Goal: Task Accomplishment & Management: Complete application form

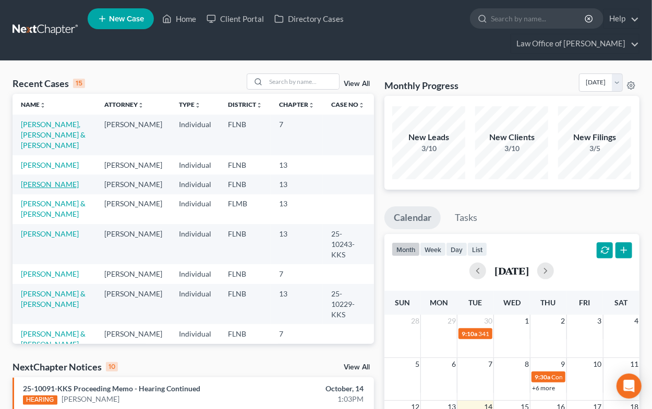
click at [41, 186] on link "[PERSON_NAME]" at bounding box center [50, 184] width 58 height 9
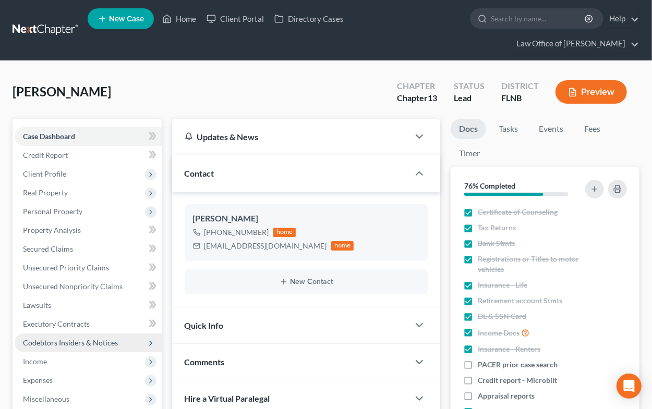
scroll to position [115, 0]
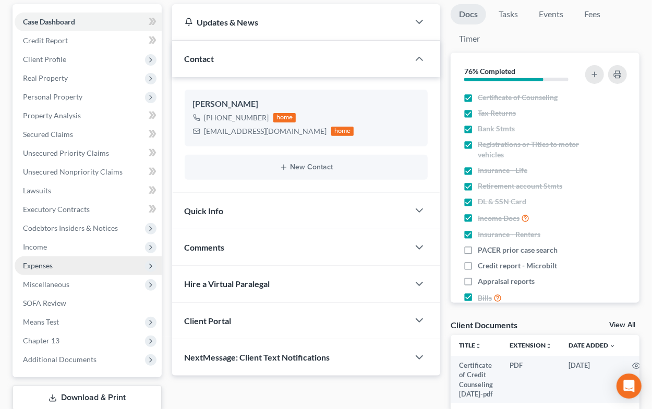
click at [40, 271] on span "Expenses" at bounding box center [88, 265] width 147 height 19
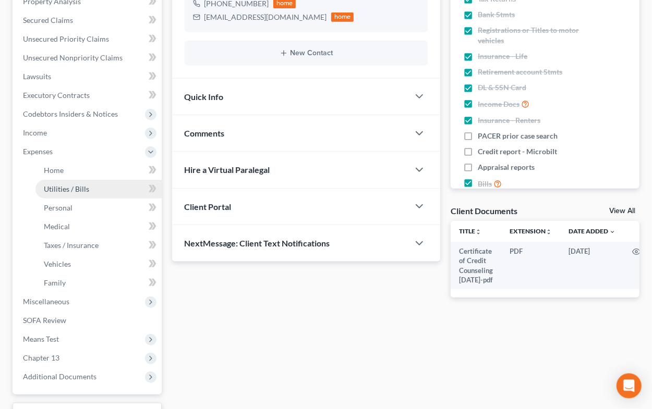
scroll to position [229, 0]
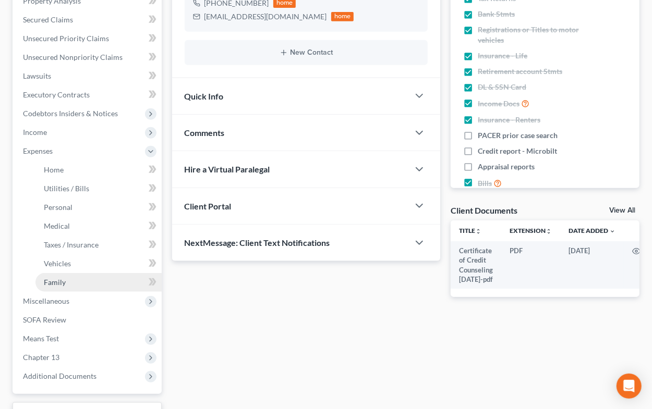
click at [51, 283] on span "Family" at bounding box center [55, 282] width 22 height 9
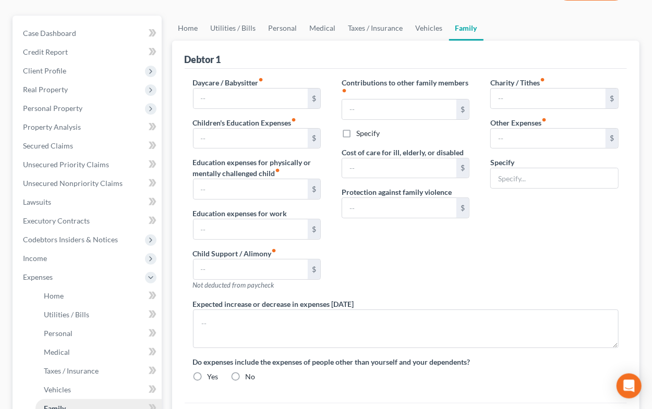
type input "0.00"
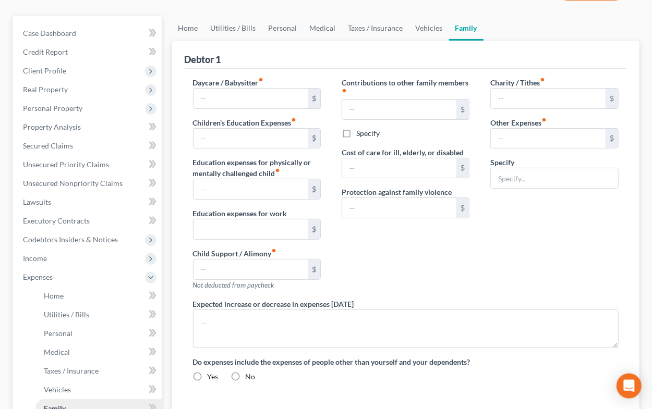
type input "0.00"
type input "100.00"
type input "8.25"
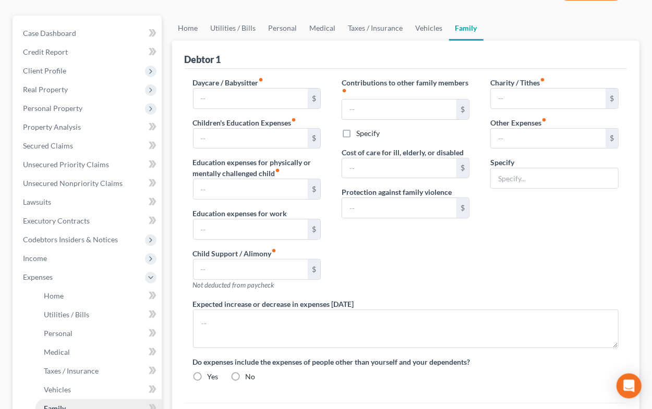
type input "Best Buy computer service plan"
type textarea "Medicare Part B premium and supplemental health insurance premiums will increas…"
radio input "true"
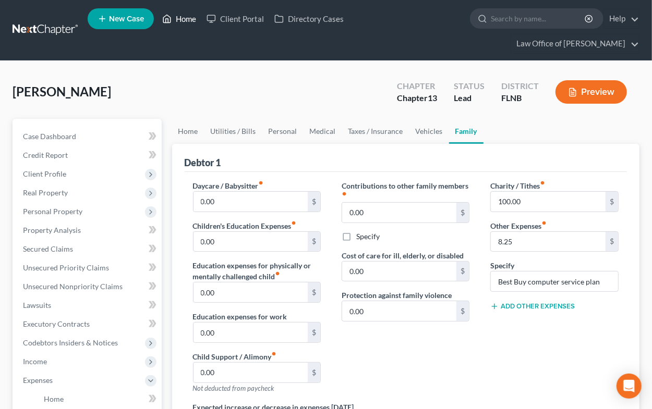
click at [182, 20] on link "Home" at bounding box center [179, 18] width 44 height 19
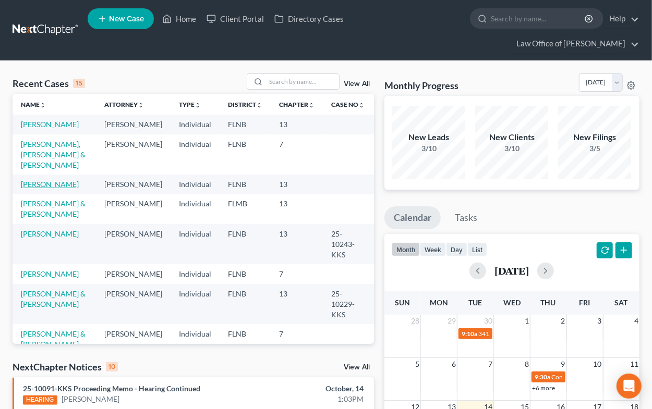
click at [59, 186] on link "[PERSON_NAME]" at bounding box center [50, 184] width 58 height 9
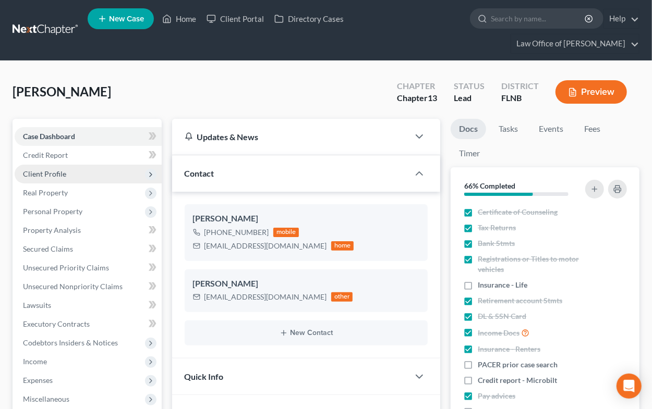
click at [59, 170] on span "Client Profile" at bounding box center [44, 173] width 43 height 9
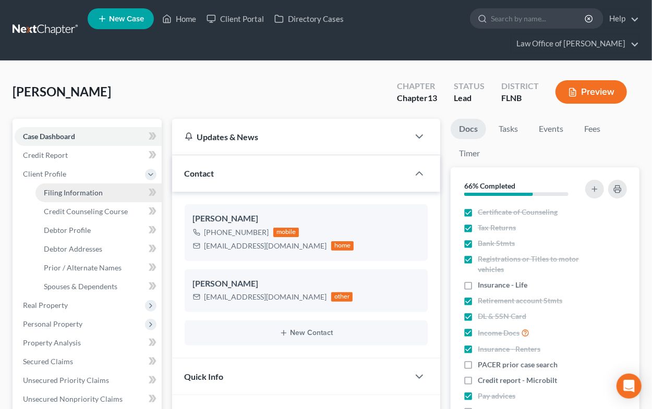
click at [59, 189] on span "Filing Information" at bounding box center [73, 192] width 59 height 9
select select "1"
select select "0"
select select "3"
select select "9"
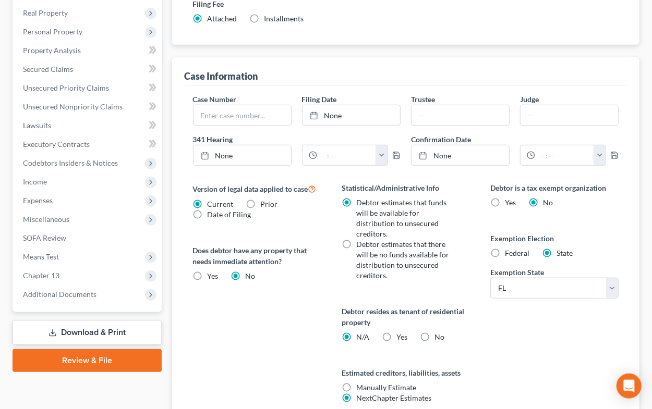
scroll to position [344, 0]
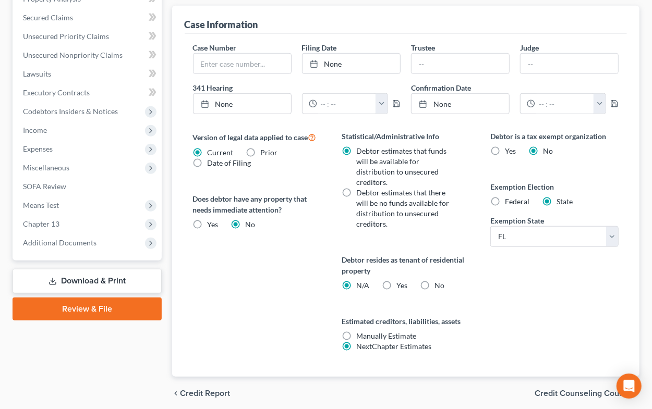
click at [396, 280] on label "Yes Yes" at bounding box center [401, 285] width 11 height 10
click at [400, 280] on input "Yes Yes" at bounding box center [403, 283] width 7 height 7
radio input "true"
radio input "false"
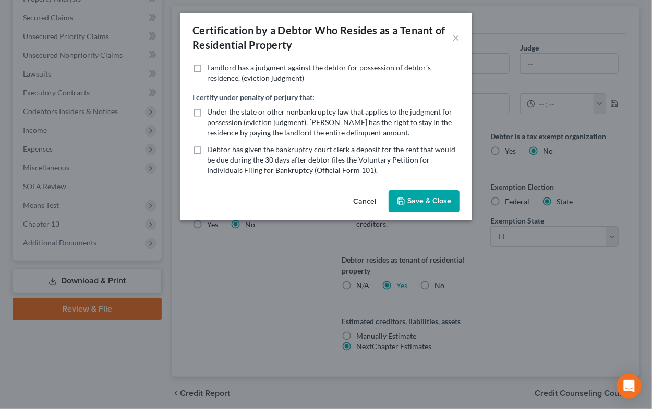
click at [415, 202] on button "Save & Close" at bounding box center [423, 201] width 71 height 22
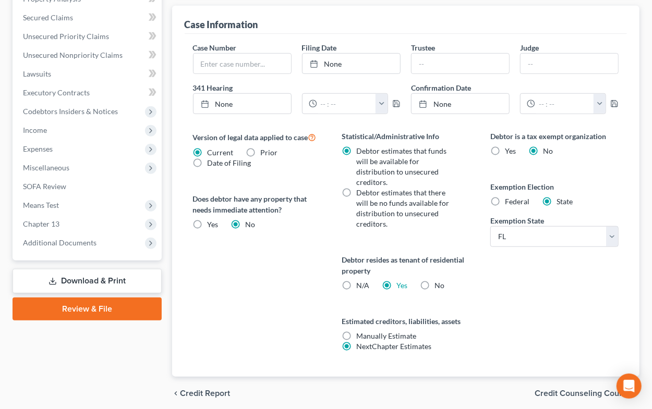
click at [554, 389] on span "Credit Counseling Course" at bounding box center [582, 393] width 96 height 8
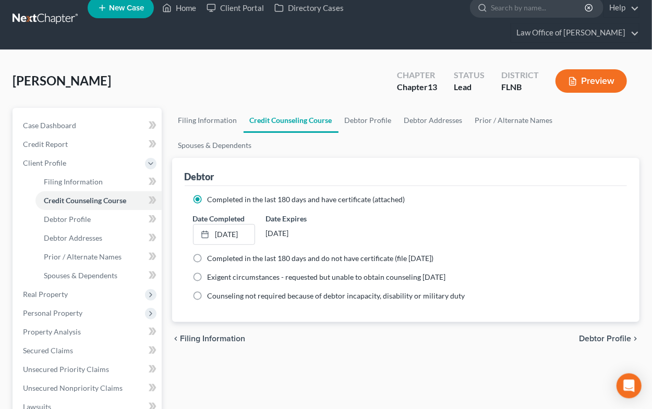
scroll to position [7, 0]
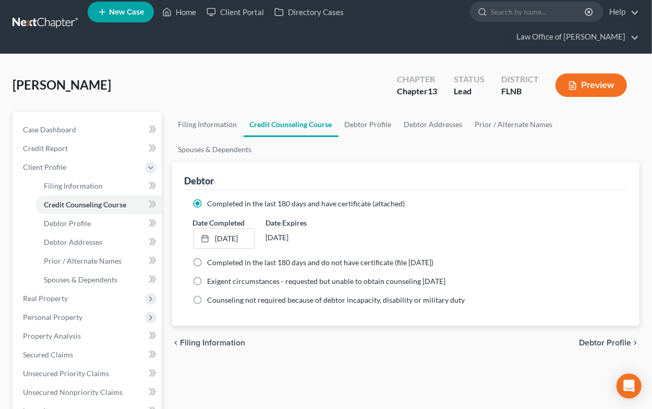
click at [587, 341] on span "Debtor Profile" at bounding box center [605, 343] width 52 height 8
select select "3"
select select "0"
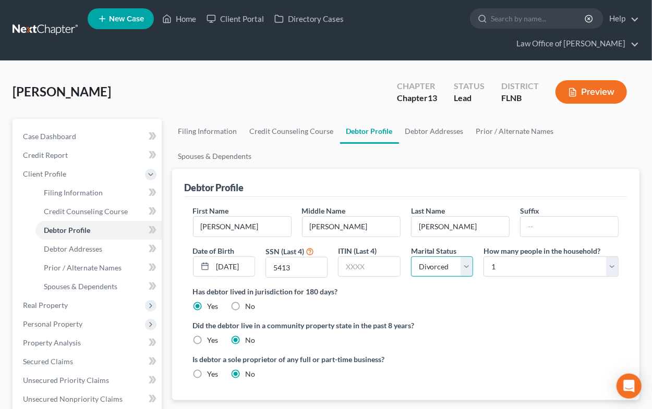
select select "0"
click option "Single" at bounding box center [0, 0] width 0 height 0
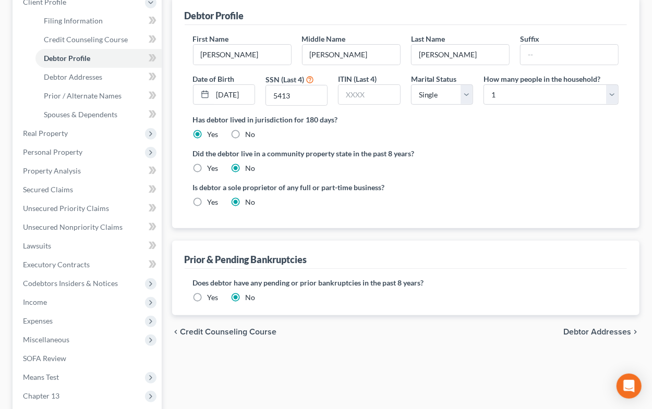
click at [576, 330] on span "Debtor Addresses" at bounding box center [597, 332] width 68 height 8
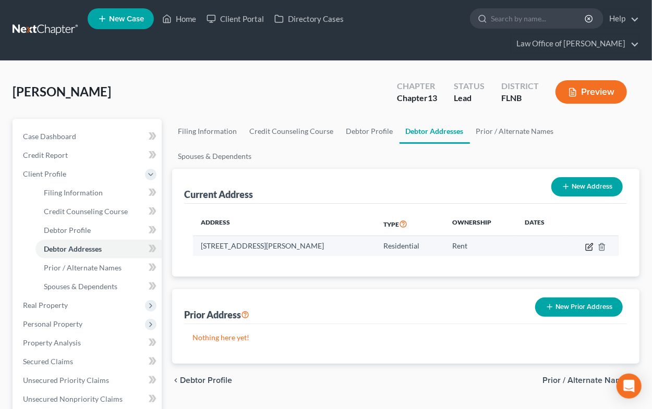
click at [590, 247] on icon "button" at bounding box center [589, 245] width 5 height 5
select select "9"
select select "0"
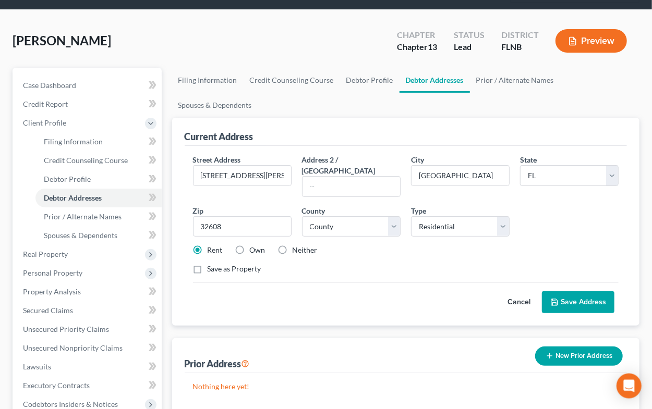
scroll to position [115, 0]
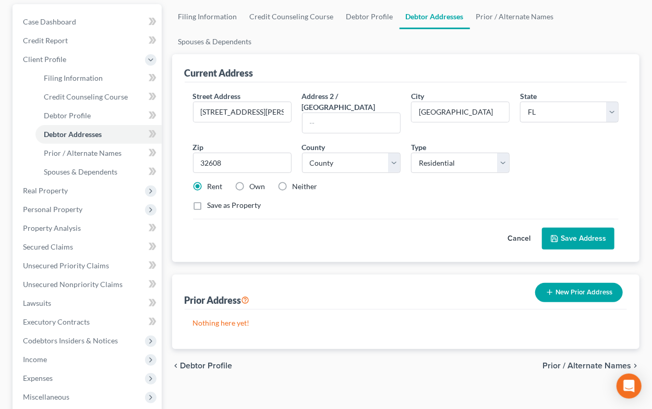
click at [555, 362] on span "Prior / Alternate Names" at bounding box center [586, 366] width 89 height 8
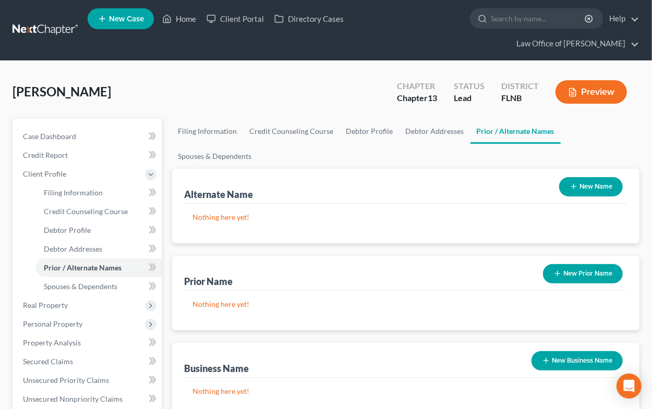
scroll to position [229, 0]
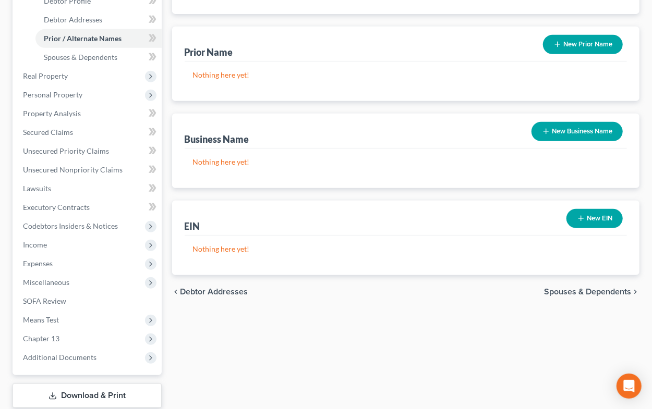
click at [559, 294] on span "Spouses & Dependents" at bounding box center [587, 292] width 87 height 8
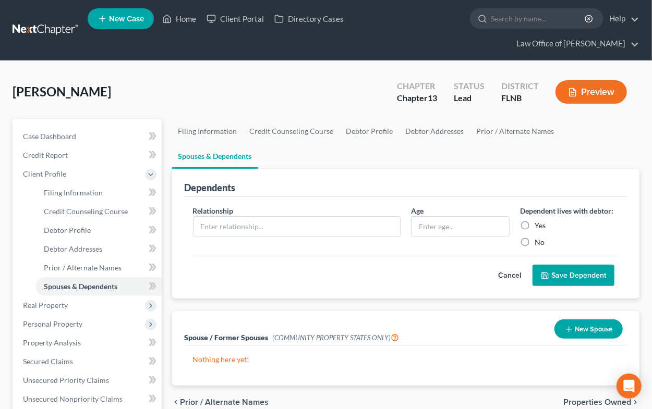
scroll to position [229, 0]
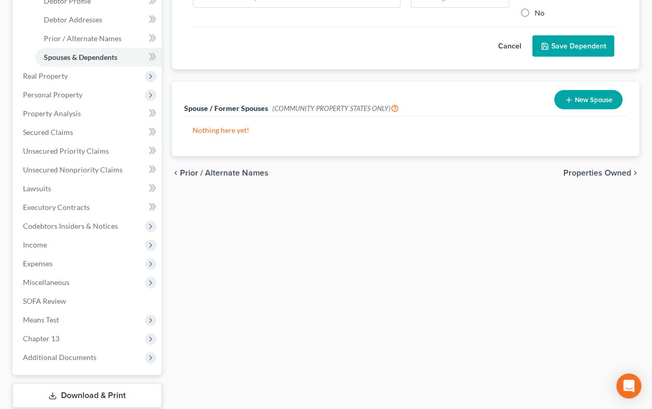
click at [567, 169] on span "Properties Owned" at bounding box center [597, 173] width 68 height 8
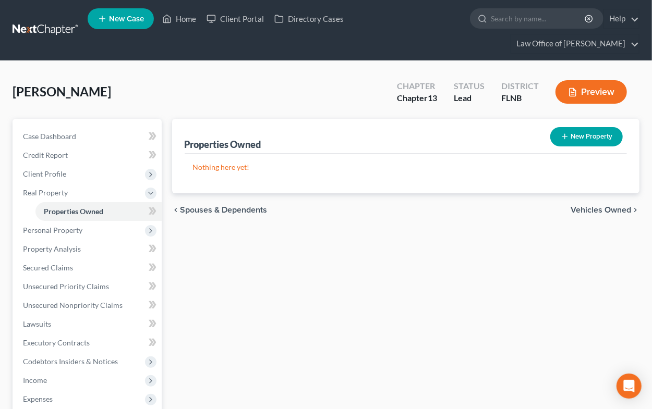
click at [597, 210] on span "Vehicles Owned" at bounding box center [600, 210] width 60 height 8
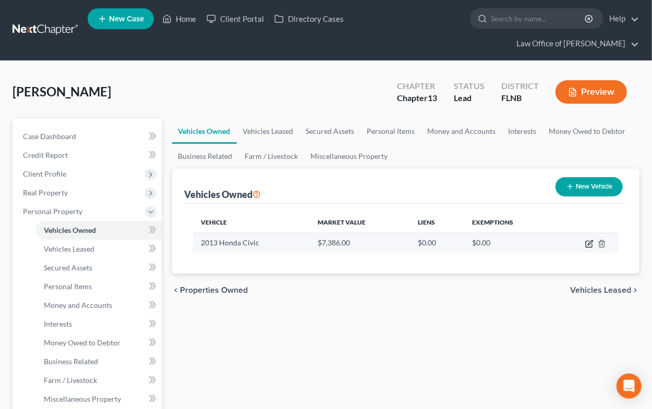
click at [588, 244] on icon "button" at bounding box center [589, 242] width 5 height 5
select select "0"
select select "13"
select select "0"
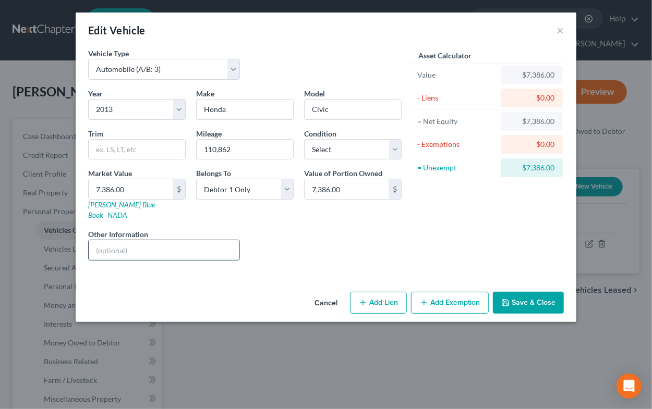
click at [100, 240] on input "text" at bounding box center [164, 250] width 151 height 20
paste input "19XFB2F5XDE092797"
type input "VIN 19XFB2F5XDE092797"
click at [439, 296] on button "Add Exemption" at bounding box center [450, 303] width 78 height 22
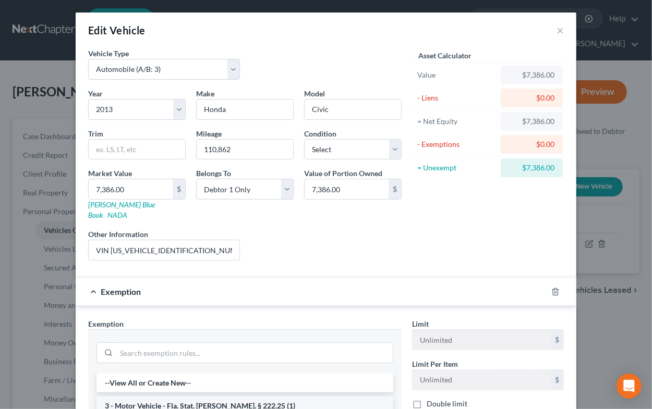
click at [287, 397] on li "3 - Motor Vehicle - Fla. Stat. Ann. § 222.25 (1)" at bounding box center [244, 406] width 297 height 19
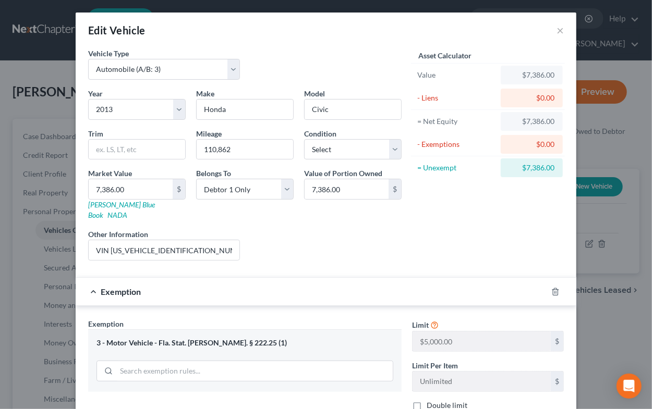
scroll to position [103, 0]
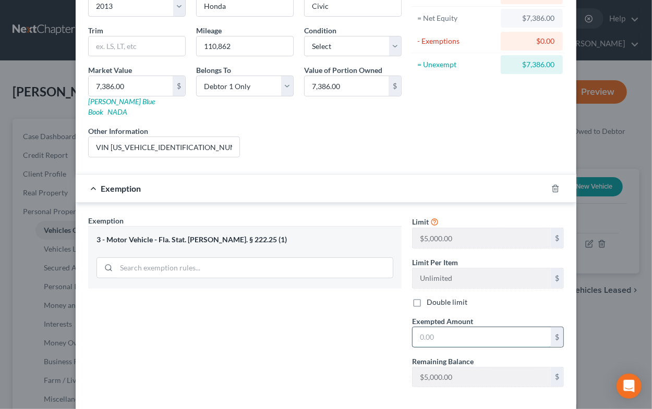
click at [428, 327] on input "text" at bounding box center [481, 337] width 138 height 20
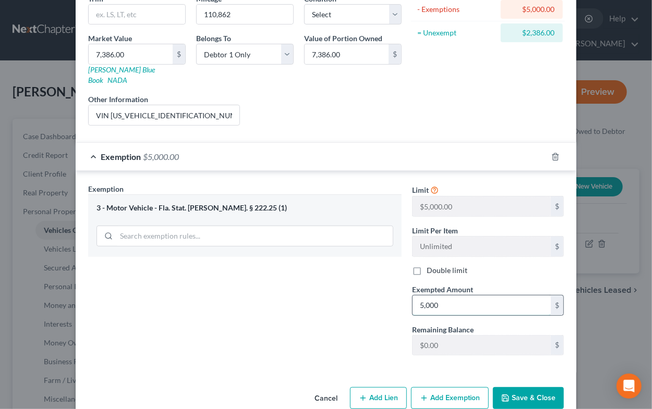
scroll to position [144, 0]
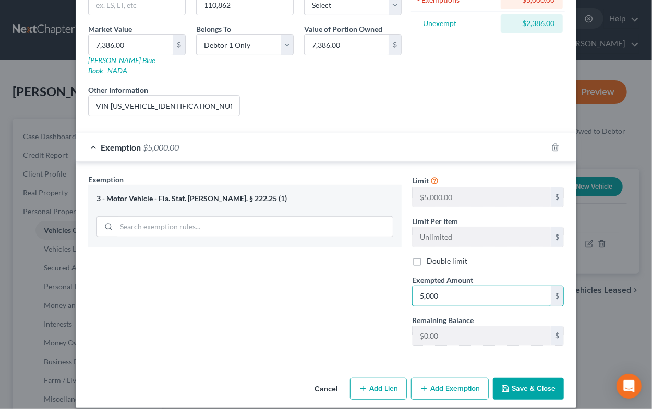
type input "5,000"
click at [434, 378] on button "Add Exemption" at bounding box center [450, 389] width 78 height 22
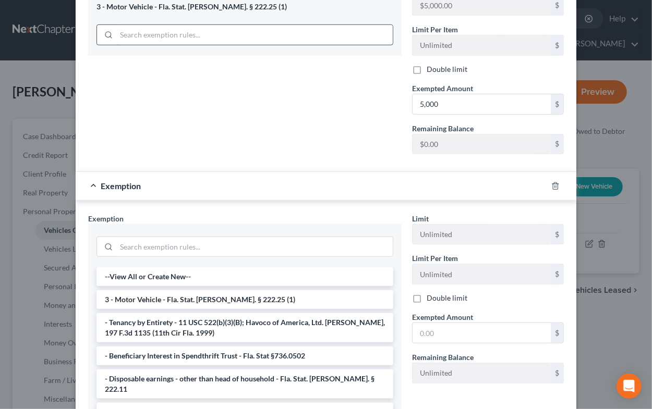
scroll to position [351, 0]
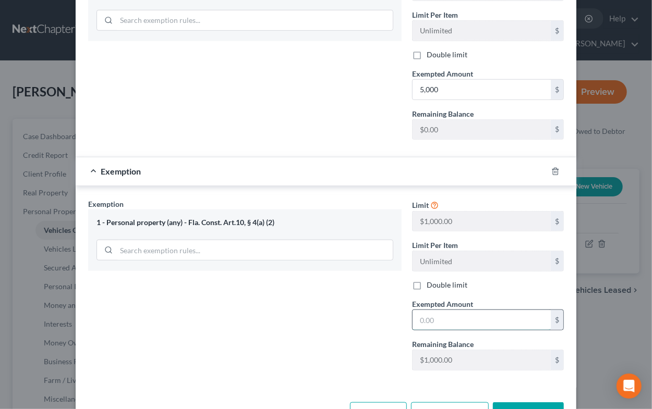
click at [445, 313] on input "text" at bounding box center [481, 320] width 138 height 20
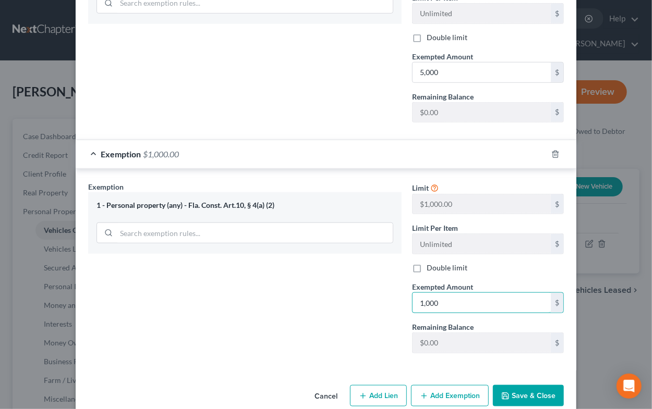
scroll to position [375, 0]
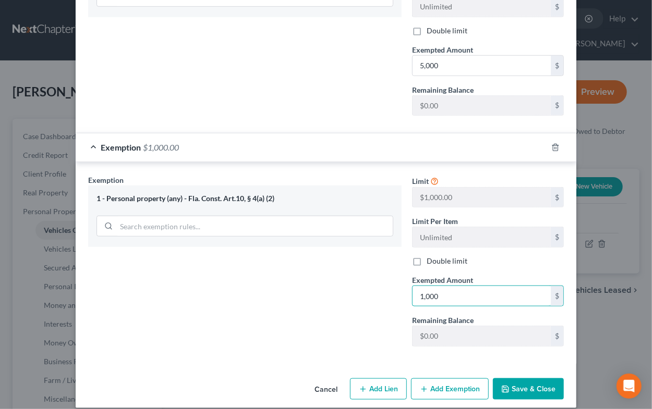
type input "1,000"
click at [443, 378] on button "Add Exemption" at bounding box center [450, 389] width 78 height 22
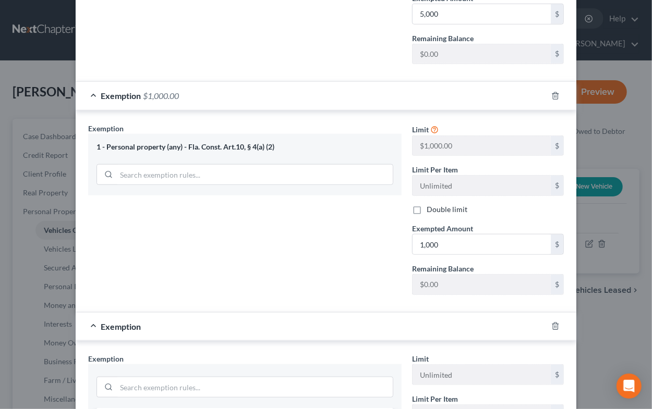
scroll to position [581, 0]
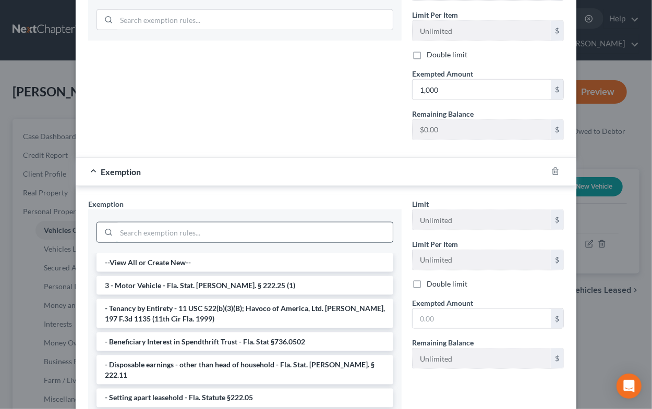
click at [284, 224] on input "search" at bounding box center [254, 233] width 276 height 20
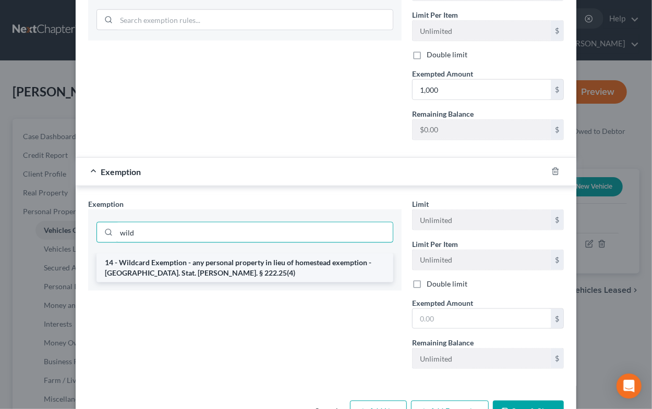
type input "wild"
click at [279, 267] on li "14 - Wildcard Exemption - any personal property in lieu of homestead exemption …" at bounding box center [244, 267] width 297 height 29
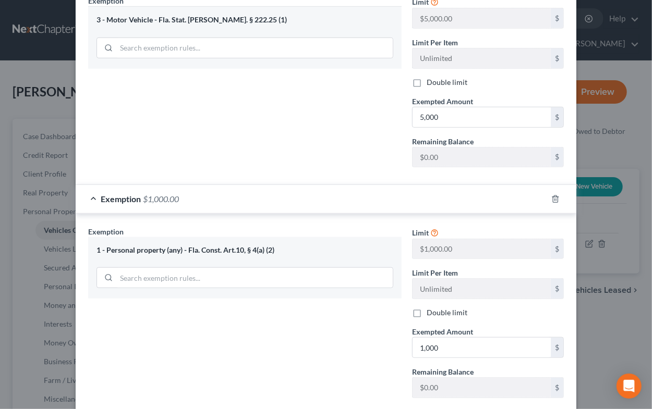
scroll to position [605, 0]
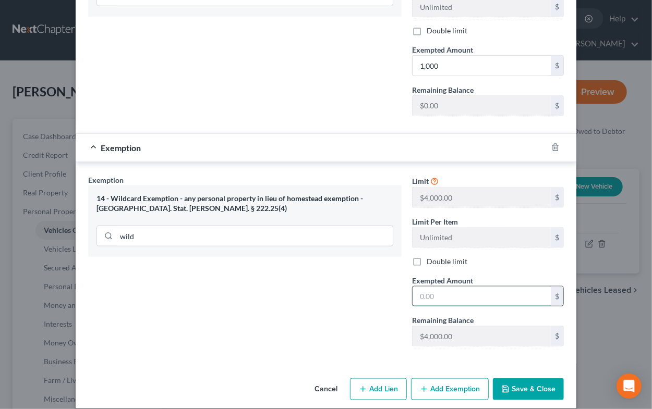
click at [424, 287] on input "text" at bounding box center [481, 297] width 138 height 20
type input "1,386"
click at [523, 381] on button "Save & Close" at bounding box center [528, 389] width 71 height 22
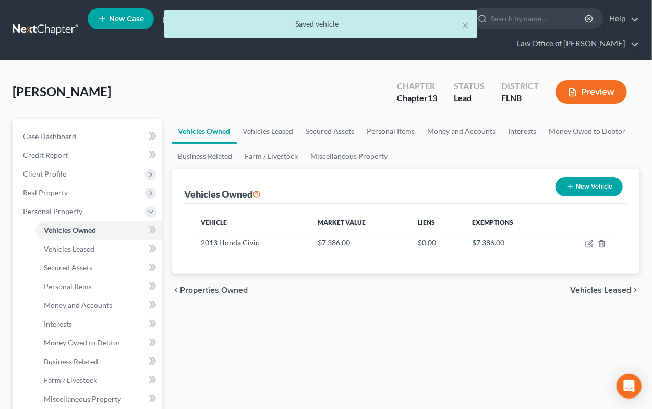
click at [581, 288] on span "Vehicles Leased" at bounding box center [600, 290] width 61 height 8
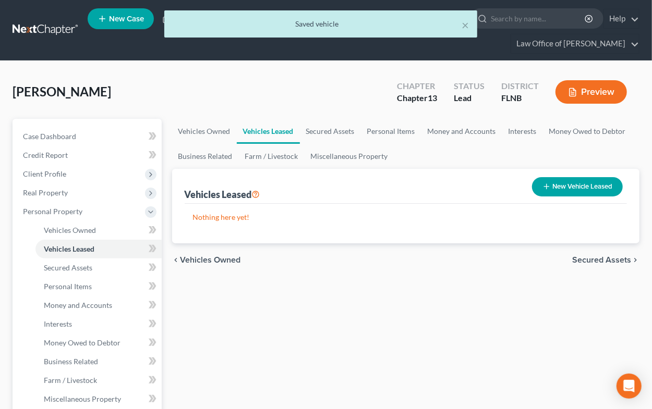
click at [588, 261] on span "Secured Assets" at bounding box center [601, 260] width 59 height 8
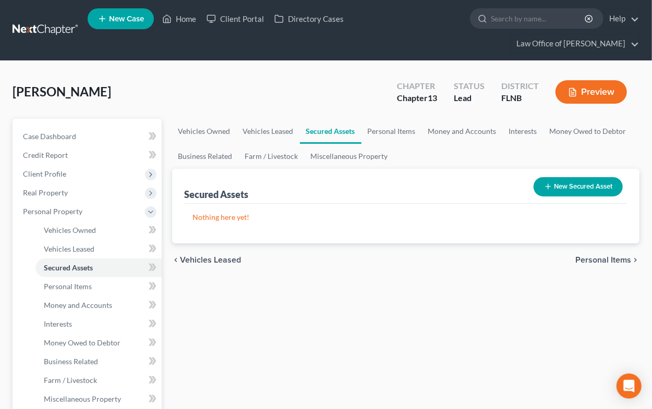
click at [596, 260] on span "Personal Items" at bounding box center [603, 260] width 56 height 8
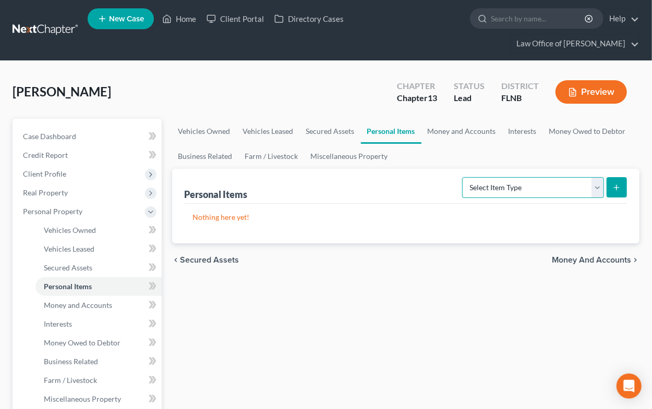
click at [525, 187] on select "Select Item Type Clothing (A/B: 11) Collectibles Of Value (A/B: 8) Electronics …" at bounding box center [533, 187] width 142 height 21
select select "household_goods"
click option "Household Goods (A/B: 6)" at bounding box center [0, 0] width 0 height 0
click at [619, 189] on icon "submit" at bounding box center [616, 187] width 8 height 8
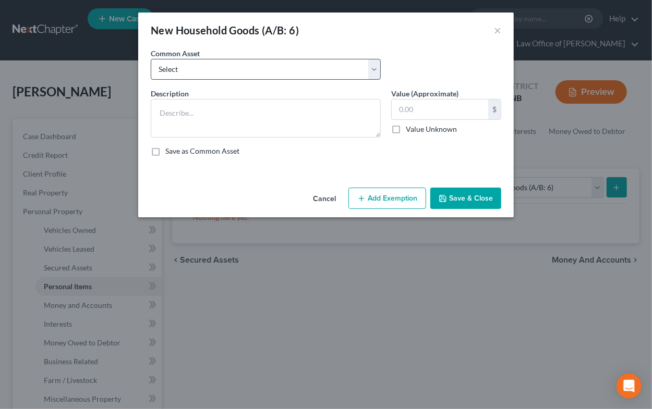
click at [271, 33] on div "New Household Goods (A/B: 6)" at bounding box center [225, 30] width 148 height 15
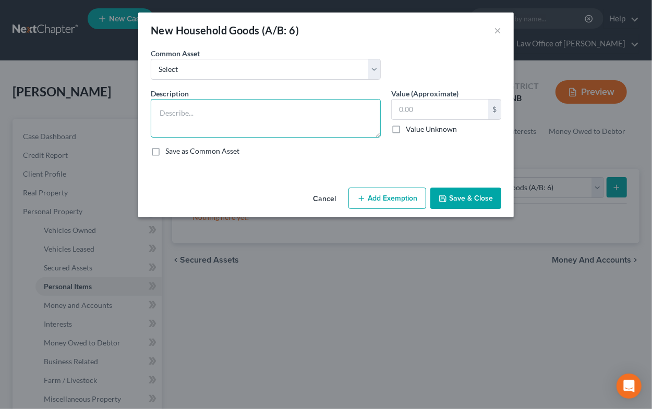
click at [181, 118] on textarea at bounding box center [266, 118] width 230 height 39
paste textarea "Kitchenware: Silverware $10.00 Pots & Pans $50.00 Cookie Sheets $50.00 Casserol…"
type textarea "Kitchenware: Silverware $10.00 Pots & Pans $50.00 Cookie Sheets $50.00 Casserol…"
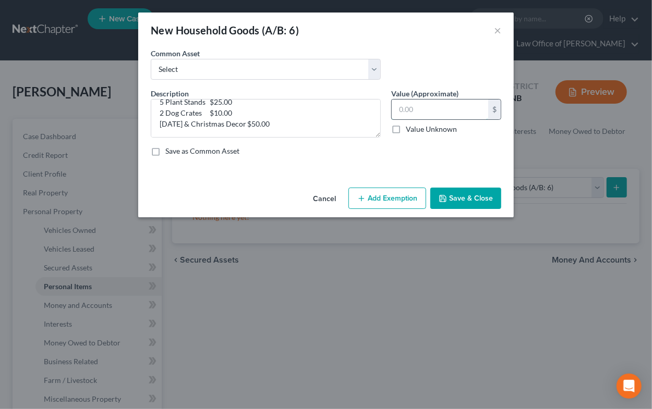
click at [418, 102] on input "text" at bounding box center [439, 110] width 96 height 20
type input "2,350"
click at [393, 195] on button "Add Exemption" at bounding box center [387, 199] width 78 height 22
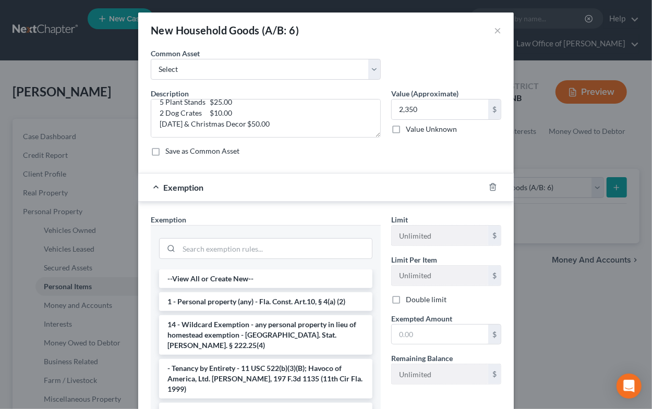
scroll to position [101, 0]
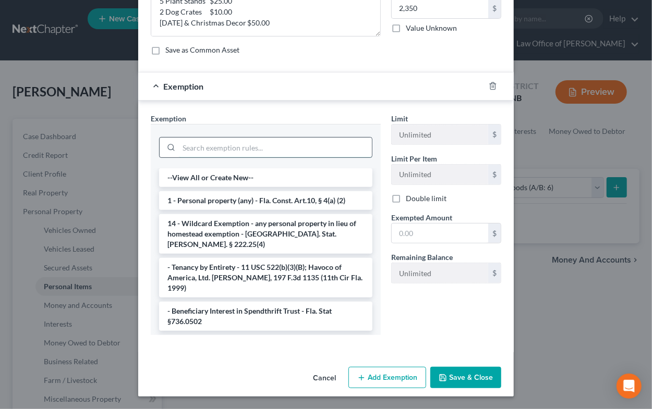
click at [286, 146] on input "search" at bounding box center [275, 148] width 193 height 20
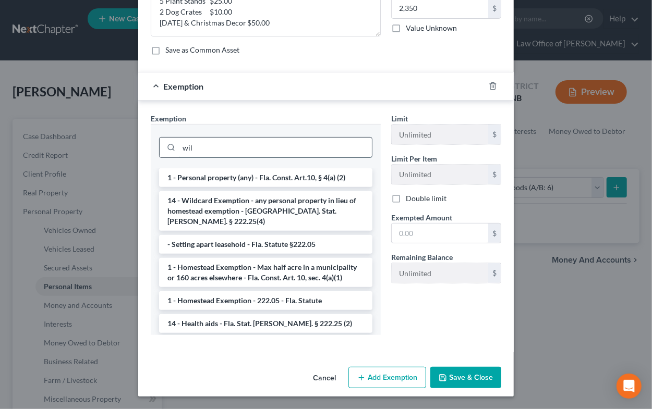
scroll to position [50, 0]
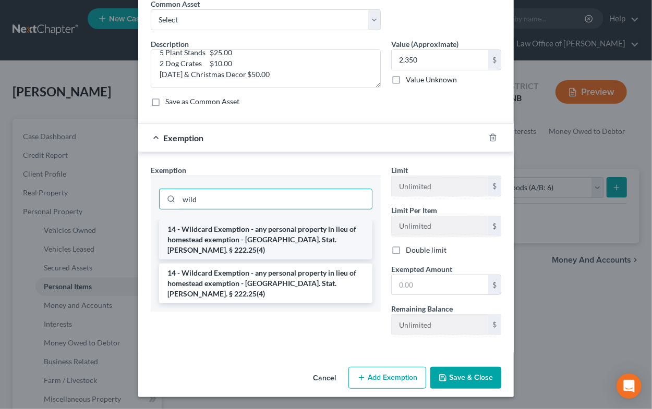
type input "wild"
click at [261, 232] on li "14 - Wildcard Exemption - any personal property in lieu of homestead exemption …" at bounding box center [265, 240] width 213 height 40
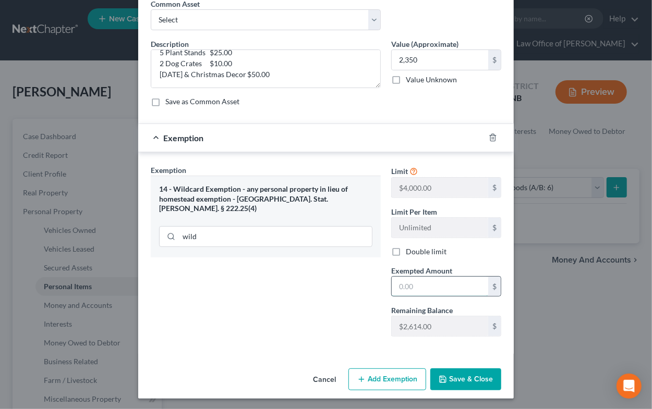
click at [409, 293] on input "text" at bounding box center [439, 287] width 96 height 20
type input "2,350"
click at [462, 378] on button "Save & Close" at bounding box center [465, 380] width 71 height 22
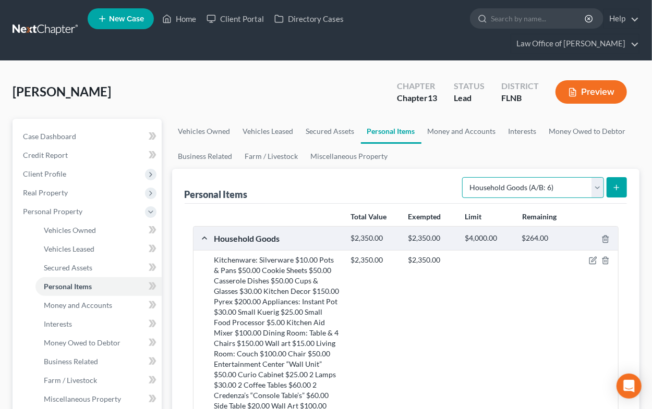
click at [568, 184] on select "Select Item Type Clothing (A/B: 11) Collectibles Of Value (A/B: 8) Electronics …" at bounding box center [533, 187] width 142 height 21
select select "electronics"
click option "Electronics (A/B: 7)" at bounding box center [0, 0] width 0 height 0
click at [619, 189] on icon "submit" at bounding box center [616, 187] width 8 height 8
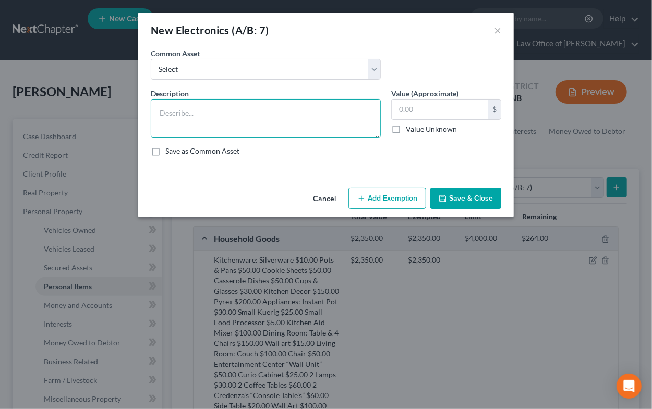
click at [362, 103] on textarea at bounding box center [266, 118] width 230 height 39
paste textarea "2 T.V.’s $100.00 Printer/Scanner $30.00 2 Laptops $150.00 Cell Phone $300.00"
type textarea "2 T.V.’s $100.00 Printer/Scanner $30.00 2 Laptops $150.00 Cell Phone $300.00"
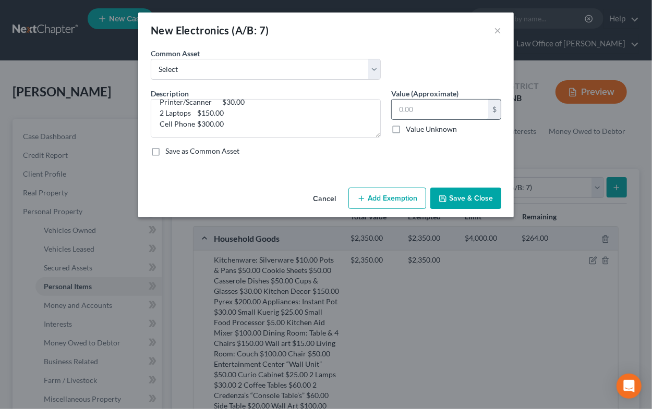
click at [452, 115] on input "text" at bounding box center [439, 110] width 96 height 20
type input "580"
click at [392, 197] on button "Add Exemption" at bounding box center [387, 199] width 78 height 22
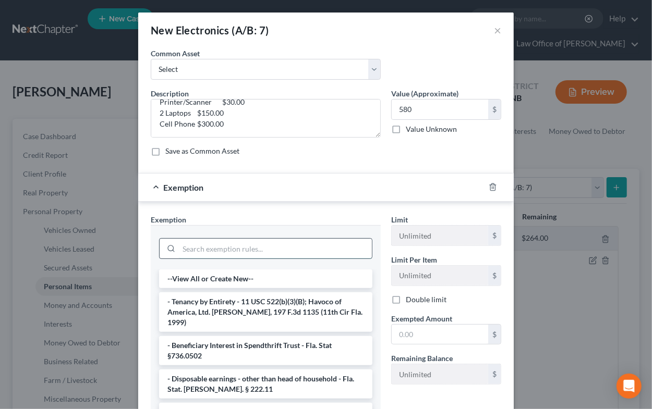
click at [289, 244] on input "search" at bounding box center [275, 249] width 193 height 20
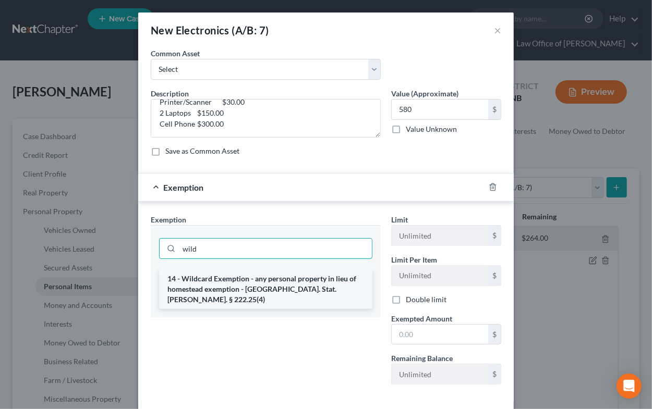
type input "wild"
click at [247, 283] on li "14 - Wildcard Exemption - any personal property in lieu of homestead exemption …" at bounding box center [265, 289] width 213 height 40
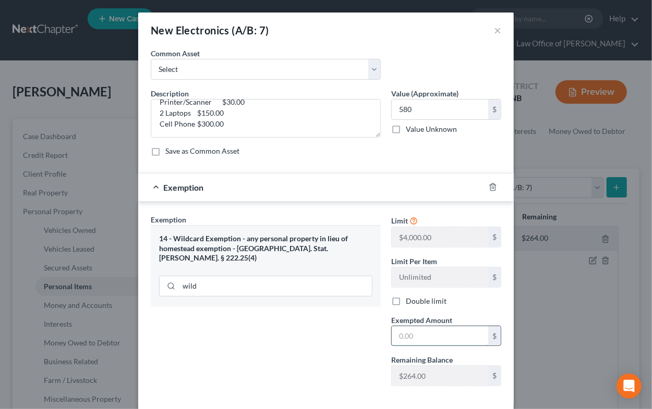
click at [456, 339] on input "text" at bounding box center [439, 336] width 96 height 20
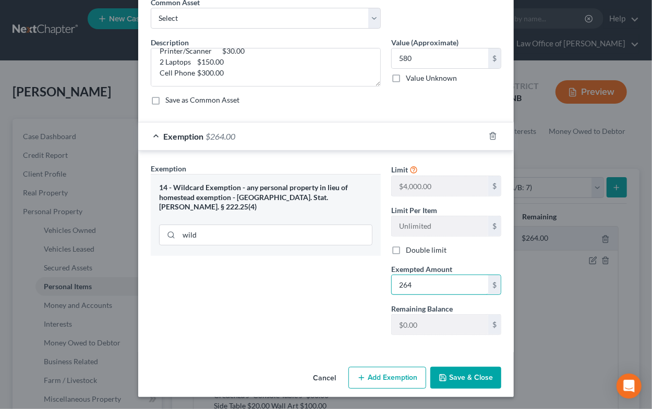
type input "264"
click at [484, 379] on button "Save & Close" at bounding box center [465, 378] width 71 height 22
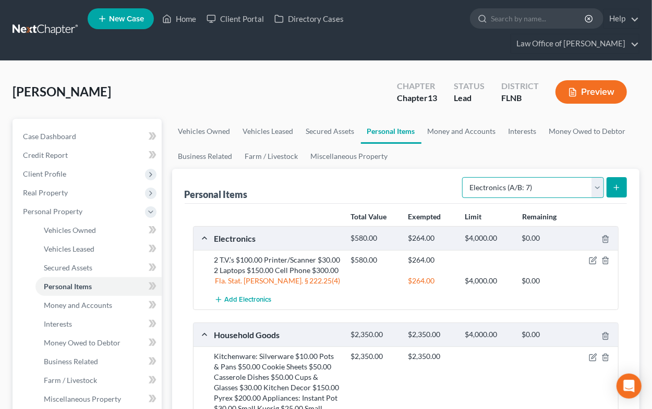
click at [487, 184] on select "Select Item Type Clothing (A/B: 11) Collectibles Of Value (A/B: 8) Electronics …" at bounding box center [533, 187] width 142 height 21
select select "clothing"
click option "Clothing (A/B: 11)" at bounding box center [0, 0] width 0 height 0
click at [616, 187] on line "submit" at bounding box center [616, 187] width 0 height 5
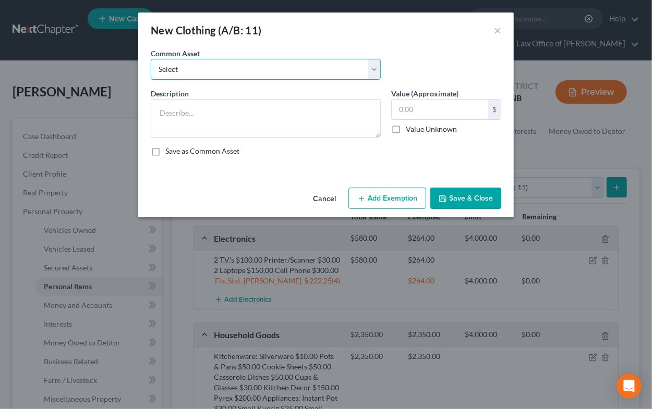
select select "4"
click option "Women’s Clothes" at bounding box center [0, 0] width 0 height 0
type textarea "Women’s Clothes"
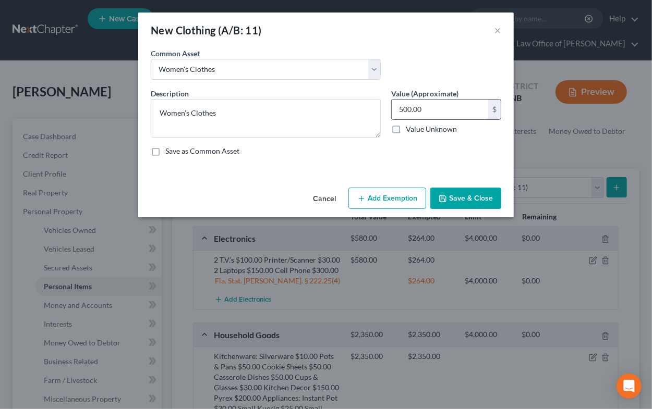
drag, startPoint x: 398, startPoint y: 112, endPoint x: 435, endPoint y: 112, distance: 37.0
click at [435, 112] on input "500.00" at bounding box center [439, 110] width 96 height 20
type input "50"
click at [465, 196] on button "Save & Close" at bounding box center [465, 199] width 71 height 22
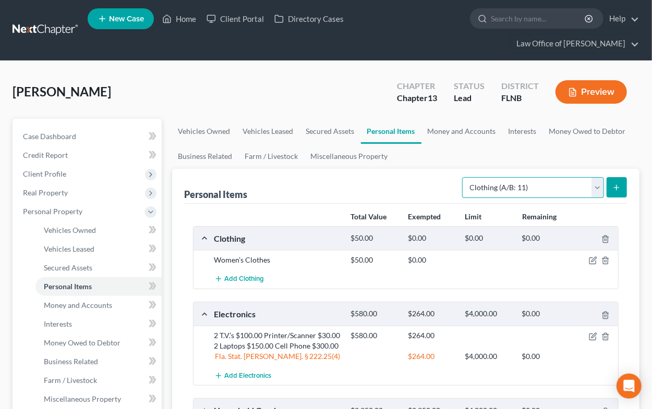
select select "jewelry"
click option "Jewelry (A/B: 12)" at bounding box center [0, 0] width 0 height 0
click at [617, 189] on icon "submit" at bounding box center [616, 187] width 8 height 8
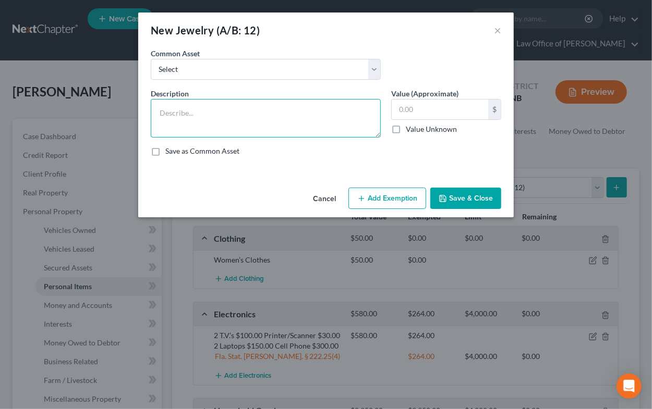
click at [186, 111] on textarea at bounding box center [266, 118] width 230 height 39
type textarea "Costume jewelry"
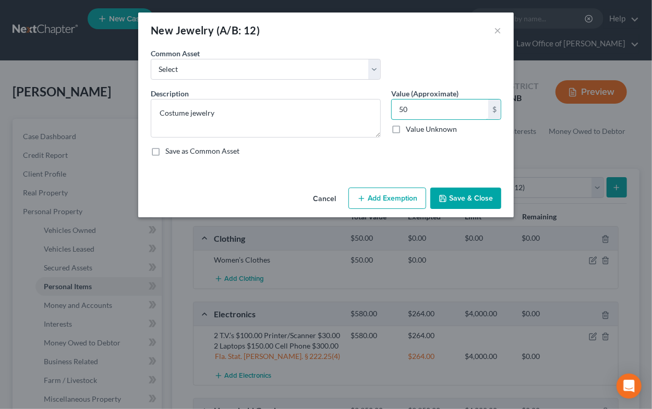
type input "50"
click at [448, 205] on button "Save & Close" at bounding box center [465, 199] width 71 height 22
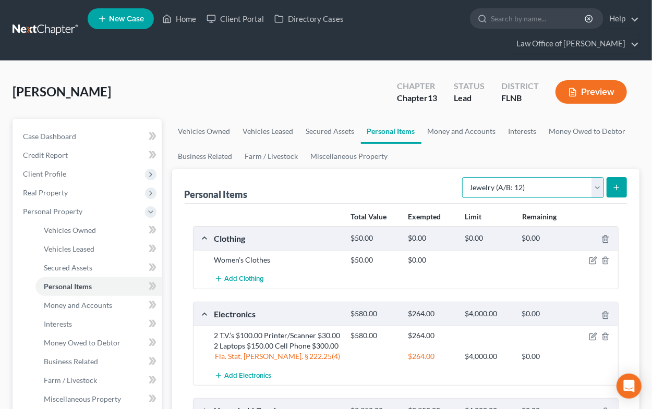
select select "pets"
click option "Pet(s) (A/B: 13)" at bounding box center [0, 0] width 0 height 0
click at [622, 189] on button "submit" at bounding box center [616, 187] width 20 height 20
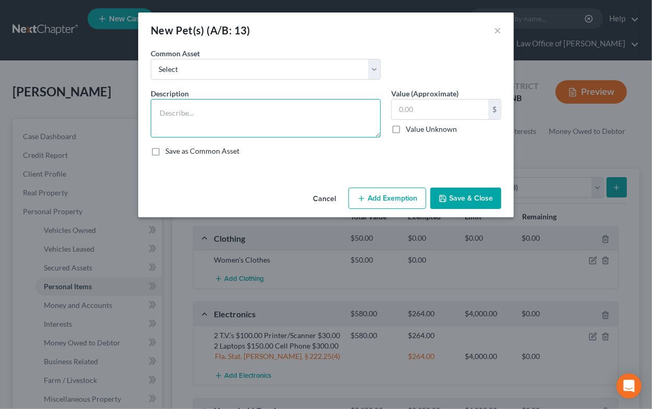
click at [325, 113] on textarea at bounding box center [266, 118] width 230 height 39
type textarea "Dog"
type input "100"
click at [450, 200] on button "Save & Close" at bounding box center [465, 199] width 71 height 22
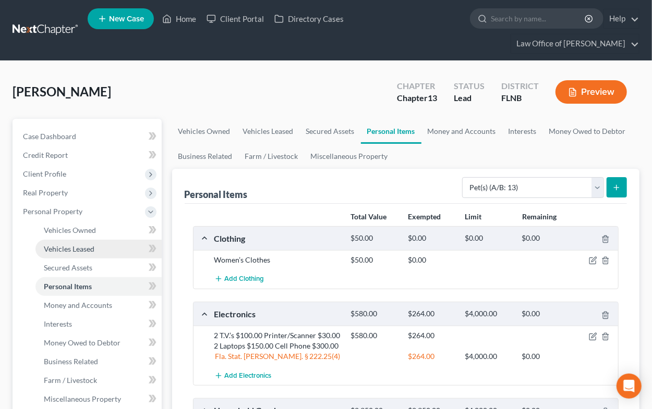
scroll to position [287, 0]
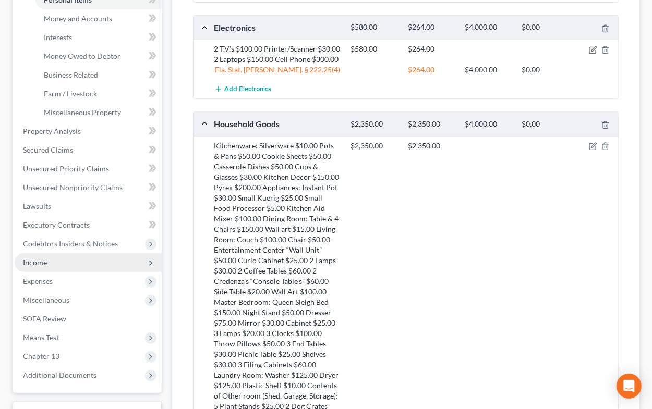
click at [92, 264] on span "Income" at bounding box center [88, 262] width 147 height 19
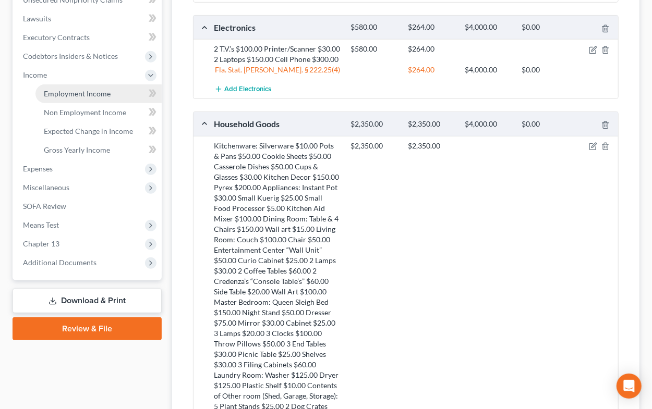
click at [76, 95] on span "Employment Income" at bounding box center [77, 93] width 67 height 9
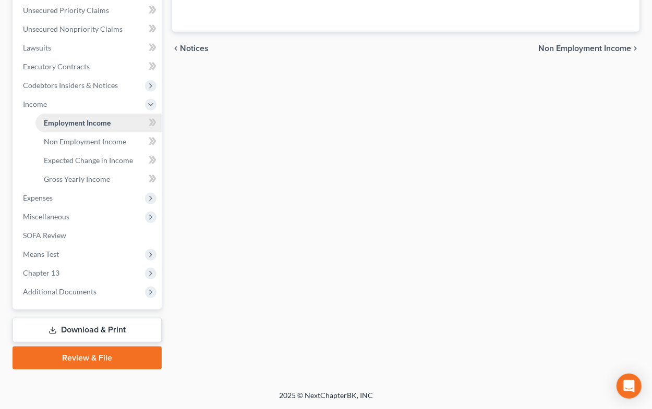
scroll to position [256, 0]
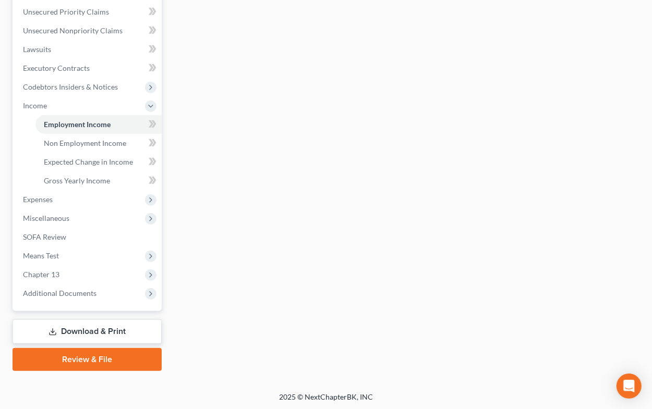
click at [340, 126] on div "Employment Income Non Employment Income Expected Change in Income Gross Yearly …" at bounding box center [406, 117] width 478 height 508
click at [104, 139] on span "Non Employment Income" at bounding box center [85, 143] width 82 height 9
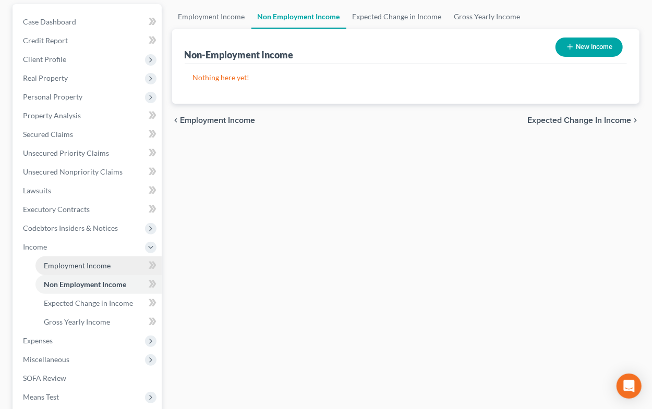
click at [66, 263] on span "Employment Income" at bounding box center [77, 265] width 67 height 9
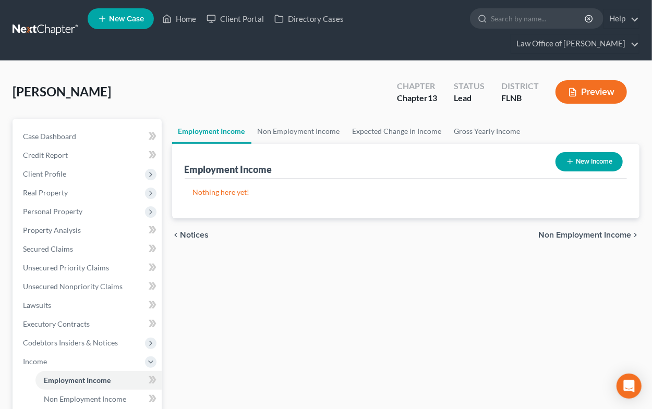
click at [566, 164] on icon "button" at bounding box center [570, 161] width 8 height 8
select select "0"
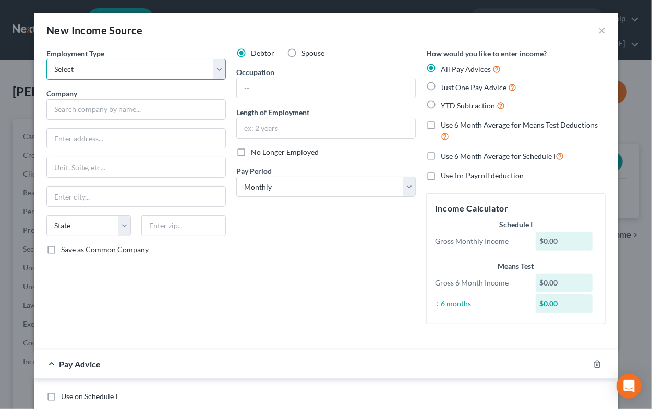
select select "0"
click option "Full or Part Time Employment" at bounding box center [0, 0] width 0 height 0
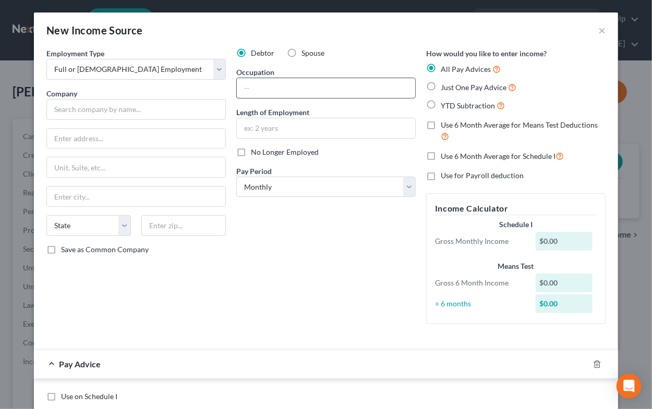
click at [283, 94] on input "text" at bounding box center [326, 88] width 178 height 20
type input "Server"
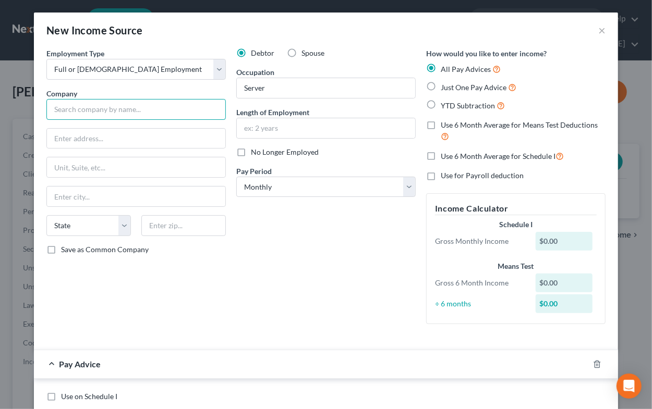
click at [58, 109] on input "text" at bounding box center [135, 109] width 179 height 21
paste input "Benchmark Gainesville, LLC"
type input "Benchmark Gainesville, LLC"
click at [149, 142] on input "text" at bounding box center [136, 139] width 178 height 20
paste input "1780 Hughes Landing Blvd, STE 400"
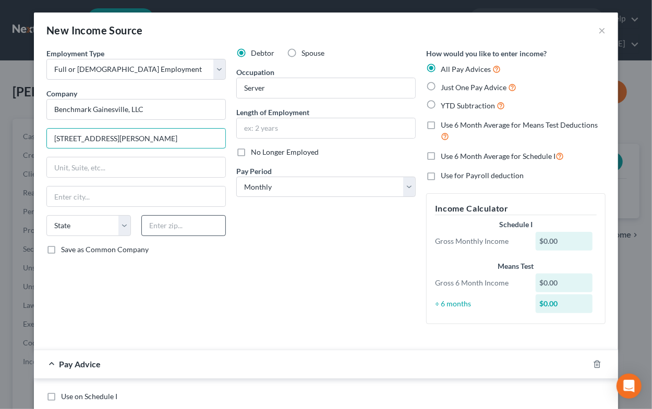
type input "1780 Hughes Landing Blvd, STE 400"
click at [158, 225] on input "text" at bounding box center [183, 225] width 84 height 21
type input "77380"
type input "Spring"
select select "45"
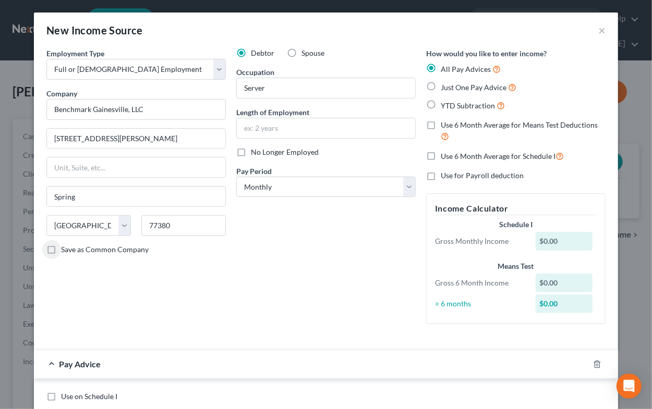
click at [440, 89] on label "Just One Pay Advice" at bounding box center [478, 87] width 76 height 12
click at [445, 88] on input "Just One Pay Advice" at bounding box center [448, 84] width 7 height 7
radio input "true"
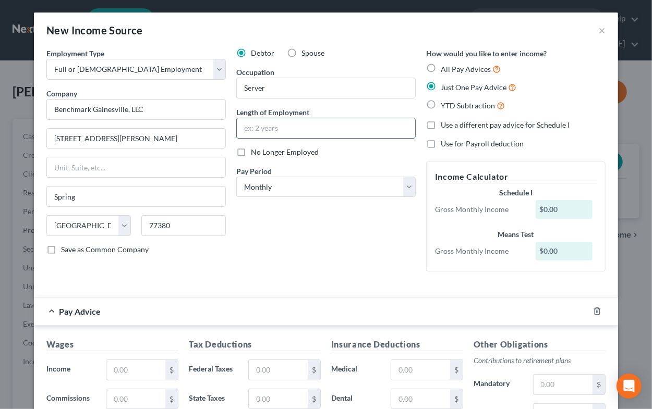
click at [324, 122] on input "text" at bounding box center [326, 128] width 178 height 20
type input "2.5 years"
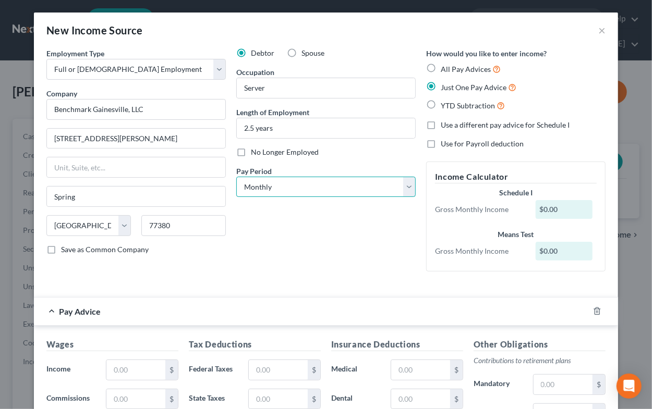
select select "2"
click option "Every Other Week" at bounding box center [0, 0] width 0 height 0
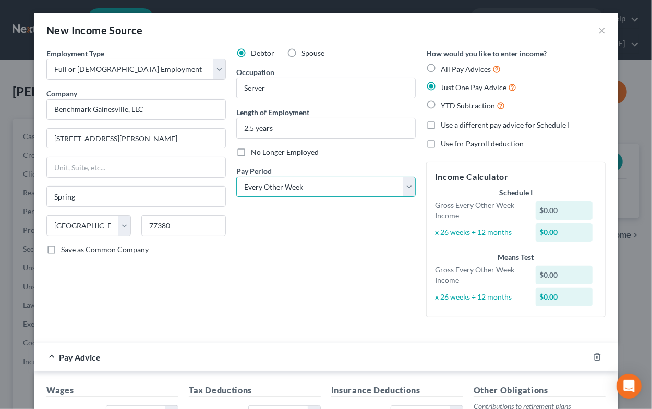
scroll to position [103, 0]
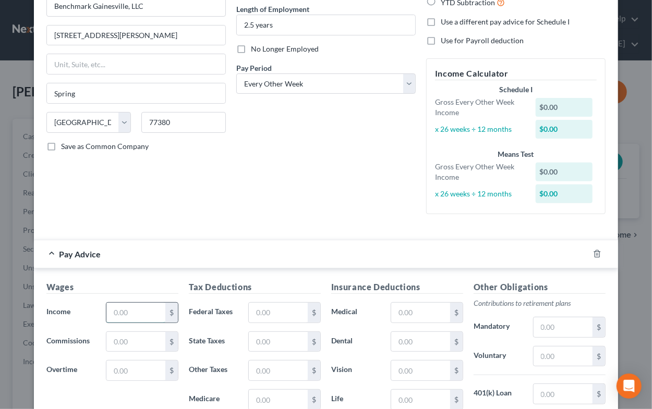
click at [160, 315] on input "text" at bounding box center [135, 313] width 59 height 20
type input "1,894.62"
click at [291, 313] on input "text" at bounding box center [278, 313] width 59 height 20
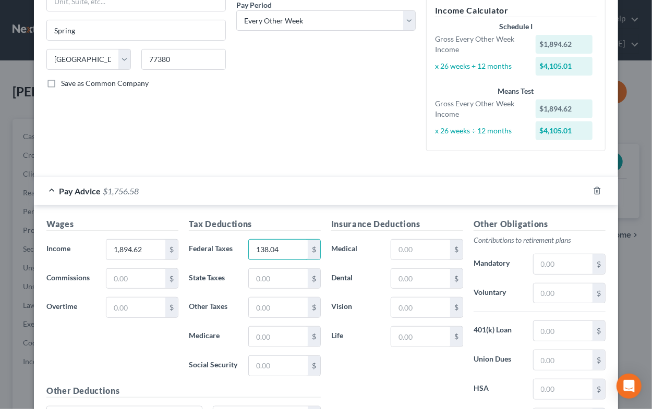
scroll to position [206, 0]
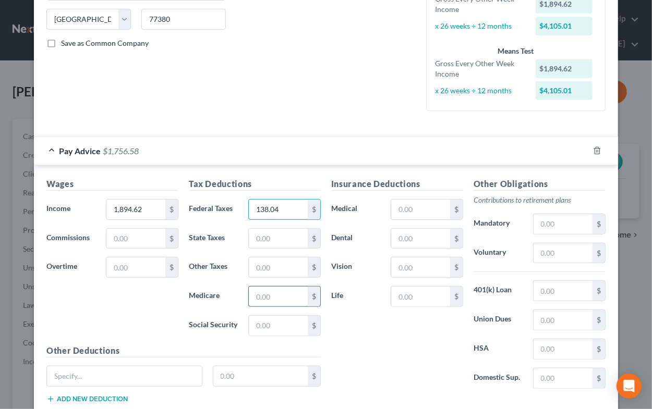
type input "138.04"
click at [286, 300] on input "text" at bounding box center [278, 297] width 59 height 20
type input "26.50"
click at [284, 319] on input "text" at bounding box center [278, 326] width 59 height 20
type input "113.33"
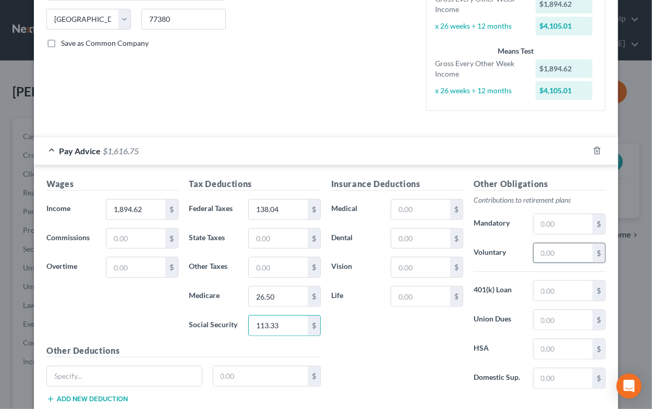
click at [550, 255] on input "text" at bounding box center [562, 253] width 59 height 20
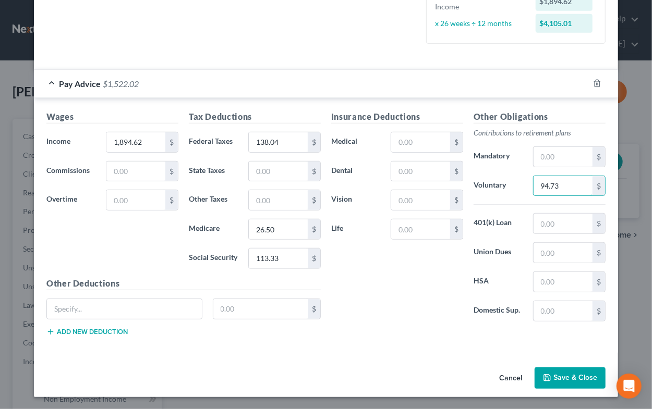
type input "94.73"
click at [553, 375] on button "Save & Close" at bounding box center [569, 378] width 71 height 22
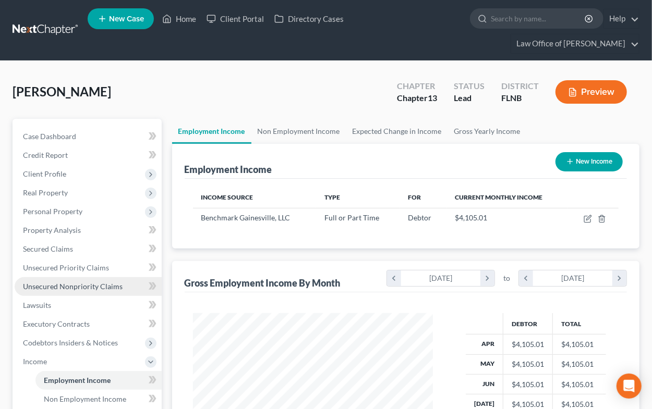
scroll to position [57, 0]
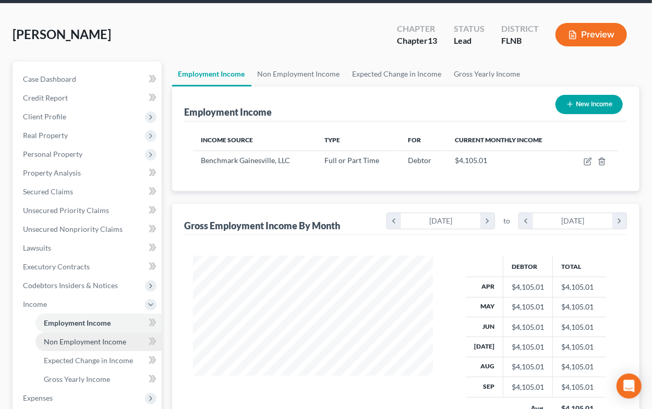
click at [105, 338] on span "Non Employment Income" at bounding box center [85, 341] width 82 height 9
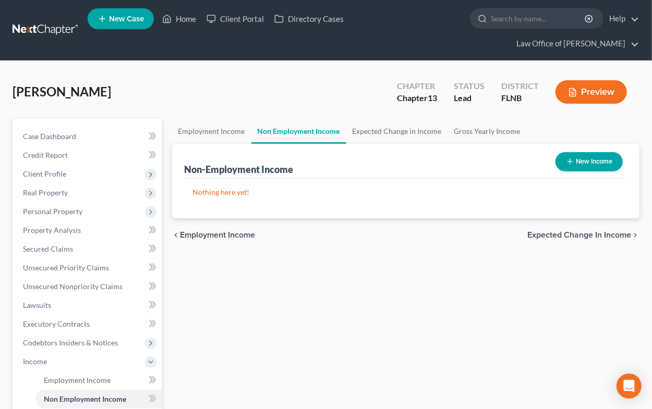
click at [598, 166] on button "New Income" at bounding box center [588, 161] width 67 height 19
select select "0"
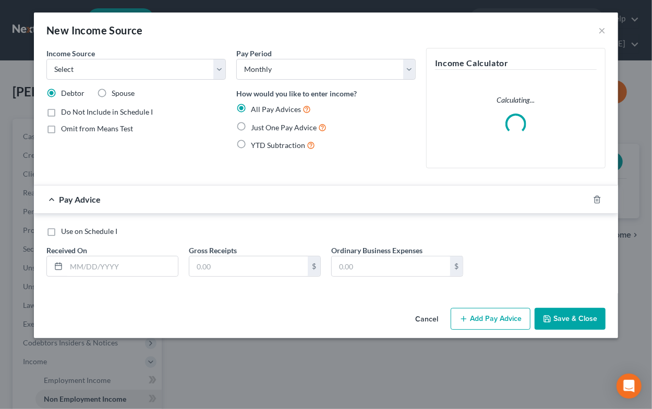
click at [107, 132] on span "Omit from Means Test" at bounding box center [97, 128] width 72 height 9
click at [72, 130] on input "Omit from Means Test" at bounding box center [68, 127] width 7 height 7
checkbox input "true"
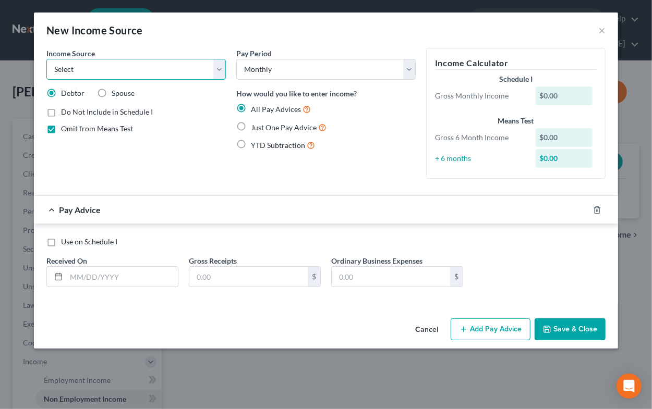
select select "4"
click option "Social Security / Social Security Disability" at bounding box center [0, 0] width 0 height 0
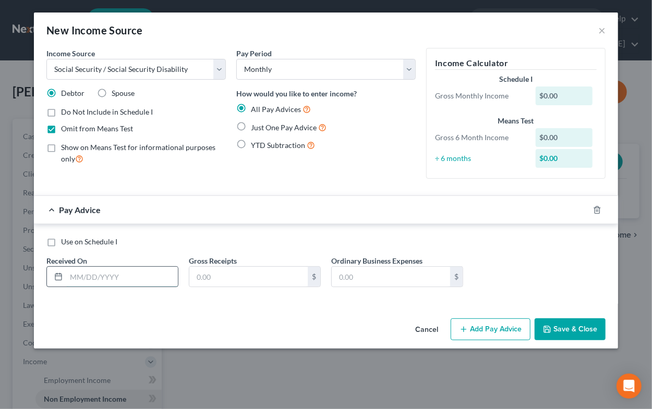
click at [132, 276] on input "text" at bounding box center [122, 277] width 112 height 20
type input "1218"
click at [251, 129] on label "Just One Pay Advice" at bounding box center [289, 127] width 76 height 12
click at [255, 128] on input "Just One Pay Advice" at bounding box center [258, 124] width 7 height 7
radio input "true"
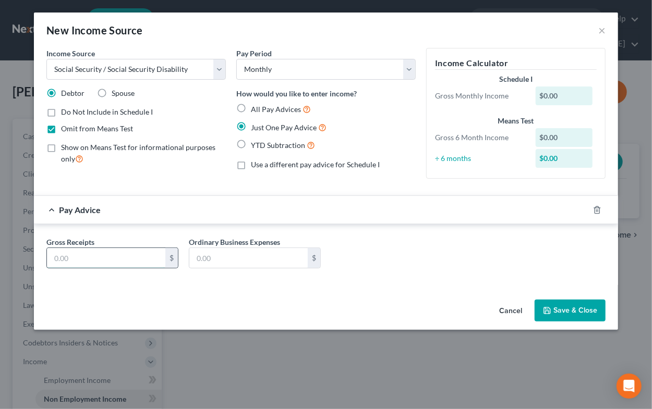
click at [121, 261] on input "text" at bounding box center [106, 258] width 118 height 20
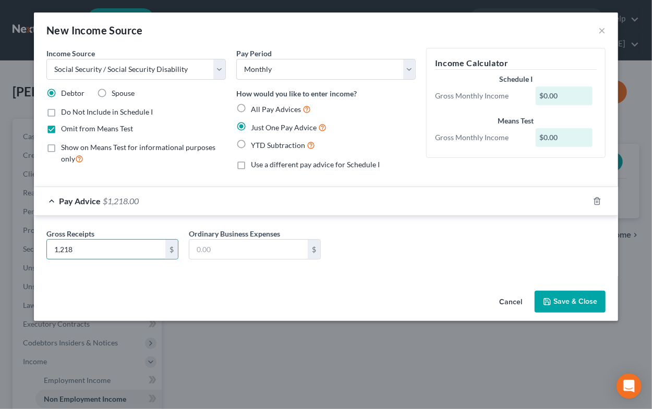
type input "1,218"
click at [567, 300] on button "Save & Close" at bounding box center [569, 302] width 71 height 22
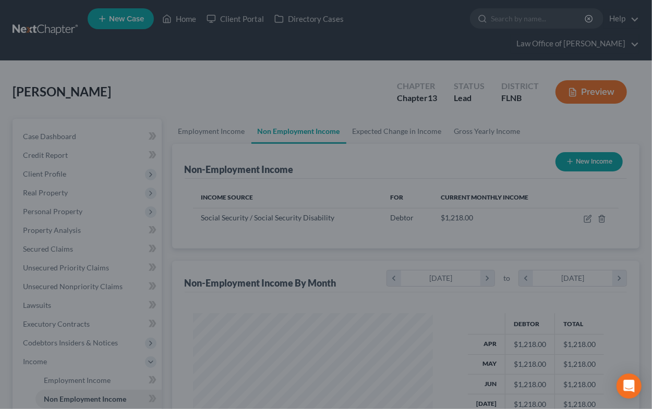
scroll to position [187, 260]
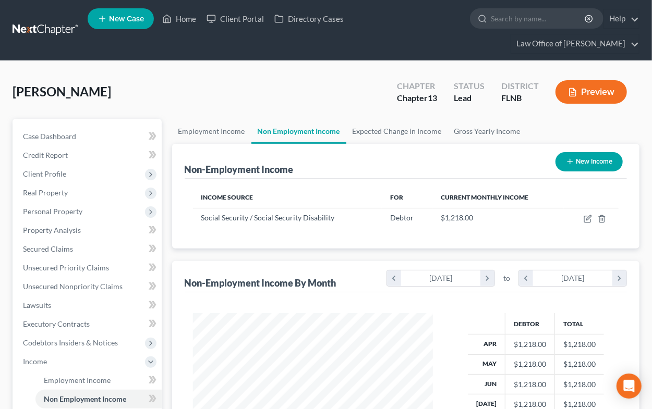
click at [583, 162] on button "New Income" at bounding box center [588, 161] width 67 height 19
select select "0"
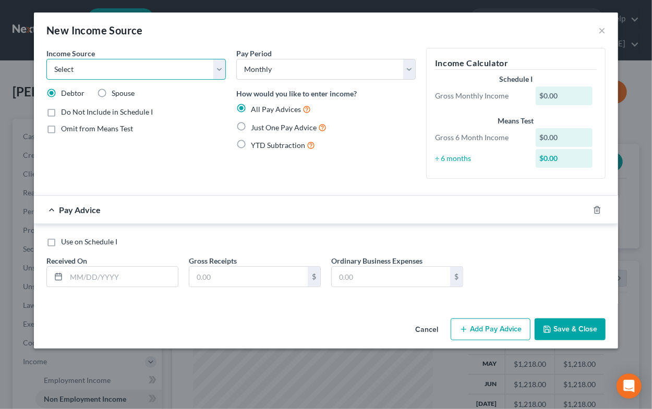
select select "3"
click option "Retirement" at bounding box center [0, 0] width 0 height 0
click at [251, 126] on label "Just One Pay Advice" at bounding box center [289, 127] width 76 height 12
click at [255, 126] on input "Just One Pay Advice" at bounding box center [258, 124] width 7 height 7
radio input "true"
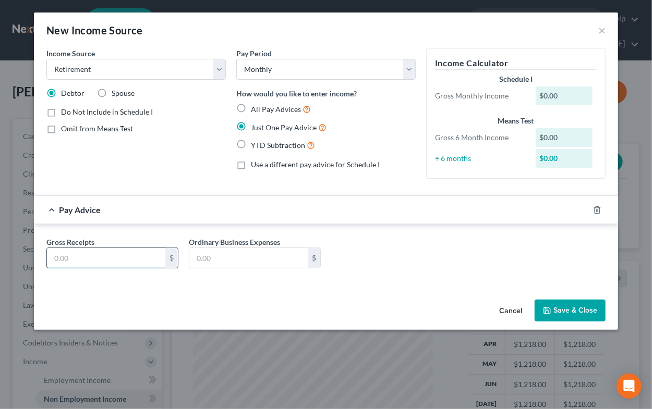
click at [130, 256] on input "text" at bounding box center [106, 258] width 118 height 20
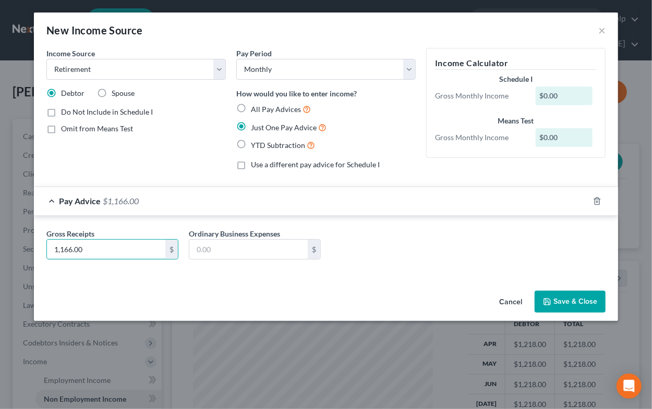
type input "1,166.00"
click at [562, 301] on button "Save & Close" at bounding box center [569, 302] width 71 height 22
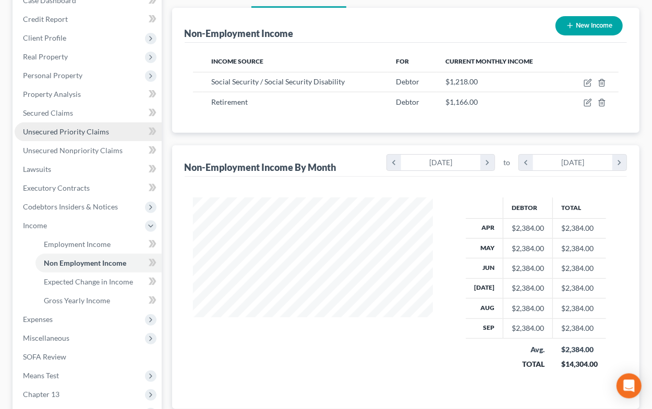
scroll to position [172, 0]
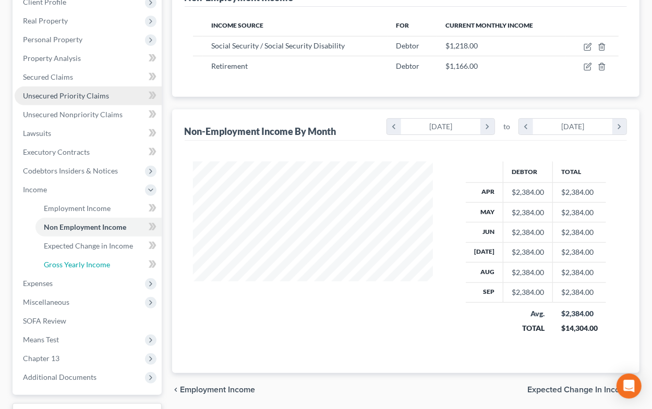
click at [104, 265] on span "Gross Yearly Income" at bounding box center [77, 264] width 66 height 9
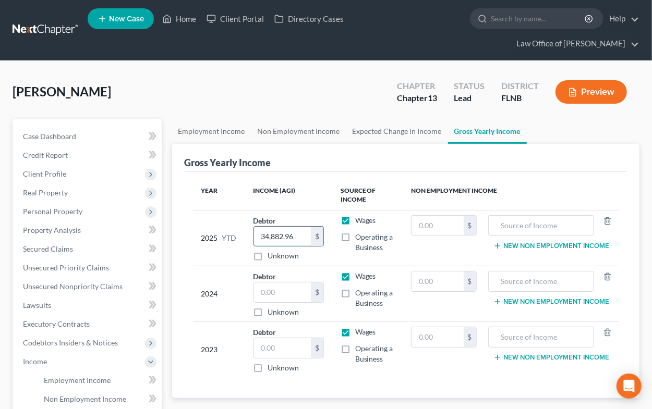
click at [301, 236] on input "34,882.96" at bounding box center [282, 237] width 57 height 20
type input "39,787.02"
click at [523, 224] on input "text" at bounding box center [541, 226] width 95 height 20
type input "Social Security"
click at [519, 245] on button "New Non Employment Income" at bounding box center [551, 246] width 116 height 8
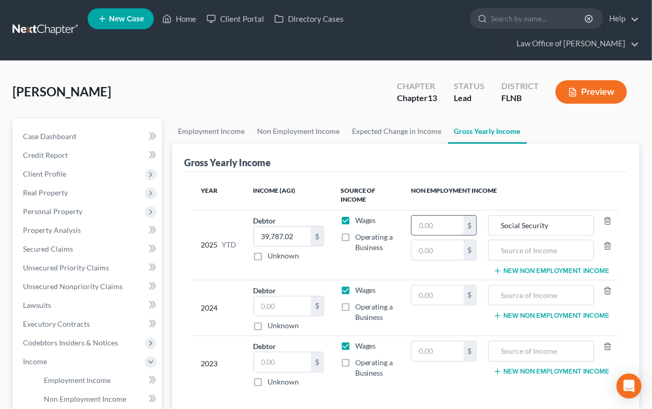
click at [450, 224] on input "text" at bounding box center [437, 226] width 52 height 20
type input "1.00"
click at [433, 248] on input "text" at bounding box center [437, 250] width 52 height 20
type input "1.00"
click at [498, 253] on input "text" at bounding box center [541, 250] width 95 height 20
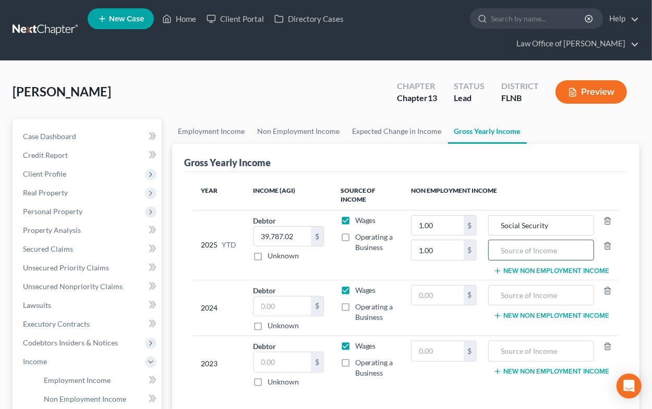
type input "P"
type input "Retirement"
click at [271, 361] on input "text" at bounding box center [282, 362] width 57 height 20
type input "39,966"
click at [496, 347] on input "text" at bounding box center [541, 351] width 95 height 20
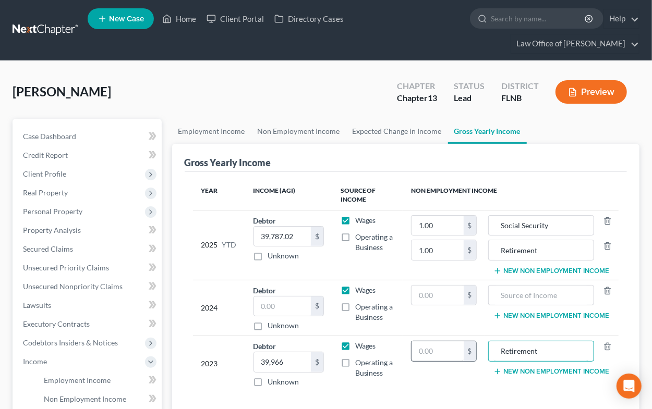
type input "Retirement"
click at [424, 345] on input "text" at bounding box center [437, 351] width 52 height 20
type input "14,914"
click at [495, 347] on input "Retirement" at bounding box center [541, 351] width 95 height 20
type input "VA Retirement"
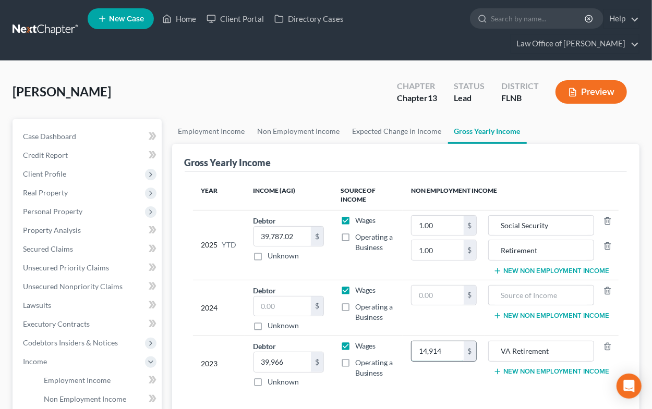
drag, startPoint x: 418, startPoint y: 350, endPoint x: 451, endPoint y: 352, distance: 32.9
click at [451, 352] on input "14,914" at bounding box center [437, 351] width 52 height 20
type input "13,269"
click at [529, 370] on button "New Non Employment Income" at bounding box center [551, 371] width 116 height 8
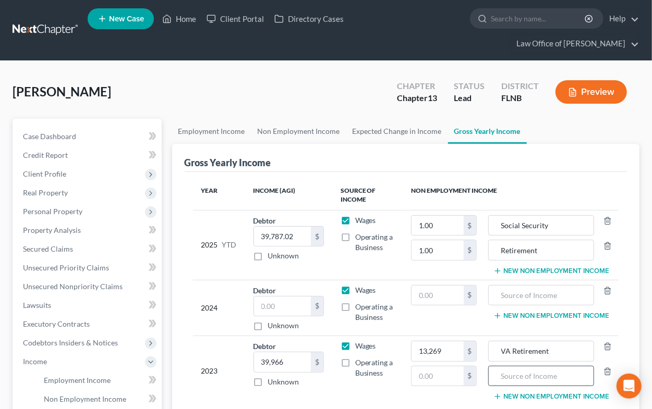
click at [510, 381] on input "text" at bounding box center [541, 376] width 95 height 20
type input "401k distribution"
click at [422, 373] on input "text" at bounding box center [437, 376] width 52 height 20
type input "2,291.00"
click at [270, 307] on input "text" at bounding box center [282, 307] width 57 height 20
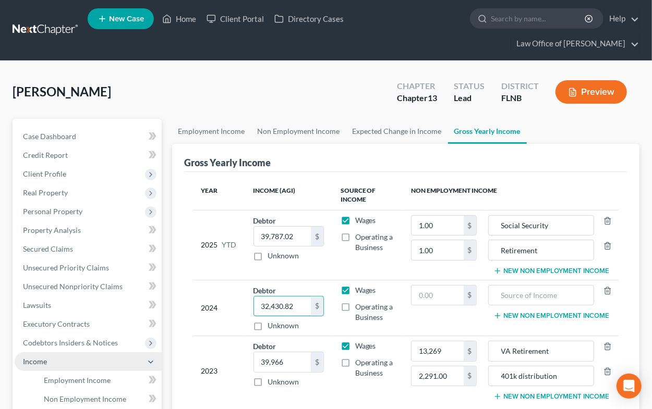
type input "32,430.82"
drag, startPoint x: 500, startPoint y: 350, endPoint x: 550, endPoint y: 351, distance: 50.1
click at [550, 351] on input "VA Retirement" at bounding box center [541, 351] width 95 height 20
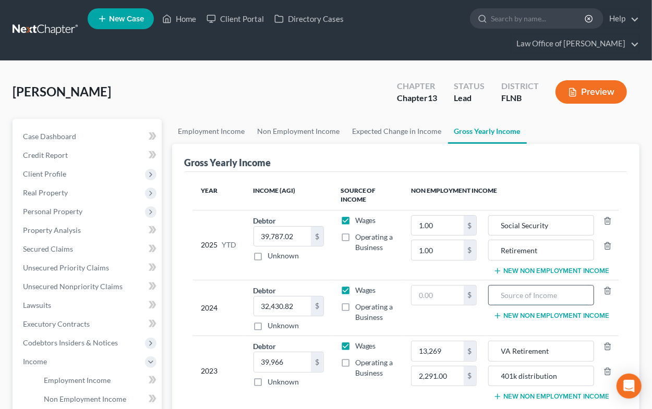
click at [502, 293] on input "text" at bounding box center [541, 296] width 95 height 20
paste input "VA Retirement"
type input "VA Retirement"
click at [444, 293] on input "text" at bounding box center [437, 296] width 52 height 20
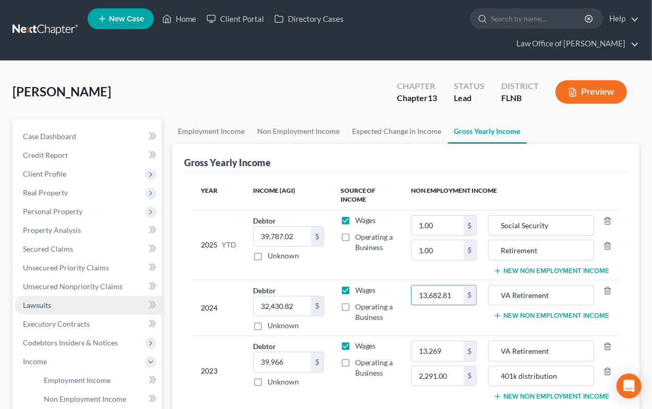
type input "13,682.81"
click at [523, 314] on button "New Non Employment Income" at bounding box center [551, 316] width 116 height 8
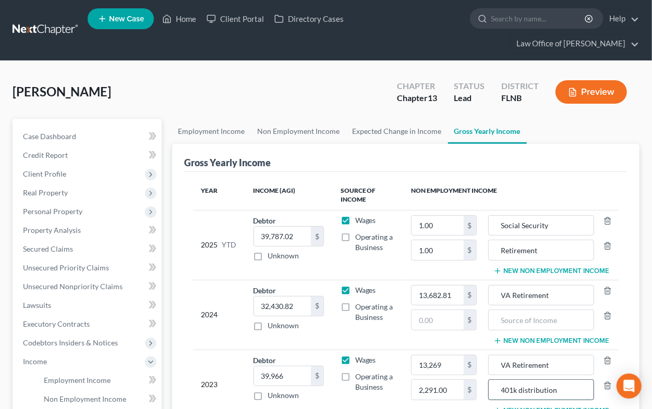
drag, startPoint x: 557, startPoint y: 390, endPoint x: 492, endPoint y: 389, distance: 65.2
click at [494, 389] on input "401k distribution" at bounding box center [541, 390] width 95 height 20
click at [499, 318] on input "text" at bounding box center [541, 320] width 95 height 20
paste input "401k distribution"
type input "401k distribution"
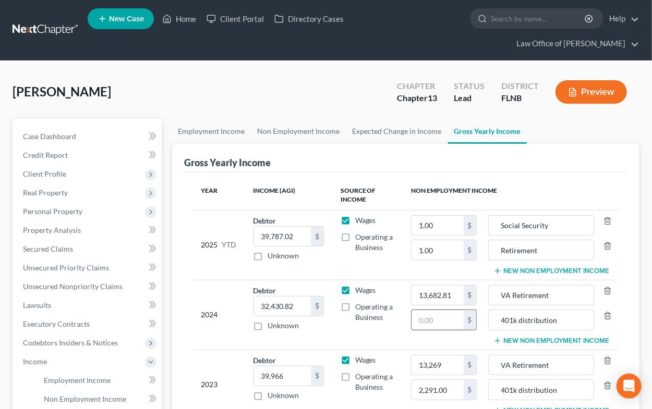
click at [421, 321] on input "text" at bounding box center [437, 320] width 52 height 20
type input "165.69"
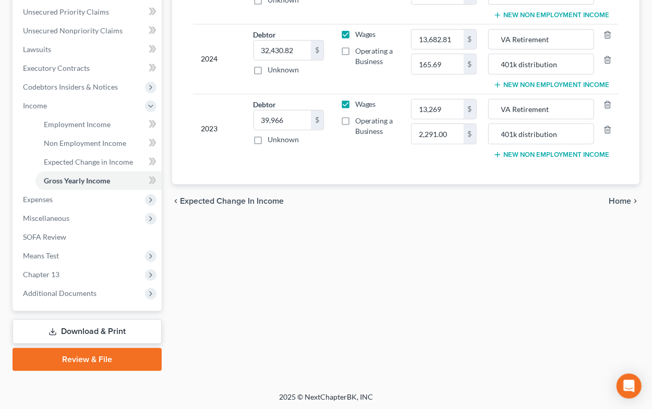
click at [625, 202] on span "Home" at bounding box center [619, 201] width 22 height 8
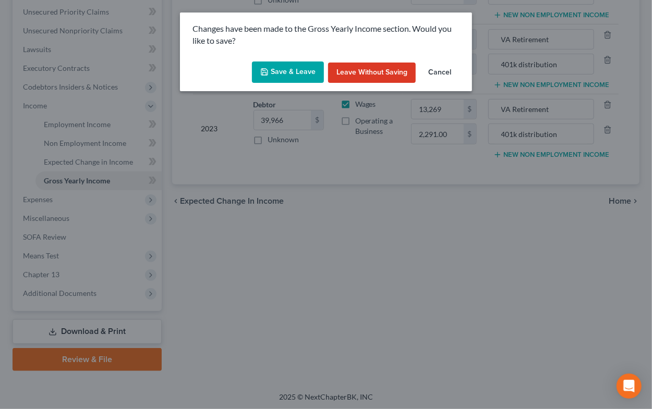
click at [299, 72] on button "Save & Leave" at bounding box center [288, 73] width 72 height 22
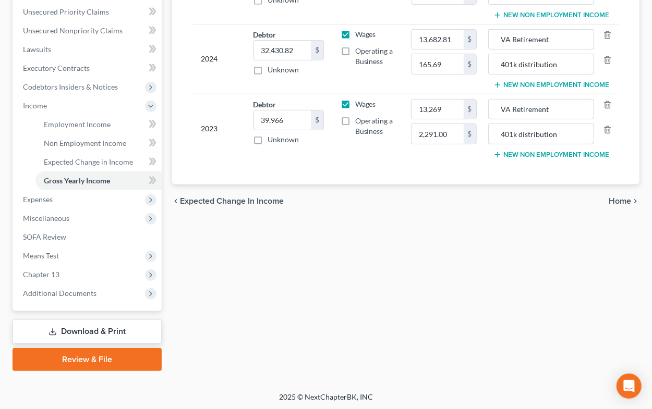
type input "165.69"
type input "401k distribution"
type input "2,291.00"
type input "401k distribution"
type input "Retirement"
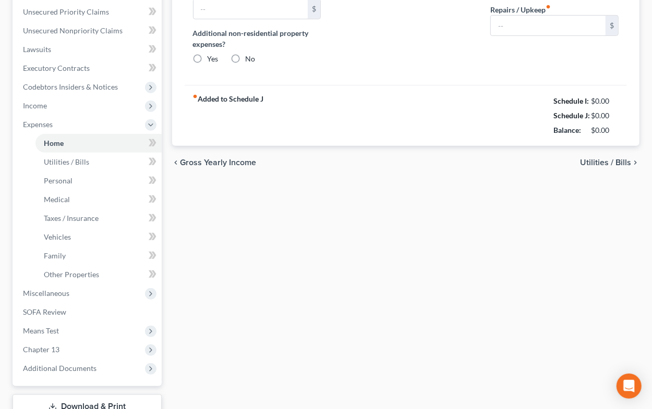
type input "0.00"
radio input "true"
type input "0.00"
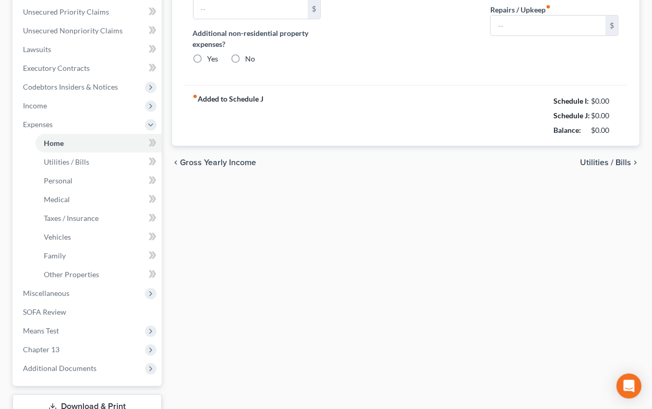
type input "0.00"
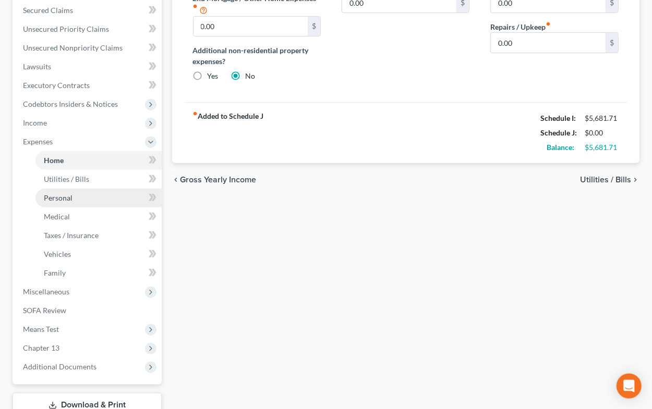
scroll to position [287, 0]
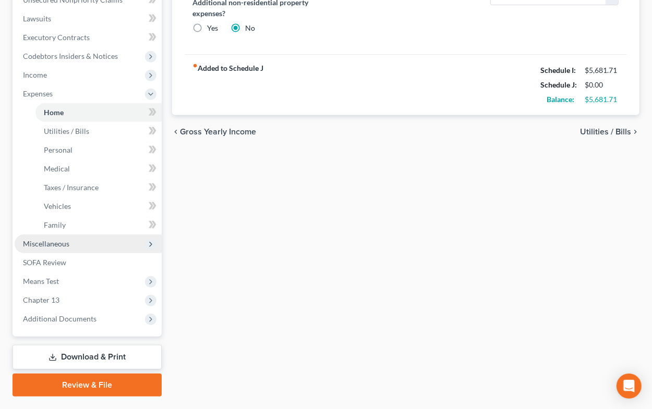
click at [69, 240] on span "Miscellaneous" at bounding box center [88, 244] width 147 height 19
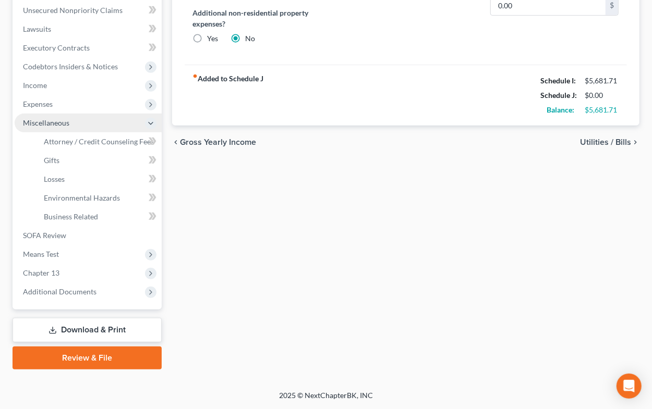
scroll to position [275, 0]
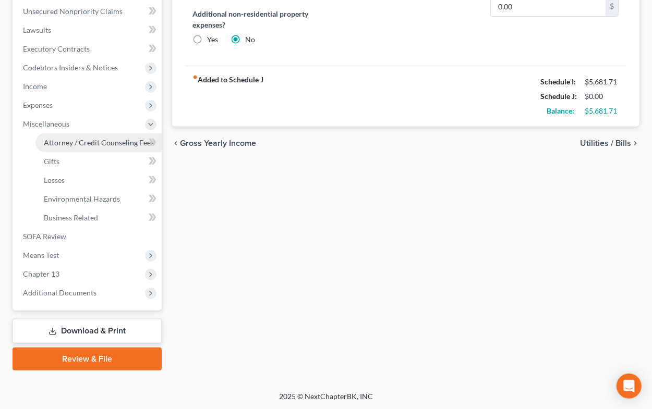
click at [107, 138] on span "Attorney / Credit Counseling Fees" at bounding box center [99, 142] width 110 height 9
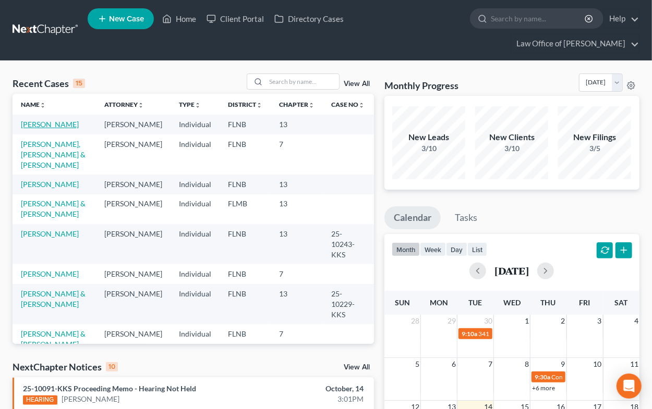
click at [32, 125] on link "[PERSON_NAME]" at bounding box center [50, 124] width 58 height 9
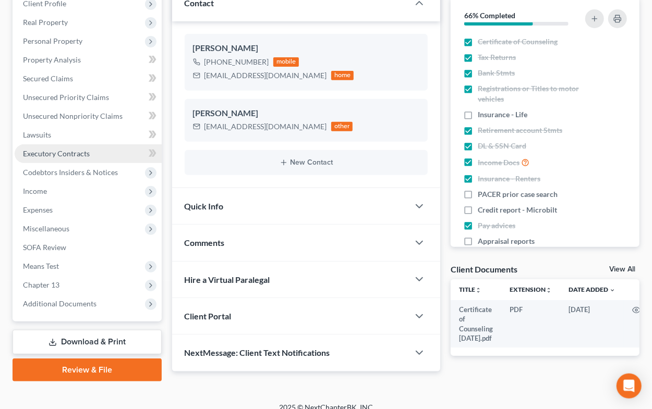
scroll to position [172, 0]
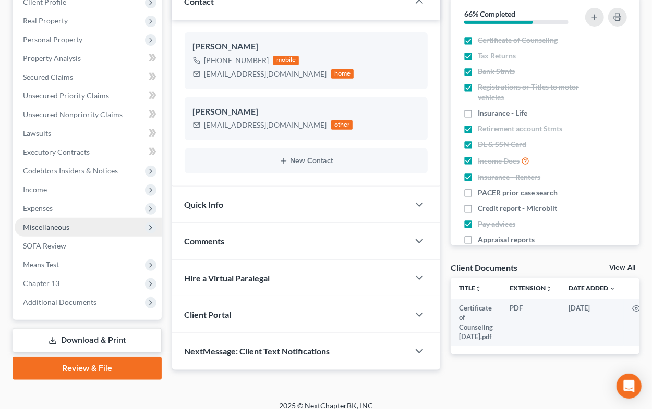
click at [65, 225] on span "Miscellaneous" at bounding box center [46, 227] width 46 height 9
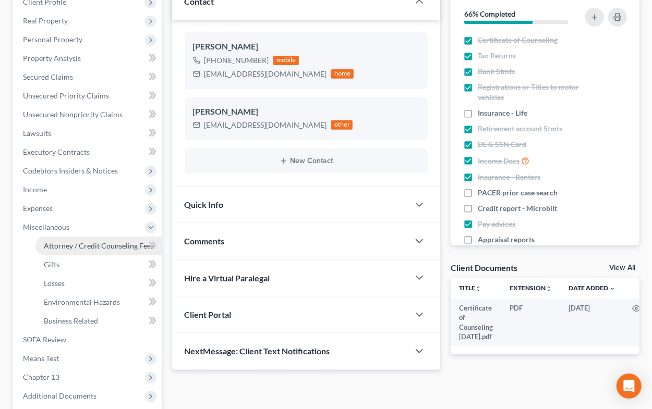
click at [63, 246] on span "Attorney / Credit Counseling Fees" at bounding box center [99, 245] width 110 height 9
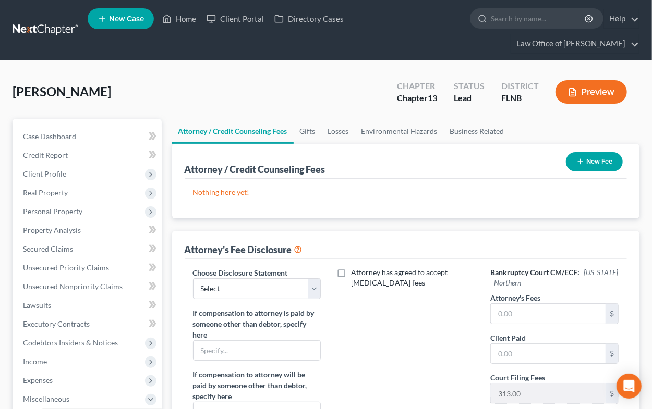
click at [585, 160] on button "New Fee" at bounding box center [594, 161] width 57 height 19
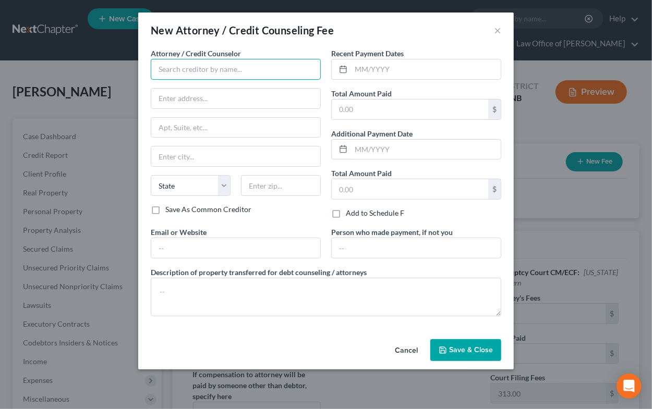
click at [242, 69] on input "text" at bounding box center [236, 69] width 170 height 21
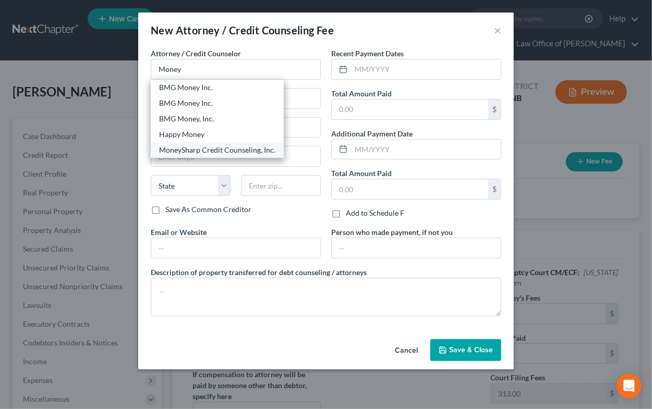
click at [243, 153] on div "MoneySharp Credit Counseling, Inc." at bounding box center [217, 150] width 116 height 10
type input "MoneySharp Credit Counseling, Inc."
type input "[STREET_ADDRESS]"
type input "[GEOGRAPHIC_DATA]"
select select "14"
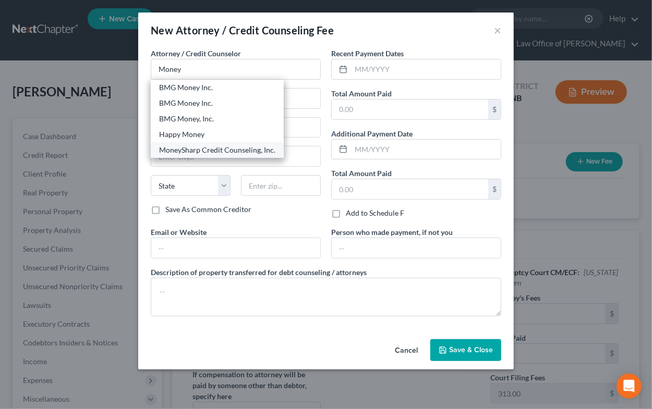
type input "60647"
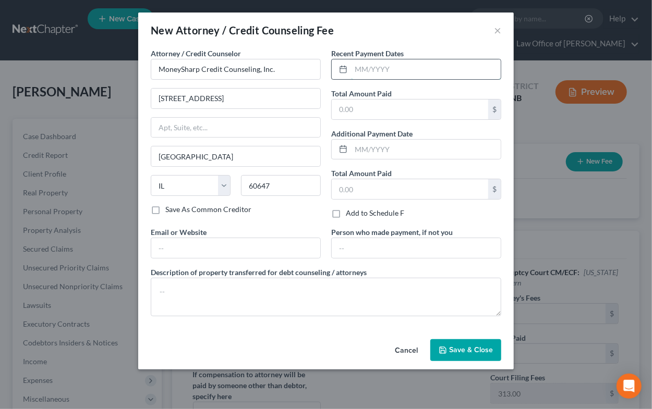
click at [398, 68] on input "text" at bounding box center [426, 69] width 150 height 20
type input "09/2025"
click at [410, 107] on input "text" at bounding box center [410, 110] width 156 height 20
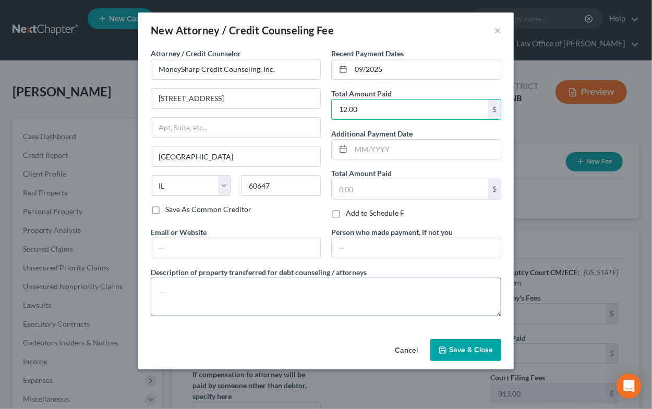
type input "12.00"
click at [328, 289] on textarea at bounding box center [326, 297] width 350 height 39
type textarea "Credit counseling"
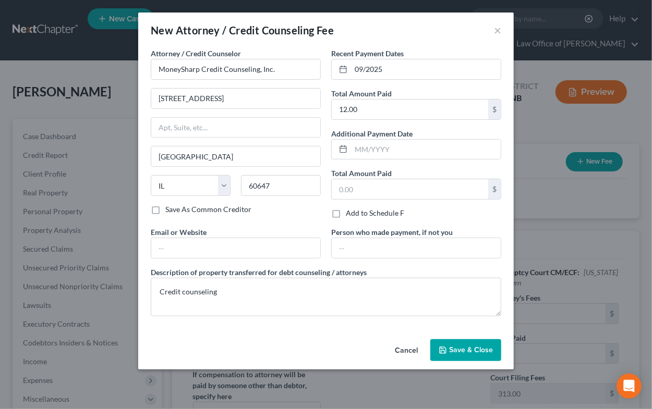
click at [456, 342] on button "Save & Close" at bounding box center [465, 350] width 71 height 22
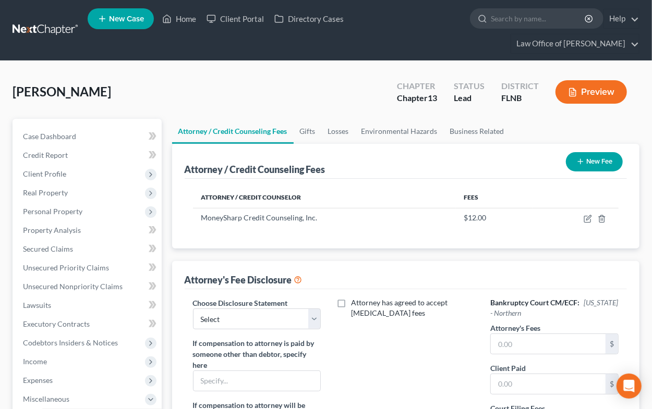
click at [591, 162] on button "New Fee" at bounding box center [594, 161] width 57 height 19
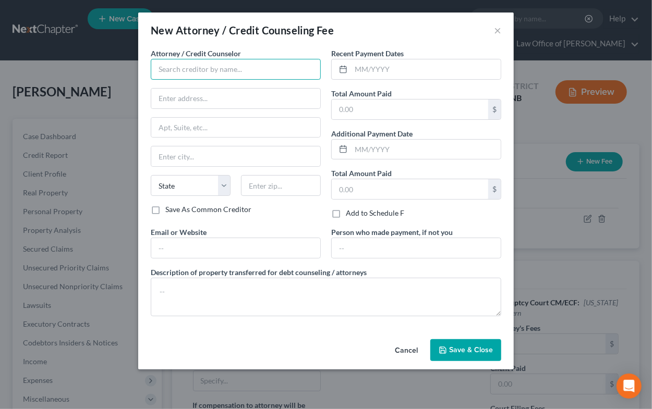
click at [216, 68] on input "text" at bounding box center [236, 69] width 170 height 21
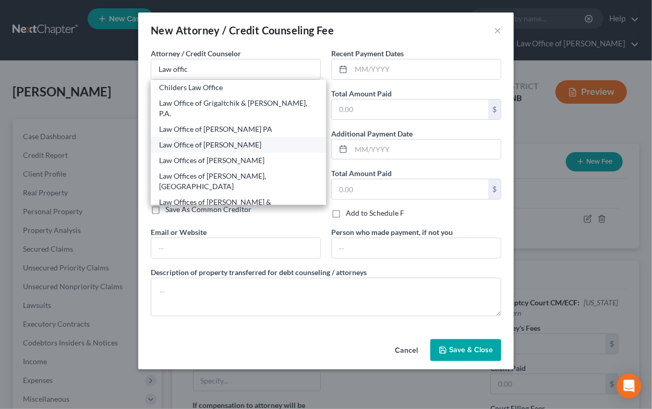
click at [223, 140] on div "Law Office of [PERSON_NAME]" at bounding box center [238, 145] width 158 height 10
type input "Law Office of [PERSON_NAME]"
type input "PO Box 358000"
type input "[GEOGRAPHIC_DATA]"
select select "9"
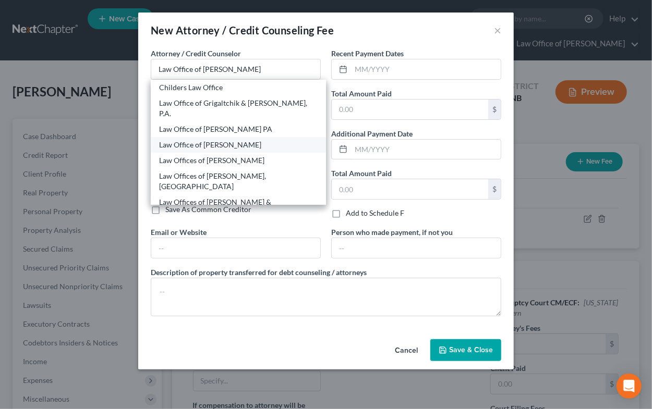
type input "32635-8000"
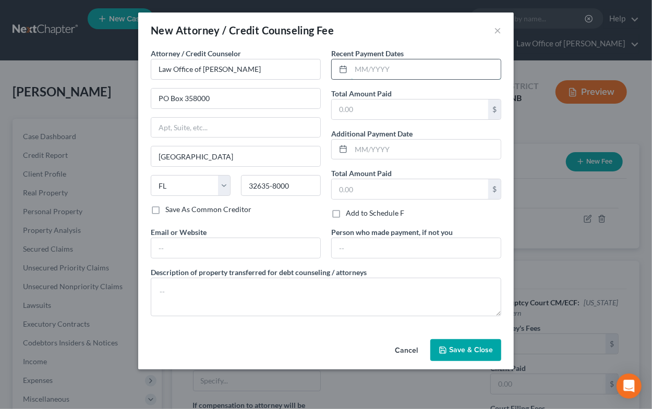
click at [416, 76] on input "text" at bounding box center [426, 69] width 150 height 20
type input "09/2025"
click at [408, 101] on input "text" at bounding box center [410, 110] width 156 height 20
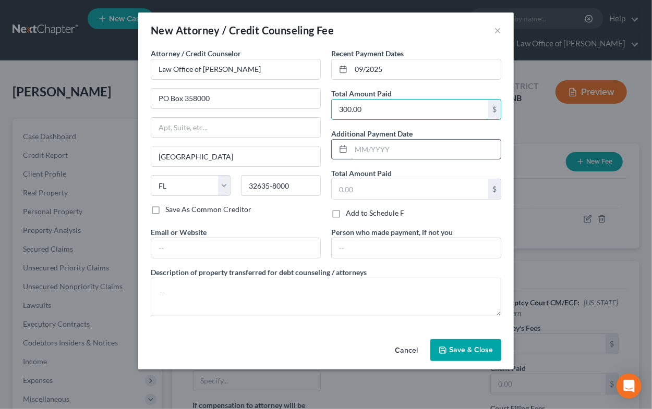
type input "300.00"
click at [416, 144] on input "text" at bounding box center [426, 150] width 150 height 20
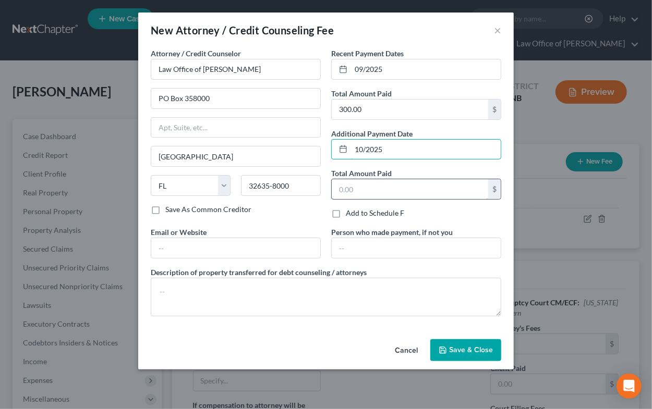
type input "10/2025"
click at [416, 186] on input "text" at bounding box center [410, 189] width 156 height 20
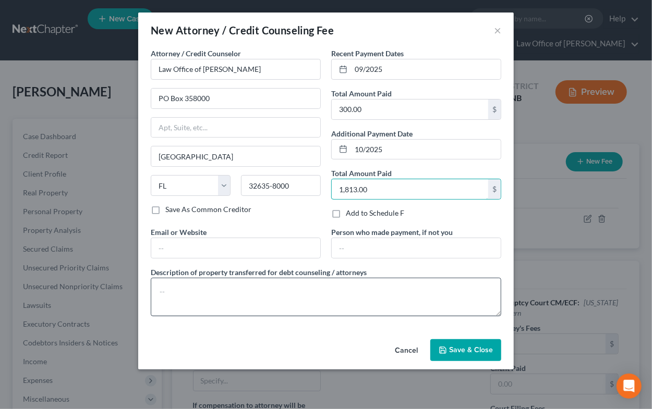
type input "1,813.00"
click at [337, 280] on textarea at bounding box center [326, 297] width 350 height 39
click at [215, 295] on textarea "Attorneys fees" at bounding box center [326, 297] width 350 height 39
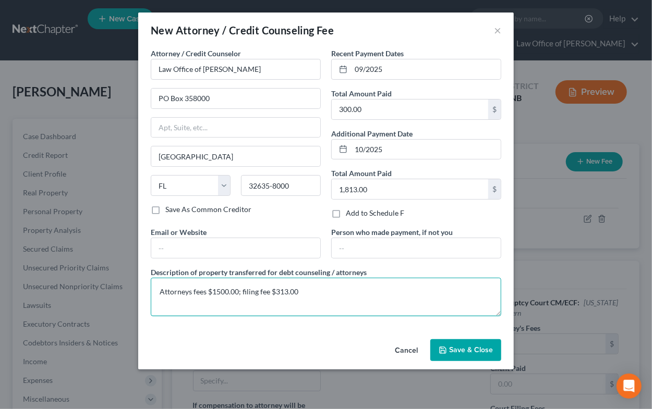
type textarea "Attorneys fees $1500.00; filing fee $313.00"
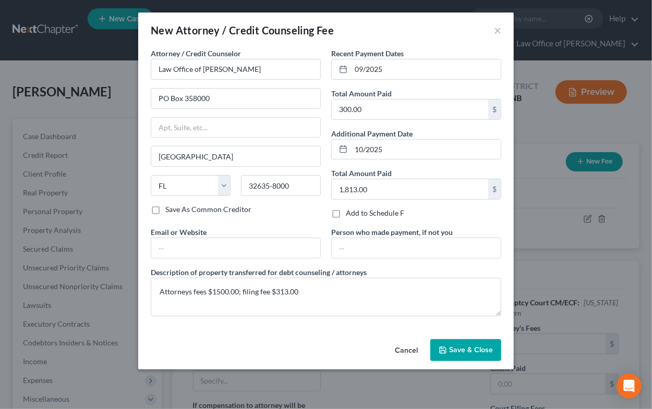
click at [453, 354] on span "Save & Close" at bounding box center [471, 350] width 44 height 9
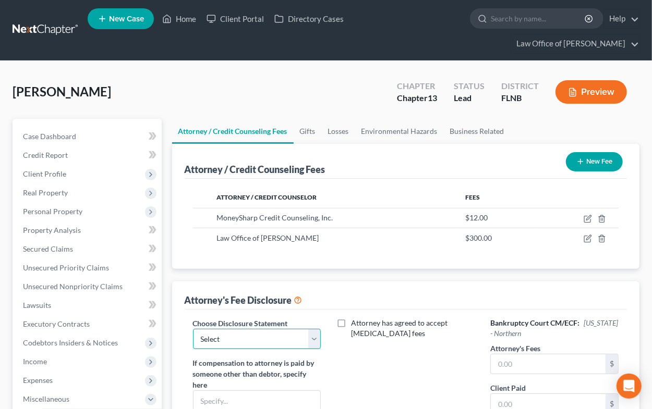
click at [239, 340] on select "Select Chapter 7 - pro [PERSON_NAME] Chapter 13 post-petition fees MD & MMM Cha…" at bounding box center [257, 339] width 128 height 21
select select "6"
click option "Chapter 13 post-petition fees ND" at bounding box center [0, 0] width 0 height 0
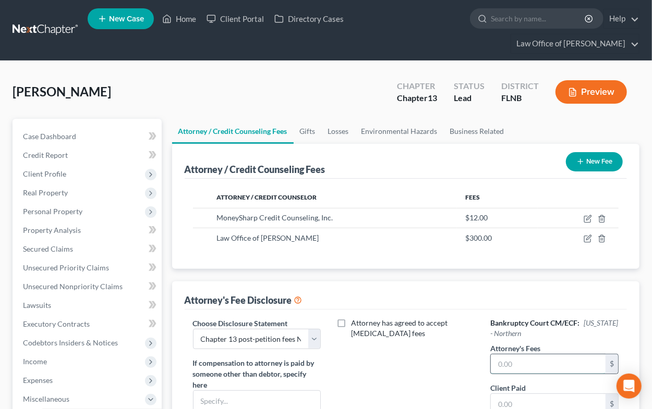
click at [517, 363] on input "text" at bounding box center [547, 364] width 115 height 20
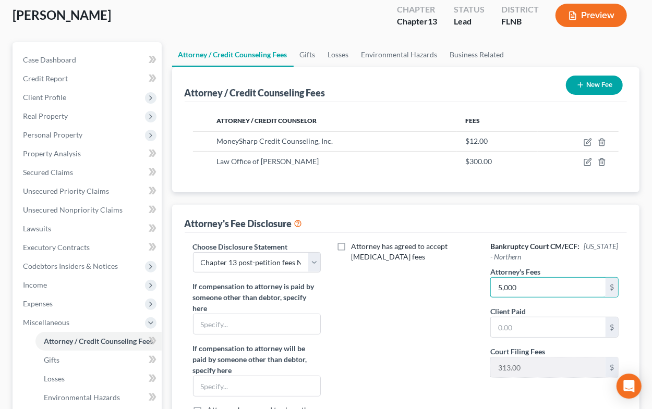
scroll to position [115, 0]
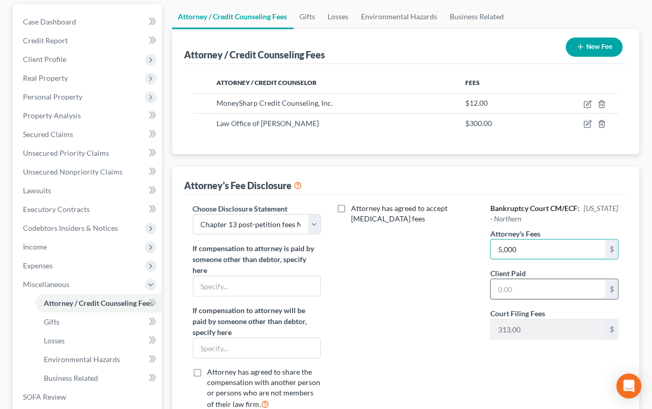
type input "5,000"
click at [522, 295] on input "text" at bounding box center [547, 289] width 115 height 20
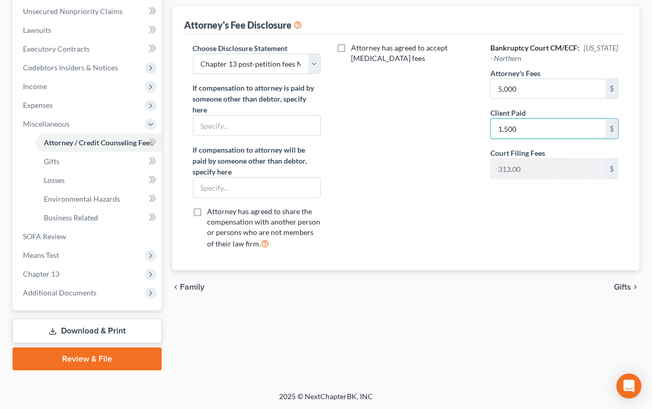
type input "1,500"
click at [618, 286] on span "Gifts" at bounding box center [622, 287] width 17 height 8
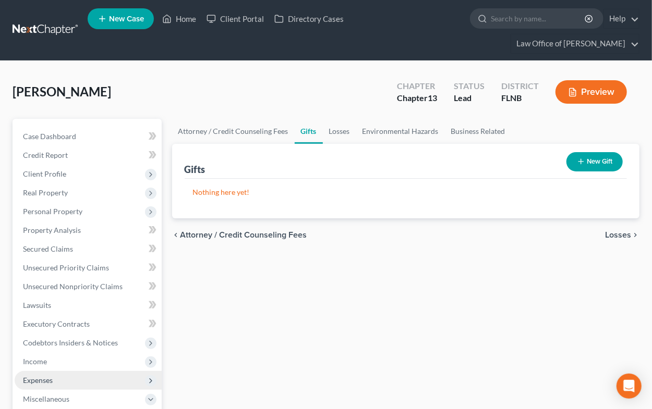
click at [60, 384] on span "Expenses" at bounding box center [88, 380] width 147 height 19
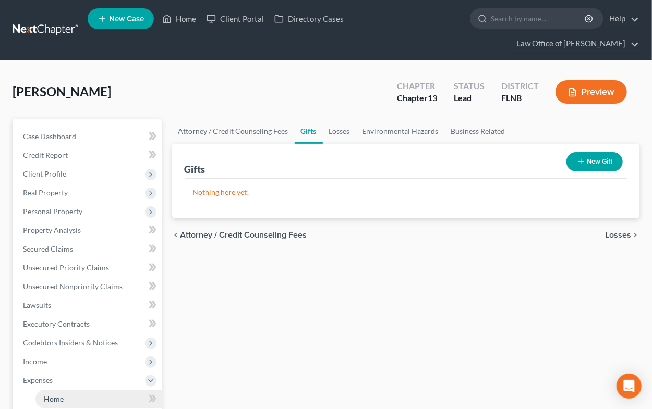
click at [58, 398] on span "Home" at bounding box center [54, 399] width 20 height 9
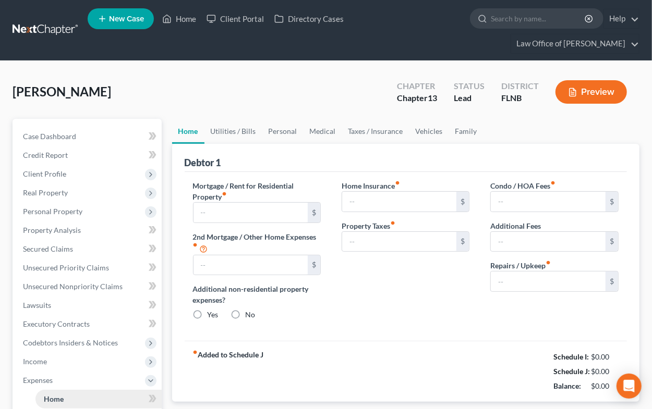
type input "0.00"
radio input "true"
type input "0.00"
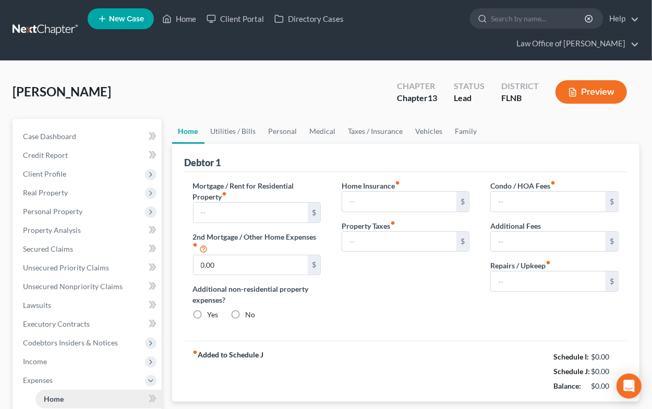
type input "0.00"
click at [203, 210] on input "text" at bounding box center [250, 213] width 115 height 20
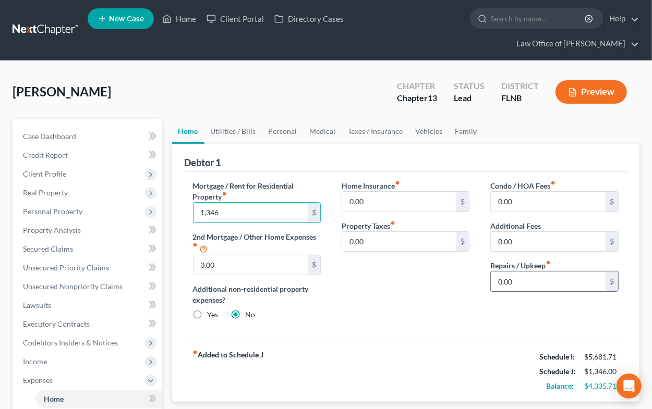
type input "1,346"
click at [509, 284] on input "0.00" at bounding box center [547, 282] width 115 height 20
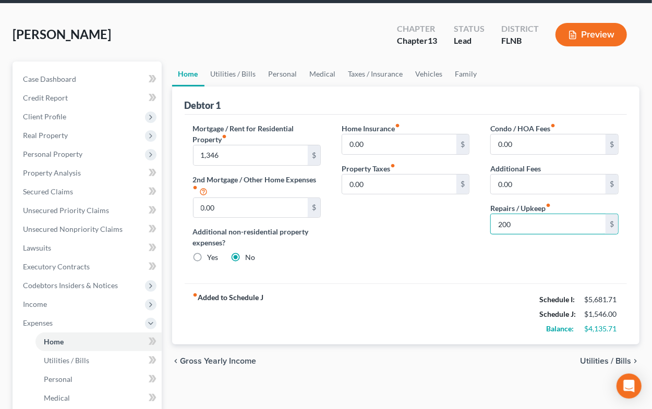
type input "200"
click at [595, 359] on span "Utilities / Bills" at bounding box center [605, 361] width 51 height 8
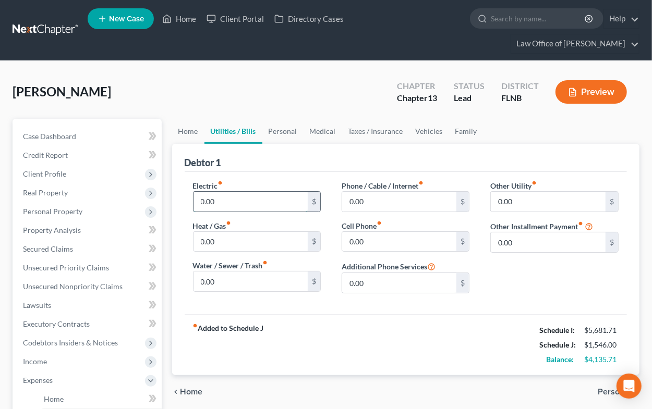
click at [205, 204] on input "0.00" at bounding box center [250, 202] width 115 height 20
type input "150"
click at [220, 277] on input "0.00" at bounding box center [250, 282] width 115 height 20
type input "30"
click at [347, 205] on input "0.00" at bounding box center [399, 202] width 115 height 20
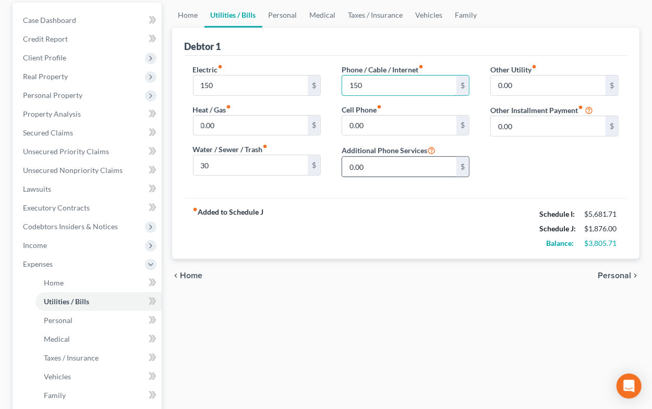
scroll to position [172, 0]
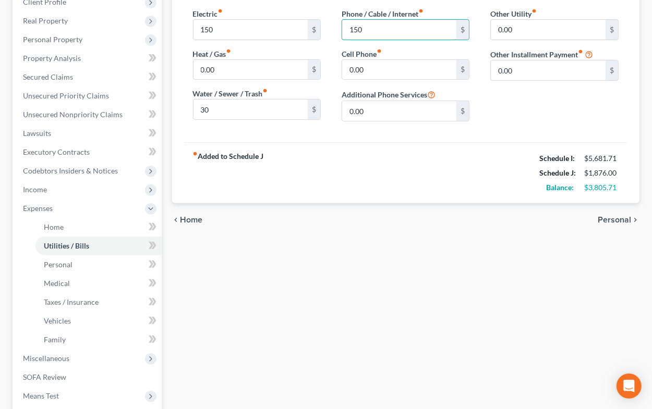
type input "150"
click at [618, 217] on span "Personal" at bounding box center [613, 220] width 33 height 8
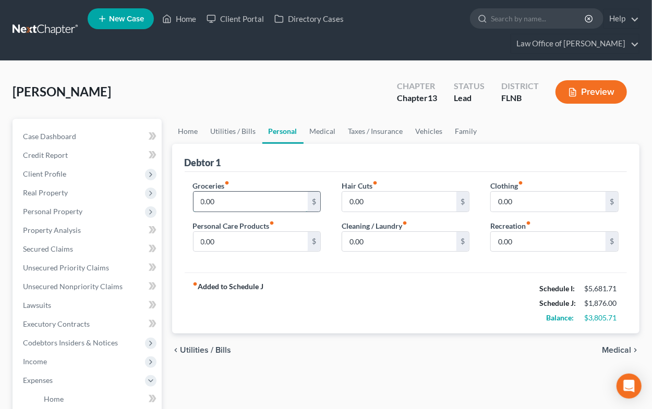
click at [279, 199] on input "0.00" at bounding box center [250, 202] width 115 height 20
type input "700"
click at [518, 203] on input "0.00" at bounding box center [547, 202] width 115 height 20
type input "60"
click at [596, 243] on input "0.00" at bounding box center [547, 242] width 115 height 20
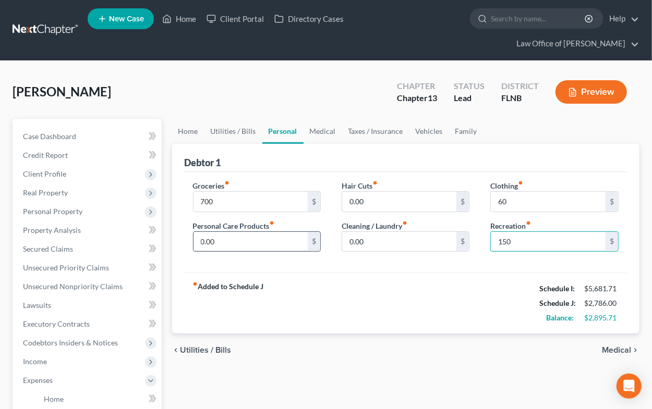
type input "150"
click at [199, 242] on input "0.00" at bounding box center [250, 242] width 115 height 20
type input "50"
click at [620, 348] on span "Medical" at bounding box center [616, 350] width 29 height 8
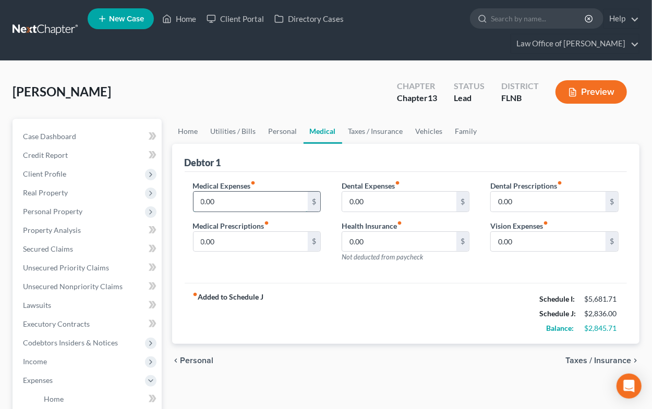
click at [232, 206] on input "0.00" at bounding box center [250, 202] width 115 height 20
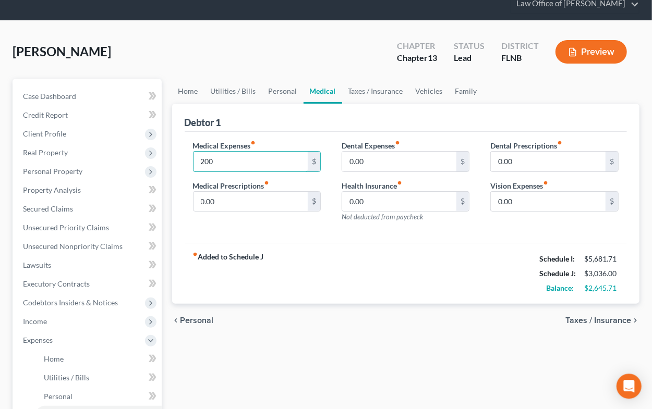
scroll to position [115, 0]
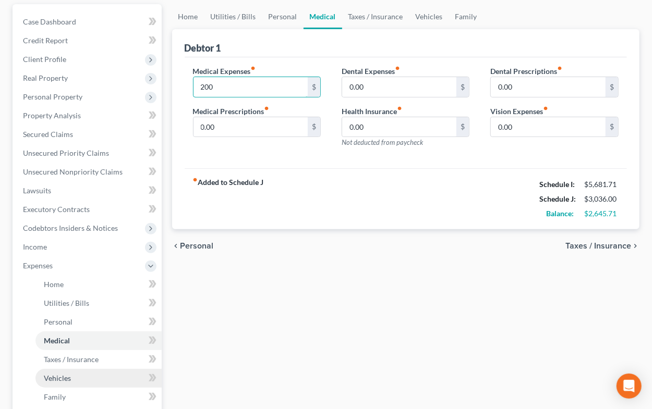
type input "200"
click at [72, 374] on link "Vehicles" at bounding box center [98, 378] width 126 height 19
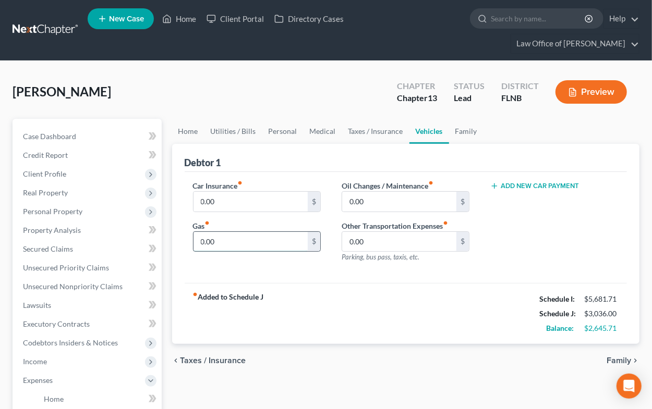
click at [195, 245] on input "0.00" at bounding box center [250, 242] width 115 height 20
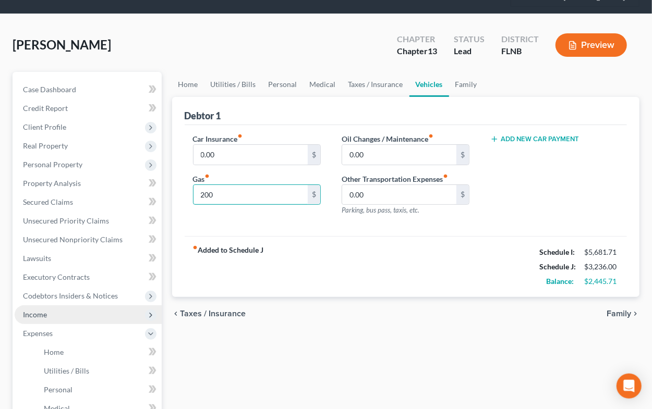
scroll to position [115, 0]
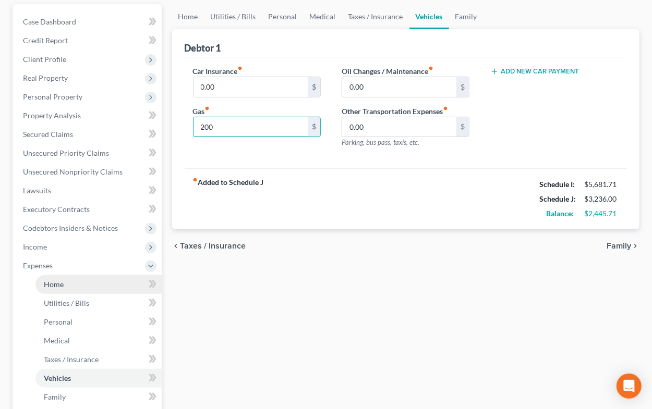
type input "200"
click at [80, 286] on link "Home" at bounding box center [98, 284] width 126 height 19
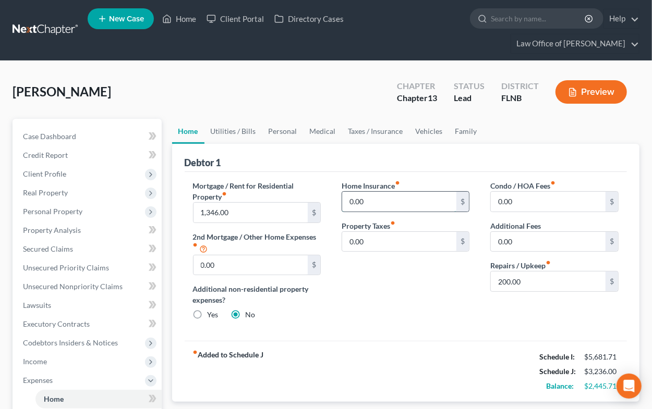
click at [342, 200] on input "0.00" at bounding box center [399, 202] width 115 height 20
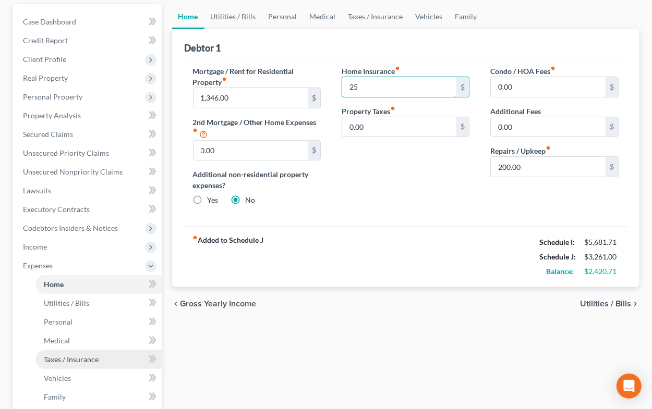
type input "25"
click at [65, 360] on span "Taxes / Insurance" at bounding box center [71, 359] width 55 height 9
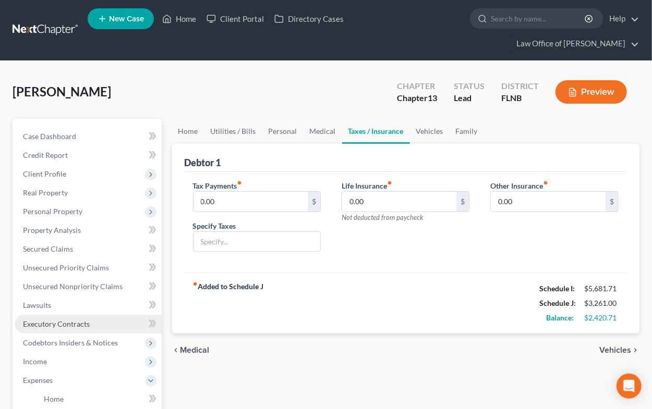
scroll to position [115, 0]
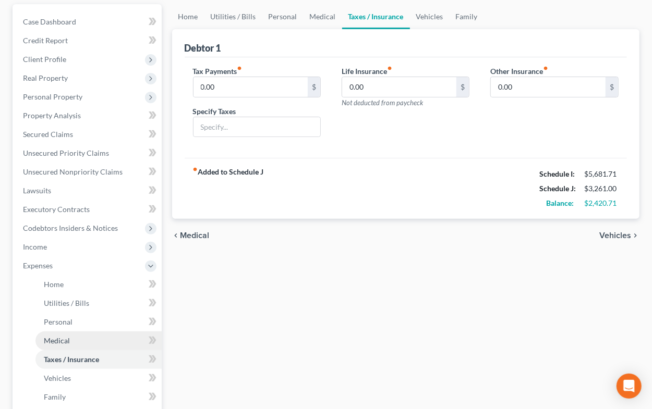
click at [58, 336] on span "Medical" at bounding box center [57, 340] width 26 height 9
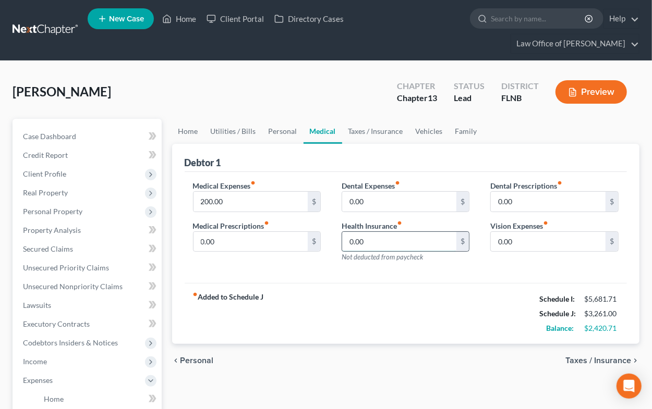
click at [403, 232] on input "0.00" at bounding box center [399, 242] width 115 height 20
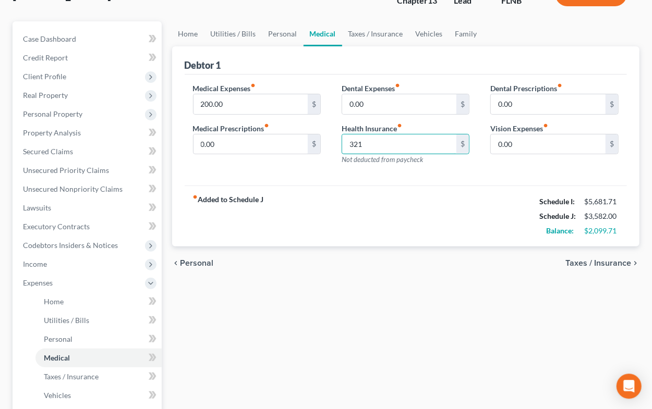
scroll to position [115, 0]
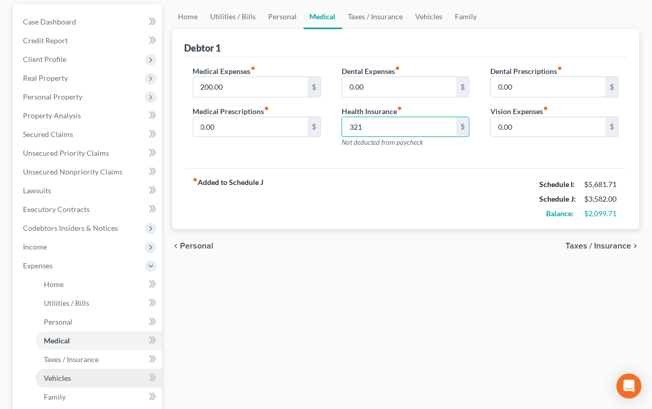
type input "321"
click at [52, 377] on span "Vehicles" at bounding box center [57, 378] width 27 height 9
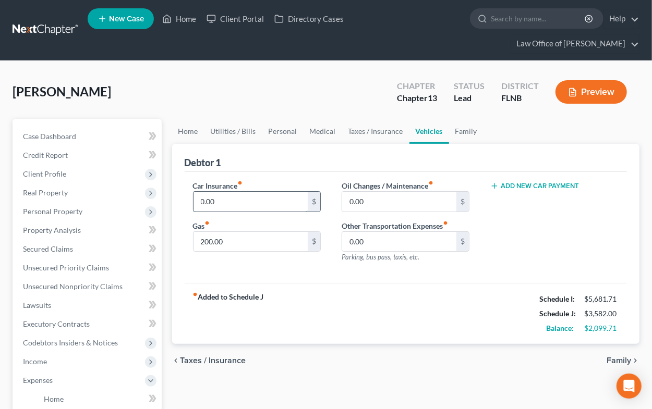
click at [247, 207] on input "0.00" at bounding box center [250, 202] width 115 height 20
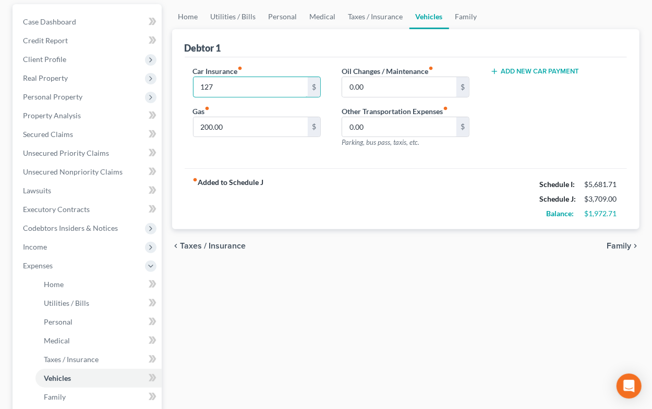
scroll to position [229, 0]
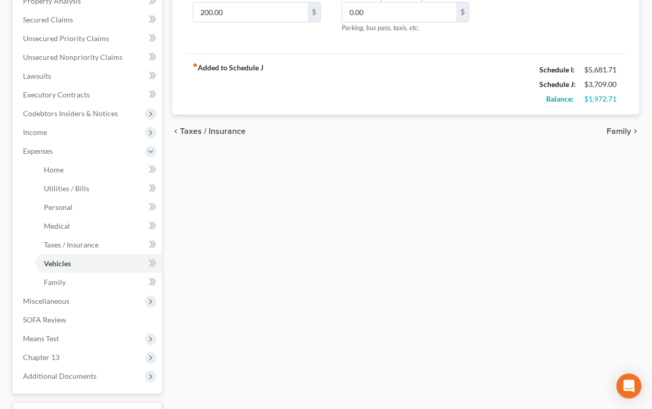
type input "127"
click at [612, 129] on span "Family" at bounding box center [618, 131] width 24 height 8
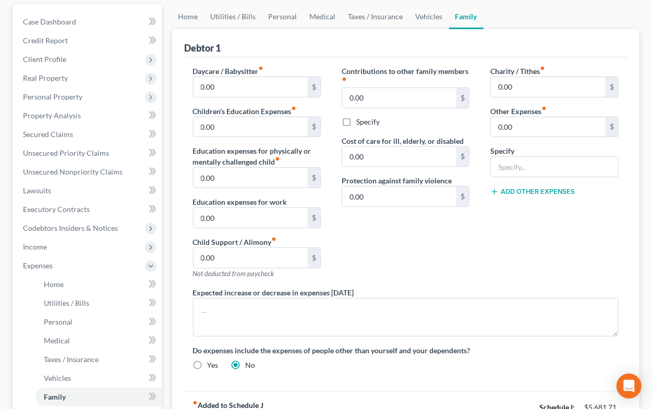
scroll to position [229, 0]
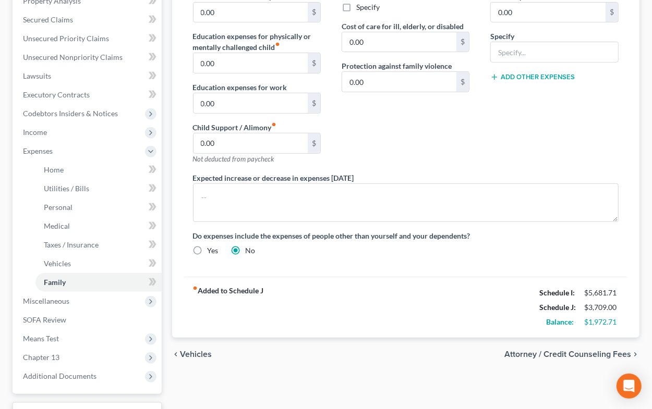
click at [530, 350] on span "Attorney / Credit Counseling Fees" at bounding box center [567, 354] width 127 height 8
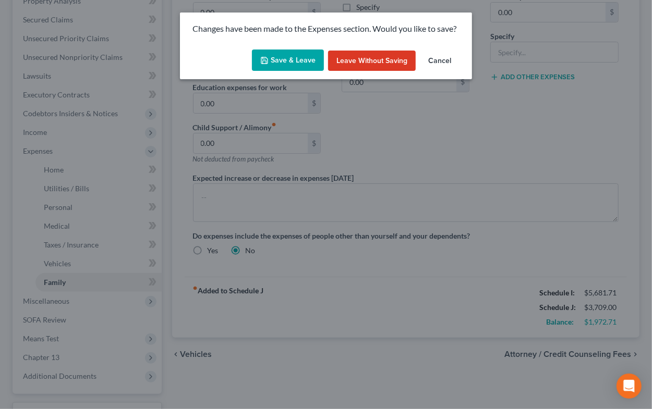
click at [304, 63] on button "Save & Leave" at bounding box center [288, 61] width 72 height 22
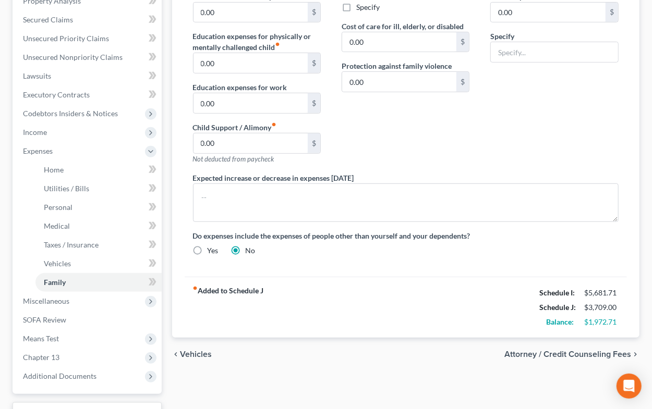
select select "6"
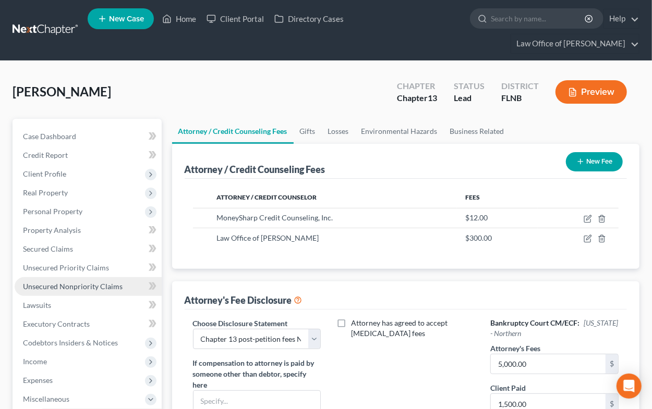
click at [56, 286] on span "Unsecured Nonpriority Claims" at bounding box center [73, 286] width 100 height 9
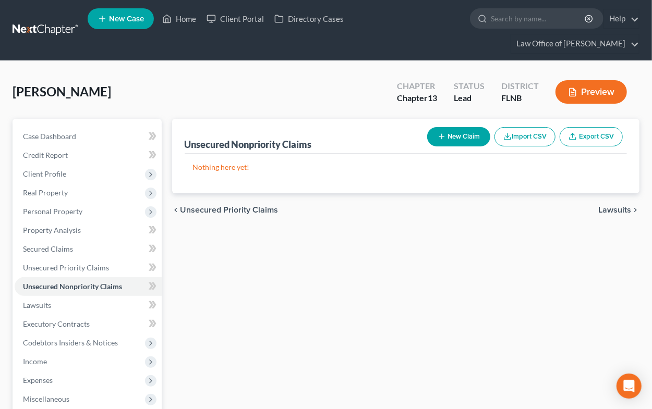
click at [452, 133] on button "New Claim" at bounding box center [458, 136] width 63 height 19
select select "0"
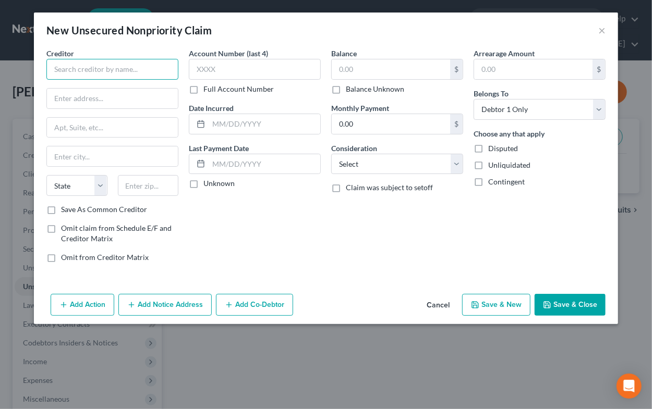
click at [80, 70] on input "text" at bounding box center [112, 69] width 132 height 21
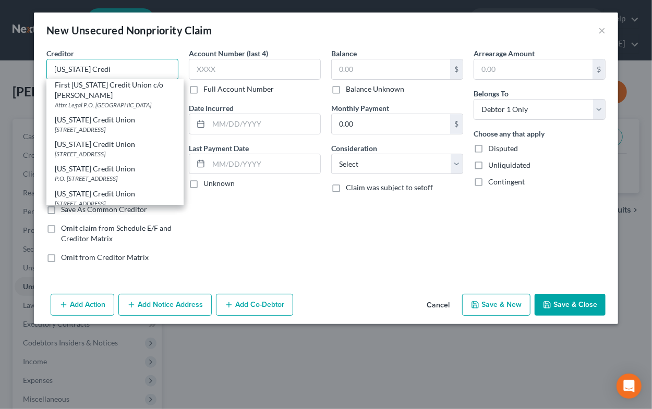
scroll to position [103, 0]
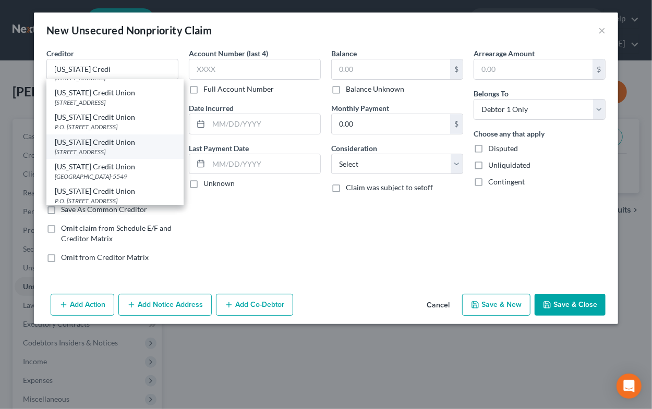
click at [95, 148] on div "[US_STATE] Credit Union" at bounding box center [115, 142] width 120 height 10
type input "[US_STATE] Credit Union"
type input "PO Box 5549"
type input "[GEOGRAPHIC_DATA]"
select select "9"
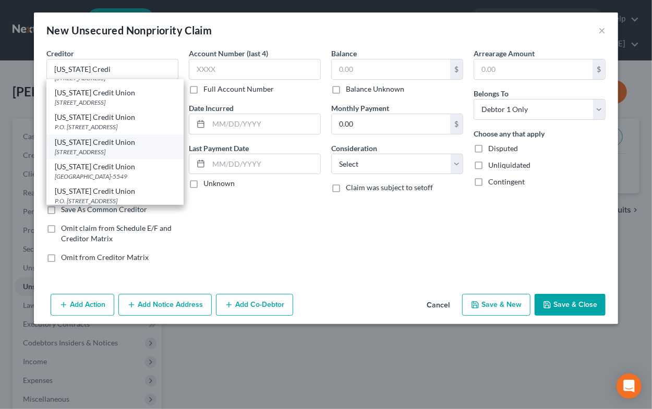
type input "32627-5549"
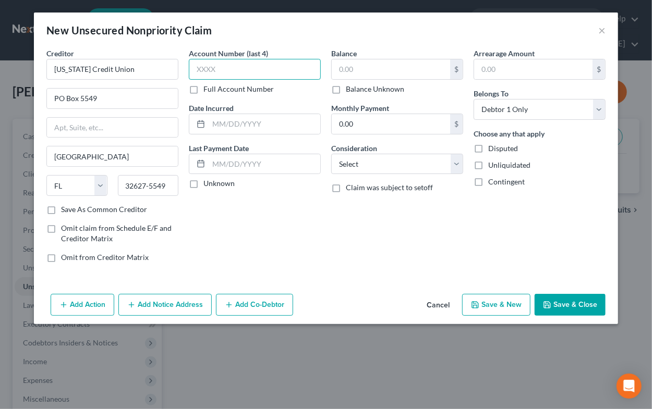
click at [255, 66] on input "text" at bounding box center [255, 69] width 132 height 21
click at [253, 129] on input "text" at bounding box center [264, 124] width 112 height 20
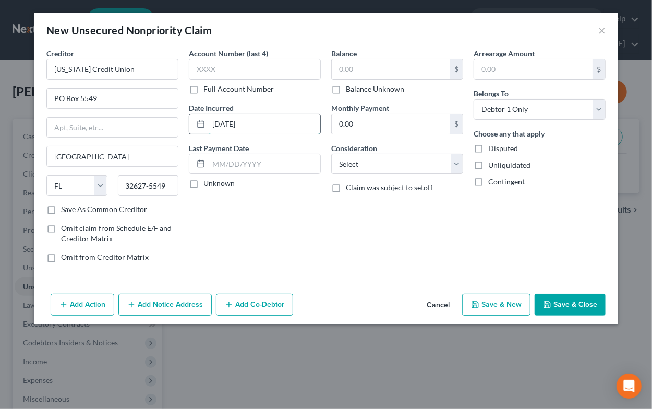
type input "[DATE]"
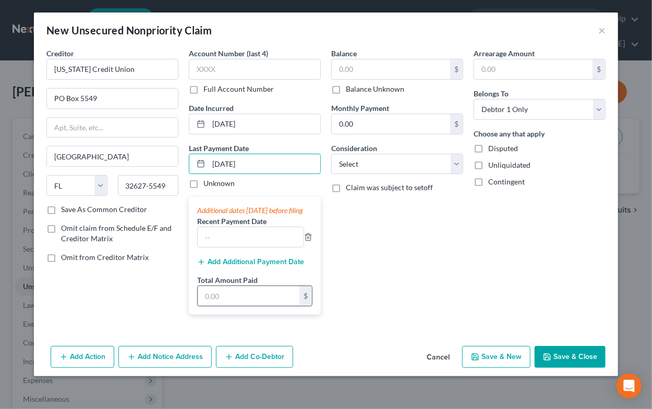
type input "[DATE]"
click at [218, 304] on input "text" at bounding box center [249, 296] width 102 height 20
type input "600.00"
drag, startPoint x: 229, startPoint y: 306, endPoint x: 187, endPoint y: 304, distance: 42.3
click at [198, 304] on input "600.00" at bounding box center [249, 296] width 102 height 20
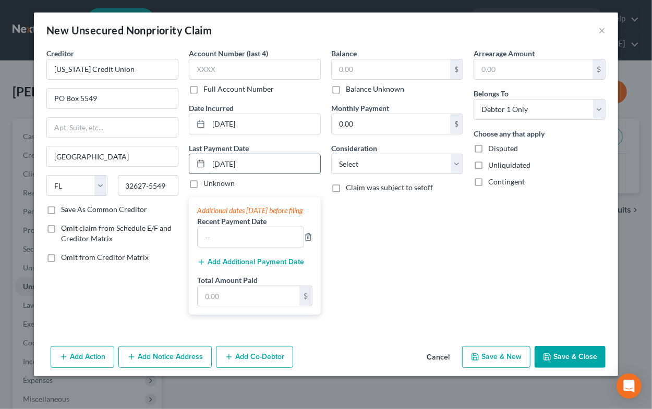
click at [234, 166] on input "[DATE]" at bounding box center [264, 164] width 112 height 20
type input "07/162025"
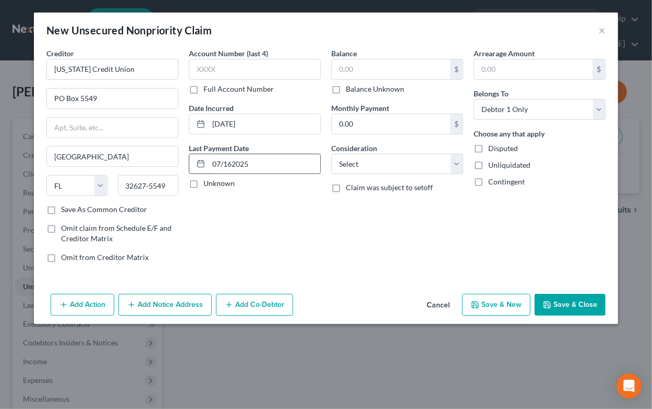
drag, startPoint x: 261, startPoint y: 157, endPoint x: 214, endPoint y: 156, distance: 46.4
click at [214, 156] on input "07/162025" at bounding box center [264, 164] width 112 height 20
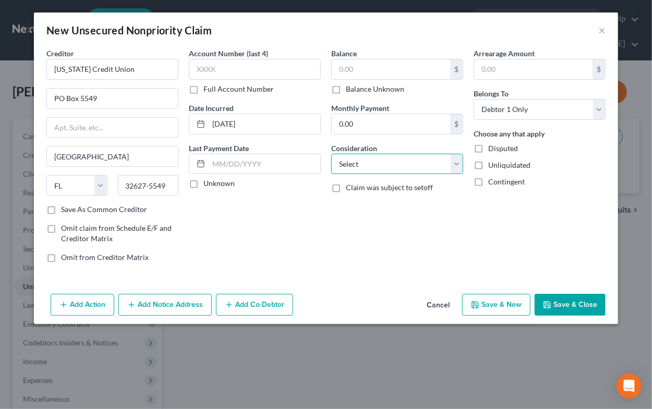
click at [391, 158] on select "Select Cable / Satellite Services Collection Agency Credit Card Debt Debt Couns…" at bounding box center [397, 164] width 132 height 21
select select "10"
click option "Monies Loaned / Advanced" at bounding box center [0, 0] width 0 height 0
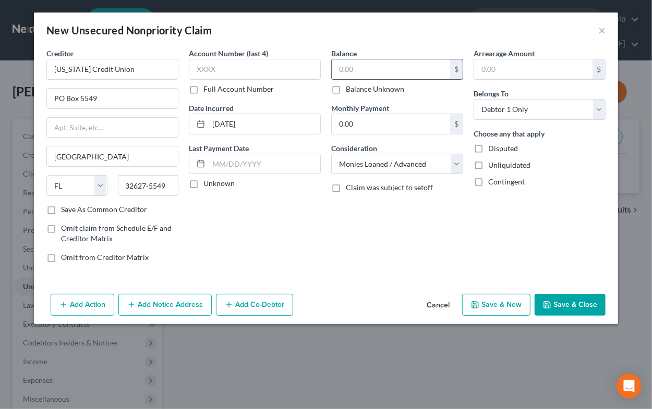
click at [363, 68] on input "text" at bounding box center [391, 69] width 118 height 20
type input "4,827.39"
click at [494, 305] on button "Save & New" at bounding box center [496, 305] width 68 height 22
select select "0"
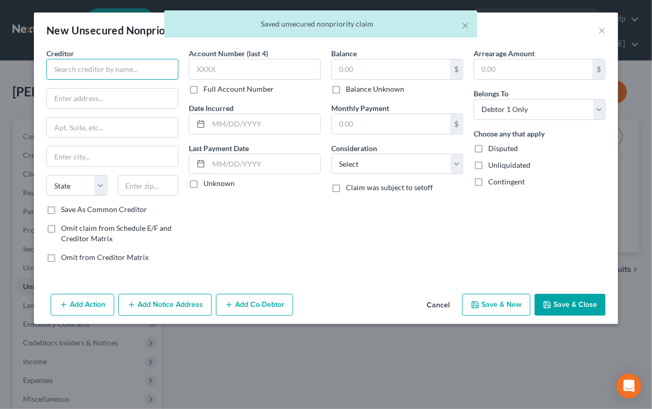
click at [107, 66] on input "text" at bounding box center [112, 69] width 132 height 21
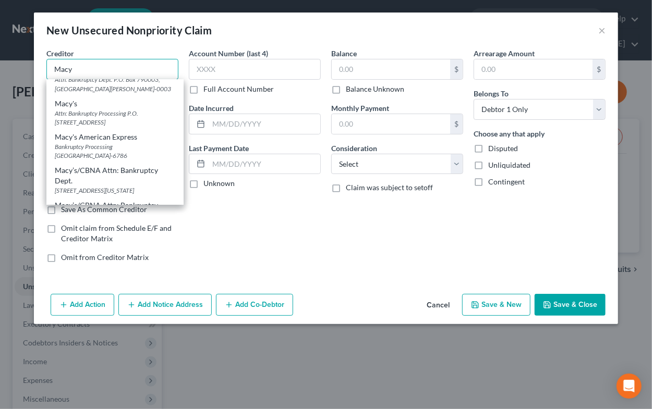
scroll to position [155, 0]
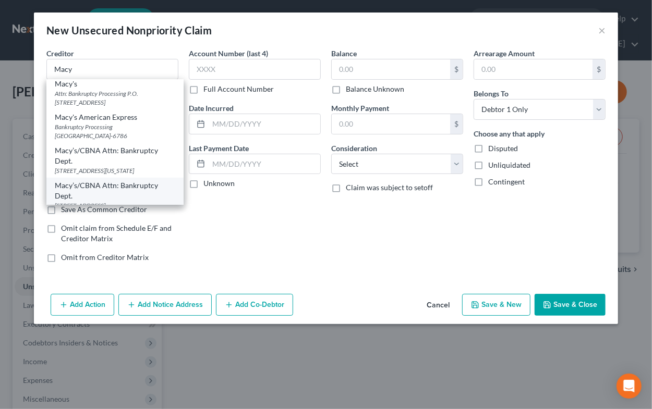
click at [95, 187] on div "Macy’s/CBNA Attn: Bankruptcy Dept." at bounding box center [115, 190] width 120 height 21
type input "Macy’s/CBNA Attn: Bankruptcy Dept."
type input "Box 6789"
type input "[GEOGRAPHIC_DATA]"
select select "43"
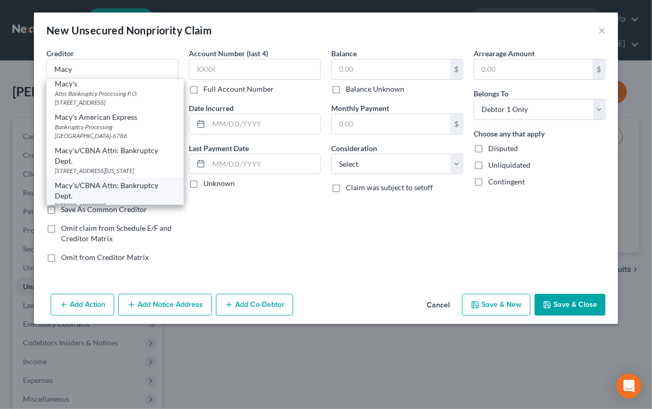
type input "57117"
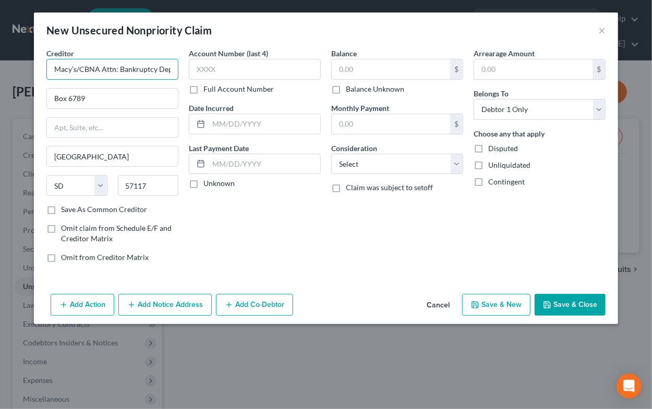
scroll to position [0, 4]
drag, startPoint x: 100, startPoint y: 73, endPoint x: 180, endPoint y: 73, distance: 80.8
click at [178, 73] on input "Macy’s/CBNA Attn: Bankruptcy Dept." at bounding box center [112, 69] width 132 height 21
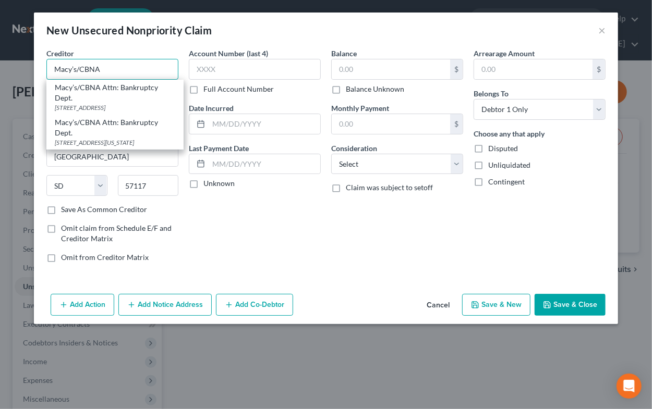
click at [148, 75] on input "Macy’s/CBNA" at bounding box center [112, 69] width 132 height 21
type input "Macy’s/CBNA"
click at [109, 158] on input "[GEOGRAPHIC_DATA]" at bounding box center [112, 156] width 131 height 20
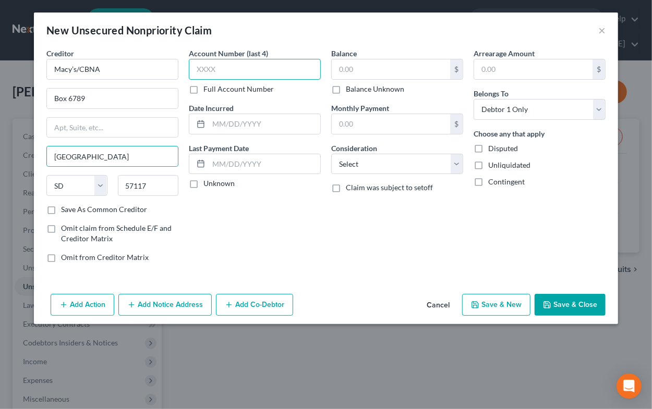
click at [214, 71] on input "text" at bounding box center [255, 69] width 132 height 21
type input "6600"
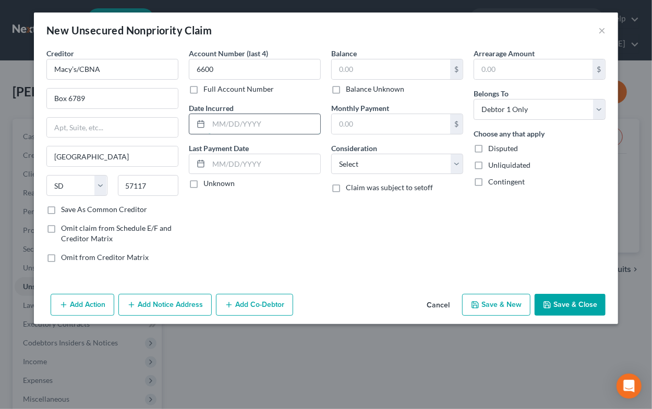
click at [281, 118] on input "text" at bounding box center [264, 124] width 112 height 20
type input "[DATE]"
click at [409, 76] on input "text" at bounding box center [391, 69] width 118 height 20
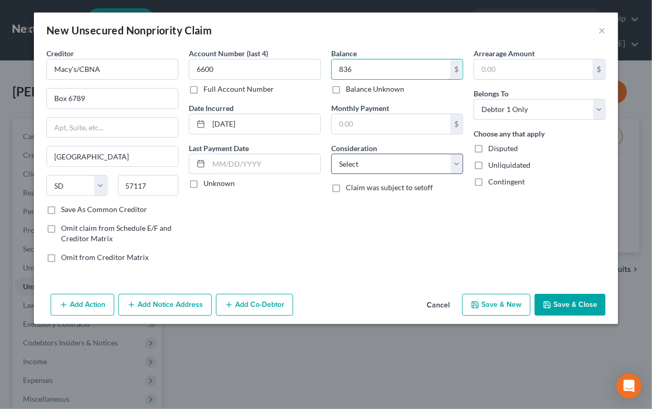
type input "836"
select select "2"
click option "Credit Card Debt" at bounding box center [0, 0] width 0 height 0
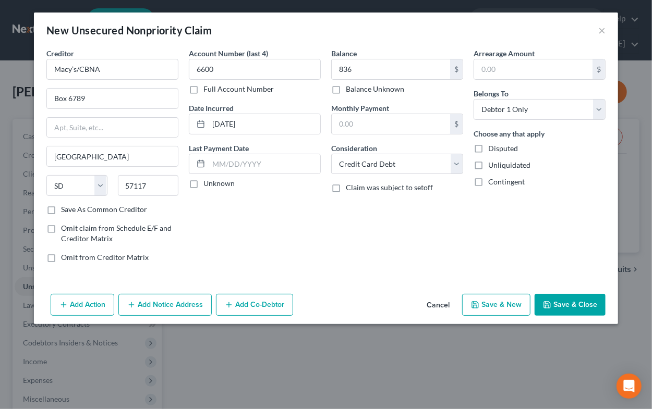
click at [491, 312] on button "Save & New" at bounding box center [496, 305] width 68 height 22
select select "0"
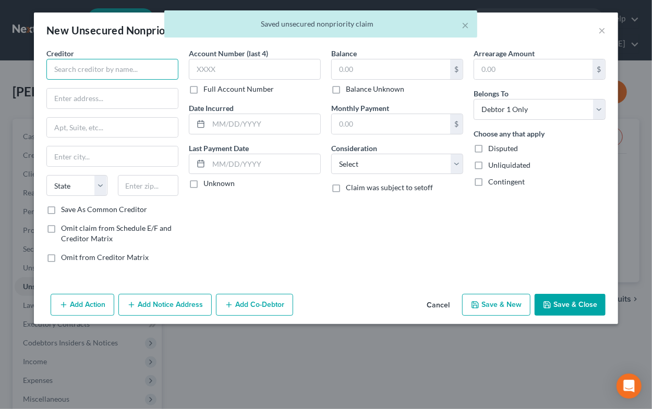
click at [69, 75] on input "text" at bounding box center [112, 69] width 132 height 21
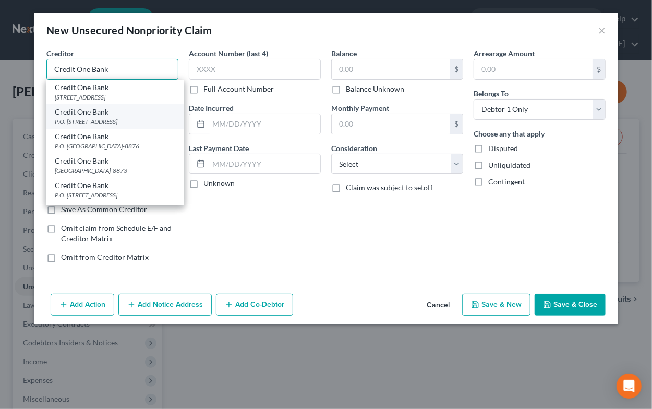
type input "Credit One Bank"
click at [77, 117] on div "Credit One Bank" at bounding box center [115, 112] width 120 height 10
type input "P.O. Box 98872"
type input "[GEOGRAPHIC_DATA]"
select select "31"
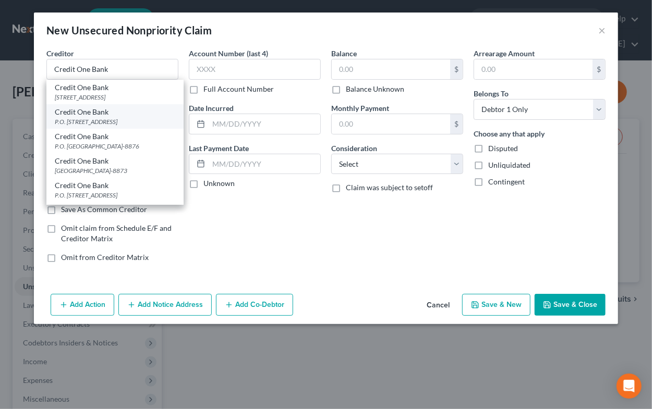
type input "89193"
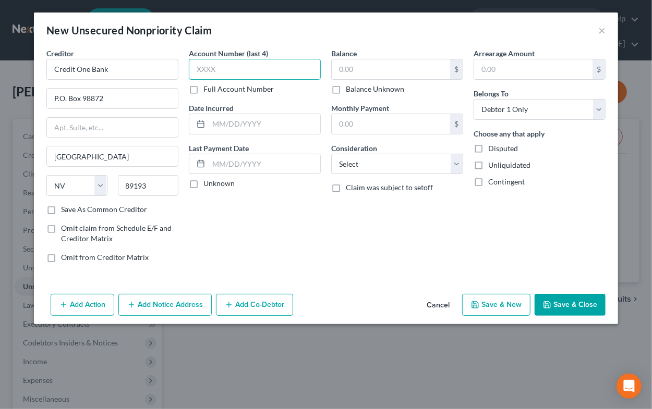
click at [235, 76] on input "text" at bounding box center [255, 69] width 132 height 21
type input "6042"
click at [244, 124] on input "text" at bounding box center [264, 124] width 112 height 20
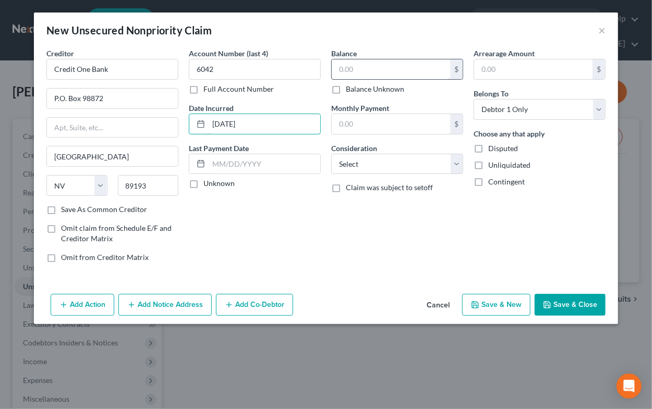
type input "[DATE]"
click at [376, 72] on input "text" at bounding box center [391, 69] width 118 height 20
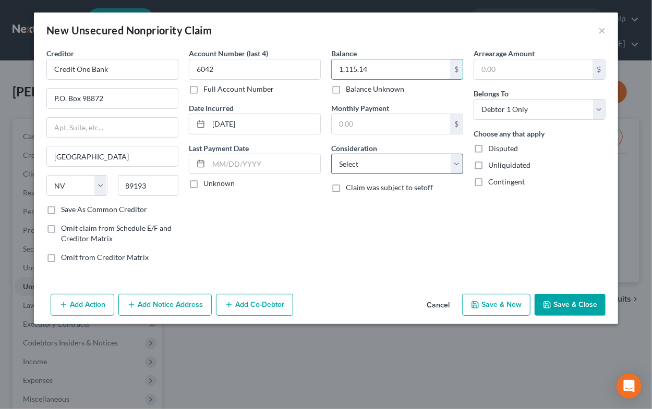
type input "1,115.14"
select select "2"
click option "Credit Card Debt" at bounding box center [0, 0] width 0 height 0
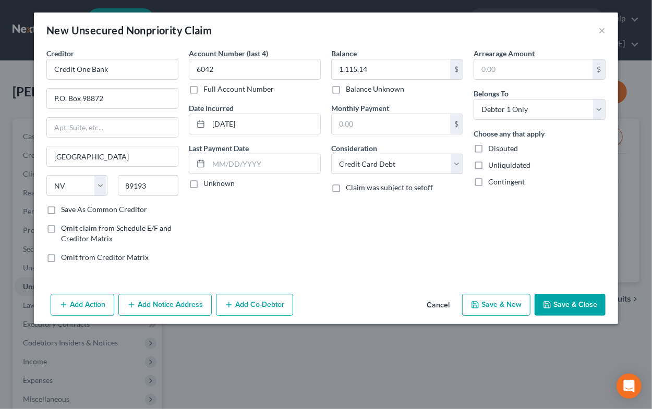
click at [511, 307] on button "Save & New" at bounding box center [496, 305] width 68 height 22
select select "0"
type input "0.00"
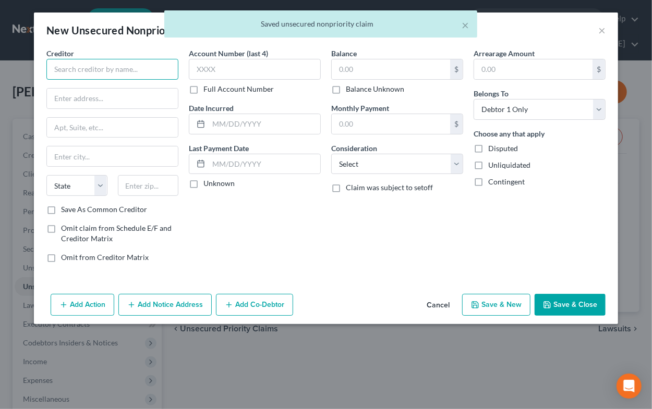
click at [119, 65] on input "text" at bounding box center [112, 69] width 132 height 21
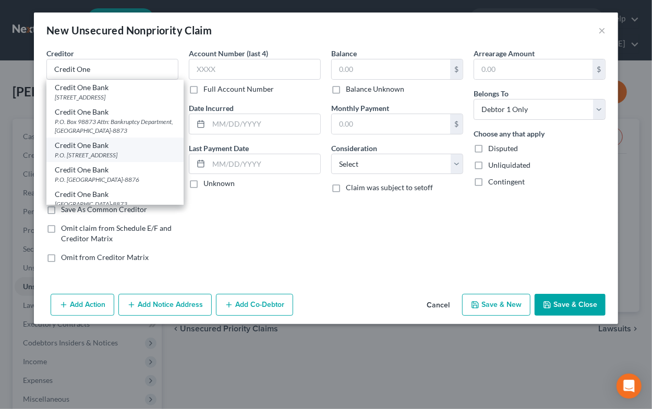
click at [92, 151] on div "Credit One Bank" at bounding box center [115, 145] width 120 height 10
type input "Credit One Bank"
type input "P.O. Box 98872"
type input "[GEOGRAPHIC_DATA]"
select select "31"
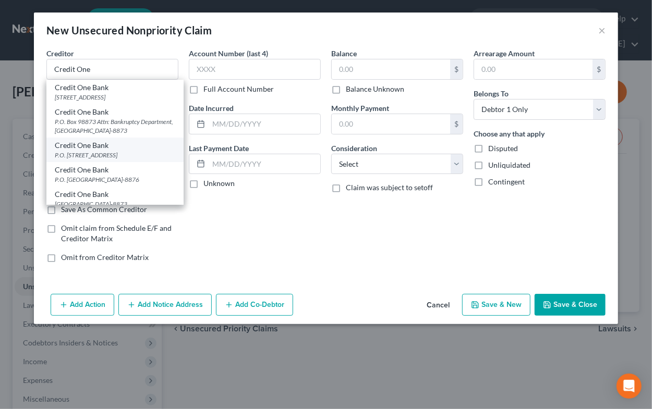
type input "89193"
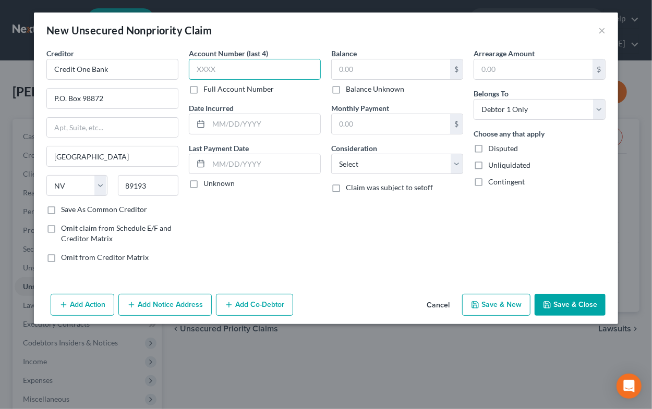
click at [238, 76] on input "text" at bounding box center [255, 69] width 132 height 21
type input "7999"
click at [253, 122] on input "text" at bounding box center [264, 124] width 112 height 20
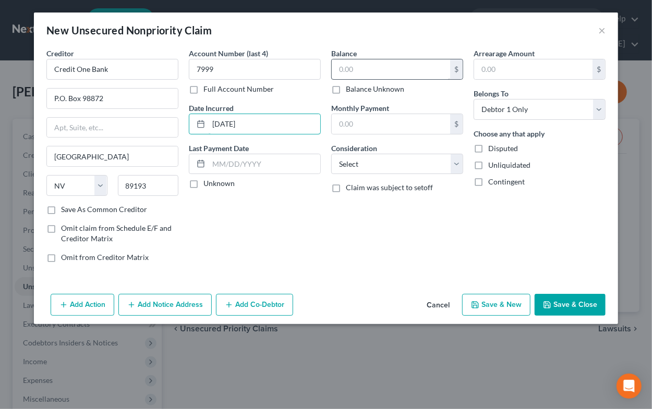
type input "[DATE]"
click at [387, 60] on input "text" at bounding box center [391, 69] width 118 height 20
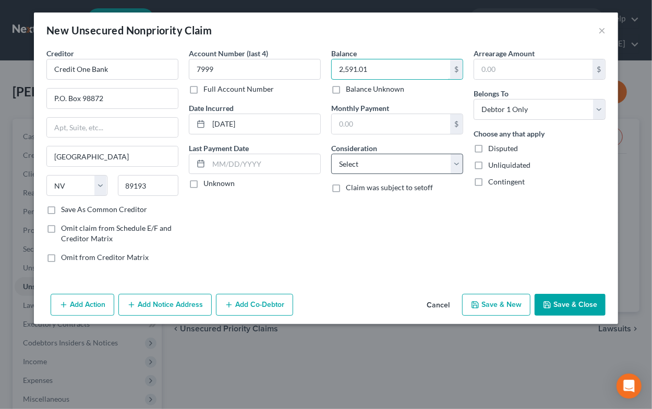
type input "2,591.01"
select select "2"
click option "Credit Card Debt" at bounding box center [0, 0] width 0 height 0
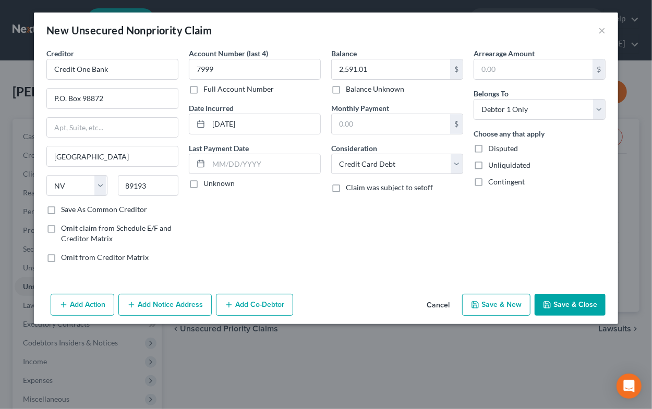
click at [496, 304] on button "Save & New" at bounding box center [496, 305] width 68 height 22
select select "0"
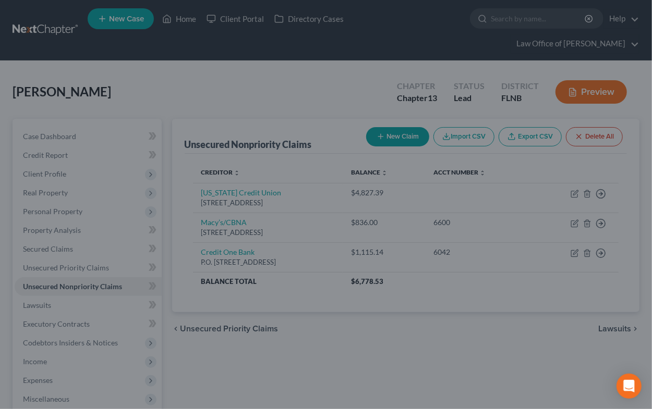
type input "0.00"
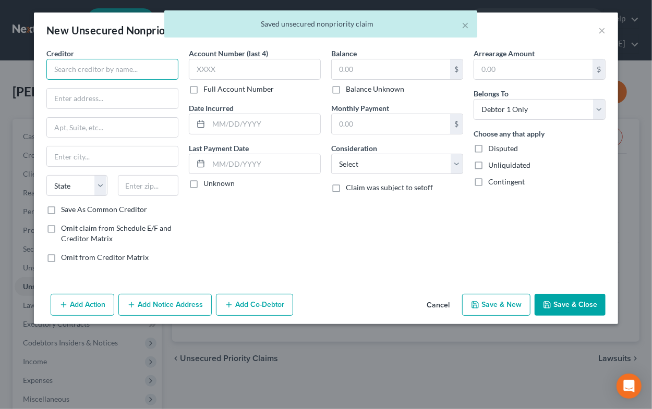
click at [140, 69] on input "text" at bounding box center [112, 69] width 132 height 21
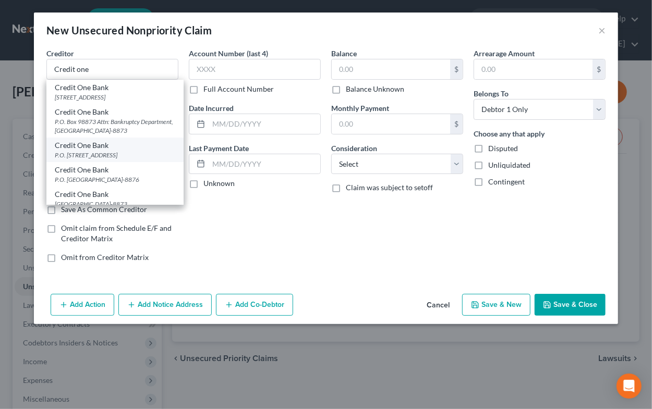
click at [132, 151] on div "Credit One Bank" at bounding box center [115, 145] width 120 height 10
type input "Credit One Bank"
type input "P.O. Box 98872"
type input "[GEOGRAPHIC_DATA]"
select select "31"
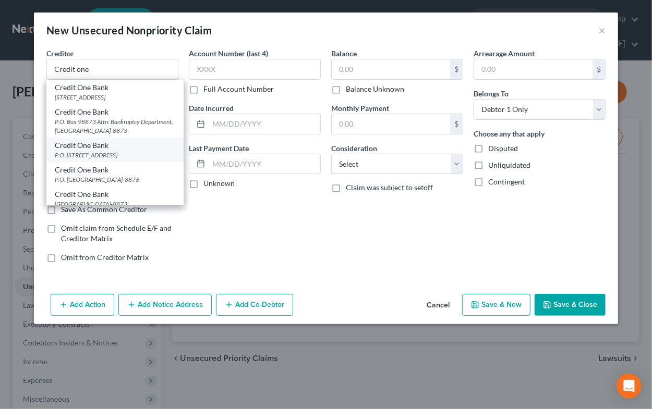
type input "89193"
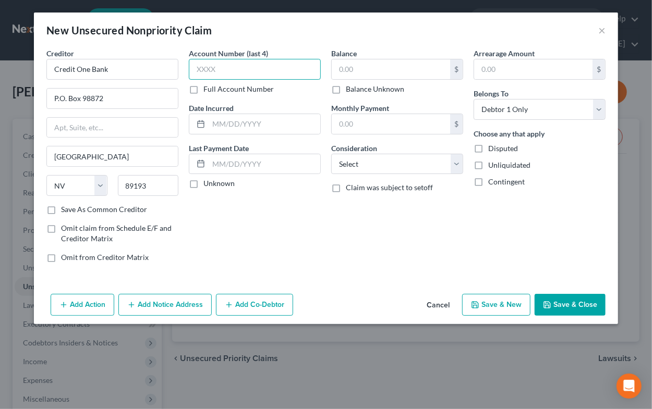
click at [214, 70] on input "text" at bounding box center [255, 69] width 132 height 21
type input "4130"
click at [220, 103] on label "Date Incurred" at bounding box center [211, 108] width 45 height 11
click at [230, 128] on input "text" at bounding box center [264, 124] width 112 height 20
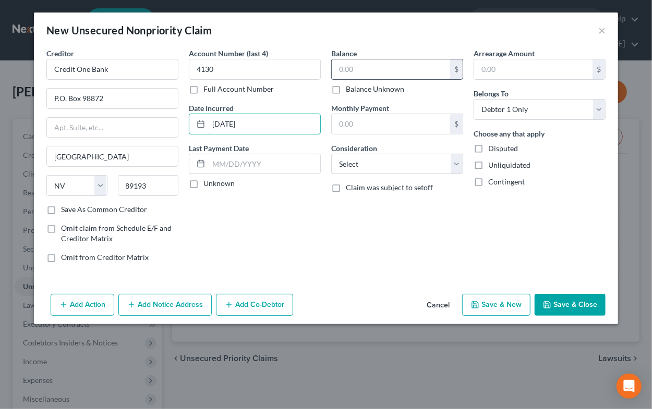
type input "[DATE]"
click at [347, 70] on input "text" at bounding box center [391, 69] width 118 height 20
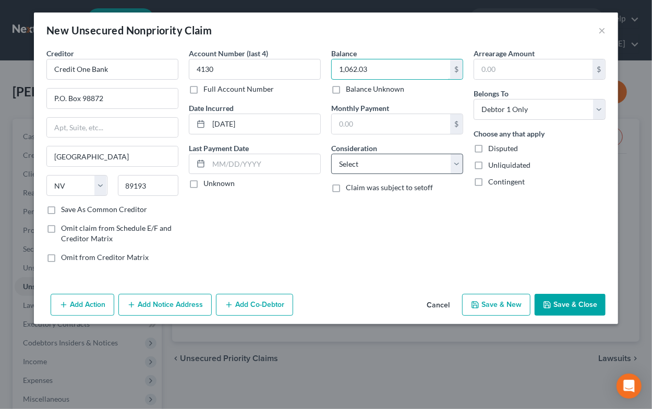
type input "1,062.03"
select select "2"
click option "Credit Card Debt" at bounding box center [0, 0] width 0 height 0
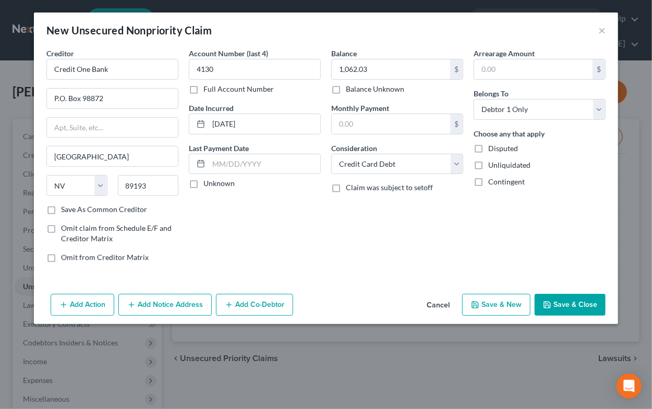
click at [504, 305] on button "Save & New" at bounding box center [496, 305] width 68 height 22
select select "0"
type input "0.00"
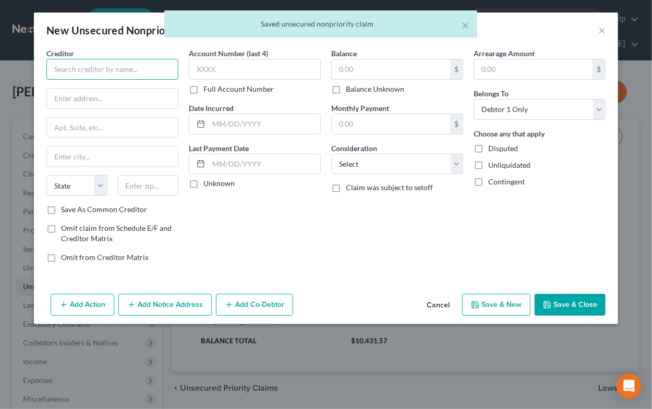
click at [70, 77] on input "text" at bounding box center [112, 69] width 132 height 21
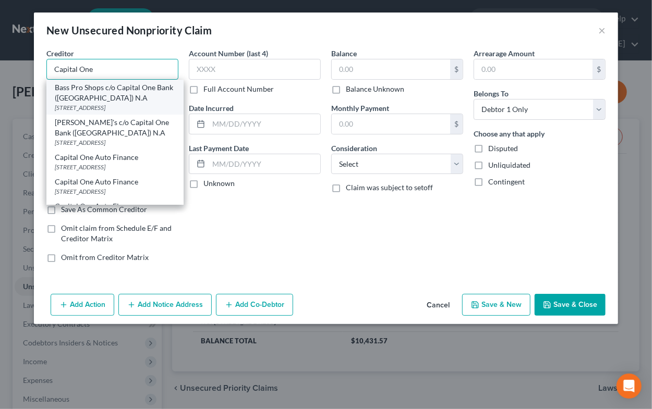
scroll to position [155, 0]
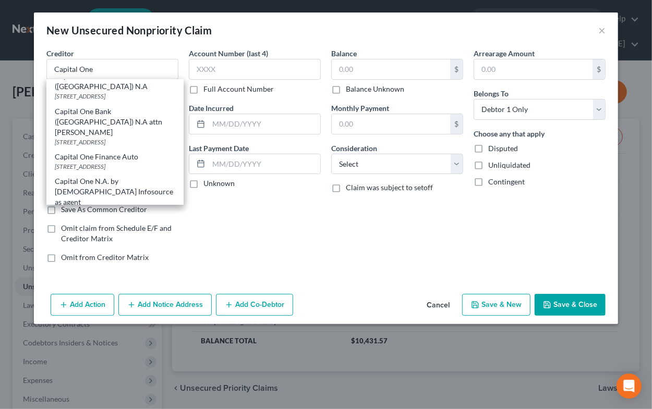
click at [115, 92] on div "Capital One Bank ([GEOGRAPHIC_DATA]) N.A" at bounding box center [115, 81] width 120 height 21
type input "Capital One Bank ([GEOGRAPHIC_DATA]) N.A"
type input "PO Box 30285"
type input "[GEOGRAPHIC_DATA]"
select select "46"
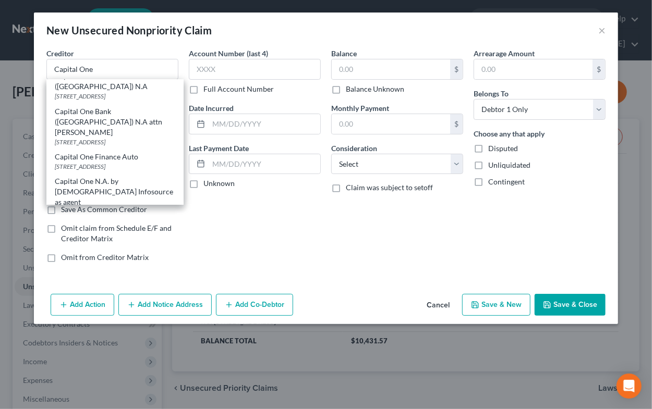
type input "84130-0285"
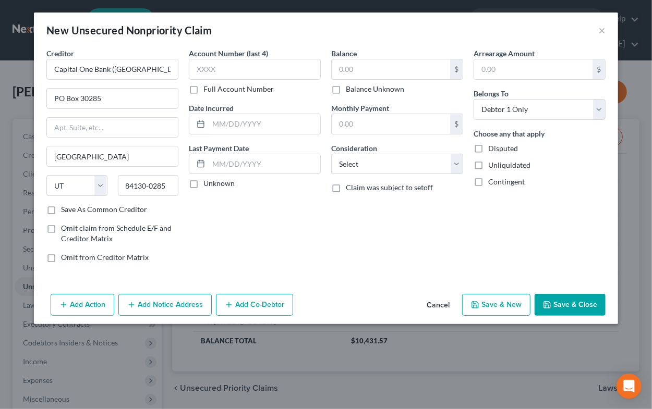
scroll to position [0, 0]
click at [194, 66] on input "text" at bounding box center [255, 69] width 132 height 21
type input "8"
type input "1868"
click at [274, 132] on input "text" at bounding box center [264, 124] width 112 height 20
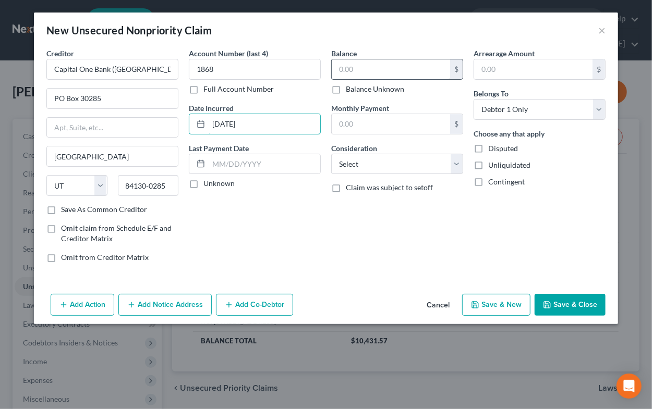
type input "[DATE]"
click at [389, 74] on input "text" at bounding box center [391, 69] width 118 height 20
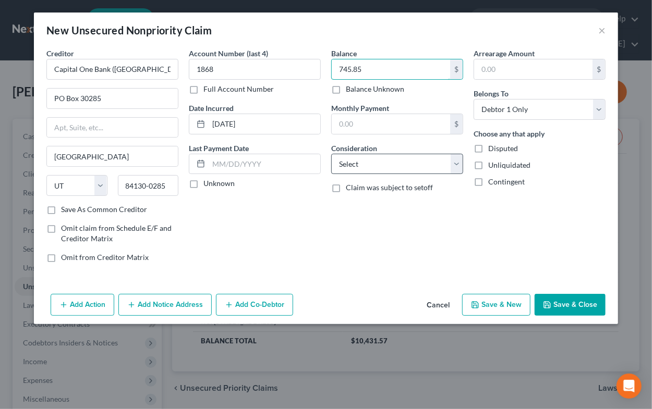
type input "745.85"
select select "2"
click option "Credit Card Debt" at bounding box center [0, 0] width 0 height 0
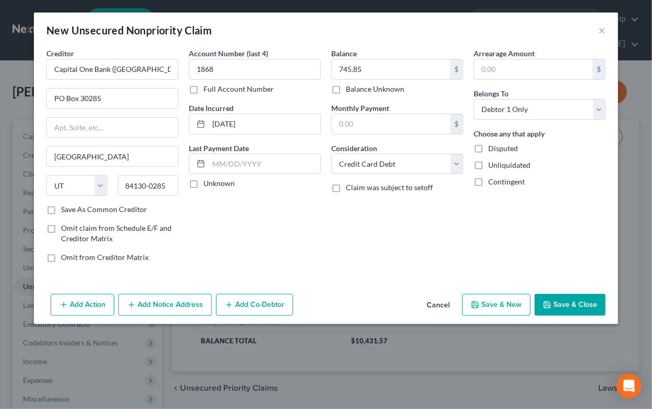
click at [485, 303] on button "Save & New" at bounding box center [496, 305] width 68 height 22
select select "0"
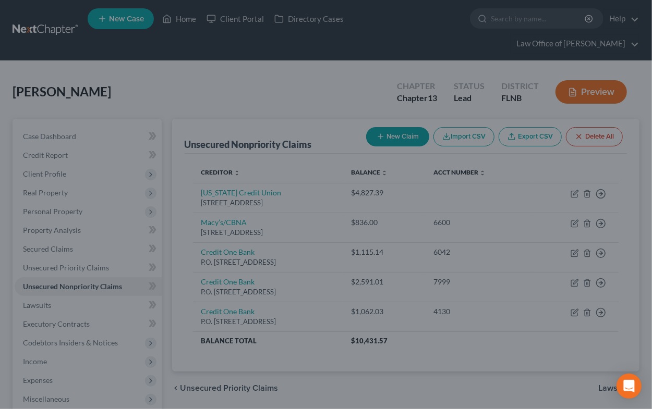
type input "0.00"
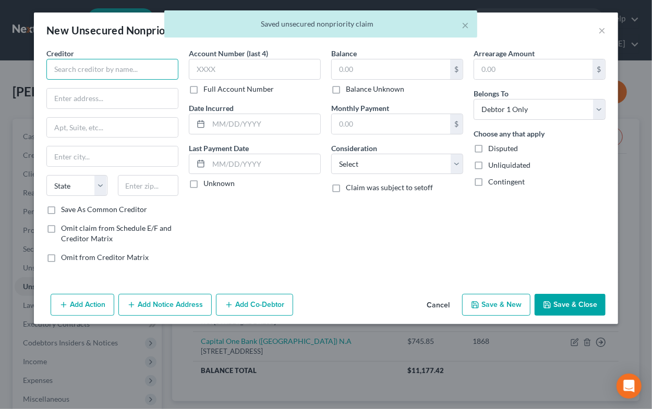
click at [118, 67] on input "text" at bounding box center [112, 69] width 132 height 21
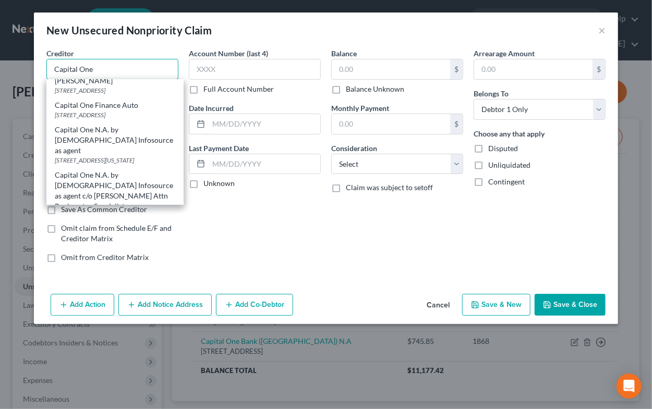
scroll to position [155, 0]
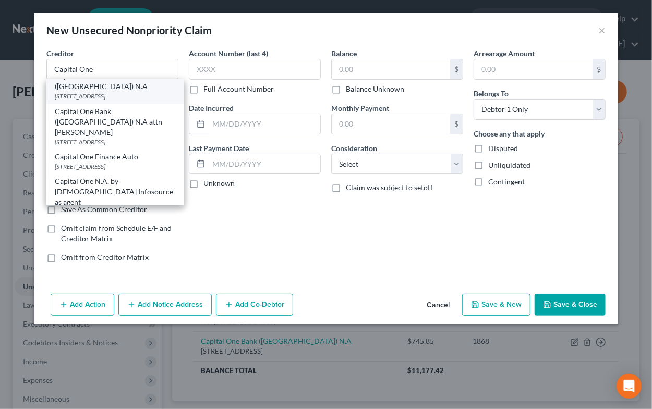
click at [118, 92] on div "Capital One Bank ([GEOGRAPHIC_DATA]) N.A" at bounding box center [115, 81] width 120 height 21
type input "Capital One Bank ([GEOGRAPHIC_DATA]) N.A"
type input "PO Box 30285"
type input "[GEOGRAPHIC_DATA]"
select select "46"
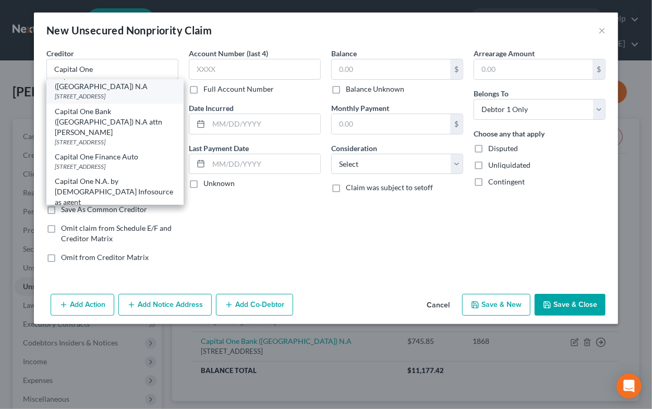
type input "84130-0285"
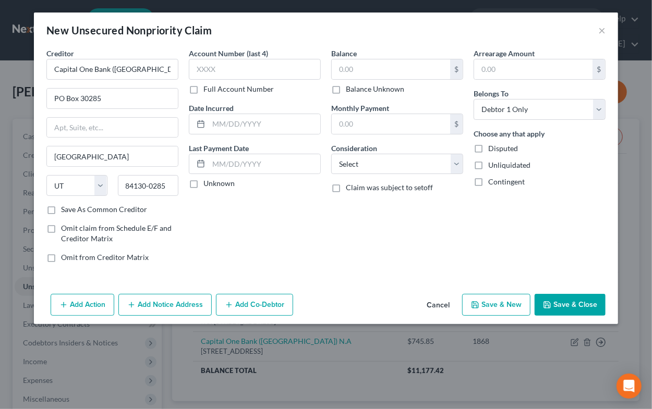
scroll to position [0, 0]
click at [206, 60] on input "text" at bounding box center [255, 69] width 132 height 21
type input "3761"
click at [248, 123] on input "text" at bounding box center [264, 124] width 112 height 20
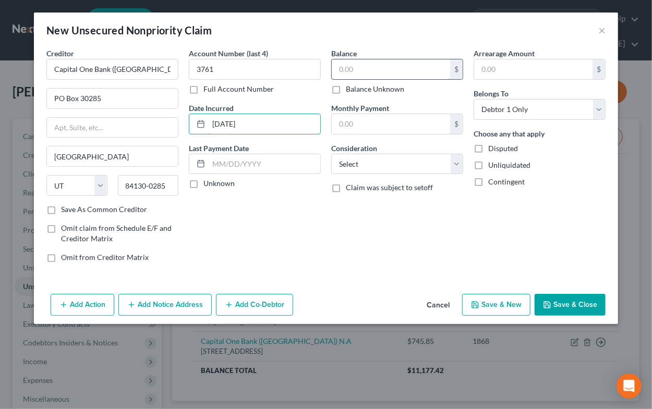
type input "[DATE]"
click at [344, 76] on input "text" at bounding box center [391, 69] width 118 height 20
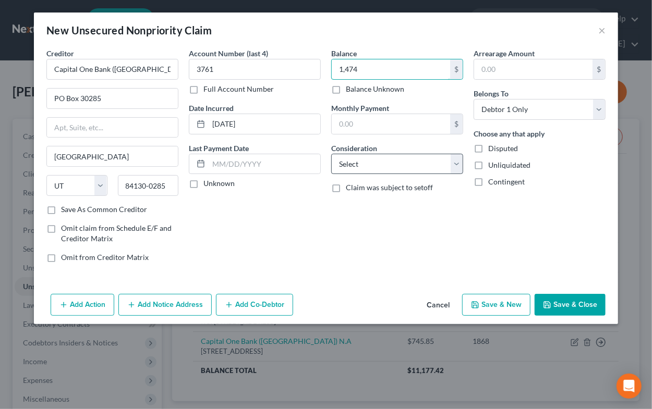
type input "1,474"
select select "2"
click option "Credit Card Debt" at bounding box center [0, 0] width 0 height 0
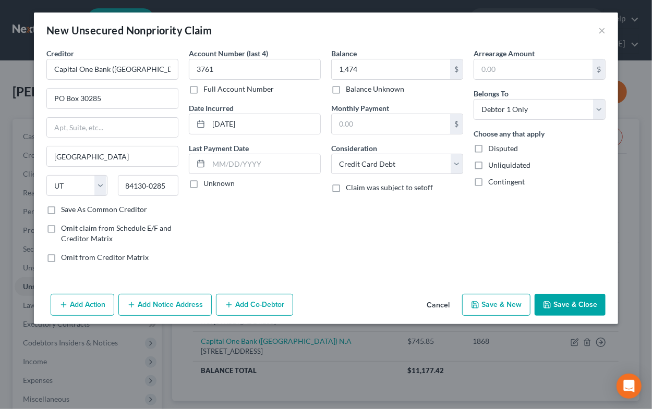
click at [488, 305] on button "Save & New" at bounding box center [496, 305] width 68 height 22
select select "0"
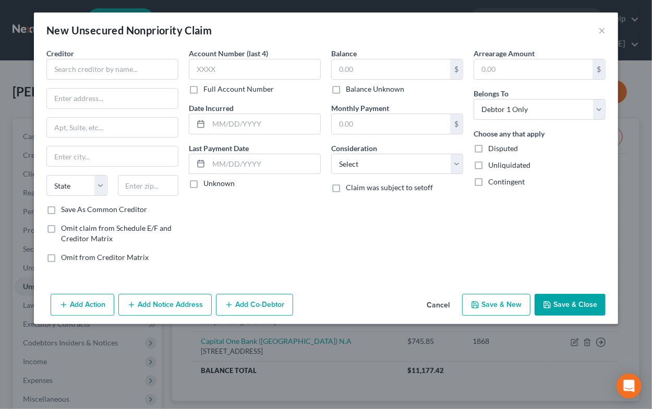
type input "1,474.00"
type input "0.00"
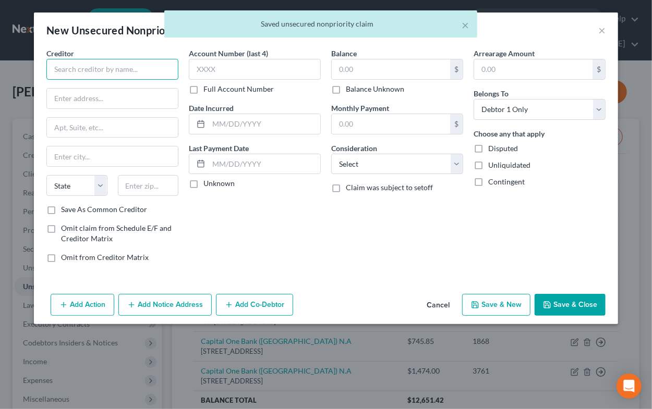
click at [131, 70] on input "text" at bounding box center [112, 69] width 132 height 21
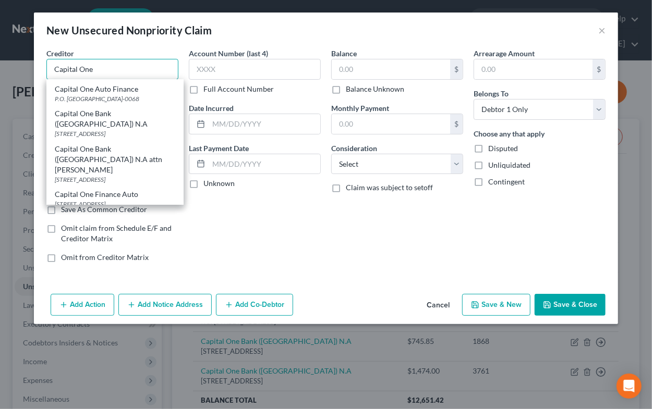
scroll to position [155, 0]
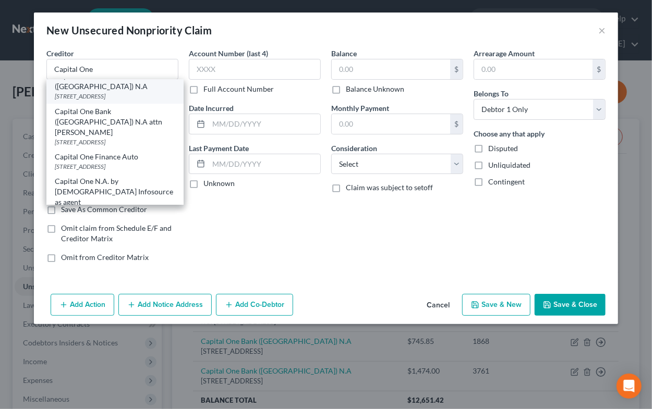
click at [133, 101] on div "[STREET_ADDRESS]" at bounding box center [115, 96] width 120 height 9
type input "Capital One Bank ([GEOGRAPHIC_DATA]) N.A"
type input "PO Box 30285"
type input "[GEOGRAPHIC_DATA]"
select select "46"
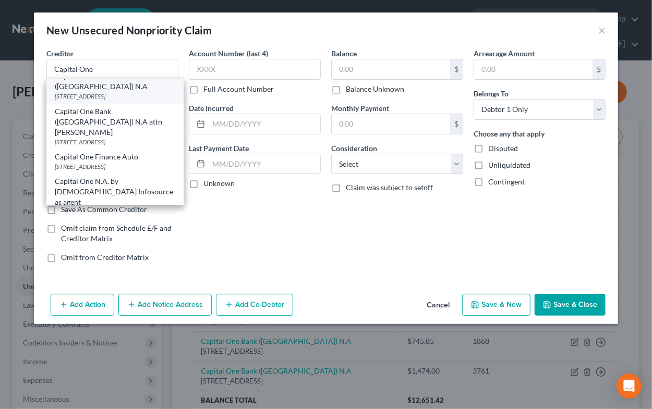
type input "84130-0285"
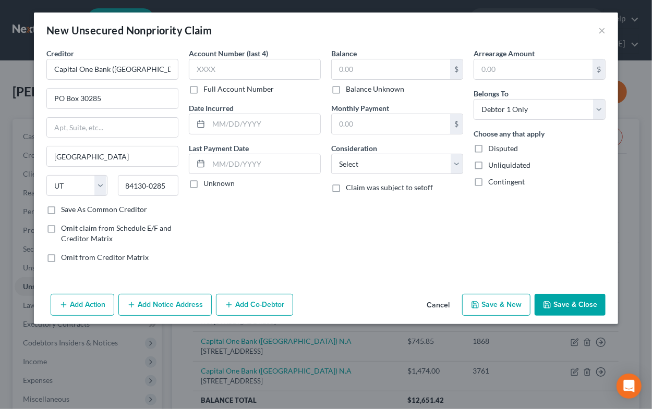
scroll to position [0, 0]
click at [221, 72] on input "text" at bounding box center [255, 69] width 132 height 21
type input "1353"
click at [239, 129] on input "text" at bounding box center [264, 124] width 112 height 20
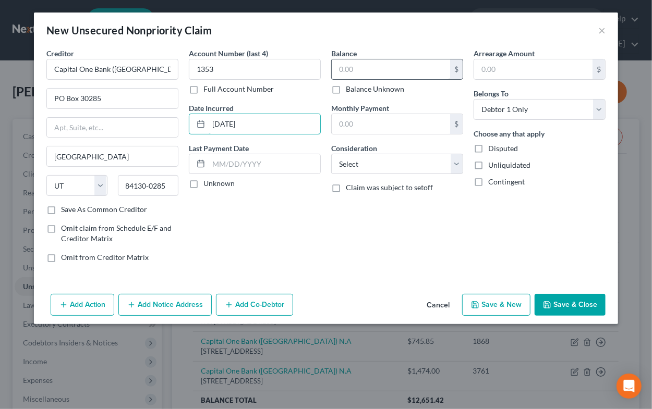
type input "[DATE]"
click at [372, 68] on input "text" at bounding box center [391, 69] width 118 height 20
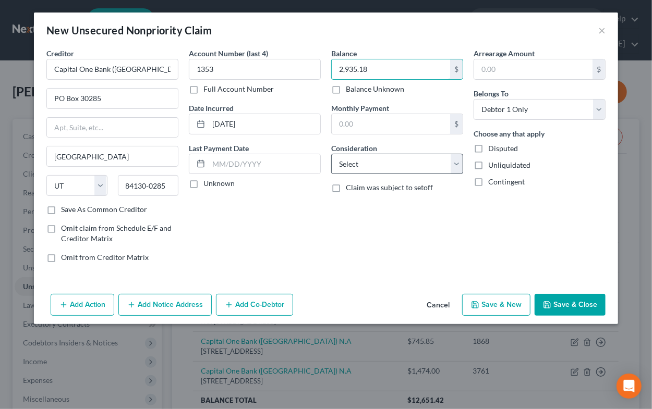
type input "2,935.18"
select select "2"
click option "Credit Card Debt" at bounding box center [0, 0] width 0 height 0
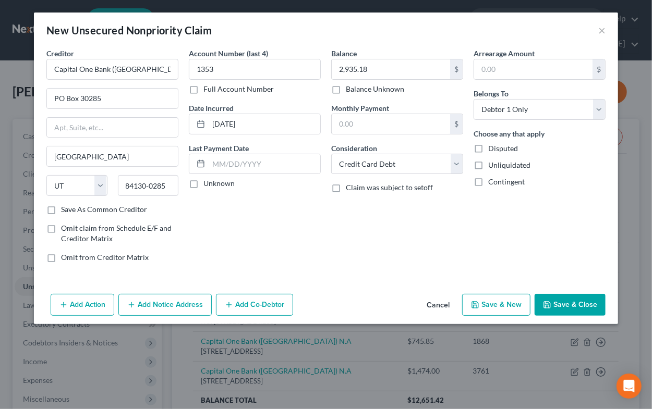
click at [508, 304] on button "Save & New" at bounding box center [496, 305] width 68 height 22
select select "0"
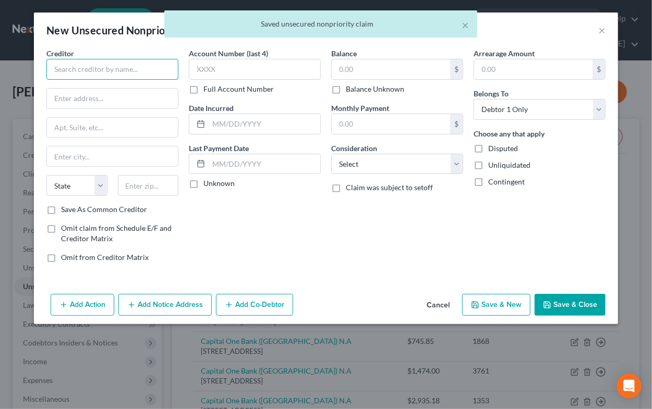
click at [141, 74] on input "text" at bounding box center [112, 69] width 132 height 21
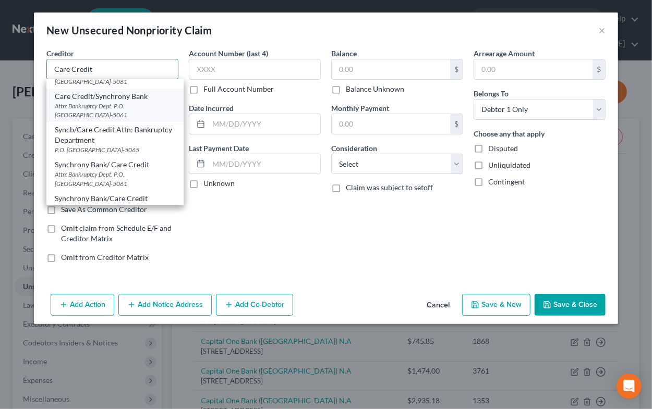
scroll to position [35, 0]
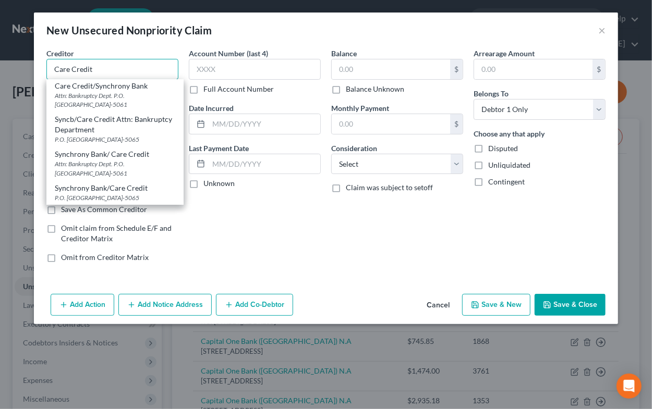
click at [129, 69] on input "Care Credit" at bounding box center [112, 69] width 132 height 21
type input "Care Credit/Synchrony Bank"
type input "Attn: Bankruptcy Dept."
type input "P.O. Box 71783"
type input "Orlando"
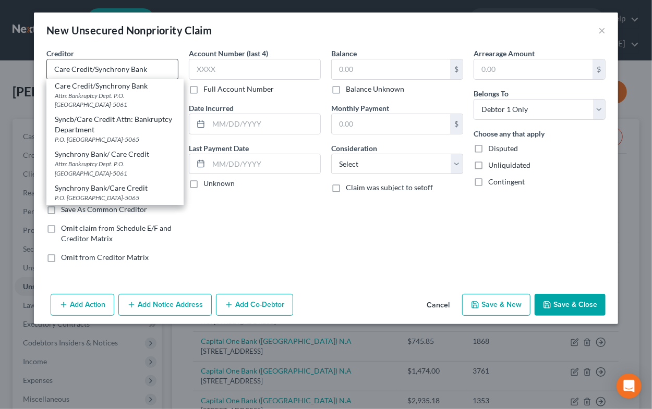
select select "9"
type input "32896-5061"
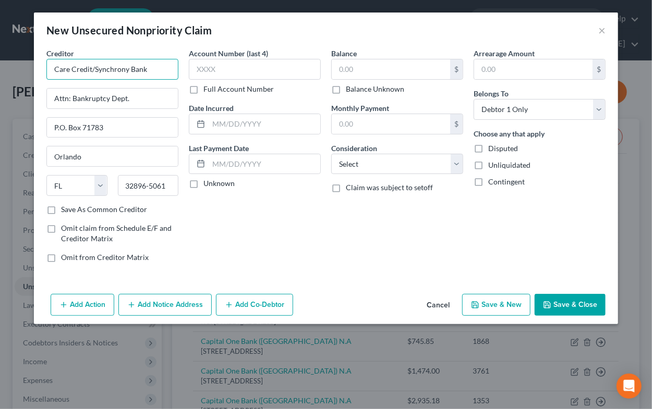
drag, startPoint x: 89, startPoint y: 70, endPoint x: 164, endPoint y: 70, distance: 74.5
click at [164, 70] on input "Care Credit/Synchrony Bank" at bounding box center [112, 69] width 132 height 21
type input "Care Credit"
drag, startPoint x: 153, startPoint y: 93, endPoint x: 47, endPoint y: 96, distance: 105.3
click at [47, 96] on input "Attn: Bankruptcy Dept." at bounding box center [112, 99] width 131 height 20
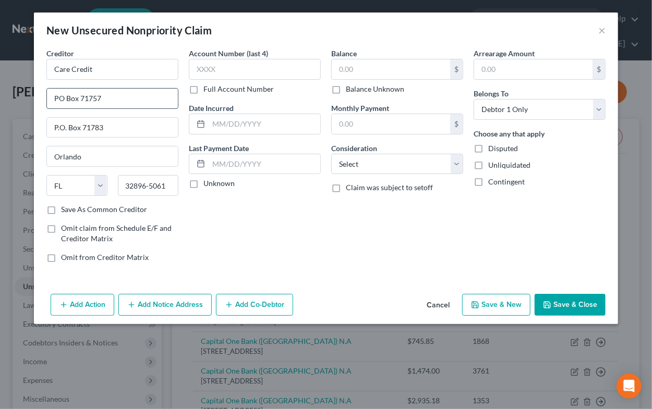
type input "PO Box 71757"
type input "19176"
click at [93, 146] on div "Creditor * Care Credit PO Box 71757 State [US_STATE] AK AR AZ CA CO [GEOGRAPHIC…" at bounding box center [112, 126] width 132 height 156
click at [90, 152] on input "text" at bounding box center [112, 156] width 131 height 20
type input "[GEOGRAPHIC_DATA]"
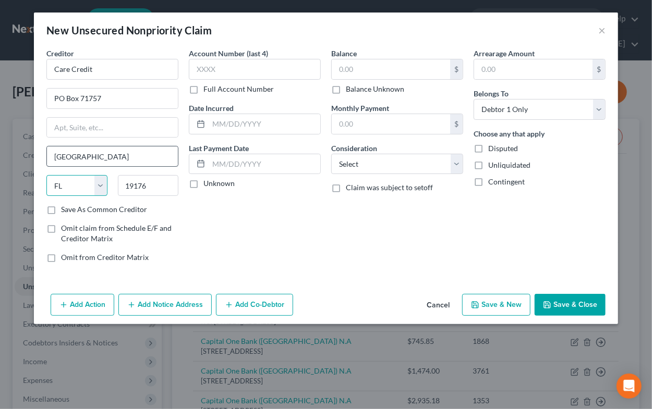
select select "39"
click at [66, 213] on label "Save As Common Creditor" at bounding box center [104, 209] width 86 height 10
click at [66, 211] on input "Save As Common Creditor" at bounding box center [68, 207] width 7 height 7
checkbox input "true"
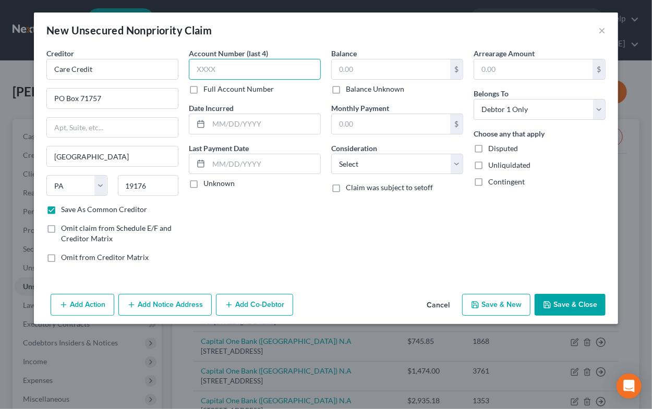
click at [198, 73] on input "text" at bounding box center [255, 69] width 132 height 21
type input "8366"
click at [353, 69] on input "text" at bounding box center [391, 69] width 118 height 20
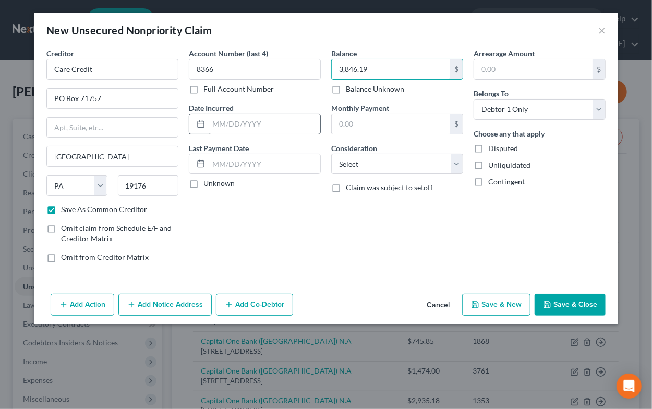
type input "3,846.19"
click at [269, 126] on input "text" at bounding box center [264, 124] width 112 height 20
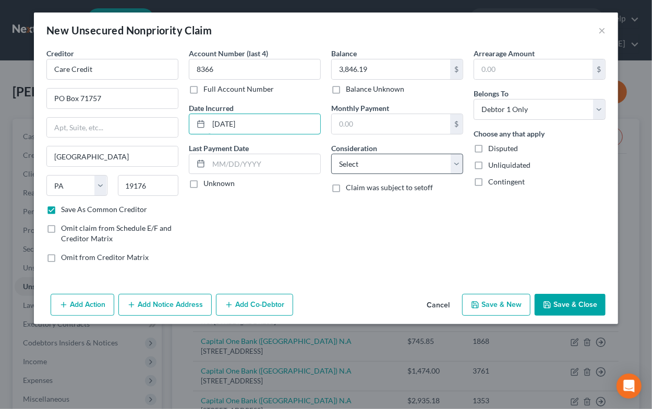
type input "[DATE]"
select select "2"
click option "Credit Card Debt" at bounding box center [0, 0] width 0 height 0
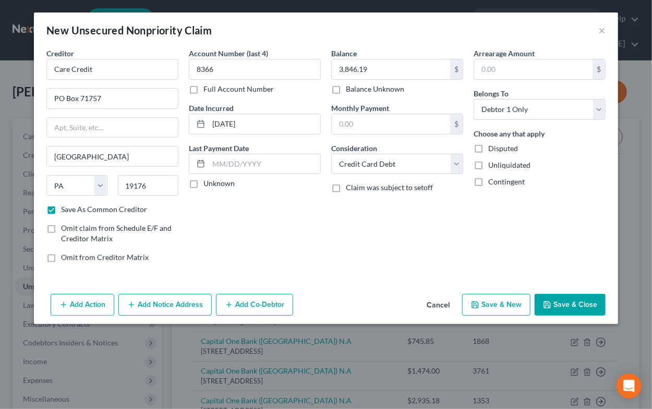
click at [513, 311] on button "Save & New" at bounding box center [496, 305] width 68 height 22
select select "0"
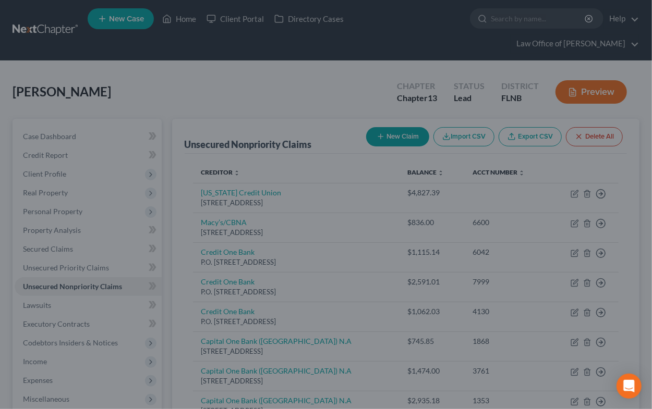
checkbox input "false"
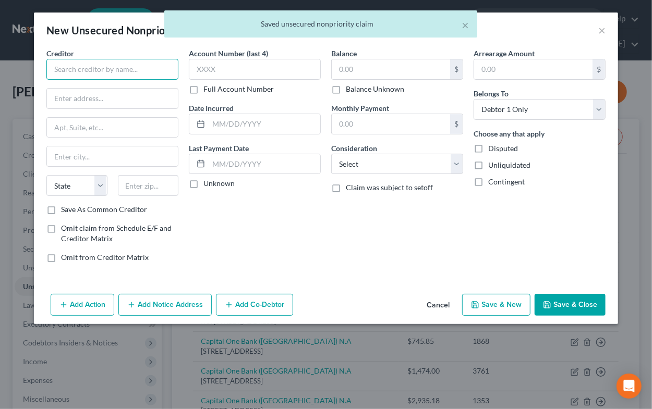
click at [64, 69] on input "text" at bounding box center [112, 69] width 132 height 21
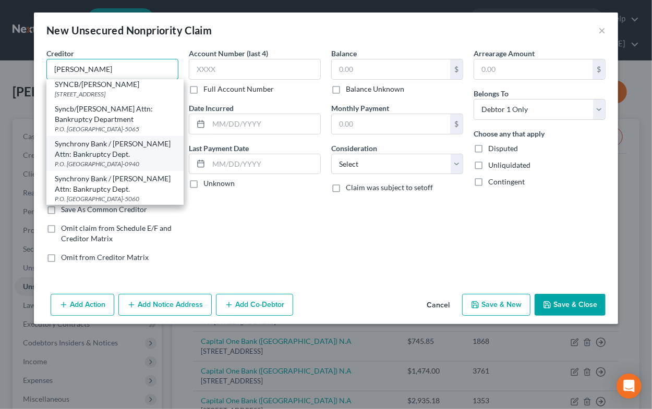
scroll to position [0, 0]
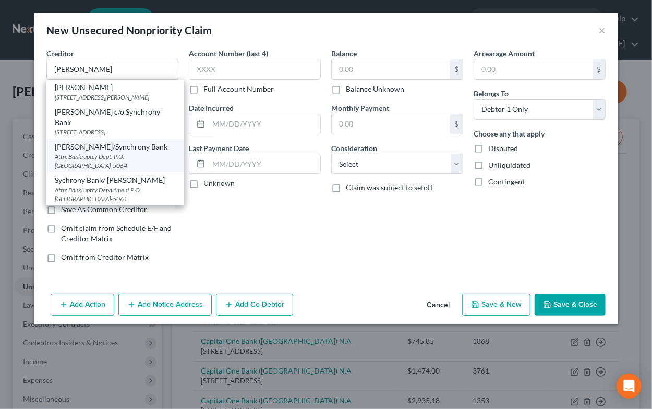
click at [112, 150] on div "[PERSON_NAME]/Synchrony Bank" at bounding box center [115, 147] width 120 height 10
type input "[PERSON_NAME]/Synchrony Bank"
type input "Attn: Bankruptcy Dept."
type input "P.O. Box 965064"
type input "Orlando"
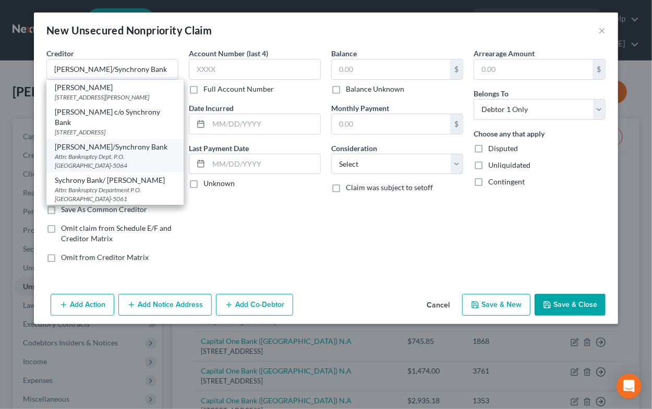
select select "9"
type input "32896-5064"
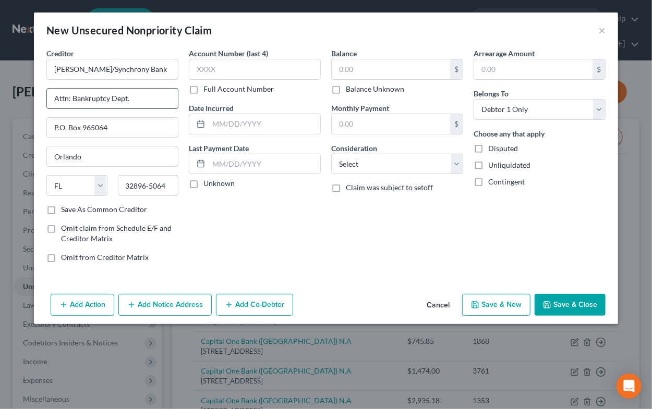
drag, startPoint x: 53, startPoint y: 94, endPoint x: 140, endPoint y: 101, distance: 87.3
click at [140, 101] on input "Attn: Bankruptcy Dept." at bounding box center [112, 99] width 131 height 20
type input "PO Box 71757"
type input "Phildelphia"
select select "39"
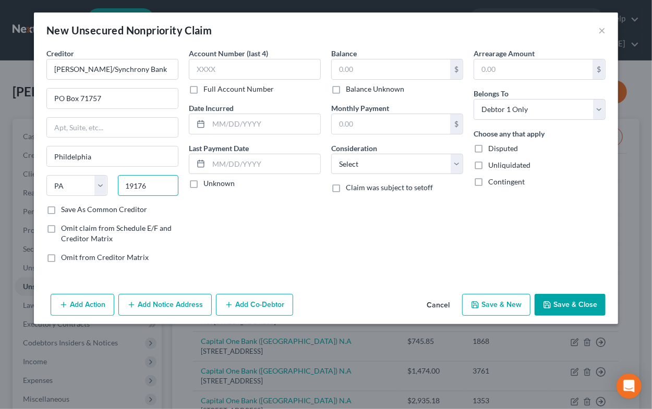
type input "19176"
click at [80, 212] on label "Save As Common Creditor" at bounding box center [104, 209] width 86 height 10
click at [72, 211] on input "Save As Common Creditor" at bounding box center [68, 207] width 7 height 7
checkbox input "true"
click at [205, 76] on input "text" at bounding box center [255, 69] width 132 height 21
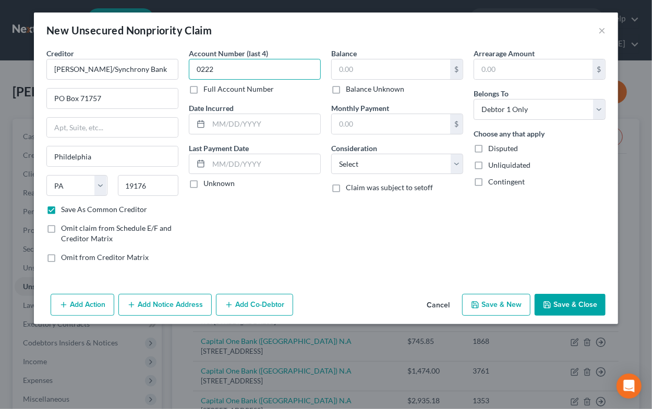
type input "0222"
type input "[DATE]"
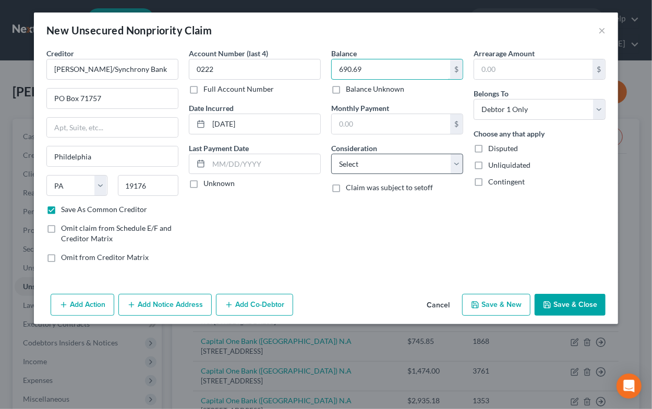
type input "690.69"
select select "2"
click option "Credit Card Debt" at bounding box center [0, 0] width 0 height 0
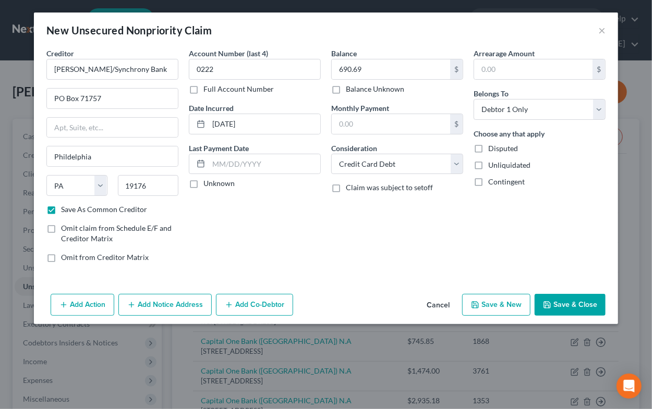
click at [524, 301] on button "Save & New" at bounding box center [496, 305] width 68 height 22
select select "0"
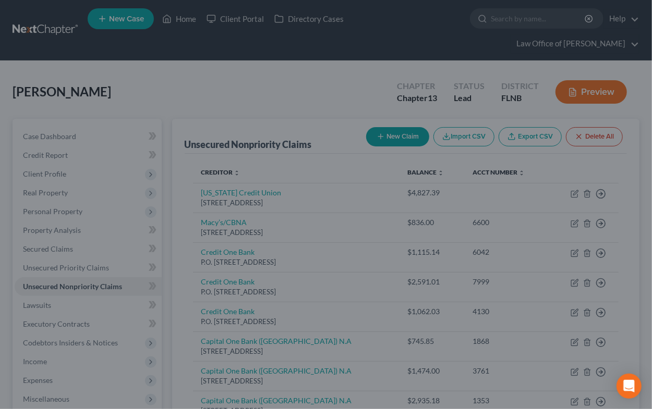
checkbox input "false"
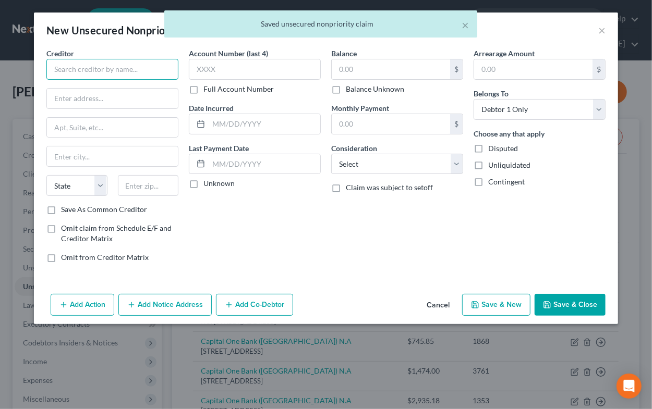
click at [123, 68] on input "text" at bounding box center [112, 69] width 132 height 21
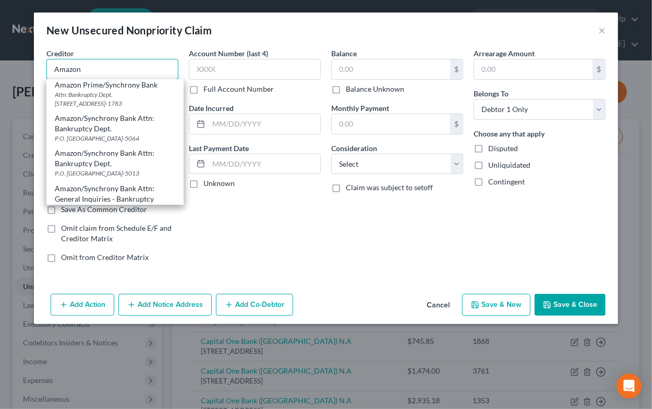
scroll to position [103, 0]
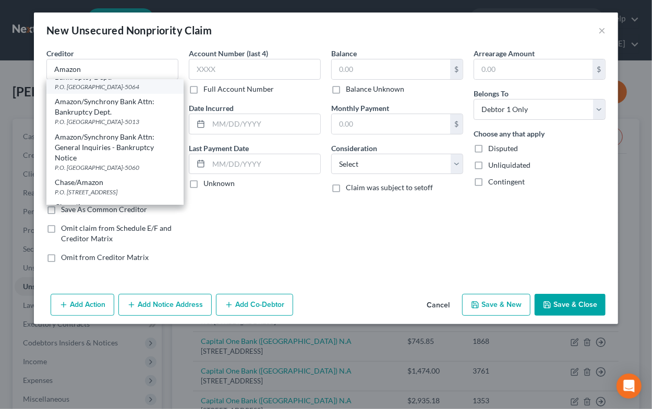
click at [105, 82] on div "Amazon/Synchrony Bank Attn: Bankruptcy Dept." at bounding box center [115, 72] width 120 height 21
type input "Amazon/Synchrony Bank Attn: Bankruptcy Dept."
type input "P.O. Box 965064"
type input "Orlando"
select select "9"
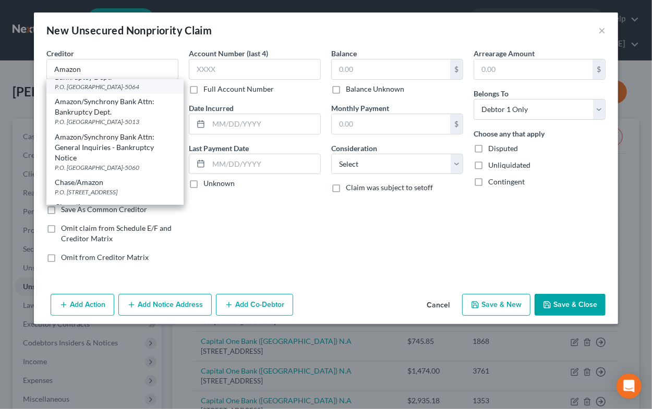
type input "32896-5064"
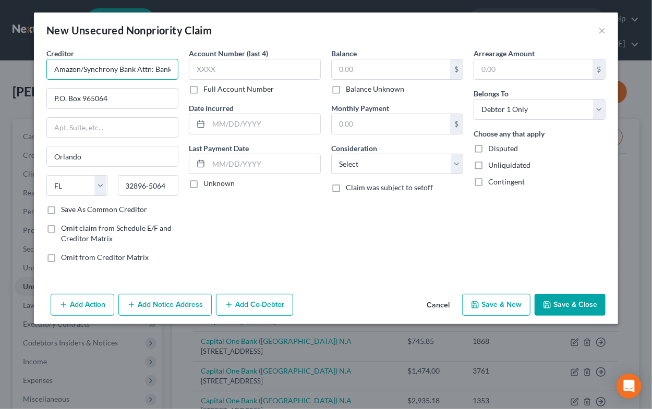
scroll to position [0, 40]
drag, startPoint x: 136, startPoint y: 68, endPoint x: 190, endPoint y: 70, distance: 54.8
click at [178, 70] on input "Amazon/Synchrony Bank Attn: Bankruptcy Dept." at bounding box center [112, 69] width 132 height 21
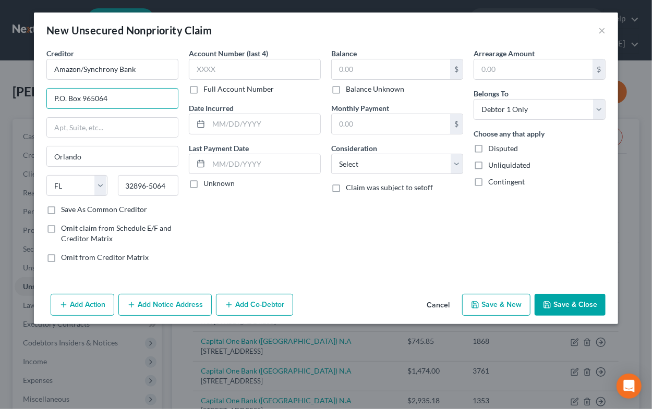
type input "Amazon/Synchrony Bank"
type input "P.O. Box 71757"
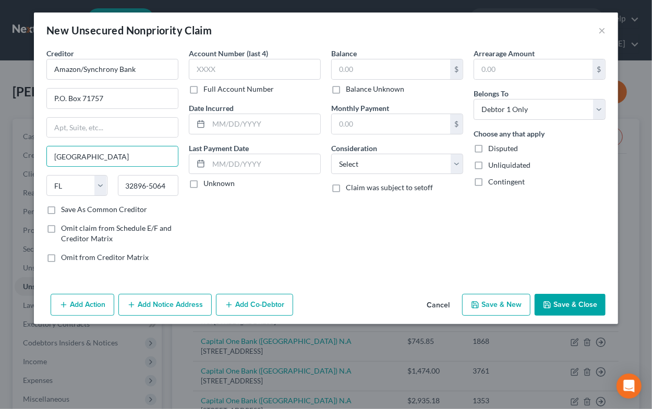
type input "[GEOGRAPHIC_DATA]"
select select "39"
type input "19176"
click at [117, 210] on label "Save As Common Creditor" at bounding box center [104, 209] width 86 height 10
click at [72, 210] on input "Save As Common Creditor" at bounding box center [68, 207] width 7 height 7
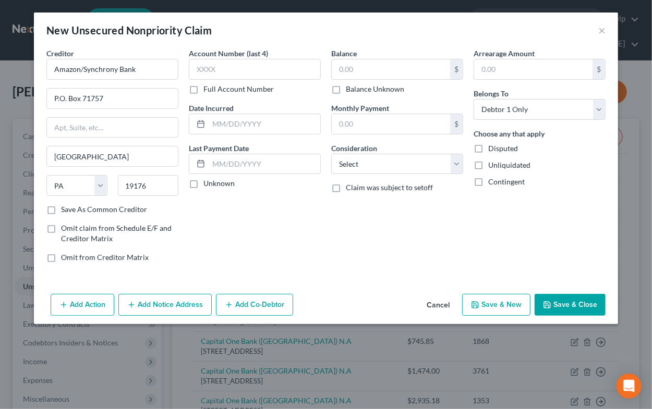
checkbox input "true"
click at [212, 73] on input "text" at bounding box center [255, 69] width 132 height 21
type input "0541"
type input "[DATE]"
click at [329, 68] on div "Balance $ Balance Unknown Balance Undetermined $ Balance Unknown Monthly Paymen…" at bounding box center [397, 159] width 142 height 223
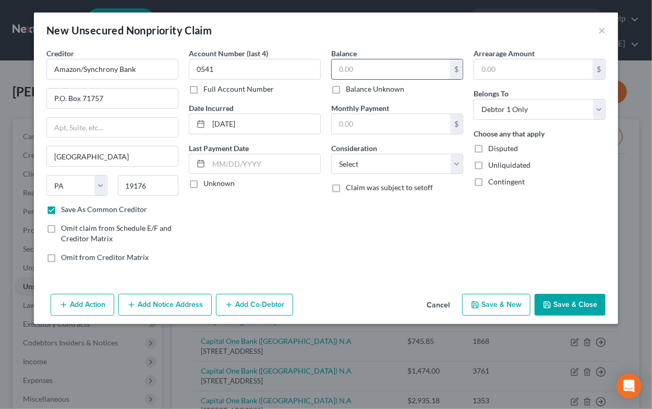
click at [345, 72] on input "text" at bounding box center [391, 69] width 118 height 20
type input "986.24"
select select "2"
click at [481, 303] on button "Save & New" at bounding box center [496, 305] width 68 height 22
checkbox input "false"
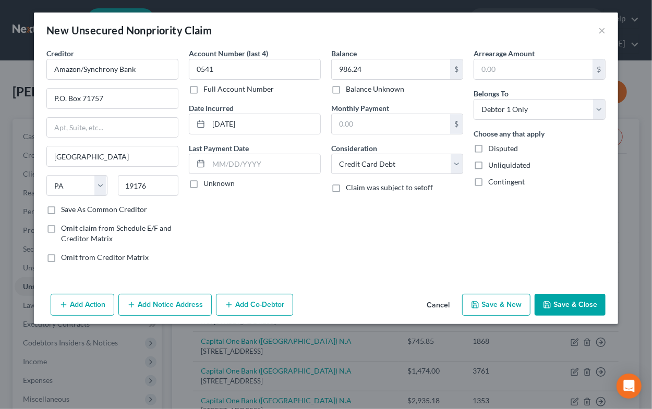
select select "0"
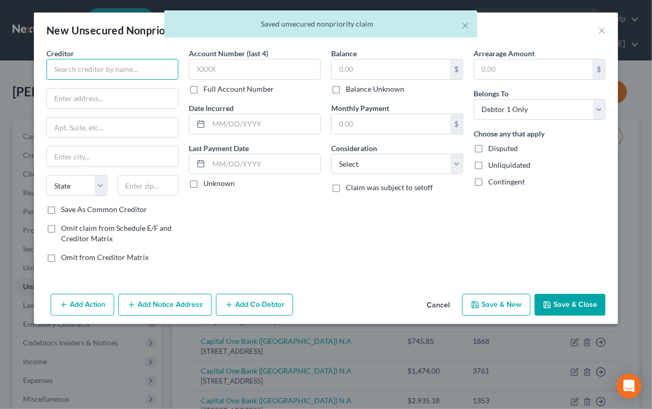
click at [83, 75] on input "text" at bounding box center [112, 69] width 132 height 21
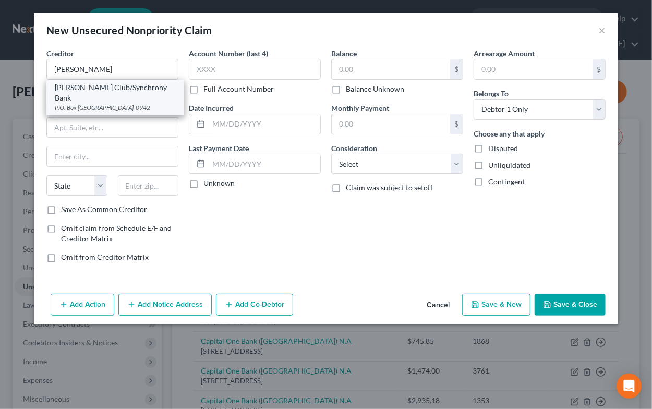
click at [77, 91] on div "[PERSON_NAME] Club/Synchrony Bank" at bounding box center [115, 92] width 120 height 21
type input "[PERSON_NAME] Club/Synchrony Bank"
type input "P.O. Box 530942"
type input "[GEOGRAPHIC_DATA]"
select select "10"
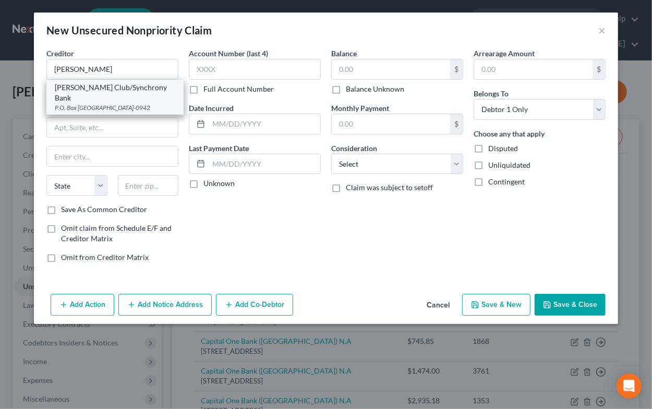
type input "30353-0942"
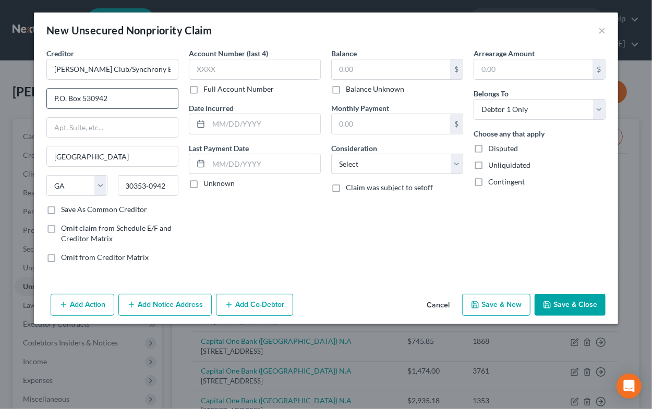
drag, startPoint x: 83, startPoint y: 95, endPoint x: 133, endPoint y: 100, distance: 50.3
click at [133, 100] on input "P.O. Box 530942" at bounding box center [112, 99] width 131 height 20
type input "P.O. Box 71757"
type input "Phildelphia"
select select "39"
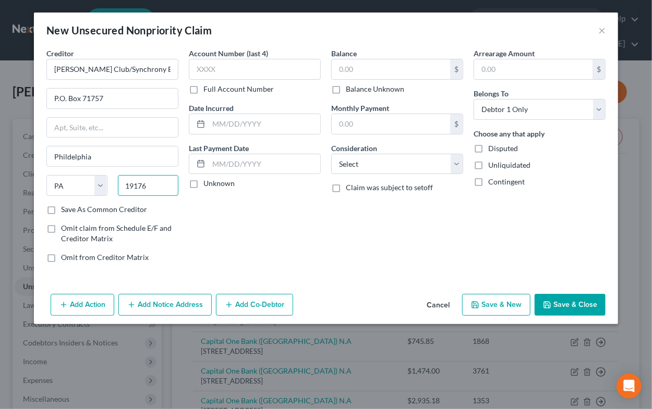
type input "19176"
click at [88, 209] on label "Save As Common Creditor" at bounding box center [104, 209] width 86 height 10
click at [72, 209] on input "Save As Common Creditor" at bounding box center [68, 207] width 7 height 7
click at [225, 70] on input "text" at bounding box center [255, 69] width 132 height 21
click at [293, 121] on input "text" at bounding box center [264, 124] width 112 height 20
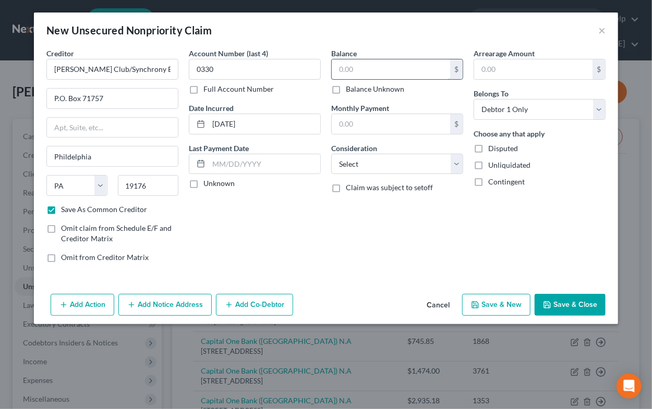
click at [363, 72] on input "text" at bounding box center [391, 69] width 118 height 20
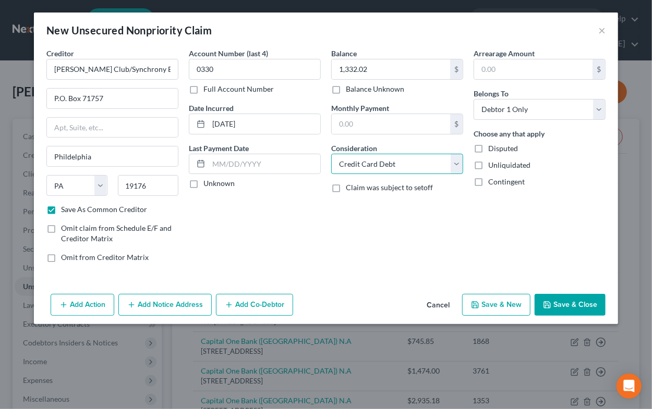
click option "Credit Card Debt" at bounding box center [0, 0] width 0 height 0
click at [483, 298] on button "Save & New" at bounding box center [496, 305] width 68 height 22
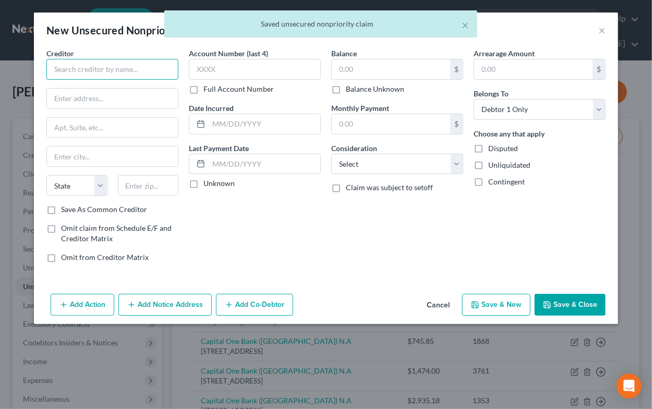
click at [101, 67] on input "text" at bounding box center [112, 69] width 132 height 21
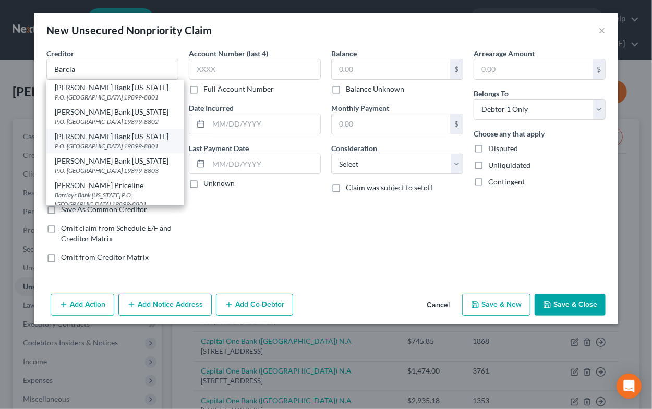
click at [91, 139] on div "[PERSON_NAME] Bank [US_STATE]" at bounding box center [115, 136] width 120 height 10
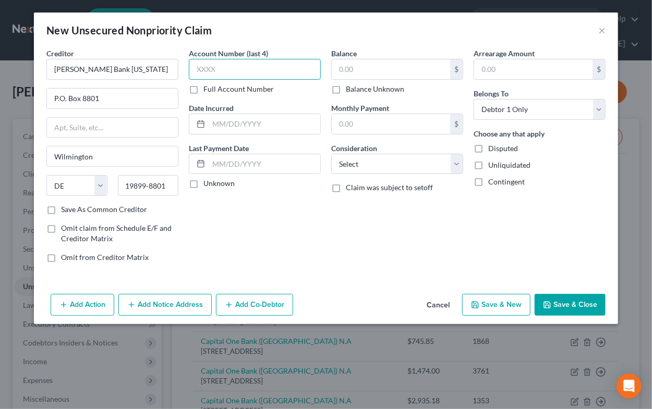
click at [247, 66] on input "text" at bounding box center [255, 69] width 132 height 21
click at [272, 123] on input "text" at bounding box center [264, 124] width 112 height 20
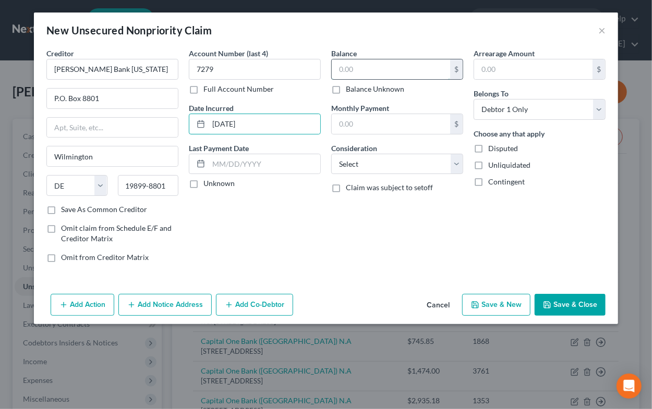
click at [389, 71] on input "text" at bounding box center [391, 69] width 118 height 20
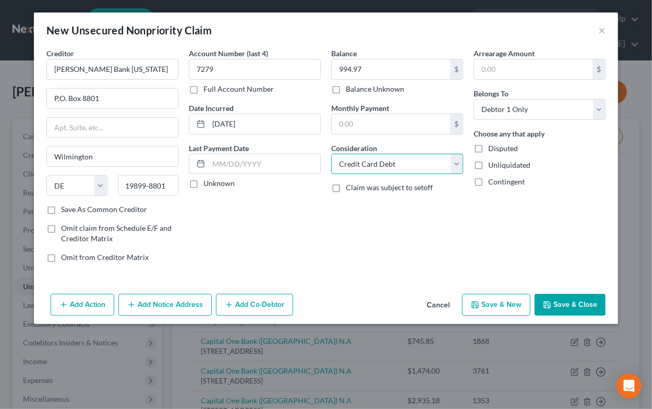
click option "Credit Card Debt" at bounding box center [0, 0] width 0 height 0
click at [496, 301] on button "Save & New" at bounding box center [496, 305] width 68 height 22
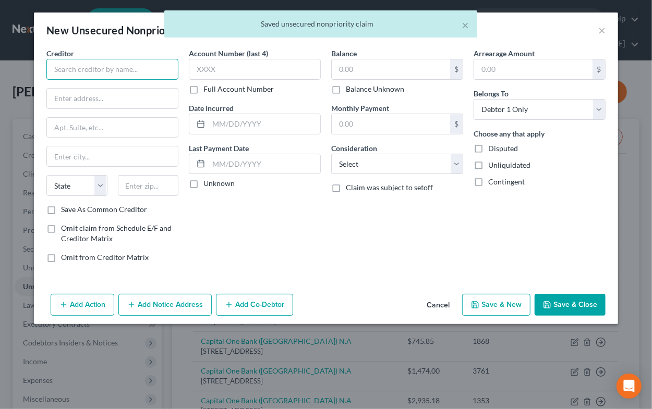
click at [123, 72] on input "text" at bounding box center [112, 69] width 132 height 21
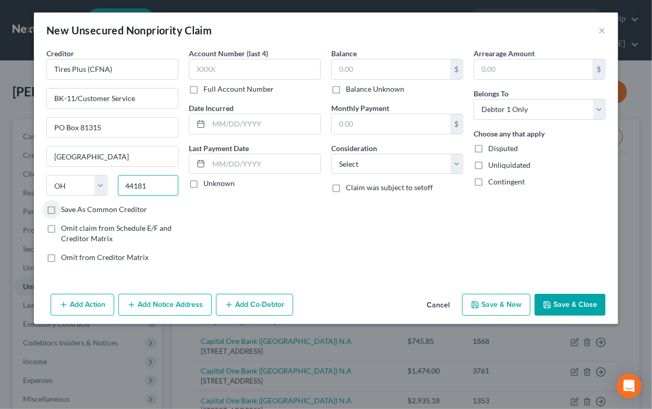
click at [153, 193] on input "44181" at bounding box center [148, 185] width 61 height 21
click at [239, 67] on input "text" at bounding box center [255, 69] width 132 height 21
click at [245, 127] on input "text" at bounding box center [264, 124] width 112 height 20
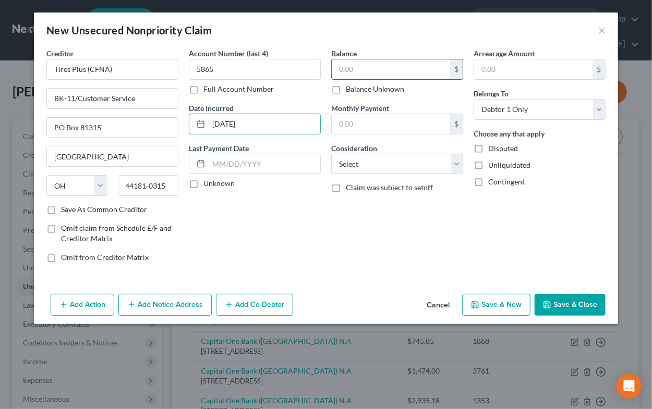
click at [426, 70] on input "text" at bounding box center [391, 69] width 118 height 20
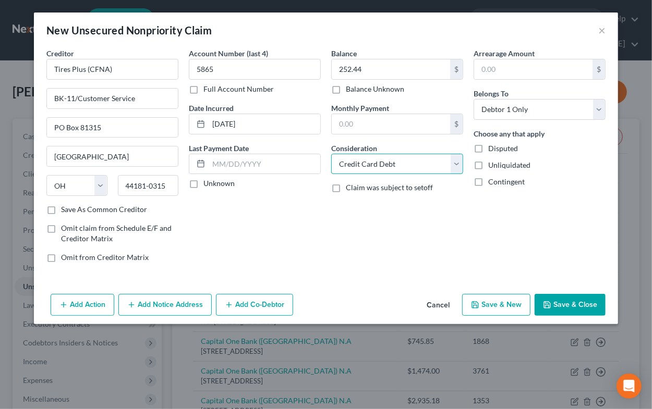
click option "Credit Card Debt" at bounding box center [0, 0] width 0 height 0
click at [482, 305] on button "Save & New" at bounding box center [496, 305] width 68 height 22
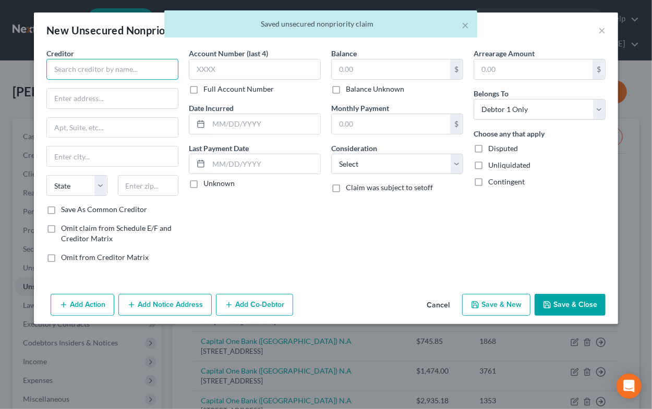
click at [115, 71] on input "text" at bounding box center [112, 69] width 132 height 21
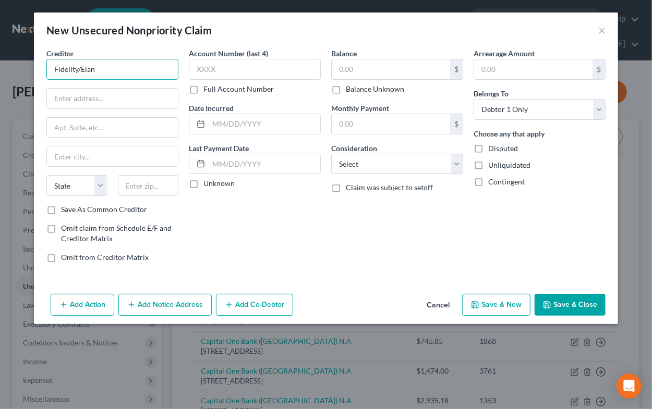
drag, startPoint x: 99, startPoint y: 70, endPoint x: 45, endPoint y: 70, distance: 53.7
click at [46, 70] on input "Fidelity/Elan" at bounding box center [112, 69] width 132 height 21
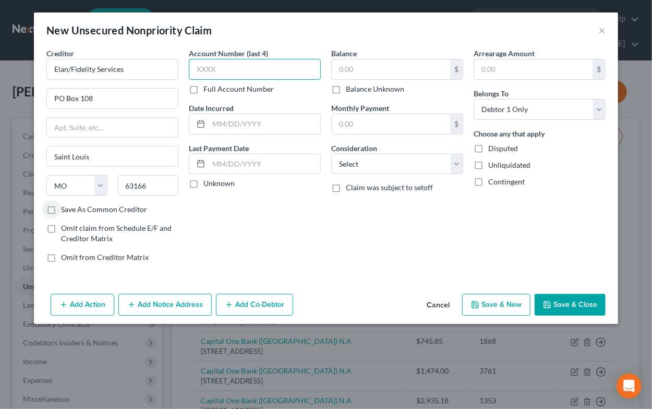
click at [238, 63] on input "text" at bounding box center [255, 69] width 132 height 21
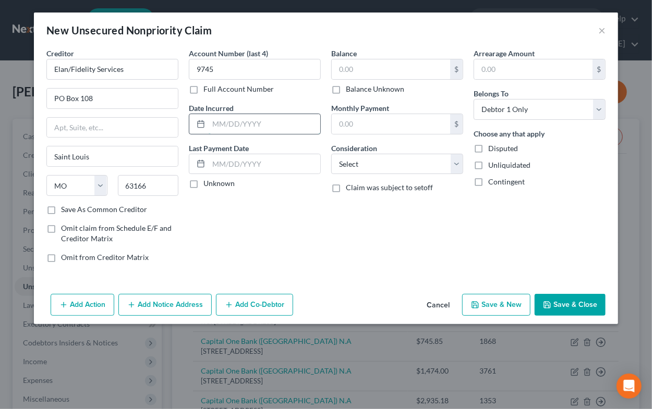
click at [261, 122] on input "text" at bounding box center [264, 124] width 112 height 20
click at [414, 73] on input "text" at bounding box center [391, 69] width 118 height 20
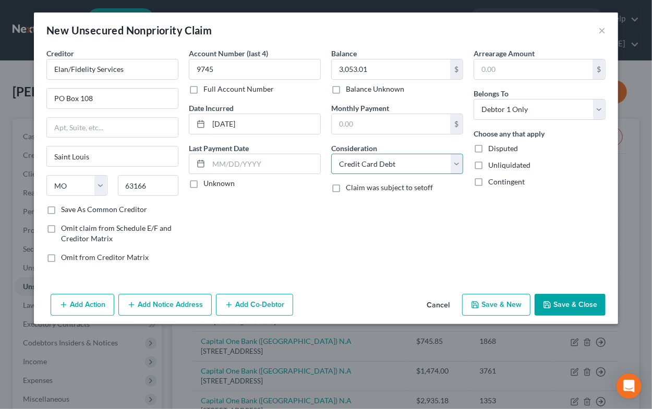
click option "Credit Card Debt" at bounding box center [0, 0] width 0 height 0
click at [493, 305] on button "Save & New" at bounding box center [496, 305] width 68 height 22
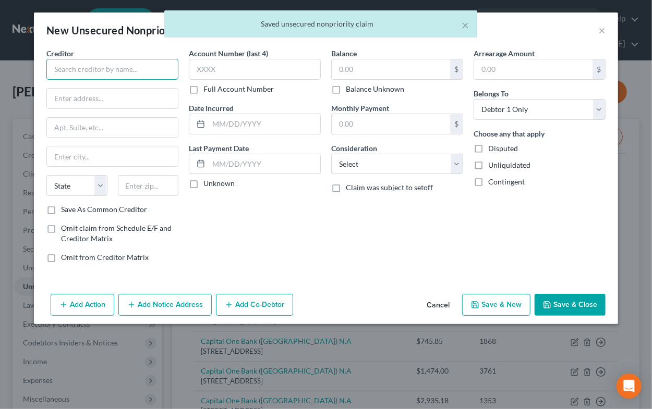
click at [113, 67] on input "text" at bounding box center [112, 69] width 132 height 21
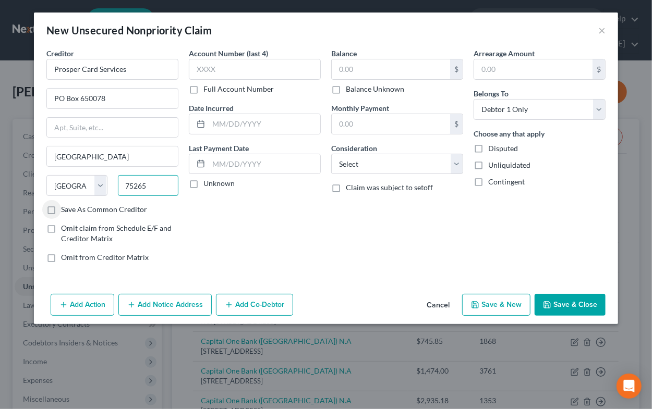
click at [153, 187] on input "75265" at bounding box center [148, 185] width 61 height 21
click at [233, 78] on input "text" at bounding box center [255, 69] width 132 height 21
click at [253, 126] on input "text" at bounding box center [264, 124] width 112 height 20
click at [359, 69] on input "text" at bounding box center [391, 69] width 118 height 20
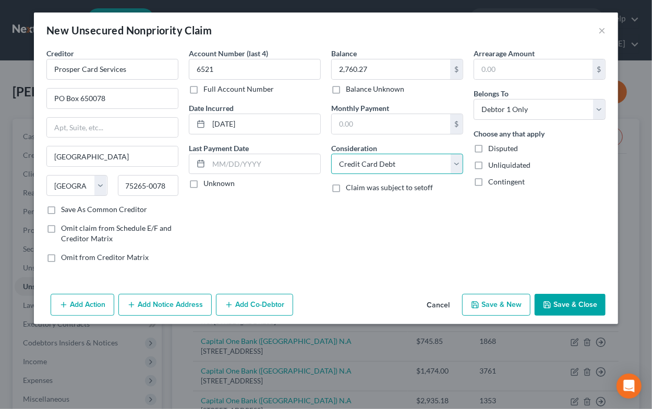
click option "Credit Card Debt" at bounding box center [0, 0] width 0 height 0
drag, startPoint x: 490, startPoint y: 307, endPoint x: 462, endPoint y: 306, distance: 28.7
click at [490, 306] on button "Save & New" at bounding box center [496, 305] width 68 height 22
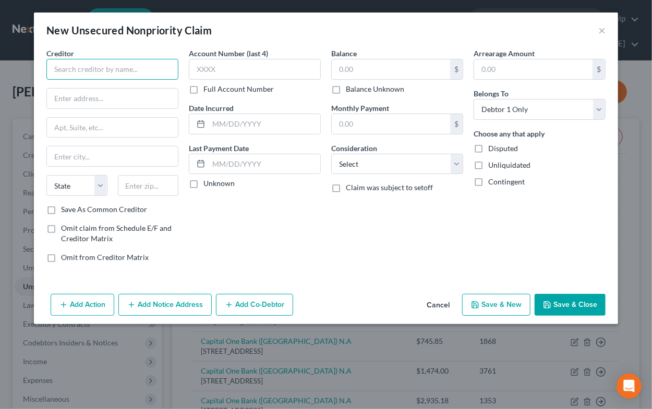
click at [83, 72] on input "text" at bounding box center [112, 69] width 132 height 21
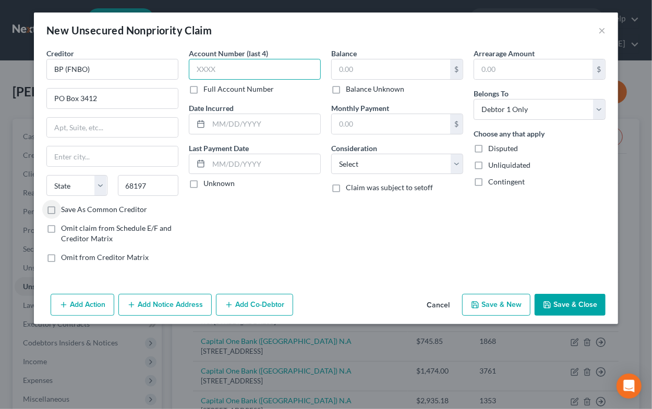
click at [222, 75] on input "text" at bounding box center [255, 69] width 132 height 21
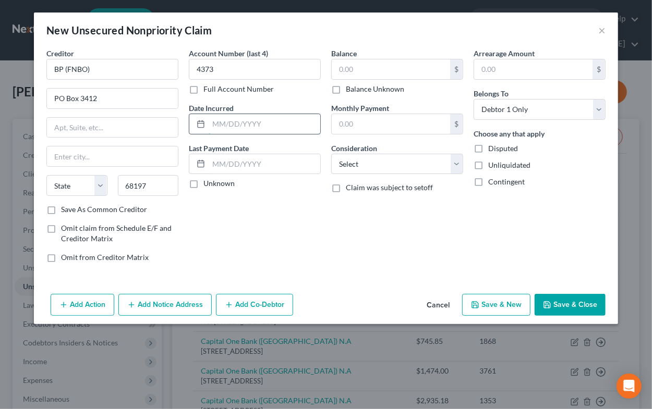
click at [221, 122] on input "text" at bounding box center [264, 124] width 112 height 20
click at [353, 72] on input "text" at bounding box center [391, 69] width 118 height 20
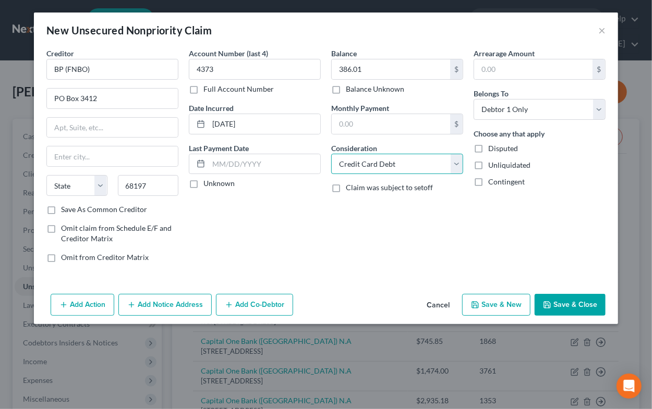
click option "Credit Card Debt" at bounding box center [0, 0] width 0 height 0
click at [499, 306] on button "Save & New" at bounding box center [496, 305] width 68 height 22
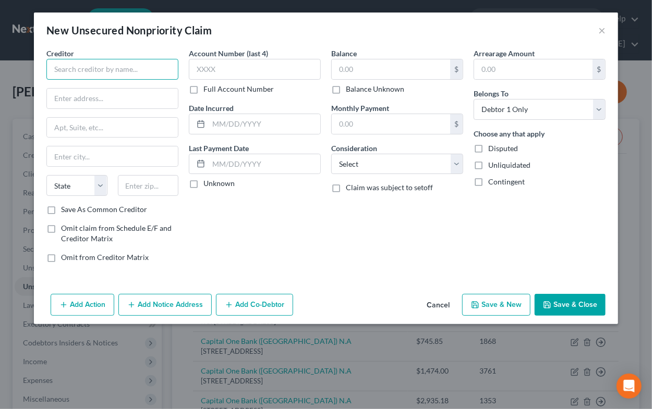
click at [104, 76] on input "text" at bounding box center [112, 69] width 132 height 21
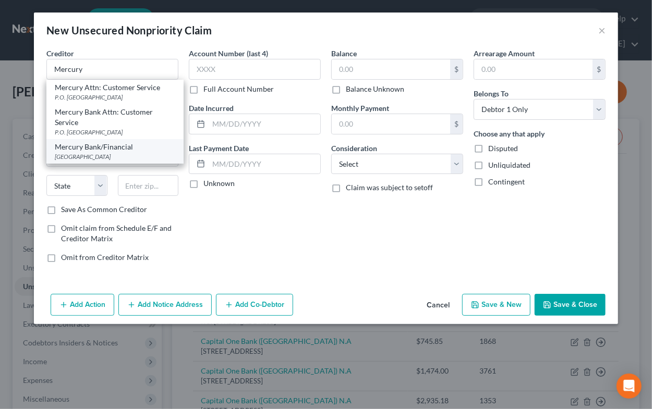
click at [106, 146] on div "Mercury Bank/Financial" at bounding box center [115, 147] width 120 height 10
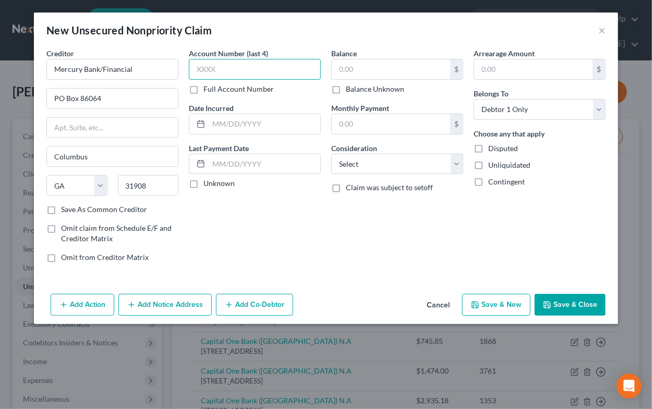
click at [198, 71] on input "text" at bounding box center [255, 69] width 132 height 21
click at [264, 123] on input "text" at bounding box center [264, 124] width 112 height 20
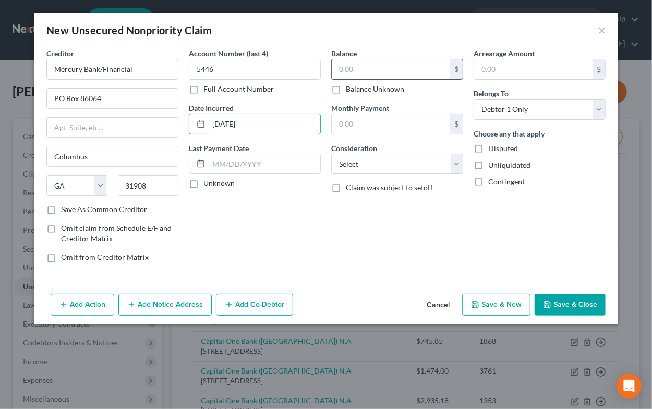
click at [377, 70] on input "text" at bounding box center [391, 69] width 118 height 20
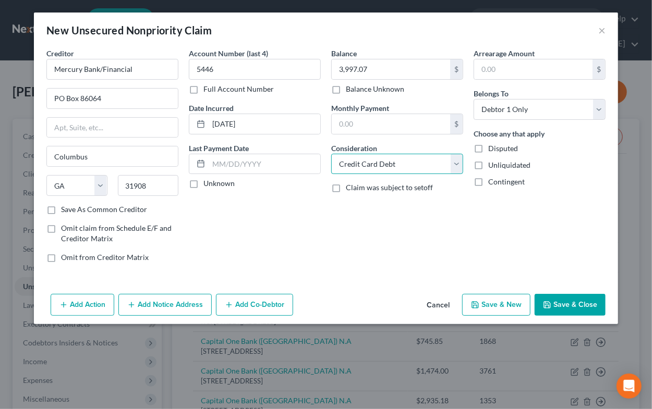
click option "Credit Card Debt" at bounding box center [0, 0] width 0 height 0
click at [503, 304] on button "Save & New" at bounding box center [496, 305] width 68 height 22
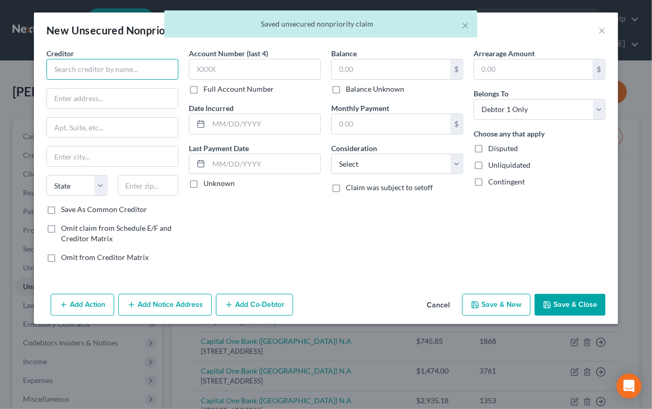
click at [85, 70] on input "text" at bounding box center [112, 69] width 132 height 21
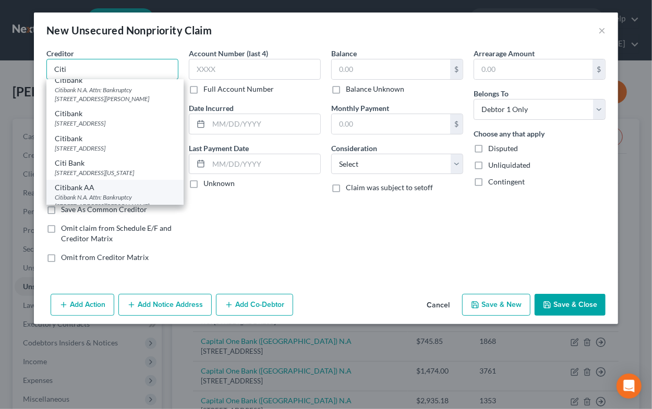
scroll to position [52, 0]
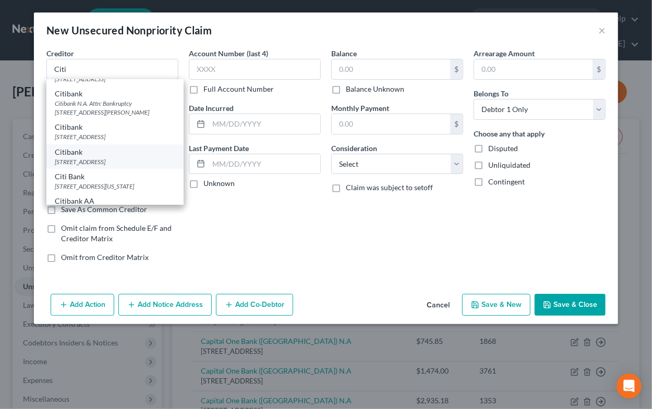
click at [101, 166] on div "[STREET_ADDRESS]" at bounding box center [115, 161] width 120 height 9
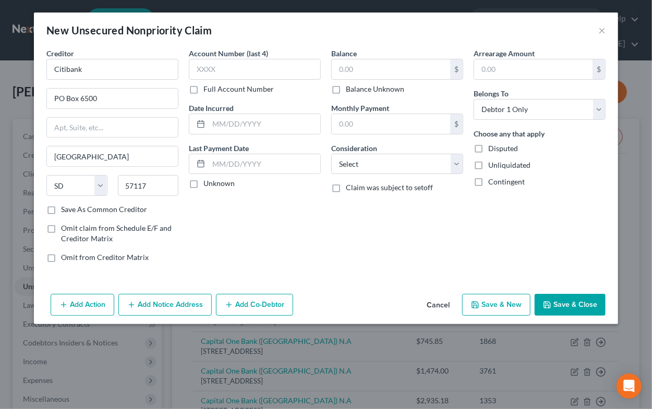
scroll to position [0, 0]
click at [198, 76] on input "text" at bounding box center [255, 69] width 132 height 21
click at [238, 120] on input "text" at bounding box center [264, 124] width 112 height 20
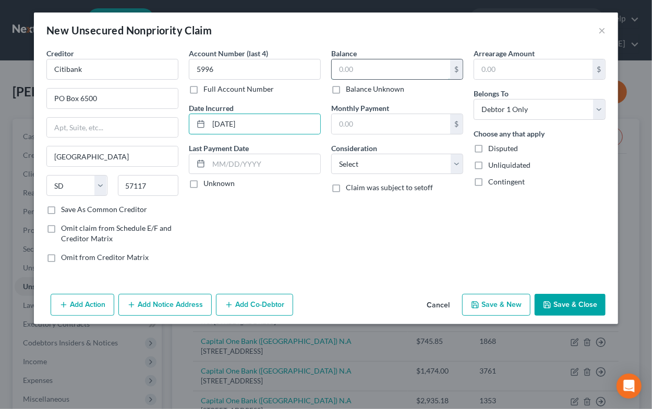
click at [399, 73] on input "text" at bounding box center [391, 69] width 118 height 20
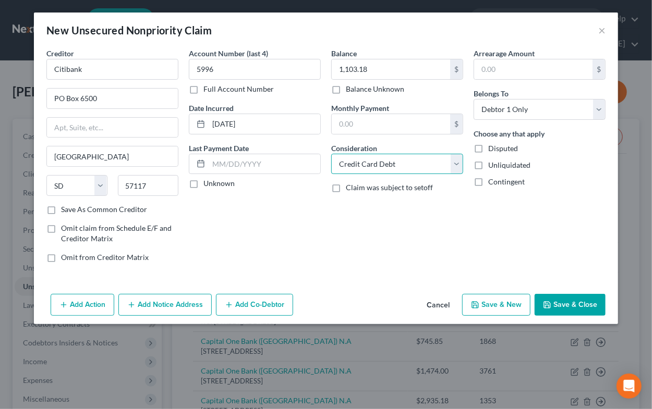
click option "Credit Card Debt" at bounding box center [0, 0] width 0 height 0
click at [518, 302] on button "Save & New" at bounding box center [496, 305] width 68 height 22
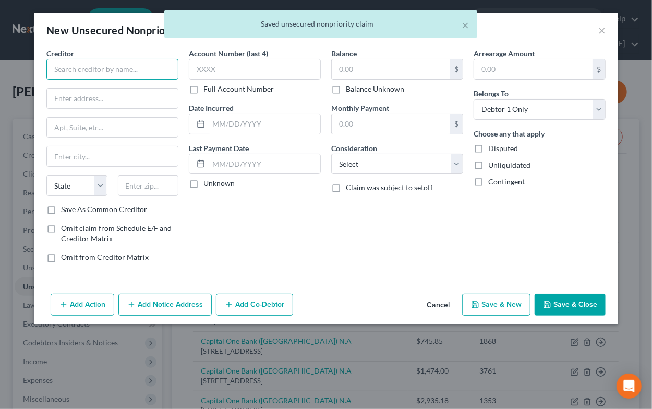
click at [54, 70] on input "text" at bounding box center [112, 69] width 132 height 21
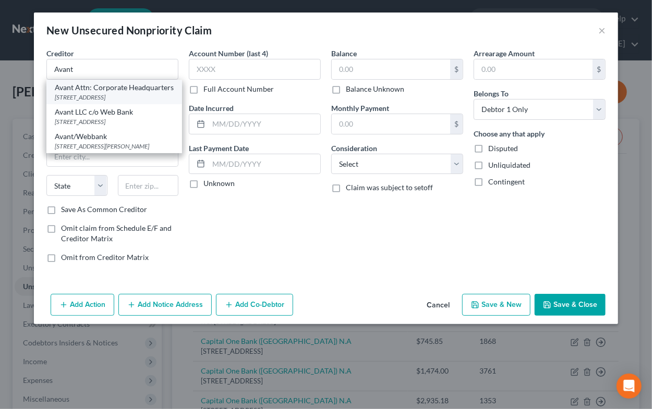
click at [119, 95] on div "[STREET_ADDRESS]" at bounding box center [114, 97] width 119 height 9
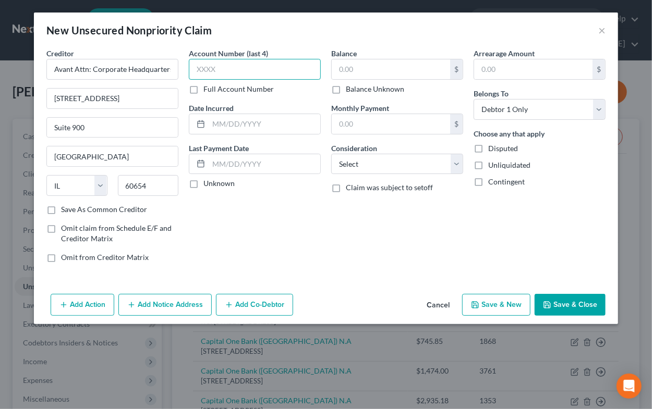
click at [238, 67] on input "text" at bounding box center [255, 69] width 132 height 21
click at [241, 124] on input "text" at bounding box center [264, 124] width 112 height 20
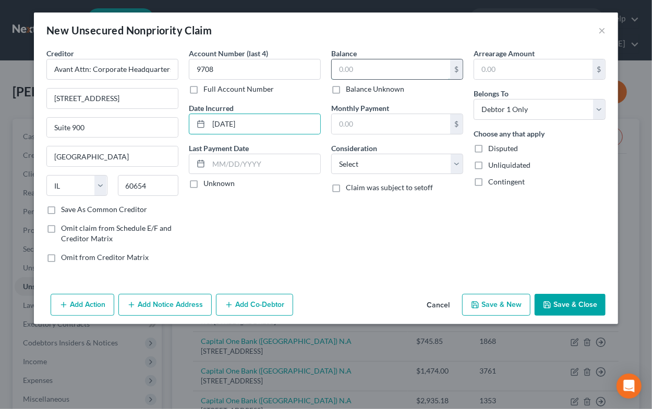
click at [358, 73] on input "text" at bounding box center [391, 69] width 118 height 20
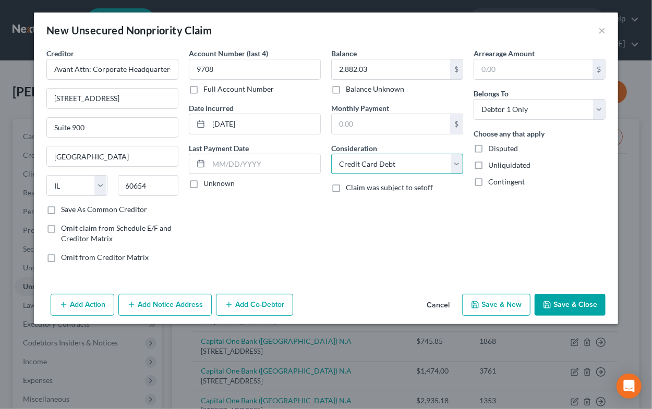
click option "Credit Card Debt" at bounding box center [0, 0] width 0 height 0
click at [506, 305] on button "Save & New" at bounding box center [496, 305] width 68 height 22
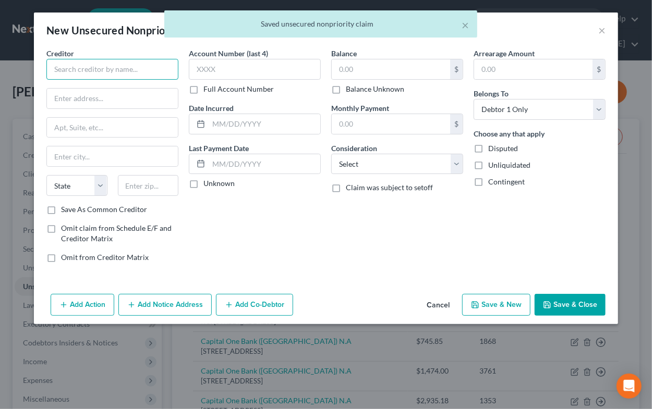
click at [104, 72] on input "text" at bounding box center [112, 69] width 132 height 21
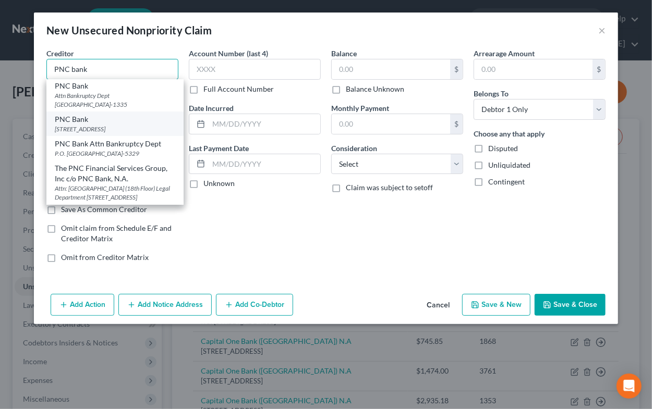
scroll to position [10, 0]
click at [75, 72] on input "PNC bank" at bounding box center [112, 69] width 132 height 21
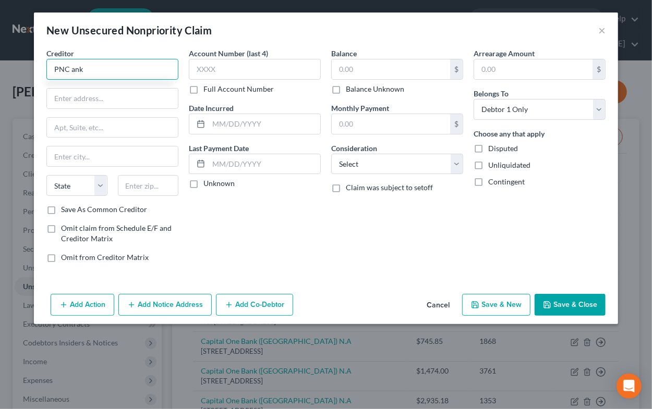
scroll to position [0, 0]
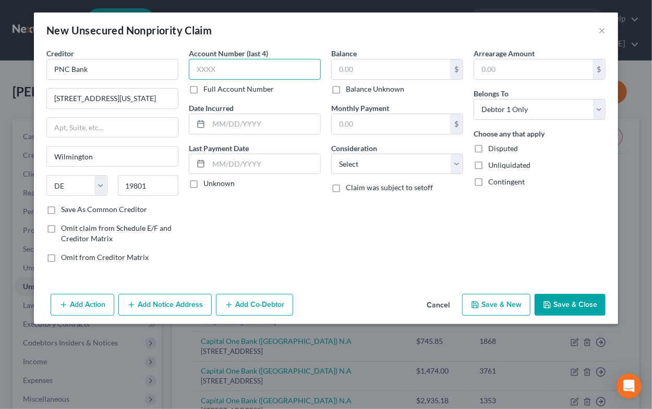
click at [277, 73] on input "text" at bounding box center [255, 69] width 132 height 21
click at [283, 129] on input "text" at bounding box center [264, 124] width 112 height 20
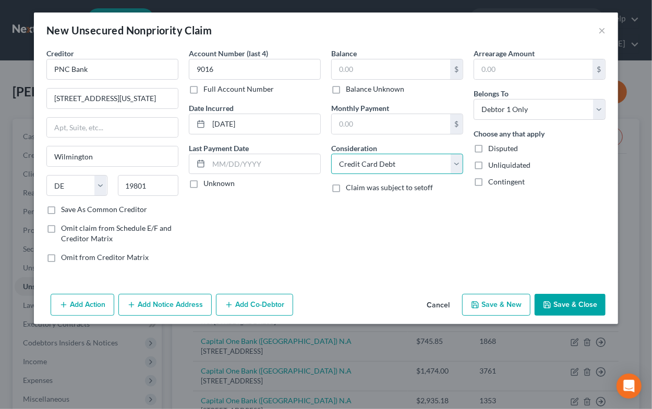
click option "Credit Card Debt" at bounding box center [0, 0] width 0 height 0
click at [370, 72] on input "text" at bounding box center [391, 69] width 118 height 20
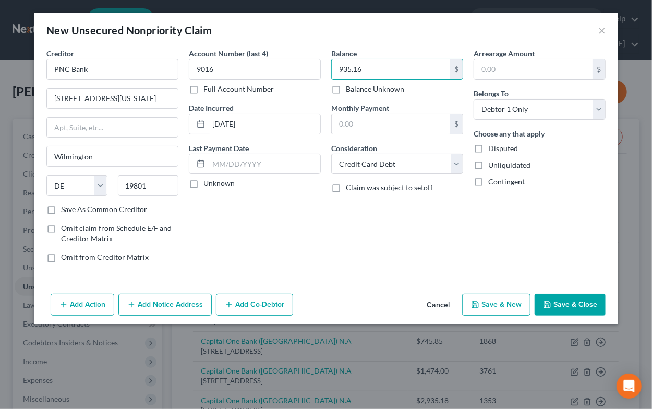
click at [478, 303] on icon "button" at bounding box center [475, 305] width 6 height 6
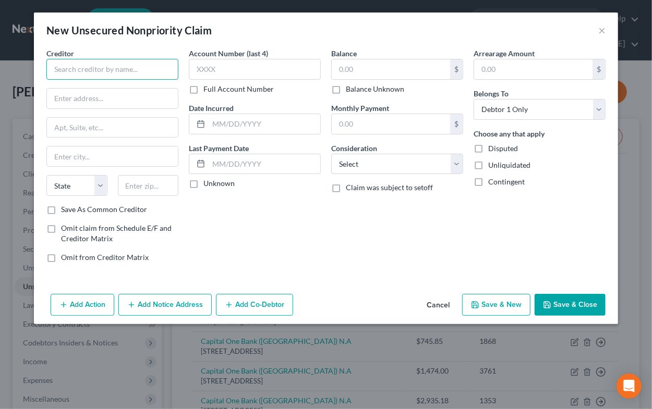
click at [66, 72] on input "text" at bounding box center [112, 69] width 132 height 21
click at [434, 303] on button "Cancel" at bounding box center [438, 305] width 40 height 21
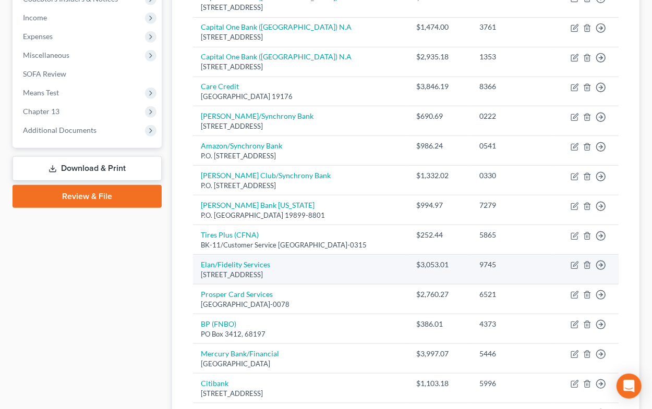
scroll to position [509, 0]
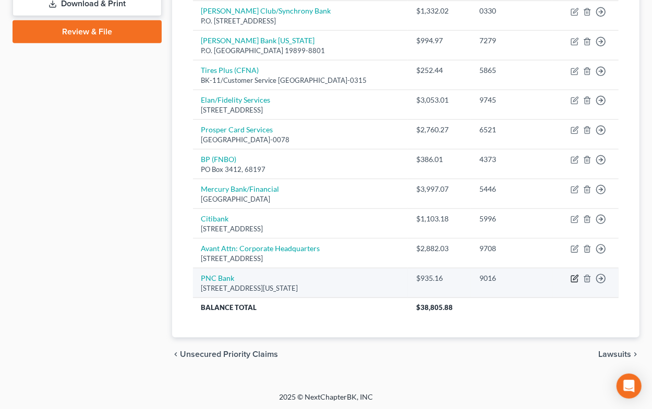
click at [576, 278] on icon "button" at bounding box center [574, 279] width 8 height 8
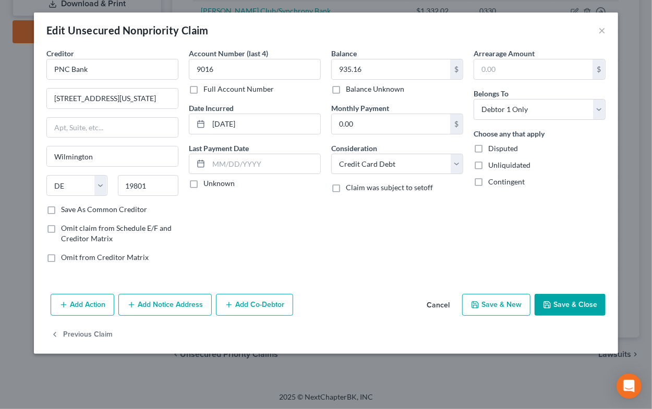
click at [101, 206] on label "Save As Common Creditor" at bounding box center [104, 209] width 86 height 10
click at [72, 206] on input "Save As Common Creditor" at bounding box center [68, 207] width 7 height 7
click at [544, 304] on icon "button" at bounding box center [547, 305] width 8 height 8
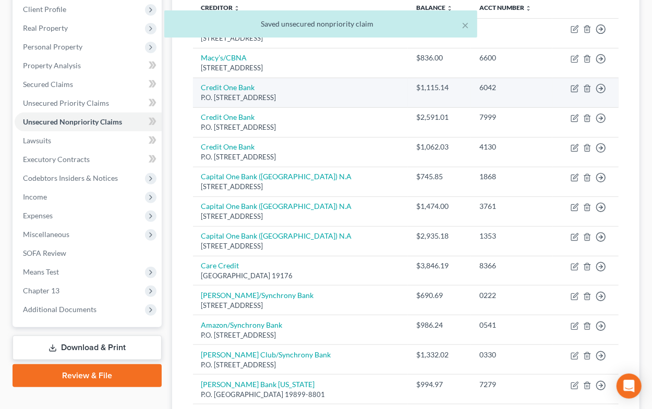
scroll to position [0, 0]
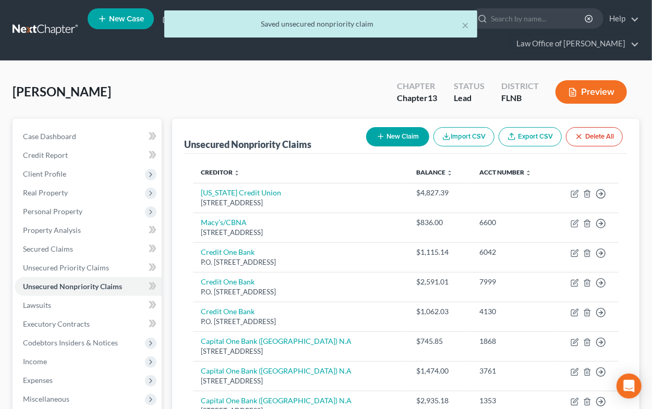
click at [385, 139] on button "New Claim" at bounding box center [397, 136] width 63 height 19
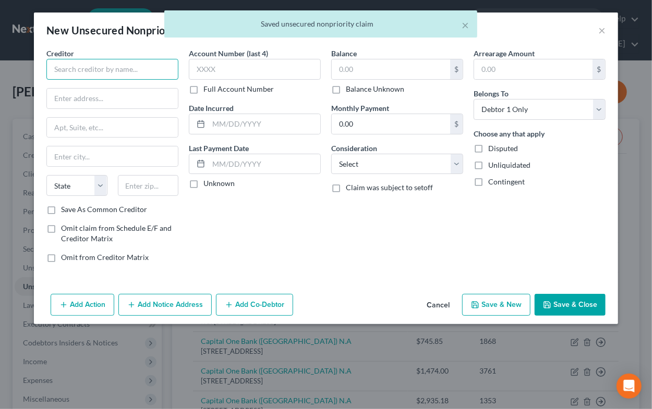
click at [90, 63] on input "text" at bounding box center [112, 69] width 132 height 21
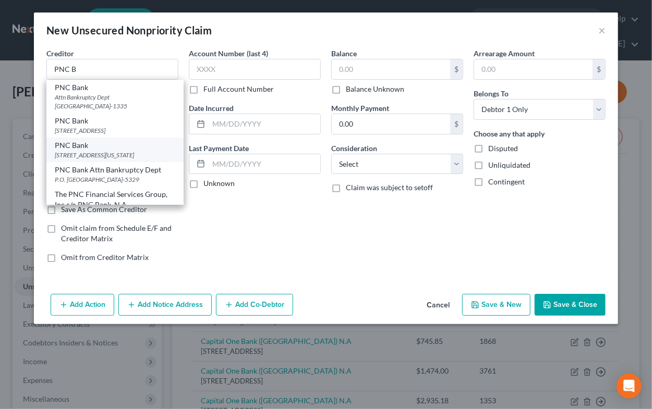
click at [87, 152] on div "[STREET_ADDRESS][US_STATE]" at bounding box center [115, 155] width 120 height 9
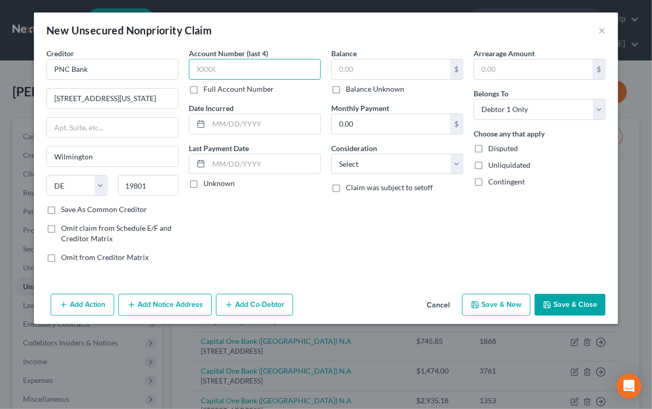
click at [218, 69] on input "text" at bounding box center [255, 69] width 132 height 21
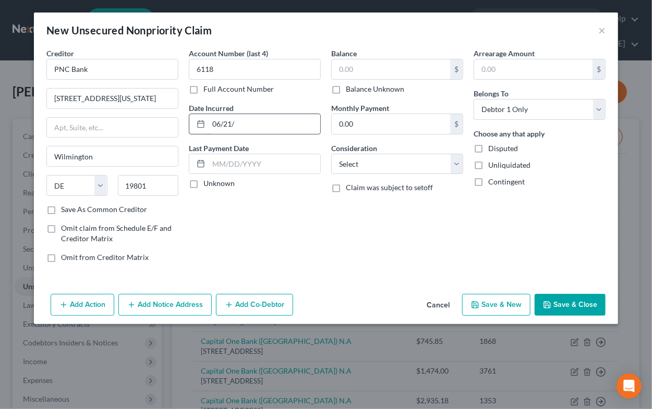
click at [265, 121] on input "06/21/" at bounding box center [264, 124] width 112 height 20
click at [353, 73] on input "text" at bounding box center [391, 69] width 118 height 20
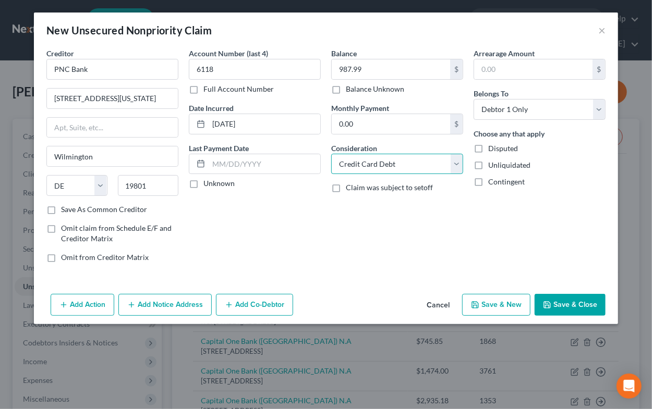
click option "Credit Card Debt" at bounding box center [0, 0] width 0 height 0
click at [481, 305] on button "Save & New" at bounding box center [496, 305] width 68 height 22
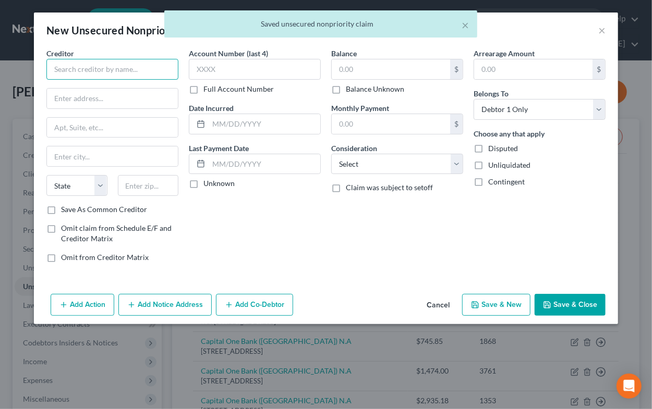
click at [111, 71] on input "text" at bounding box center [112, 69] width 132 height 21
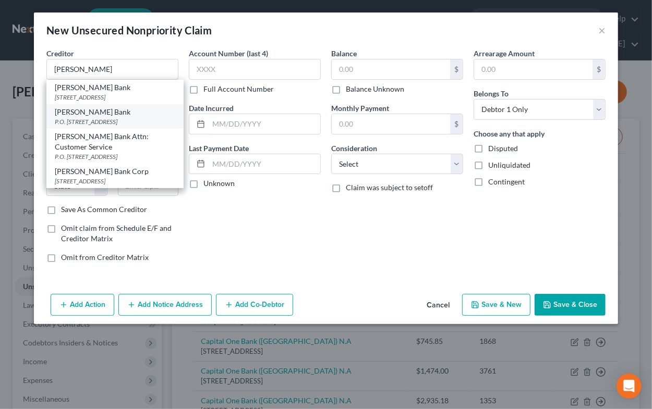
click at [126, 126] on div "P.O. [STREET_ADDRESS]" at bounding box center [115, 121] width 120 height 9
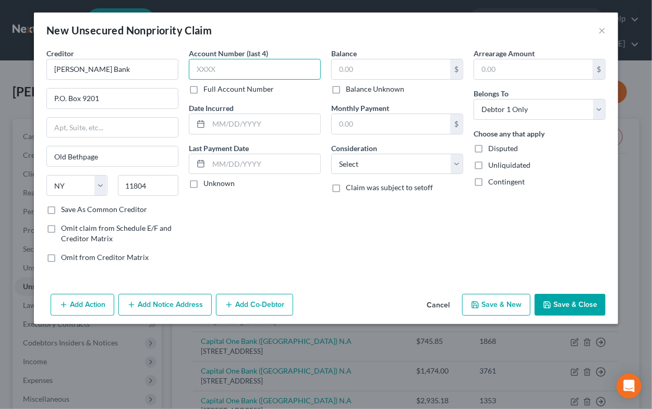
click at [204, 73] on input "text" at bounding box center [255, 69] width 132 height 21
click at [223, 127] on input "text" at bounding box center [264, 124] width 112 height 20
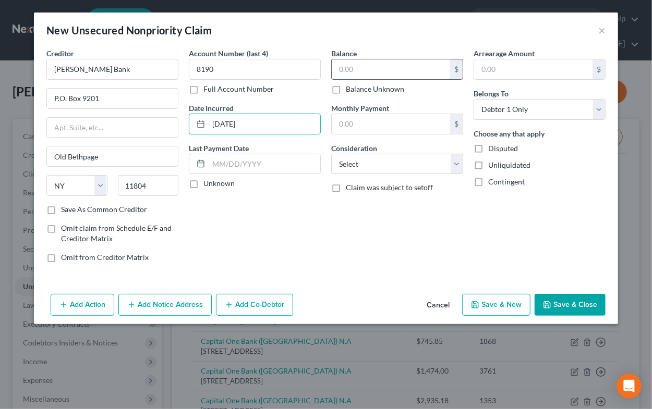
click at [382, 72] on input "text" at bounding box center [391, 69] width 118 height 20
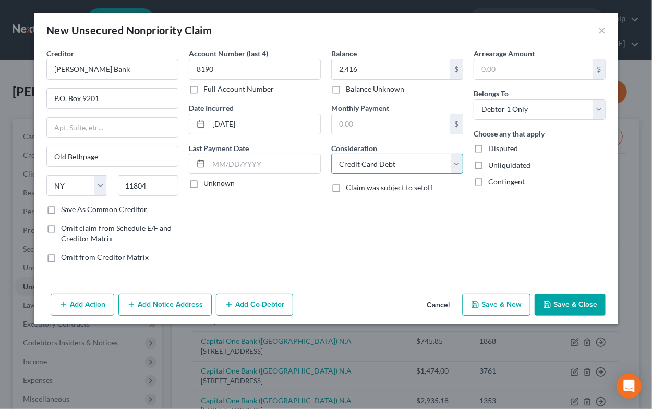
click option "Credit Card Debt" at bounding box center [0, 0] width 0 height 0
click at [476, 305] on polyline "button" at bounding box center [475, 306] width 4 height 3
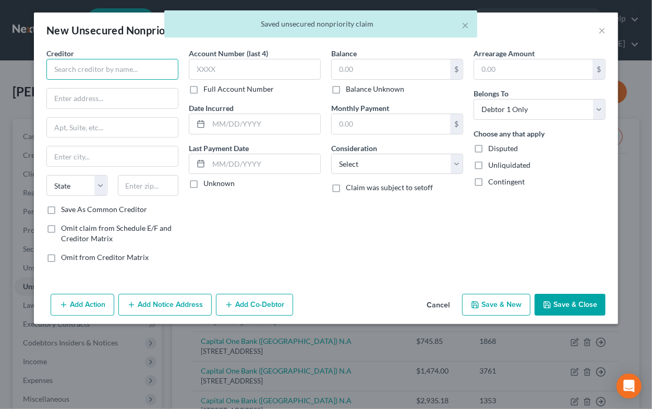
click at [83, 72] on input "text" at bounding box center [112, 69] width 132 height 21
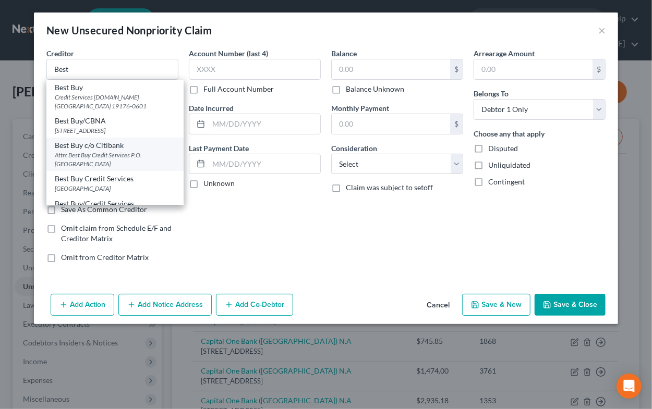
click at [78, 151] on div "Best Buy c/o Citibank" at bounding box center [115, 145] width 120 height 10
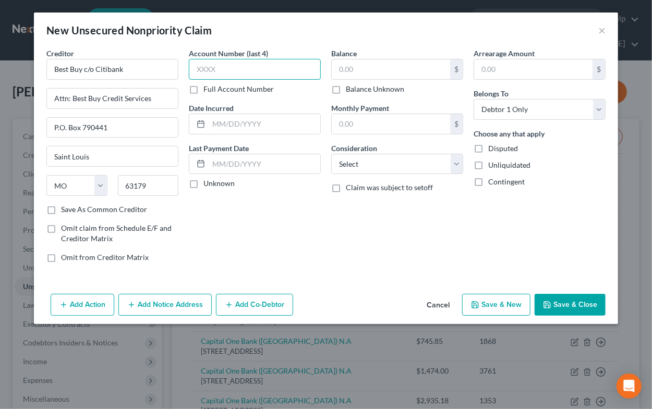
click at [215, 66] on input "text" at bounding box center [255, 69] width 132 height 21
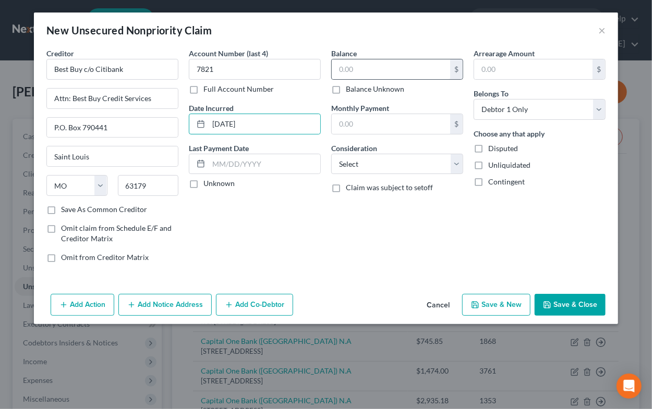
click at [362, 79] on div "$" at bounding box center [397, 69] width 132 height 21
click at [357, 70] on input "text" at bounding box center [391, 69] width 118 height 20
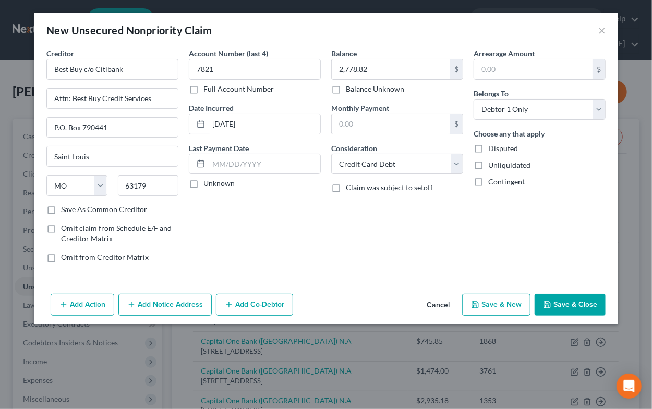
click at [496, 302] on button "Save & New" at bounding box center [496, 305] width 68 height 22
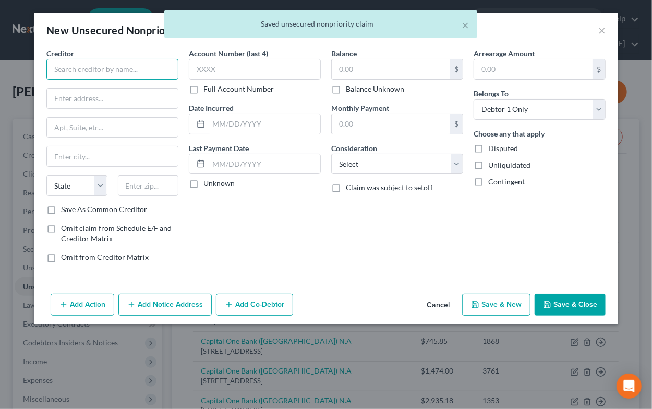
click at [115, 71] on input "text" at bounding box center [112, 69] width 132 height 21
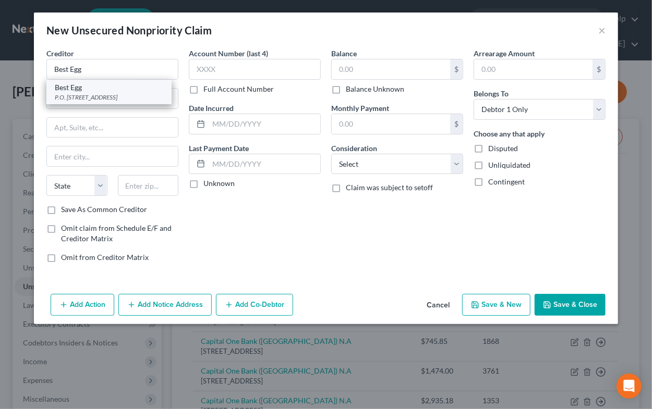
click at [104, 84] on div "Best Egg" at bounding box center [109, 87] width 108 height 10
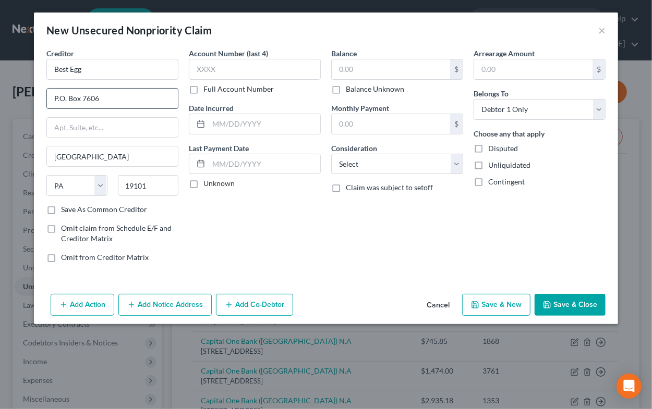
click at [84, 98] on input "P.O. Box 7606" at bounding box center [112, 99] width 131 height 20
drag, startPoint x: 81, startPoint y: 101, endPoint x: 120, endPoint y: 102, distance: 38.6
click at [120, 102] on input "P.O. Box 7606" at bounding box center [112, 99] width 131 height 20
click at [205, 67] on input "text" at bounding box center [255, 69] width 132 height 21
click at [220, 124] on input "text" at bounding box center [264, 124] width 112 height 20
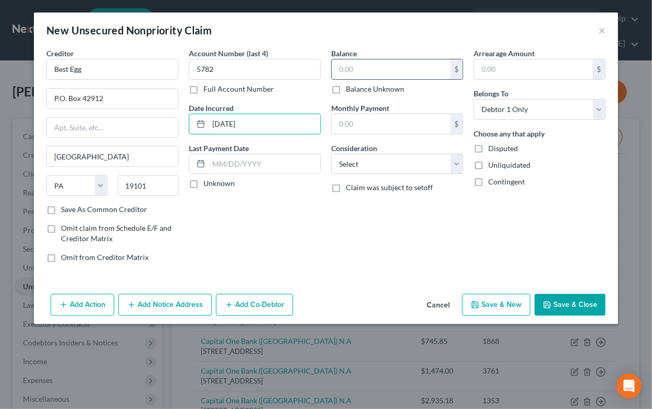
click at [358, 71] on input "text" at bounding box center [391, 69] width 118 height 20
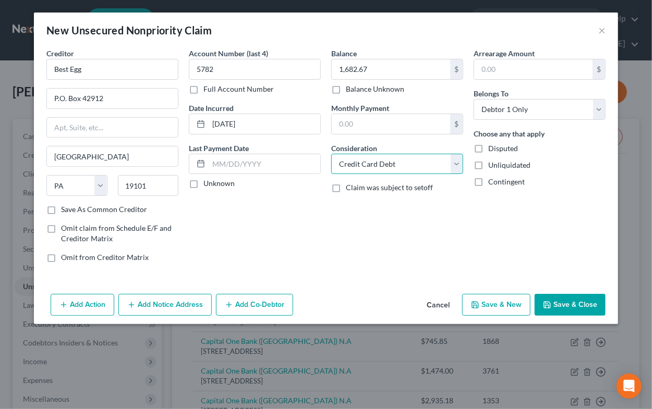
click option "Credit Card Debt" at bounding box center [0, 0] width 0 height 0
click at [517, 311] on button "Save & New" at bounding box center [496, 305] width 68 height 22
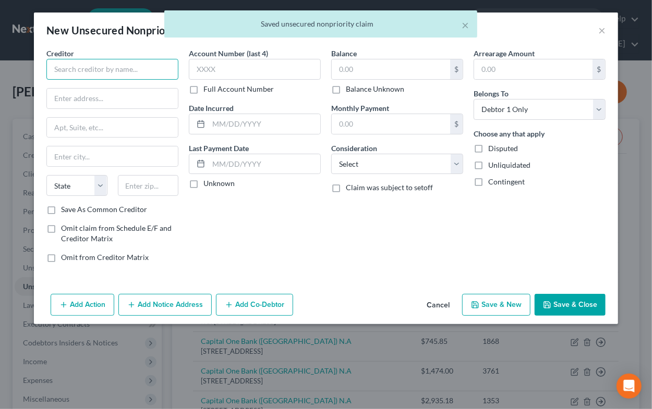
click at [82, 72] on input "text" at bounding box center [112, 69] width 132 height 21
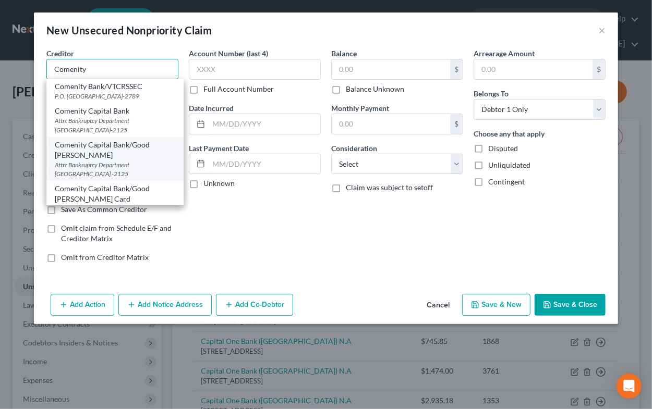
scroll to position [619, 0]
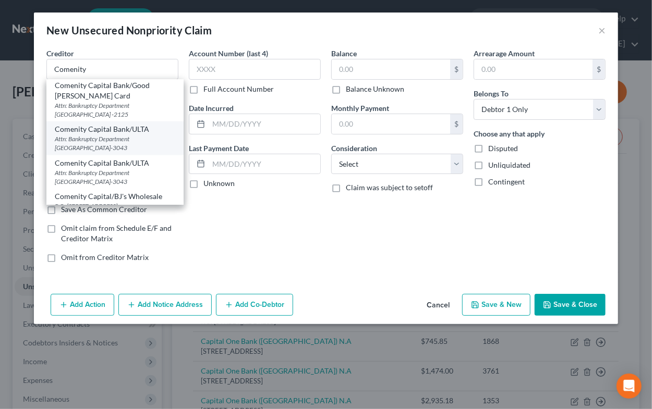
click at [100, 124] on div "Comenity Capital Bank/ULTA" at bounding box center [115, 129] width 120 height 10
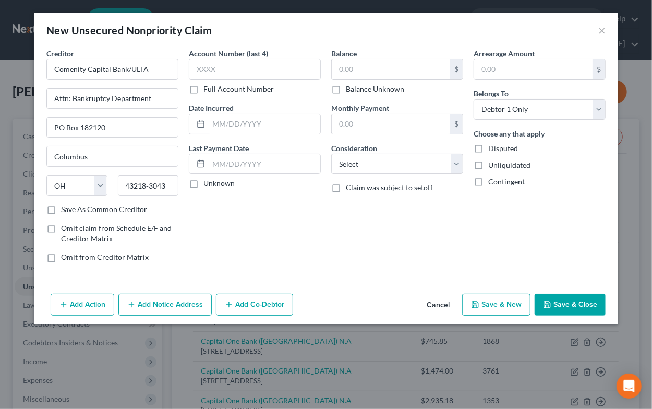
scroll to position [0, 0]
drag, startPoint x: 130, startPoint y: 66, endPoint x: 152, endPoint y: 68, distance: 22.5
click at [152, 68] on input "Comenity Capital Bank/ULTA" at bounding box center [112, 69] width 132 height 21
click at [238, 71] on input "text" at bounding box center [255, 69] width 132 height 21
click at [231, 122] on input "text" at bounding box center [264, 124] width 112 height 20
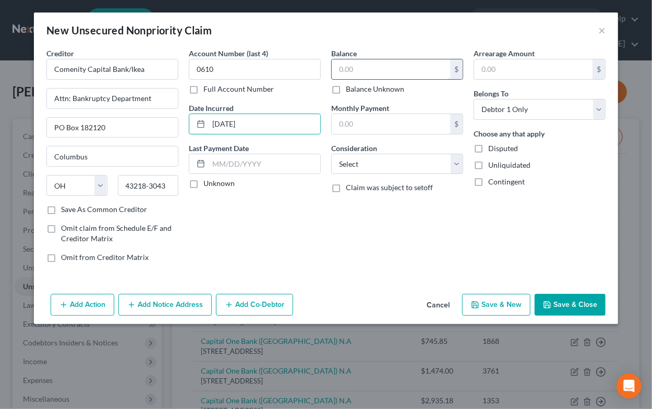
click at [433, 66] on input "text" at bounding box center [391, 69] width 118 height 20
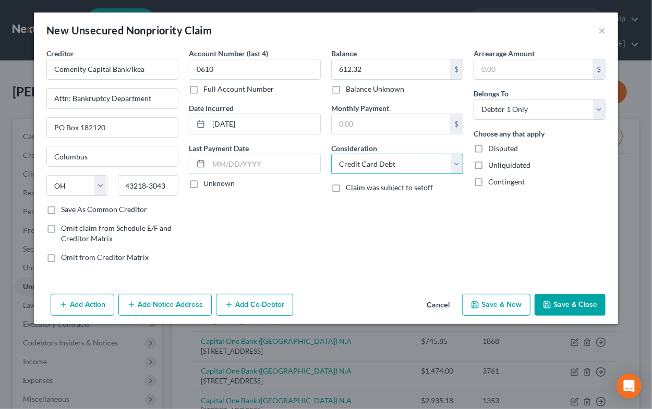
click option "Credit Card Debt" at bounding box center [0, 0] width 0 height 0
click at [507, 305] on button "Save & New" at bounding box center [496, 305] width 68 height 22
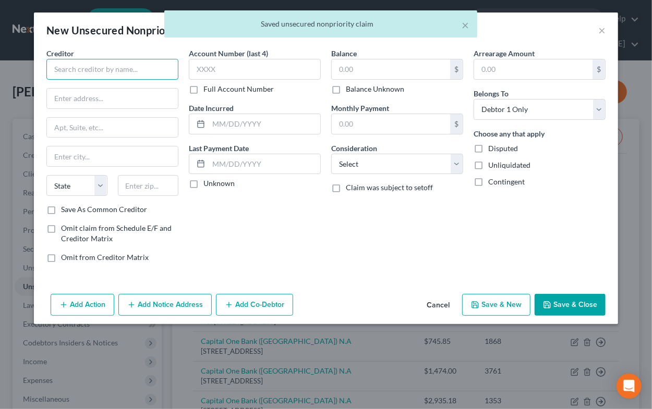
click at [127, 71] on input "text" at bounding box center [112, 69] width 132 height 21
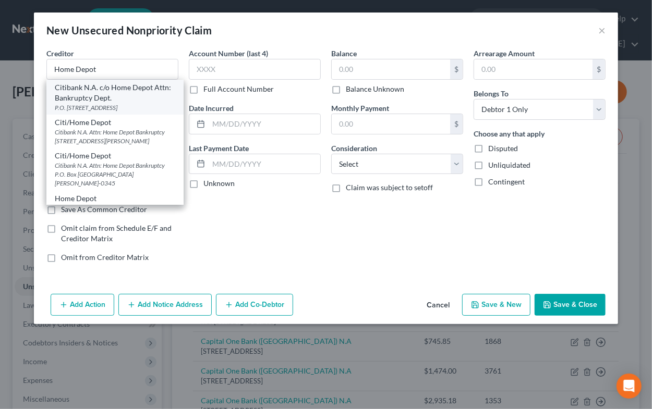
click at [122, 92] on div "Citibank N.A. c/o Home Depot Attn: Bankruptcy Dept." at bounding box center [115, 92] width 120 height 21
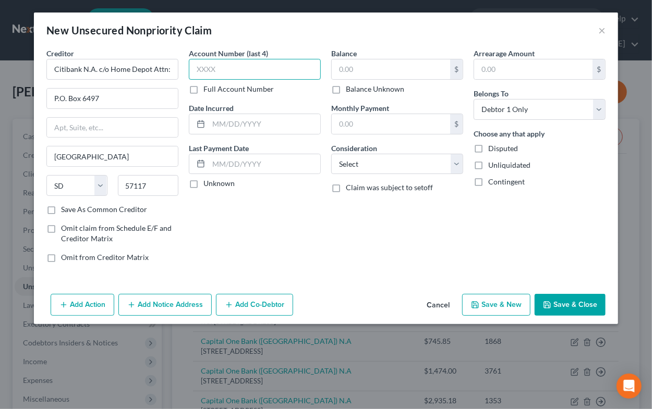
click at [218, 68] on input "text" at bounding box center [255, 69] width 132 height 21
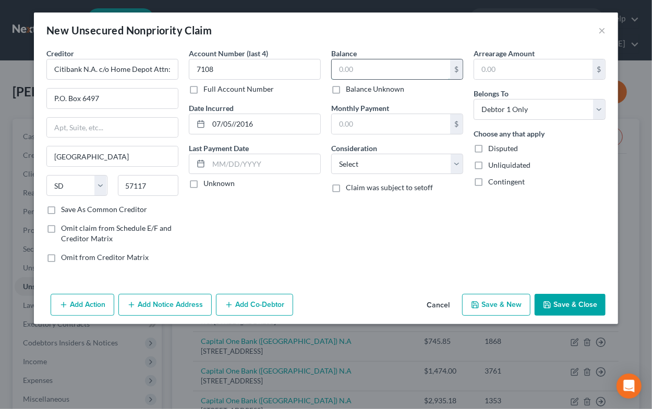
click at [364, 67] on input "text" at bounding box center [391, 69] width 118 height 20
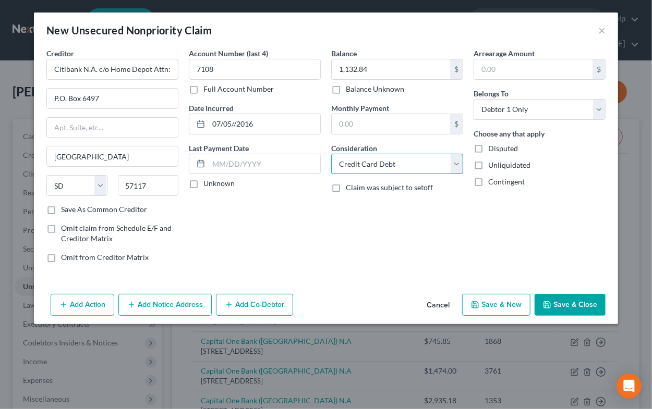
click option "Credit Card Debt" at bounding box center [0, 0] width 0 height 0
click at [483, 309] on button "Save & New" at bounding box center [496, 305] width 68 height 22
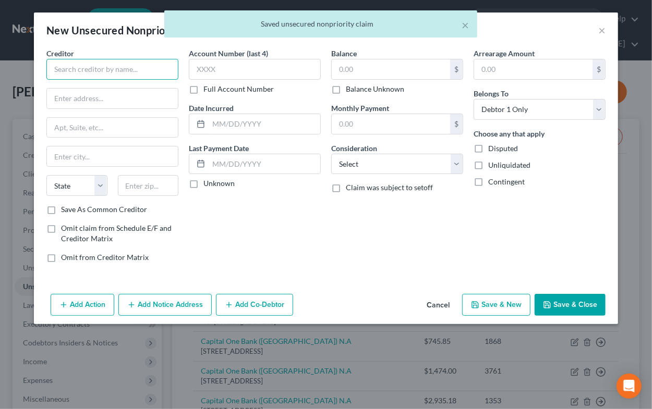
click at [113, 70] on input "text" at bounding box center [112, 69] width 132 height 21
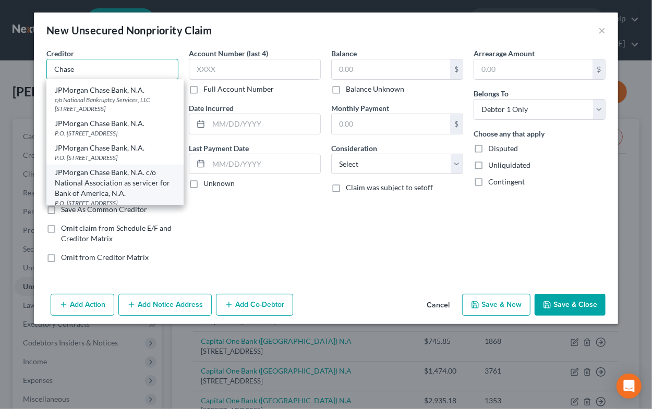
scroll to position [671, 0]
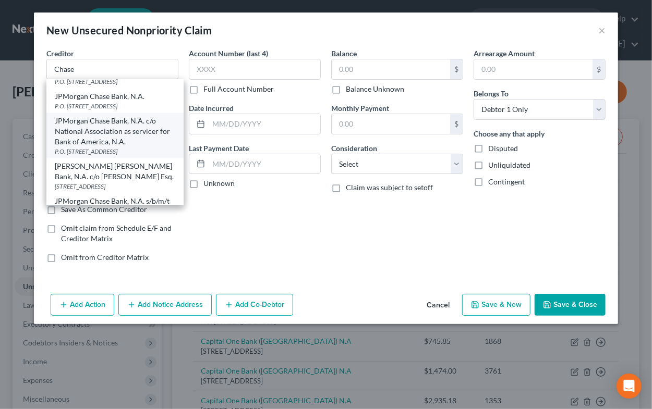
click at [107, 141] on div "JPMorgan Chase Bank, N.A. c/o National Association as servicer for Bank of Amer…" at bounding box center [115, 131] width 120 height 31
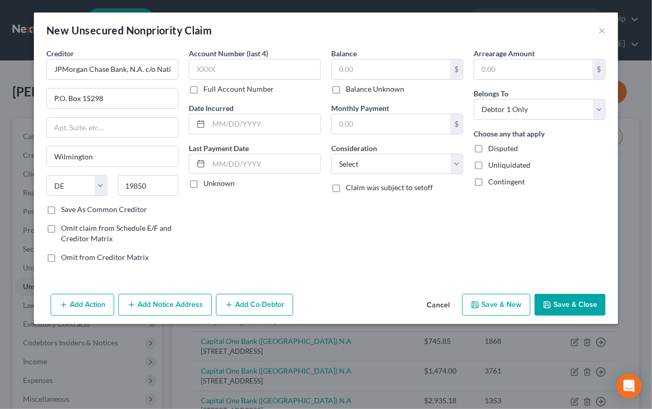
scroll to position [0, 0]
click at [116, 95] on input "P.O. Box 15298" at bounding box center [112, 99] width 131 height 20
click at [220, 70] on input "text" at bounding box center [255, 69] width 132 height 21
click at [232, 122] on input "text" at bounding box center [264, 124] width 112 height 20
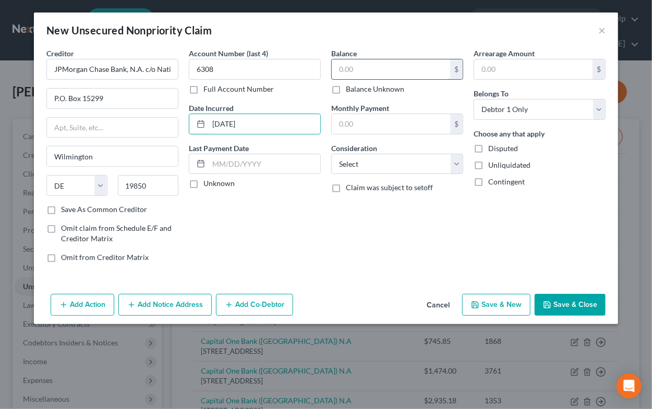
click at [369, 67] on input "text" at bounding box center [391, 69] width 118 height 20
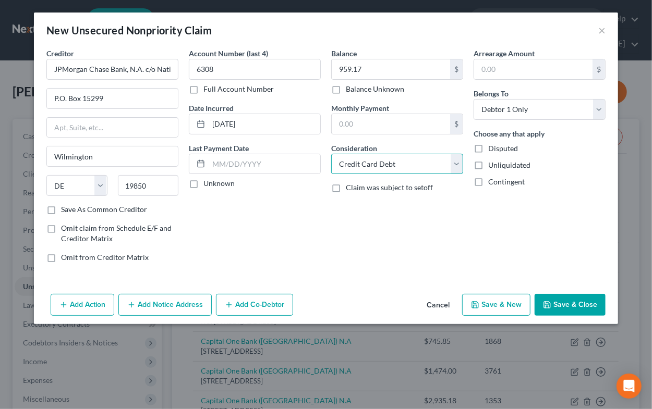
click option "Credit Card Debt" at bounding box center [0, 0] width 0 height 0
click at [479, 305] on icon "button" at bounding box center [475, 305] width 8 height 8
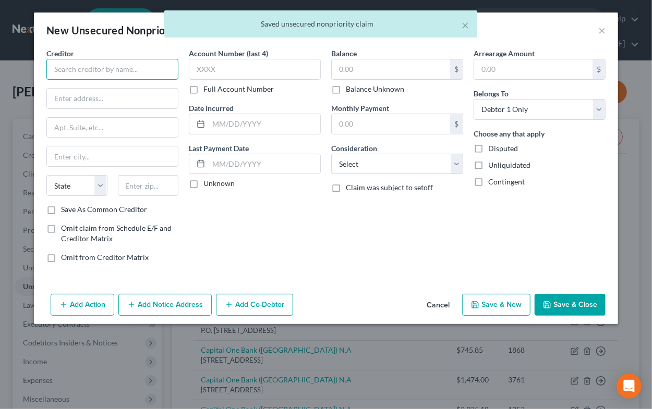
click at [78, 70] on input "text" at bounding box center [112, 69] width 132 height 21
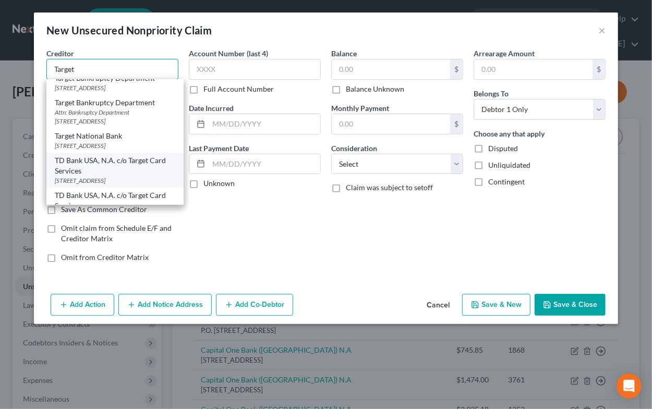
scroll to position [113, 0]
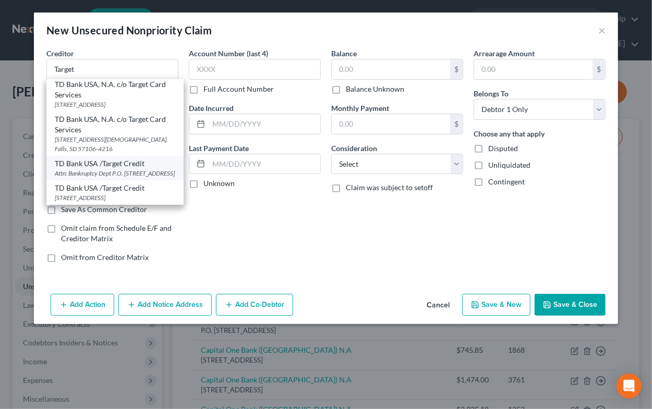
click at [83, 158] on div "TD Bank USA /Target Credit" at bounding box center [115, 163] width 120 height 10
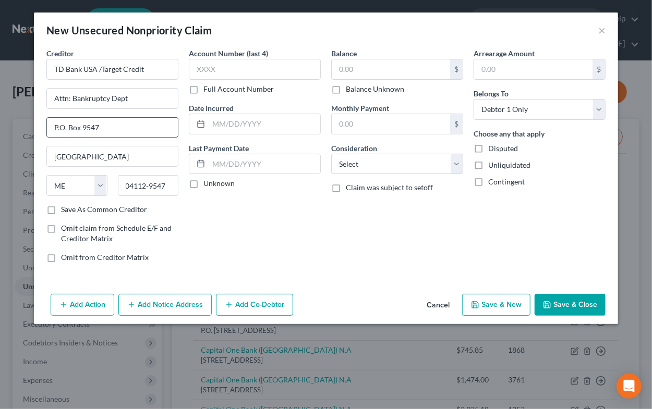
drag, startPoint x: 82, startPoint y: 126, endPoint x: 141, endPoint y: 132, distance: 59.2
click at [141, 132] on input "P.O. Box 9547" at bounding box center [112, 128] width 131 height 20
drag, startPoint x: 54, startPoint y: 157, endPoint x: 137, endPoint y: 161, distance: 83.0
click at [137, 161] on input "[GEOGRAPHIC_DATA]" at bounding box center [112, 156] width 131 height 20
click at [215, 65] on input "text" at bounding box center [255, 69] width 132 height 21
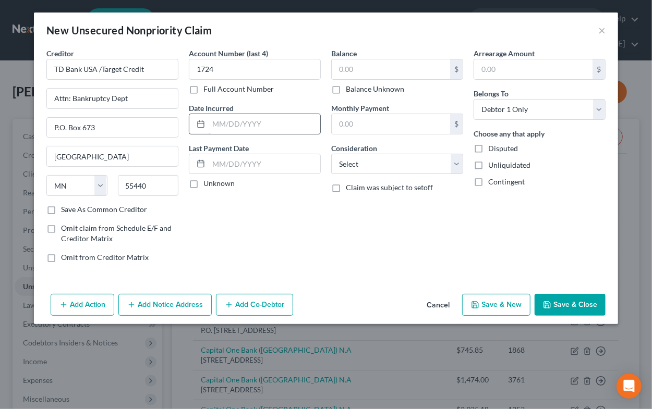
click at [222, 120] on input "text" at bounding box center [264, 124] width 112 height 20
click at [349, 68] on input "text" at bounding box center [391, 69] width 118 height 20
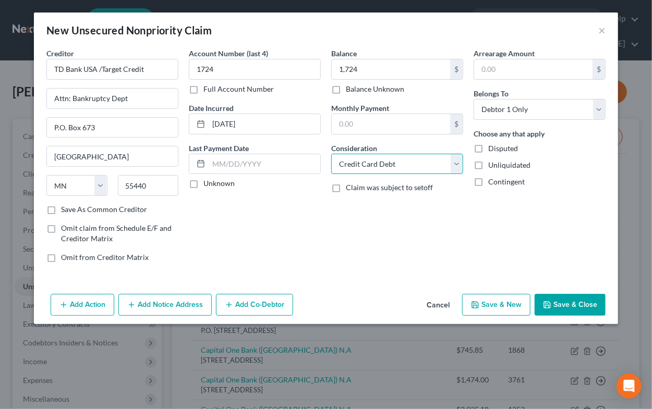
click option "Credit Card Debt" at bounding box center [0, 0] width 0 height 0
drag, startPoint x: 335, startPoint y: 63, endPoint x: 366, endPoint y: 69, distance: 32.0
click at [366, 69] on input "1,724" at bounding box center [391, 69] width 118 height 20
click at [556, 302] on button "Save & Close" at bounding box center [569, 305] width 71 height 22
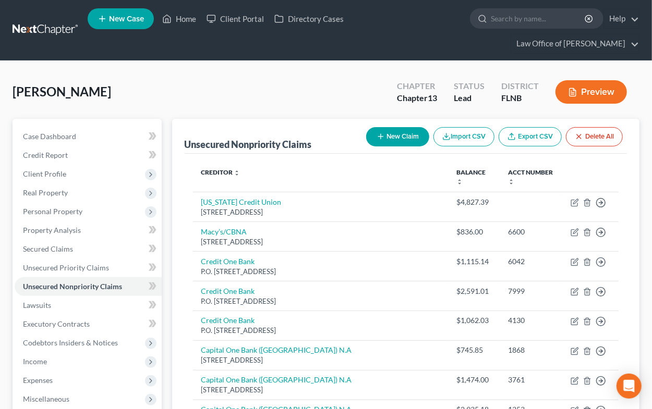
click at [395, 140] on button "New Claim" at bounding box center [397, 136] width 63 height 19
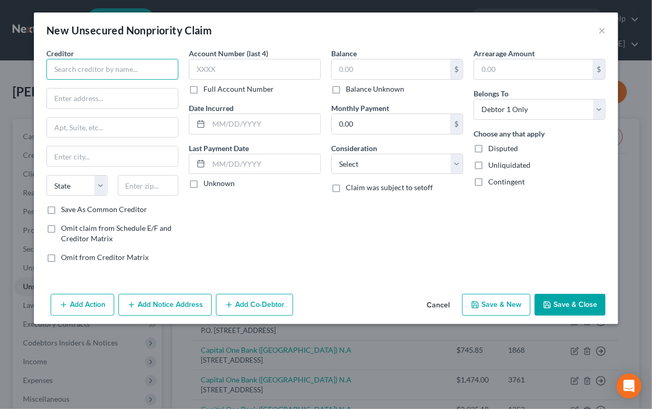
click at [118, 73] on input "text" at bounding box center [112, 69] width 132 height 21
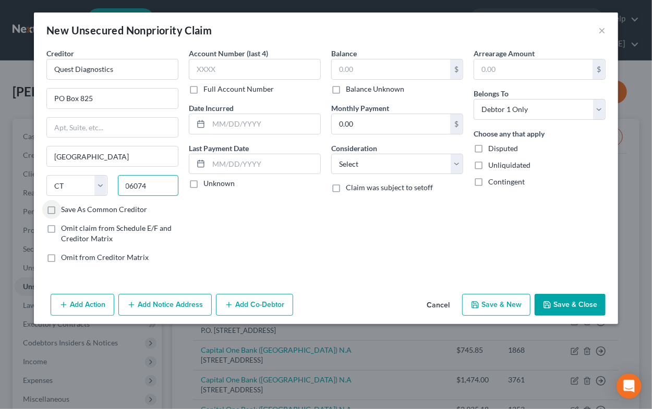
click at [150, 187] on input "06074" at bounding box center [148, 185] width 61 height 21
click at [252, 74] on input "text" at bounding box center [255, 69] width 132 height 21
click at [368, 69] on input "text" at bounding box center [391, 69] width 118 height 20
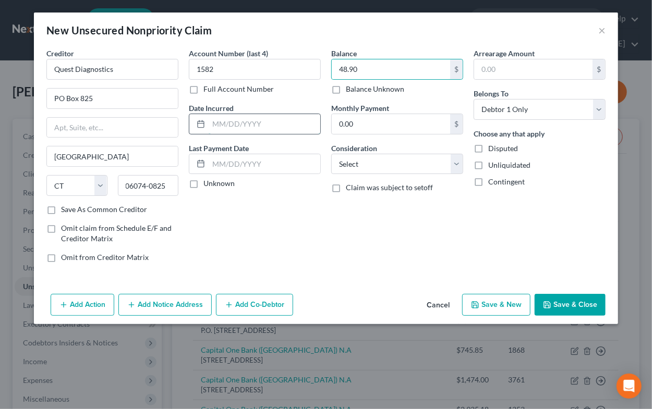
click at [285, 124] on input "text" at bounding box center [264, 124] width 112 height 20
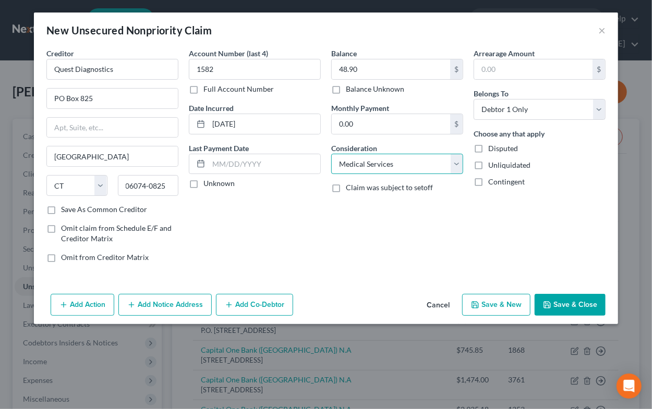
click option "Medical Services" at bounding box center [0, 0] width 0 height 0
click at [355, 163] on select "Select Cable / Satellite Services Collection Agency Credit Card Debt Debt Couns…" at bounding box center [397, 164] width 132 height 21
click at [491, 303] on button "Save & New" at bounding box center [496, 305] width 68 height 22
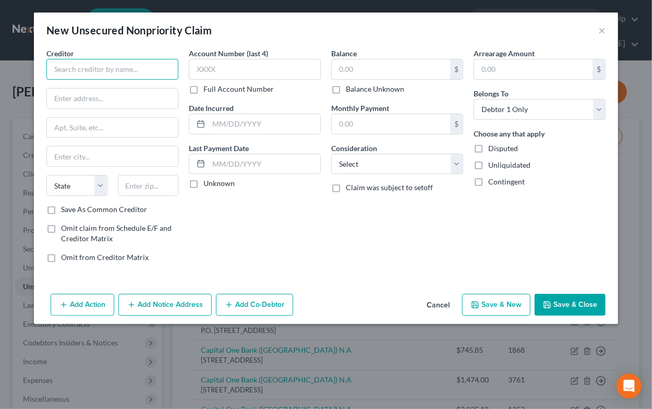
click at [117, 72] on input "text" at bounding box center [112, 69] width 132 height 21
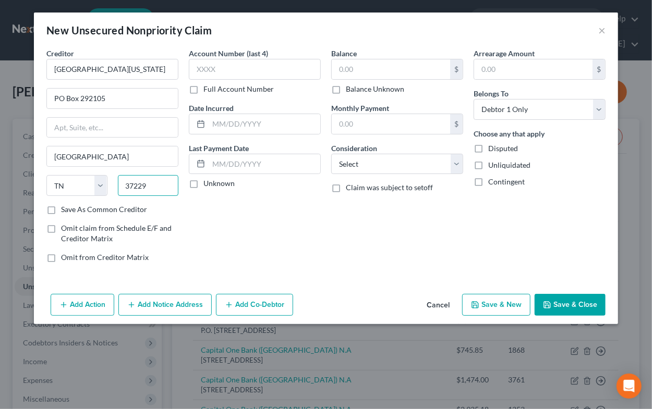
click at [150, 186] on input "37229" at bounding box center [148, 185] width 61 height 21
click at [115, 212] on label "Save As Common Creditor" at bounding box center [104, 209] width 86 height 10
click at [72, 211] on input "Save As Common Creditor" at bounding box center [68, 207] width 7 height 7
click at [210, 71] on input "text" at bounding box center [255, 69] width 132 height 21
click at [248, 121] on input "text" at bounding box center [264, 124] width 112 height 20
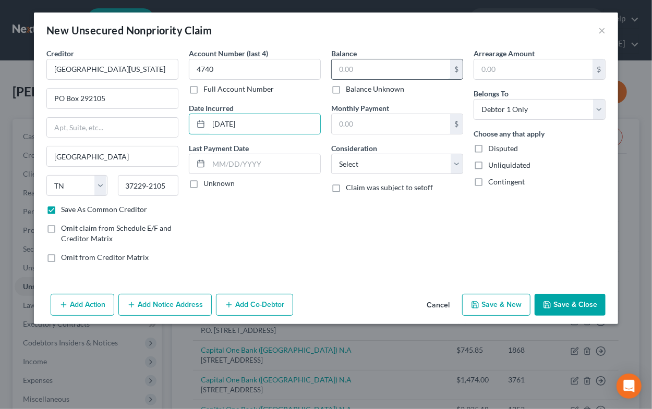
click at [351, 77] on input "text" at bounding box center [391, 69] width 118 height 20
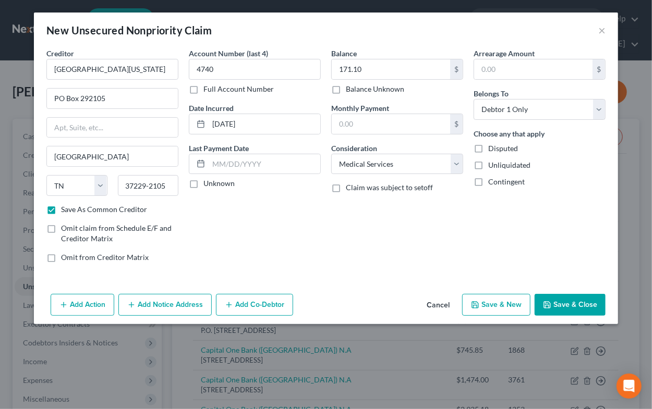
click at [479, 306] on icon "button" at bounding box center [475, 305] width 8 height 8
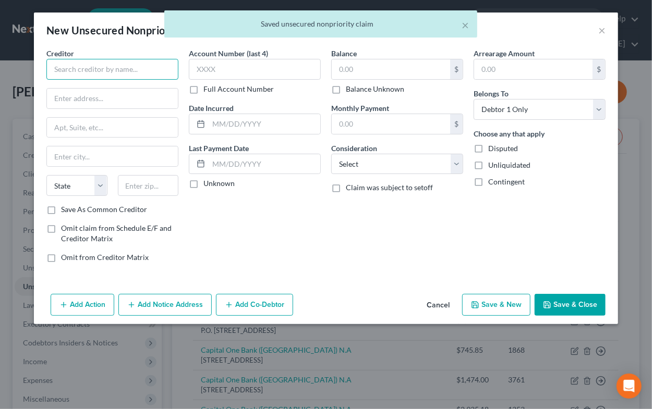
click at [105, 71] on input "text" at bounding box center [112, 69] width 132 height 21
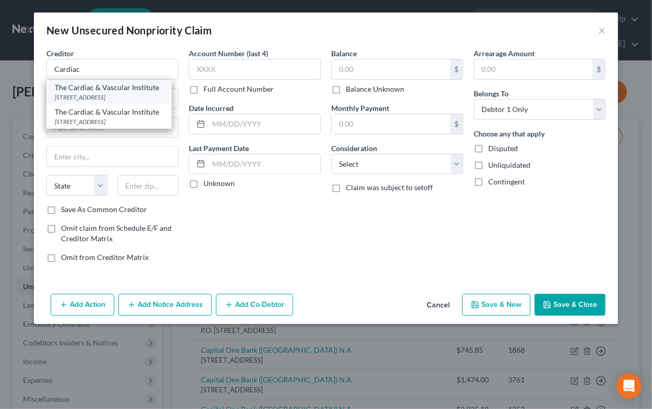
click at [101, 95] on div "[STREET_ADDRESS]" at bounding box center [109, 97] width 108 height 9
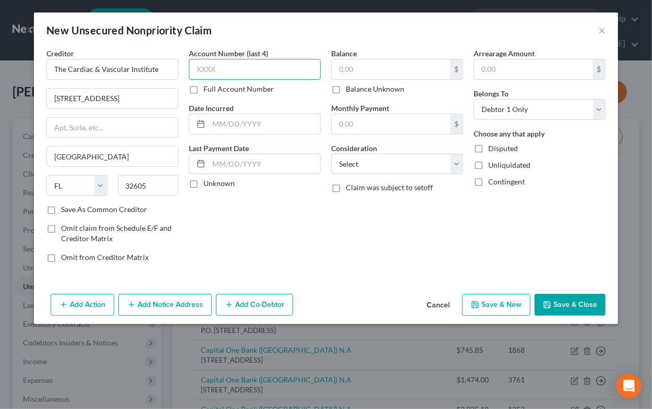
click at [249, 76] on input "text" at bounding box center [255, 69] width 132 height 21
click at [250, 120] on input "text" at bounding box center [264, 124] width 112 height 20
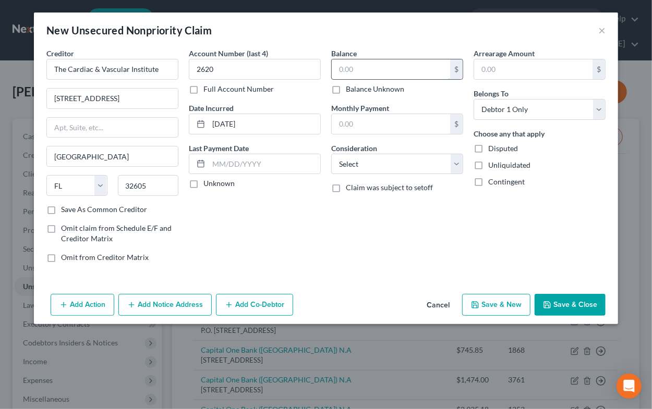
click at [347, 72] on input "text" at bounding box center [391, 69] width 118 height 20
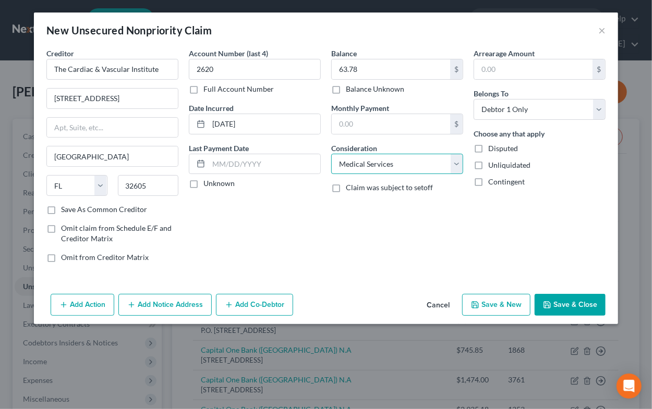
click option "Medical Services" at bounding box center [0, 0] width 0 height 0
click at [497, 302] on button "Save & New" at bounding box center [496, 305] width 68 height 22
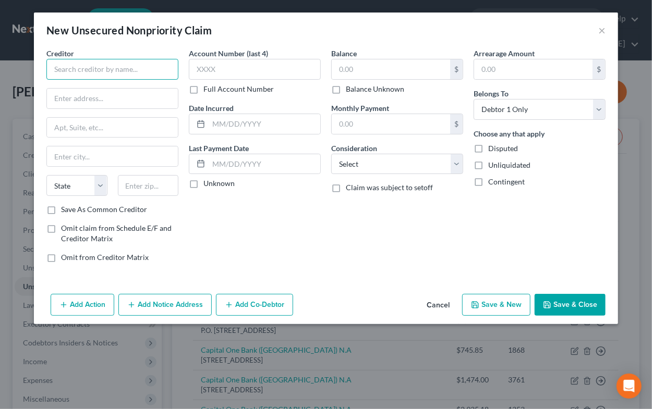
click at [58, 67] on input "text" at bounding box center [112, 69] width 132 height 21
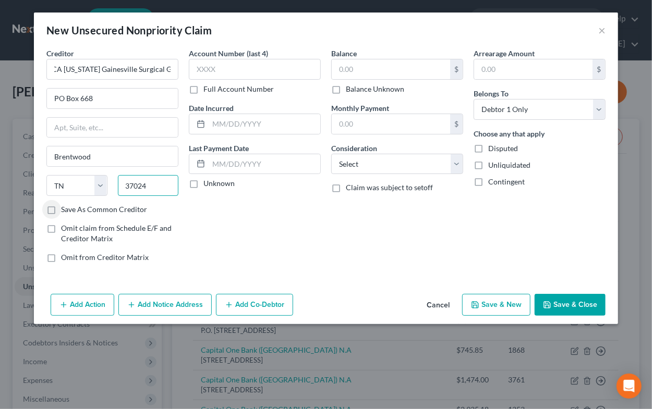
click at [146, 187] on input "37024" at bounding box center [148, 185] width 61 height 21
click at [122, 202] on div "State [US_STATE] AK AR AZ CA CO CT DE DC [GEOGRAPHIC_DATA] [GEOGRAPHIC_DATA] GU…" at bounding box center [112, 189] width 142 height 29
click at [121, 205] on label "Save As Common Creditor" at bounding box center [104, 209] width 86 height 10
click at [72, 205] on input "Save As Common Creditor" at bounding box center [68, 207] width 7 height 7
click at [227, 72] on input "text" at bounding box center [255, 69] width 132 height 21
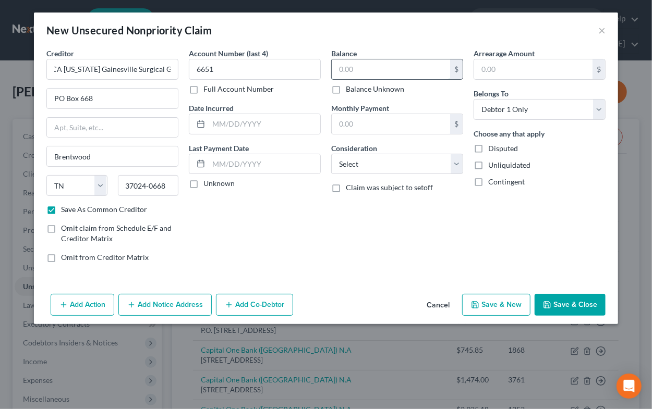
click at [358, 72] on input "text" at bounding box center [391, 69] width 118 height 20
click at [262, 166] on input "text" at bounding box center [264, 164] width 112 height 20
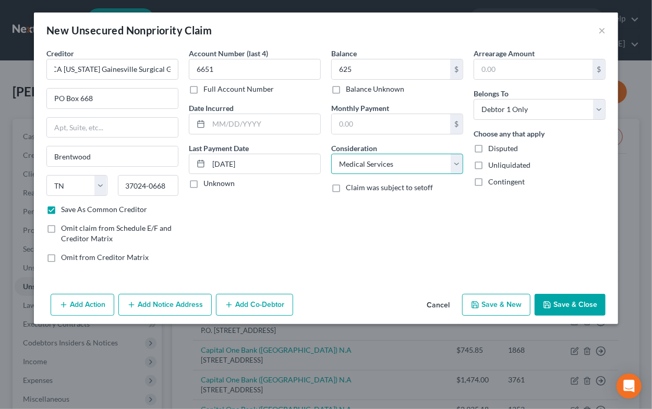
click option "Medical Services" at bounding box center [0, 0] width 0 height 0
click at [363, 163] on select "Select Cable / Satellite Services Collection Agency Credit Card Debt Debt Couns…" at bounding box center [397, 164] width 132 height 21
click at [508, 307] on button "Save & New" at bounding box center [496, 305] width 68 height 22
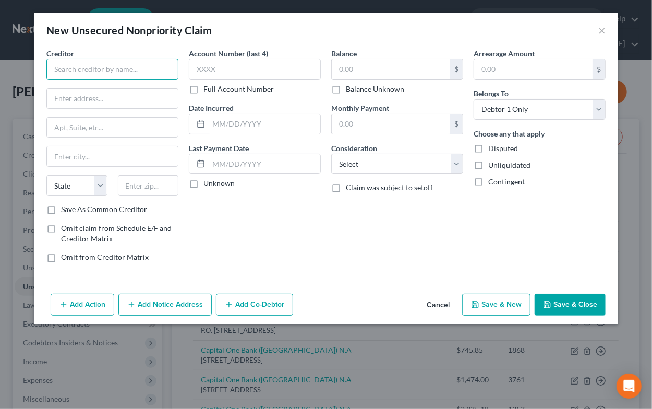
click at [49, 72] on input "text" at bounding box center [112, 69] width 132 height 21
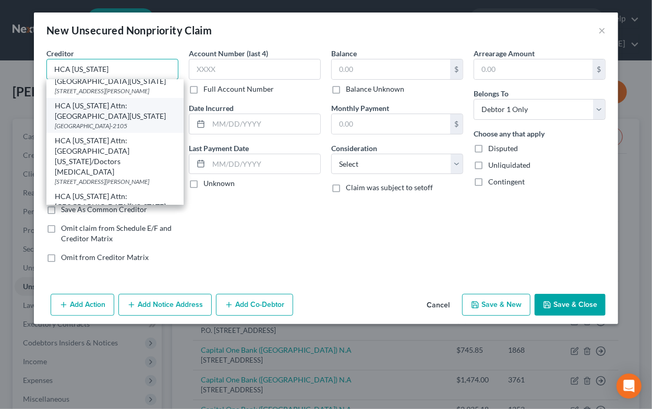
scroll to position [155, 0]
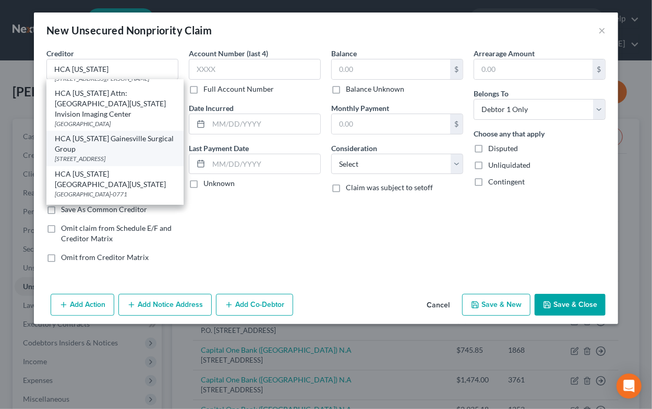
click at [89, 133] on div "HCA [US_STATE] Gainesville Surgical Group" at bounding box center [115, 143] width 120 height 21
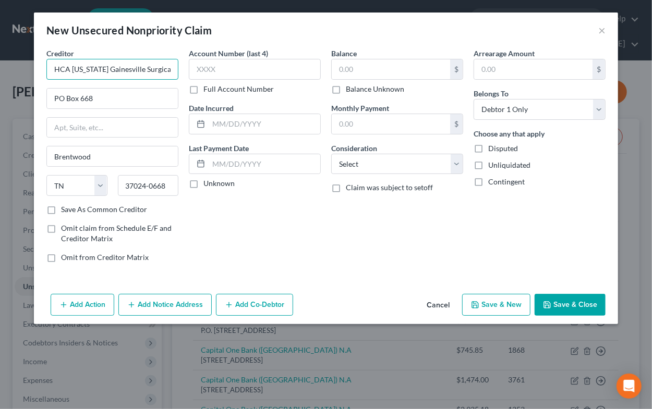
scroll to position [0, 8]
drag, startPoint x: 133, startPoint y: 72, endPoint x: 240, endPoint y: 94, distance: 109.1
click at [178, 80] on input "HCA [US_STATE] Gainesville Surgical Group" at bounding box center [112, 69] width 132 height 21
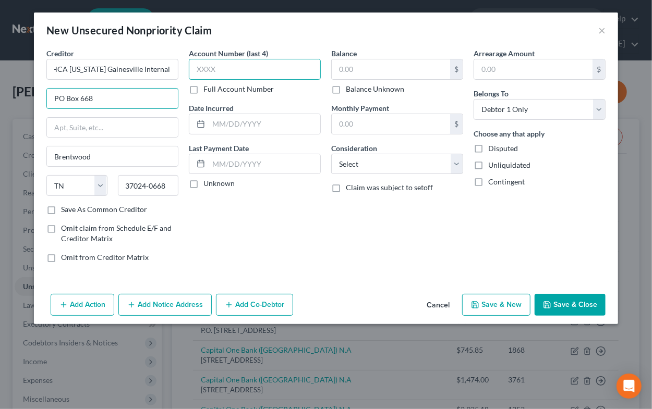
click at [224, 70] on input "text" at bounding box center [255, 69] width 132 height 21
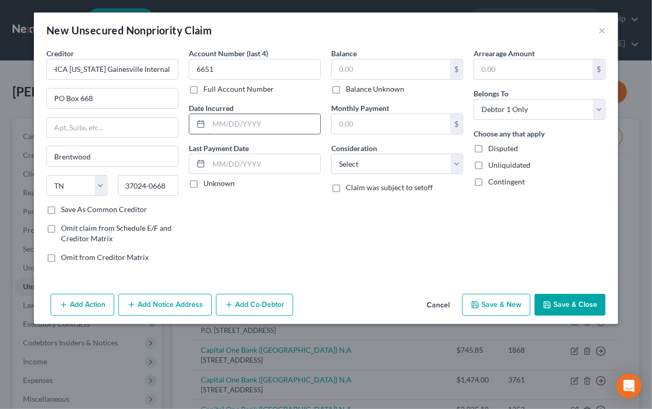
click at [225, 124] on input "text" at bounding box center [264, 124] width 112 height 20
click at [341, 67] on input "text" at bounding box center [391, 69] width 118 height 20
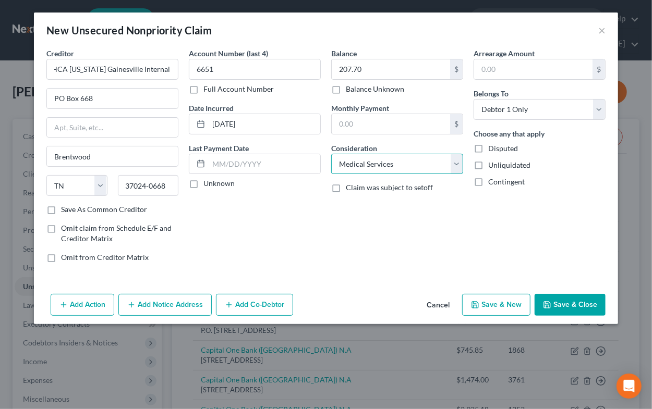
click option "Medical Services" at bounding box center [0, 0] width 0 height 0
click at [397, 164] on select "Select Cable / Satellite Services Collection Agency Credit Card Debt Debt Couns…" at bounding box center [397, 164] width 132 height 21
click at [490, 305] on button "Save & New" at bounding box center [496, 305] width 68 height 22
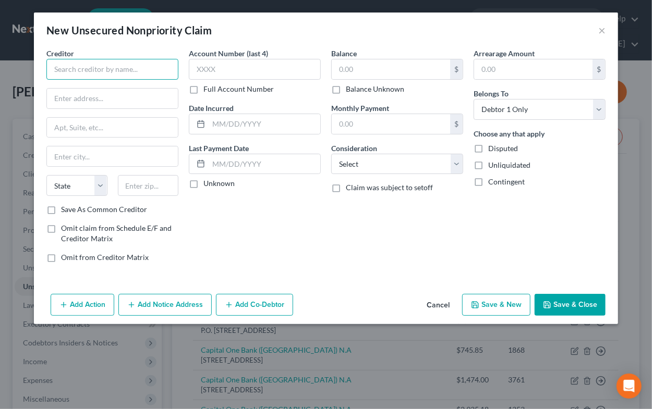
click at [94, 64] on input "text" at bounding box center [112, 69] width 132 height 21
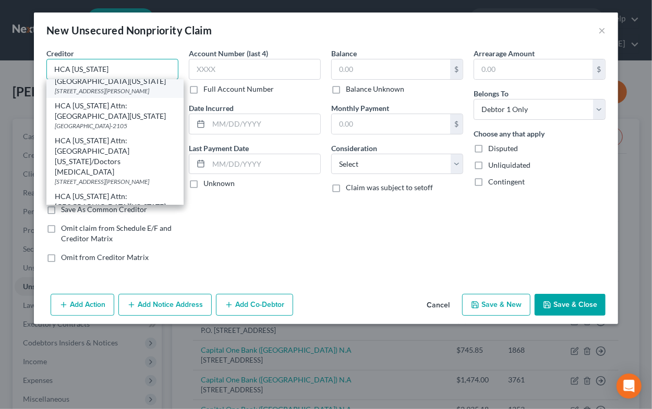
scroll to position [155, 0]
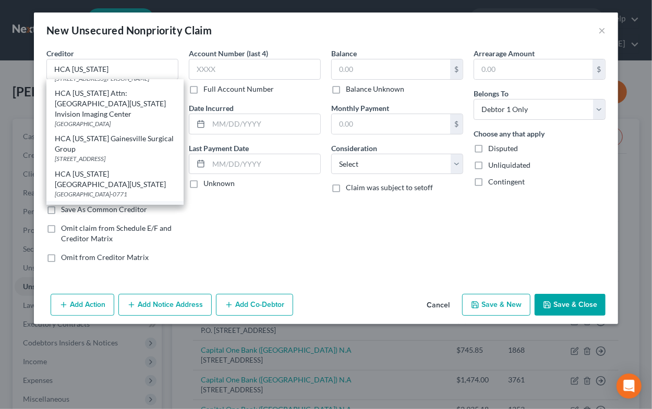
click at [91, 204] on div "HCA [US_STATE][GEOGRAPHIC_DATA][US_STATE]" at bounding box center [115, 214] width 120 height 21
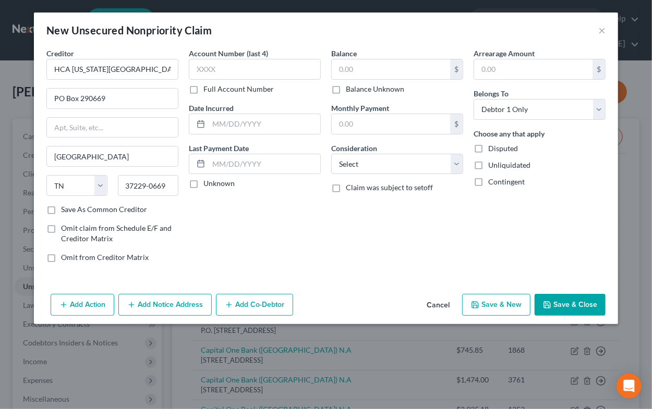
scroll to position [0, 0]
click at [230, 64] on input "text" at bounding box center [255, 69] width 132 height 21
click at [237, 124] on input "text" at bounding box center [264, 124] width 112 height 20
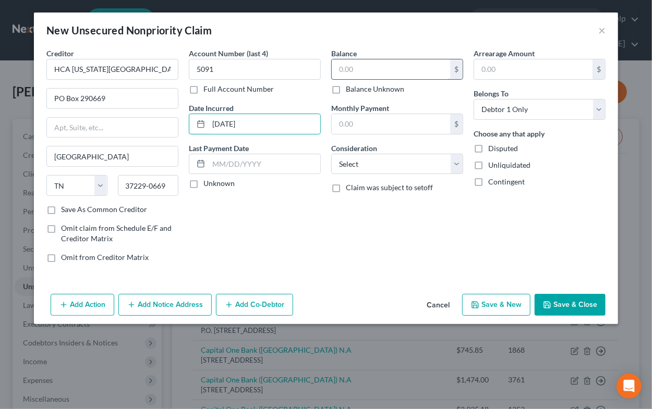
click at [339, 66] on input "text" at bounding box center [391, 69] width 118 height 20
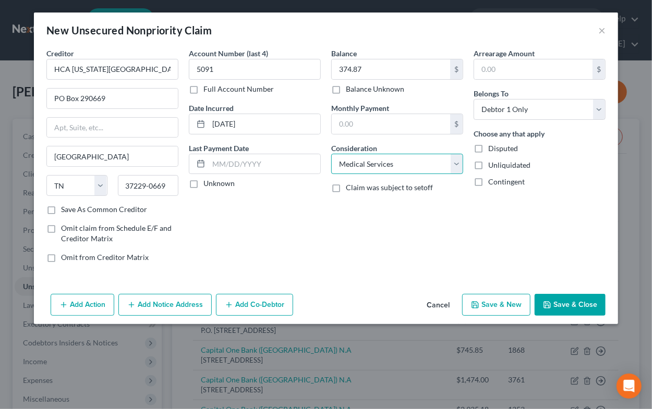
click option "Medical Services" at bounding box center [0, 0] width 0 height 0
click at [403, 163] on select "Select Cable / Satellite Services Collection Agency Credit Card Debt Debt Couns…" at bounding box center [397, 164] width 132 height 21
click at [504, 303] on button "Save & New" at bounding box center [496, 305] width 68 height 22
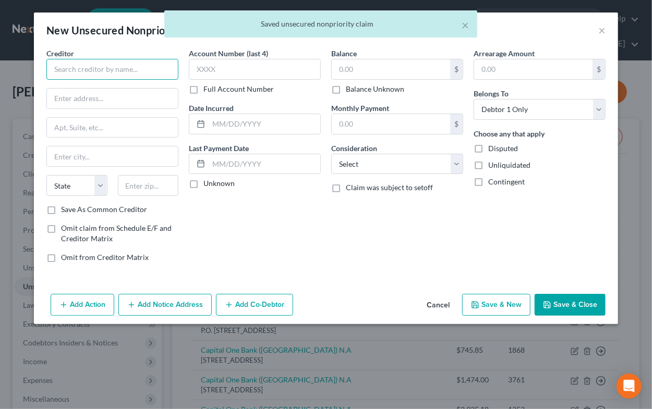
click at [108, 71] on input "text" at bounding box center [112, 69] width 132 height 21
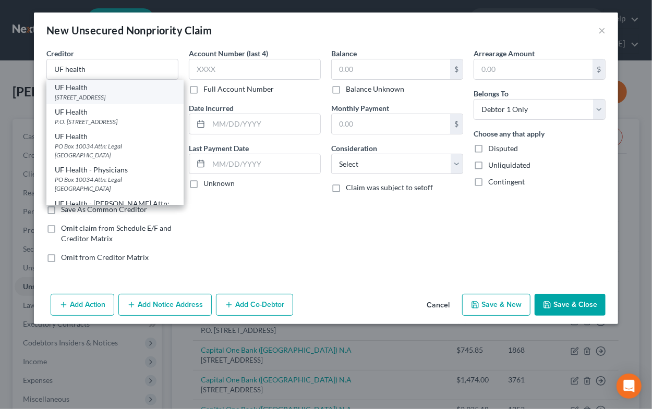
click at [111, 95] on div "[STREET_ADDRESS]" at bounding box center [115, 97] width 120 height 9
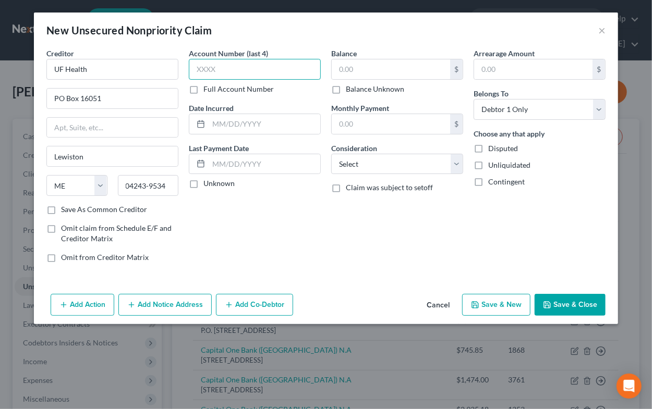
click at [238, 73] on input "text" at bounding box center [255, 69] width 132 height 21
click at [235, 126] on input "text" at bounding box center [264, 124] width 112 height 20
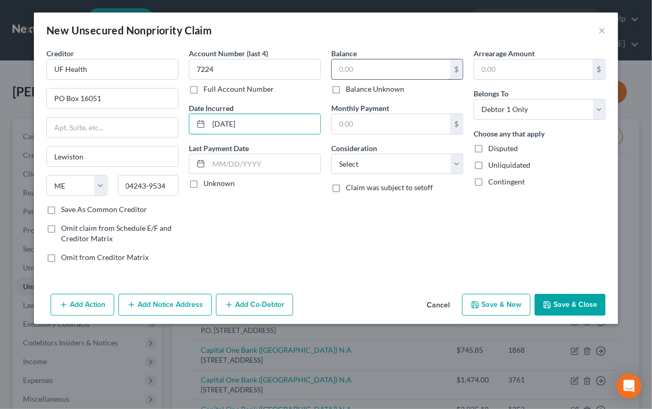
click at [373, 70] on input "text" at bounding box center [391, 69] width 118 height 20
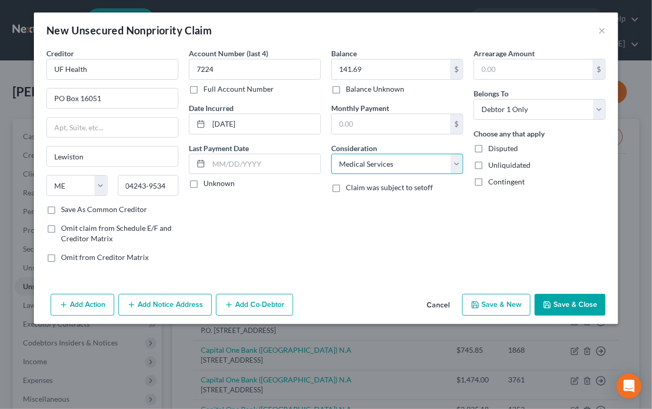
click option "Medical Services" at bounding box center [0, 0] width 0 height 0
click at [370, 162] on select "Select Cable / Satellite Services Collection Agency Credit Card Debt Debt Couns…" at bounding box center [397, 164] width 132 height 21
click at [485, 303] on button "Save & New" at bounding box center [496, 305] width 68 height 22
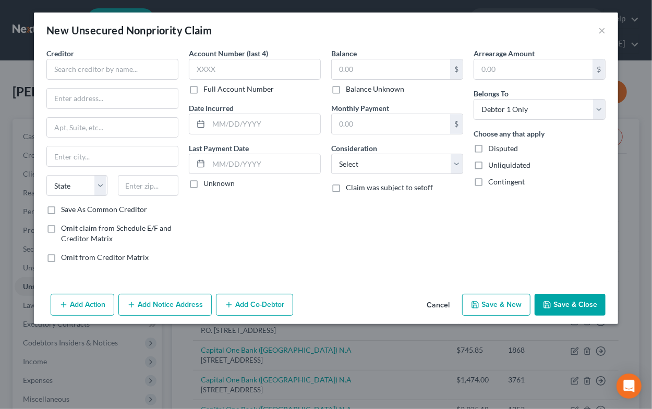
click at [435, 304] on button "Cancel" at bounding box center [438, 305] width 40 height 21
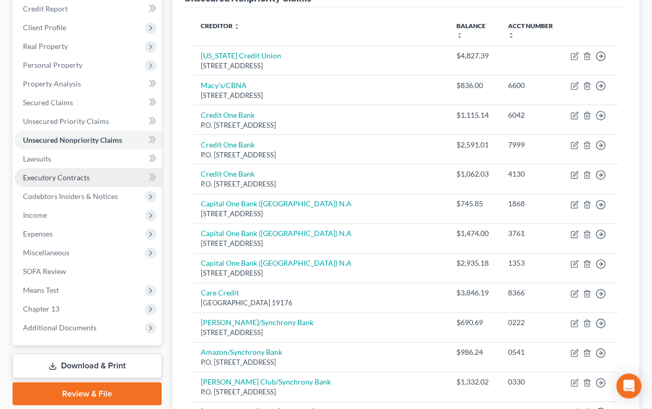
scroll to position [172, 0]
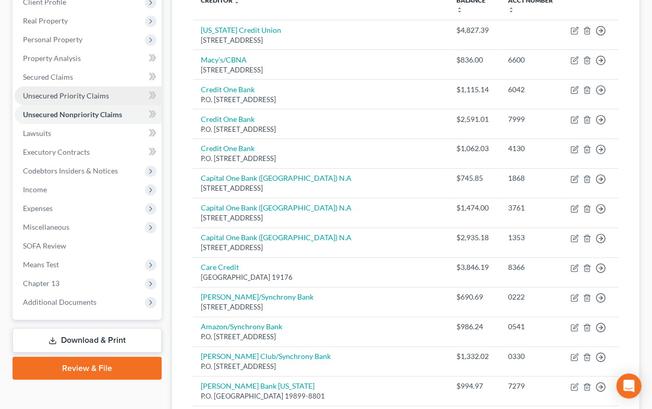
click at [55, 99] on span "Unsecured Priority Claims" at bounding box center [66, 95] width 86 height 9
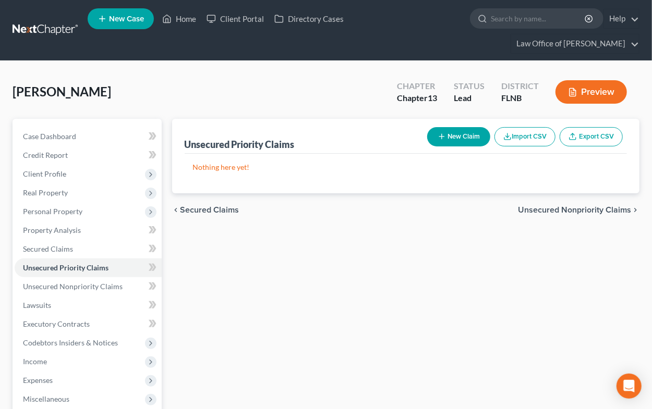
click at [456, 130] on button "New Claim" at bounding box center [458, 136] width 63 height 19
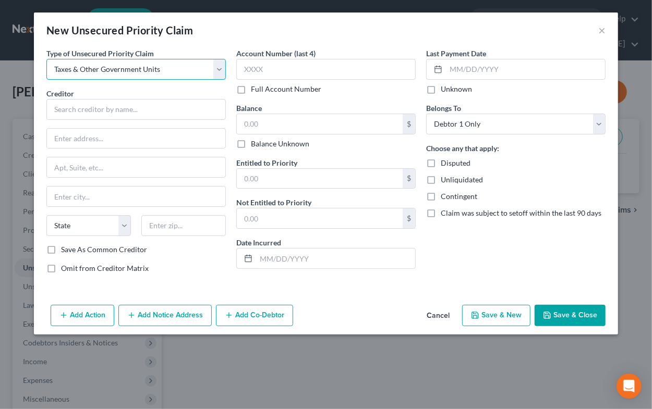
click option "Taxes & Other Government Units" at bounding box center [0, 0] width 0 height 0
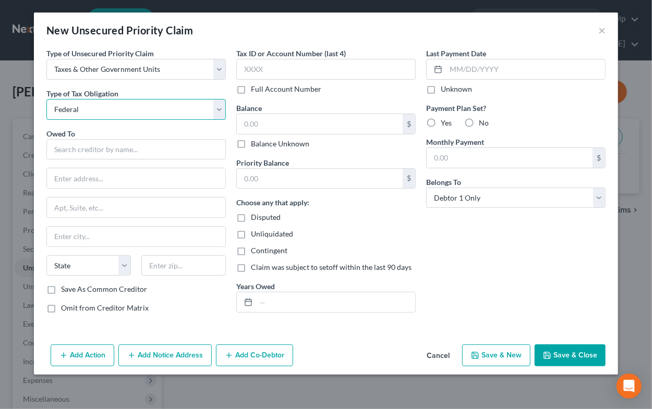
click option "Federal" at bounding box center [0, 0] width 0 height 0
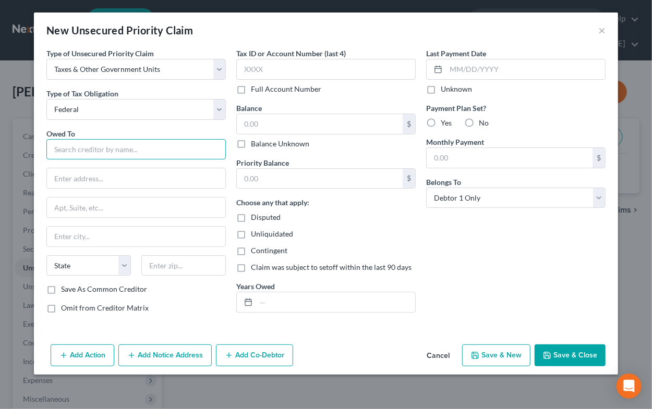
click at [134, 155] on input "text" at bounding box center [135, 149] width 179 height 21
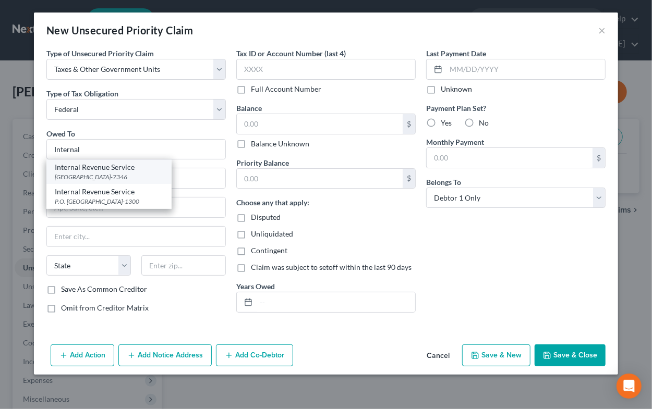
click at [156, 177] on div "[GEOGRAPHIC_DATA]-7346" at bounding box center [109, 177] width 108 height 9
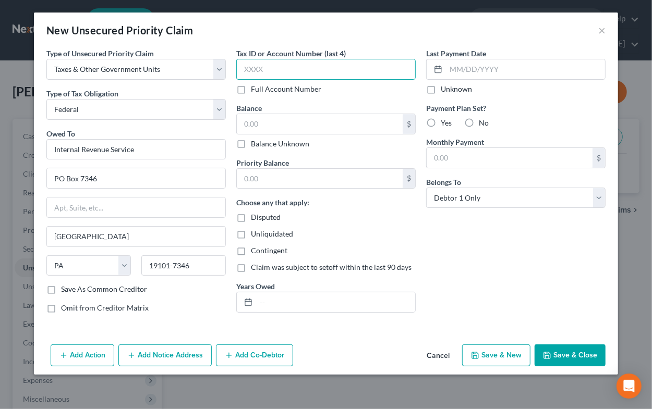
click at [285, 71] on input "text" at bounding box center [325, 69] width 179 height 21
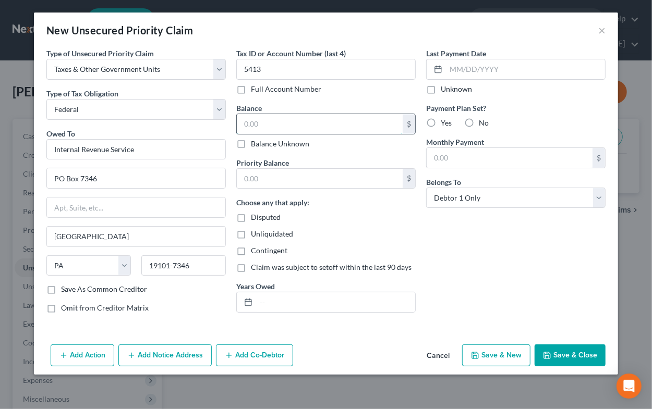
click at [302, 131] on input "text" at bounding box center [320, 124] width 166 height 20
click at [309, 174] on input "text" at bounding box center [320, 179] width 166 height 20
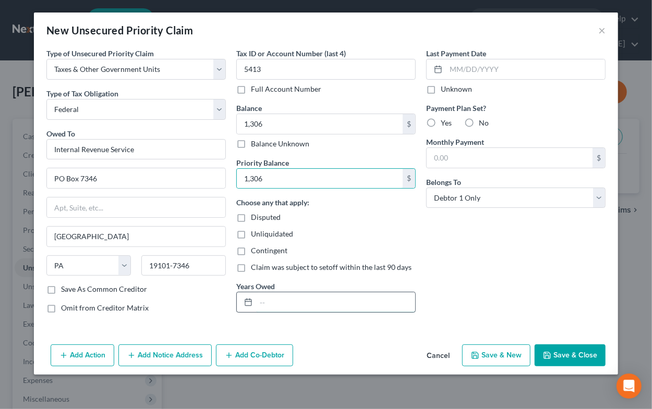
click at [268, 302] on input "text" at bounding box center [335, 302] width 159 height 20
click at [499, 360] on button "Save & New" at bounding box center [496, 356] width 68 height 22
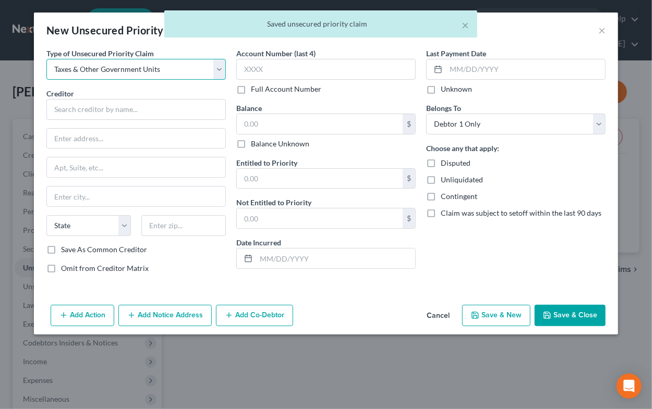
click option "Taxes & Other Government Units" at bounding box center [0, 0] width 0 height 0
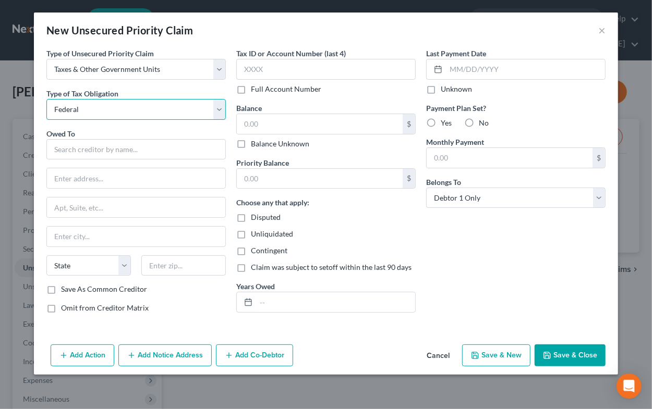
click option "Federal" at bounding box center [0, 0] width 0 height 0
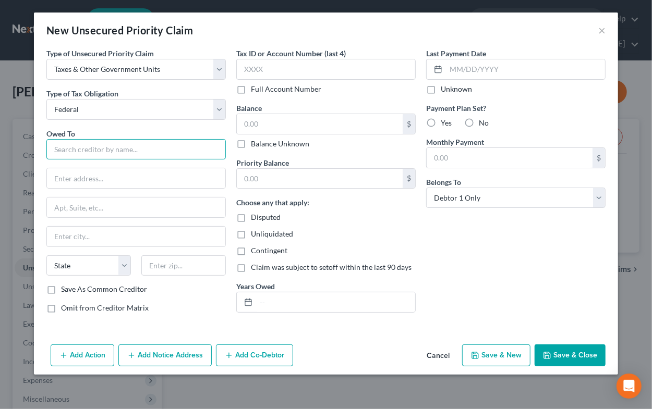
click at [96, 149] on input "text" at bounding box center [135, 149] width 179 height 21
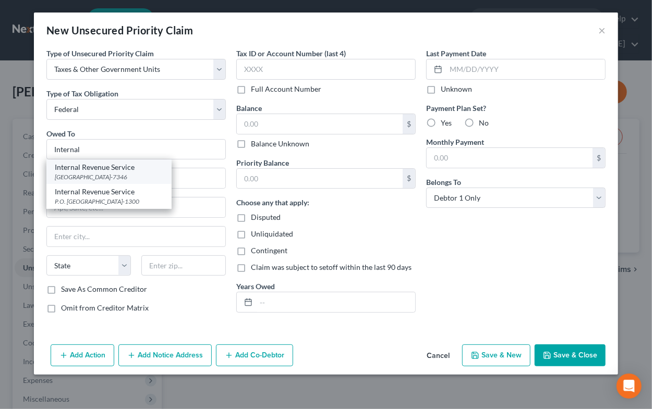
click at [101, 169] on div "Internal Revenue Service" at bounding box center [109, 167] width 108 height 10
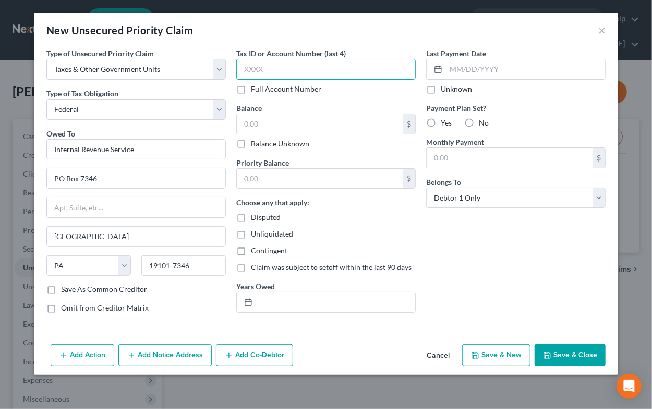
click at [279, 77] on input "text" at bounding box center [325, 69] width 179 height 21
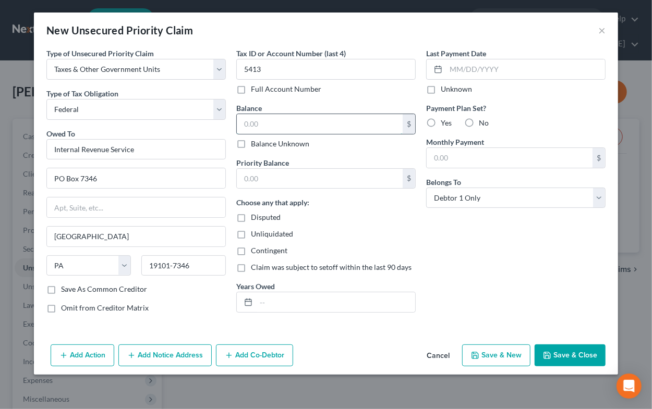
click at [299, 126] on input "text" at bounding box center [320, 124] width 166 height 20
drag, startPoint x: 244, startPoint y: 121, endPoint x: 290, endPoint y: 120, distance: 46.4
click at [290, 120] on input "1,375.01" at bounding box center [320, 124] width 166 height 20
click at [287, 178] on input "text" at bounding box center [320, 179] width 166 height 20
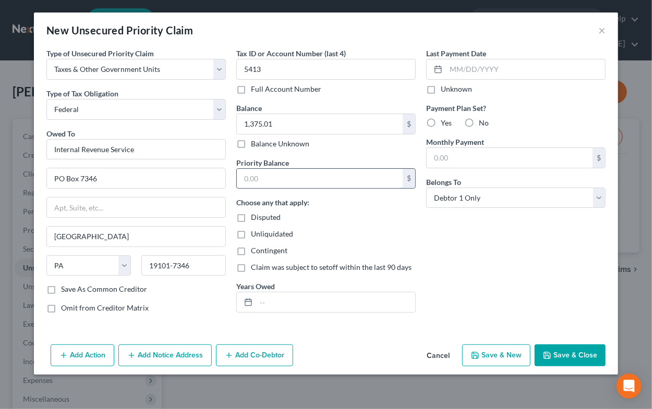
paste input "1,375.01"
click at [277, 306] on input "text" at bounding box center [335, 302] width 159 height 20
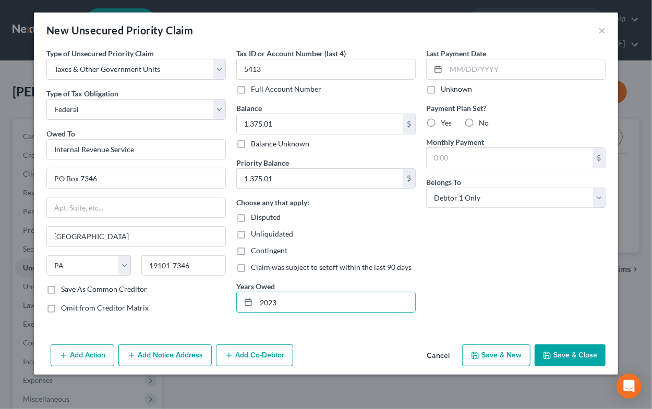
click at [496, 355] on button "Save & New" at bounding box center [496, 356] width 68 height 22
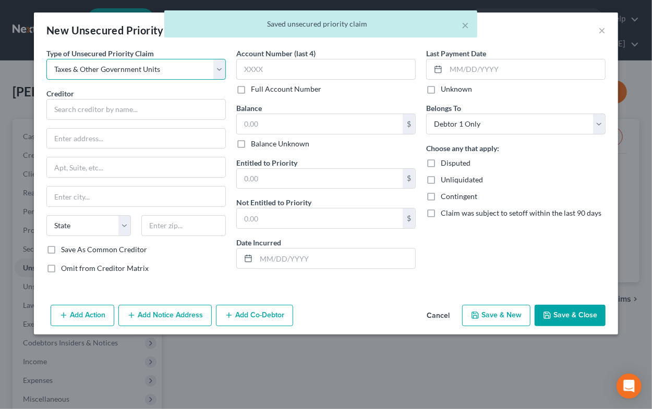
click option "Taxes & Other Government Units" at bounding box center [0, 0] width 0 height 0
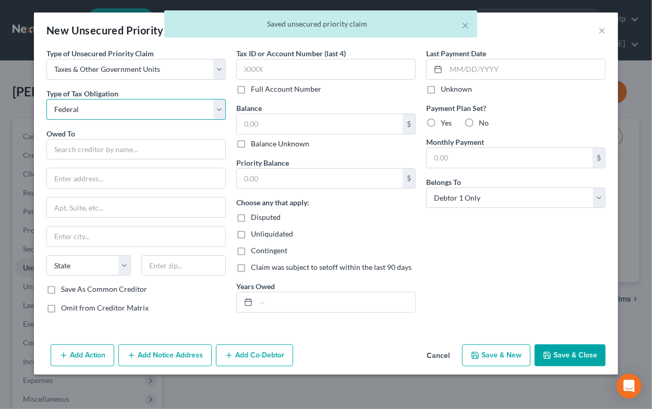
click option "Federal" at bounding box center [0, 0] width 0 height 0
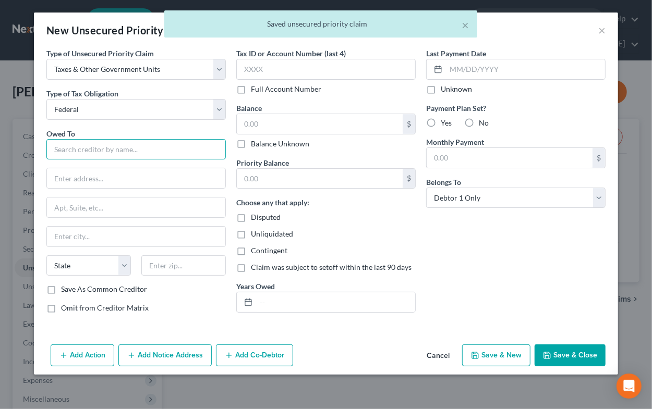
click at [99, 148] on input "text" at bounding box center [135, 149] width 179 height 21
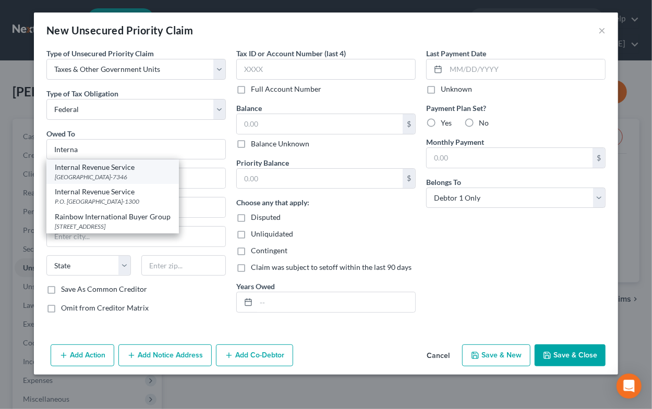
click at [100, 170] on div "Internal Revenue Service" at bounding box center [113, 167] width 116 height 10
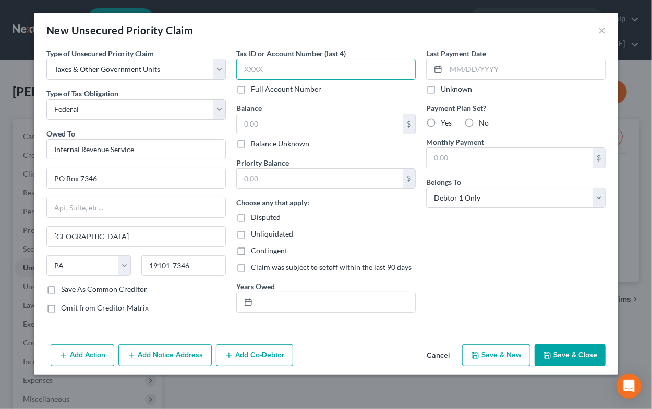
click at [253, 72] on input "text" at bounding box center [325, 69] width 179 height 21
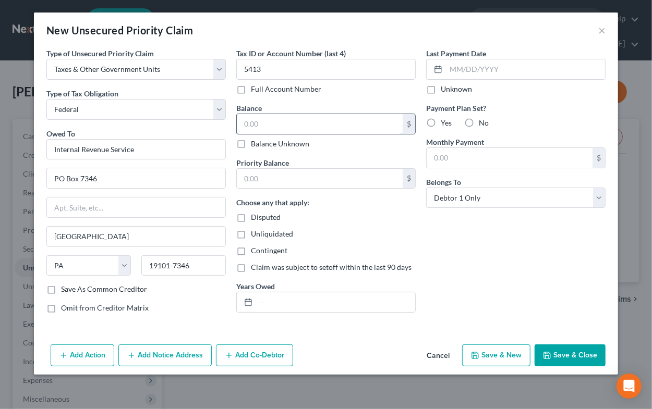
click at [267, 118] on input "text" at bounding box center [320, 124] width 166 height 20
drag, startPoint x: 243, startPoint y: 126, endPoint x: 288, endPoint y: 124, distance: 44.4
click at [288, 124] on input "1,346.40" at bounding box center [320, 124] width 166 height 20
click at [266, 176] on input "text" at bounding box center [320, 179] width 166 height 20
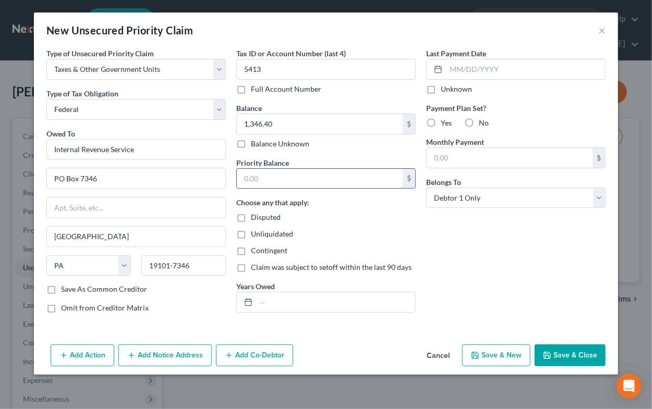
paste input "1,346.40"
click at [276, 298] on input "text" at bounding box center [335, 302] width 159 height 20
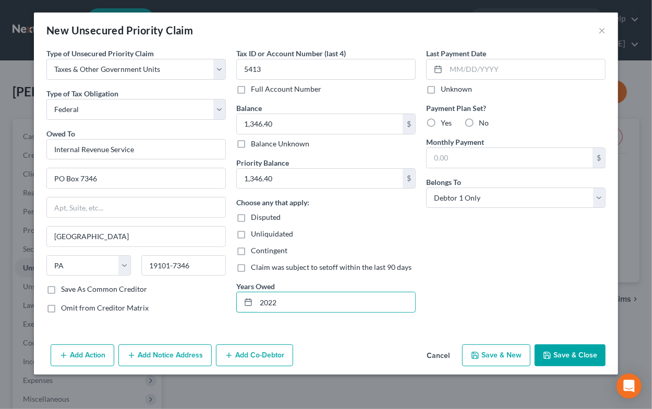
click at [560, 354] on button "Save & Close" at bounding box center [569, 356] width 71 height 22
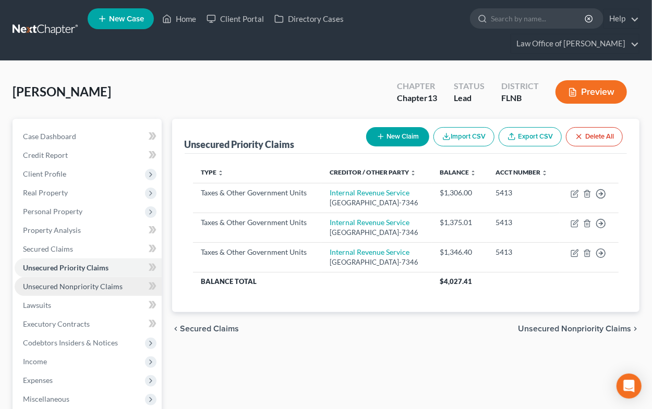
click at [114, 286] on span "Unsecured Nonpriority Claims" at bounding box center [73, 286] width 100 height 9
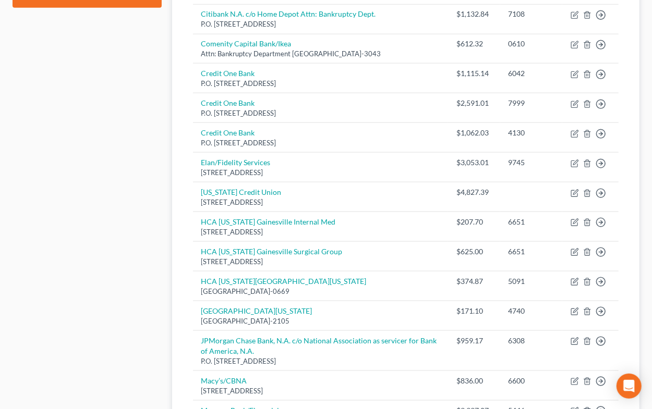
scroll to position [831, 0]
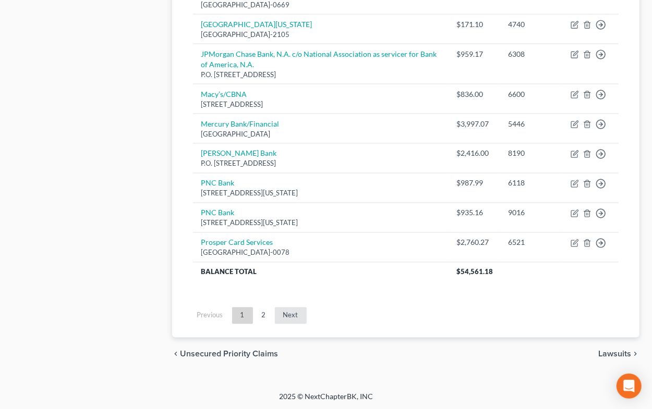
click at [291, 316] on link "Next" at bounding box center [291, 316] width 32 height 17
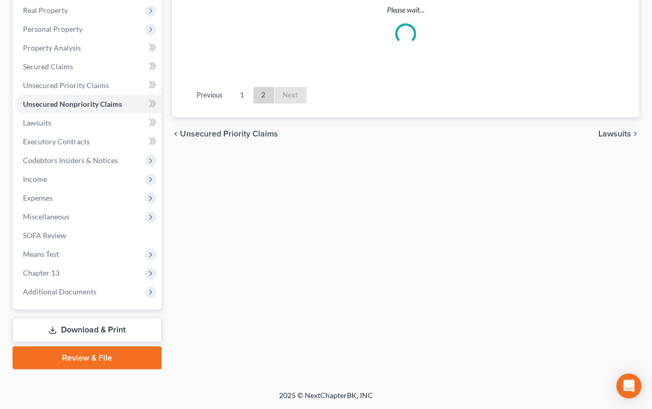
scroll to position [181, 0]
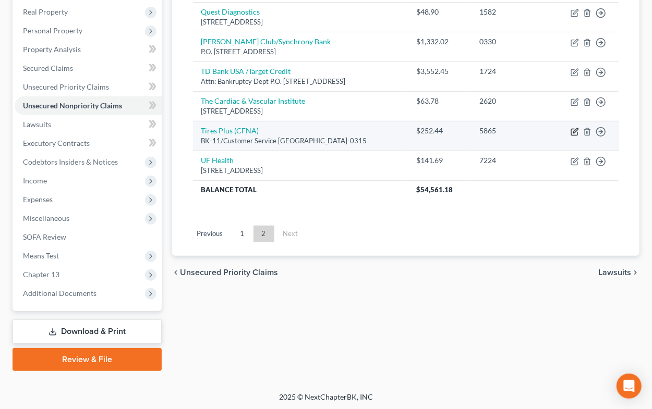
click at [572, 131] on icon "button" at bounding box center [574, 132] width 8 height 8
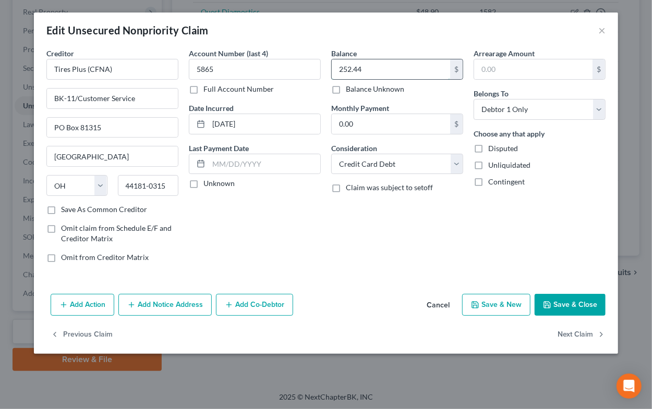
drag, startPoint x: 340, startPoint y: 72, endPoint x: 369, endPoint y: 71, distance: 29.2
click at [369, 71] on input "252.44" at bounding box center [391, 69] width 118 height 20
click at [566, 300] on button "Save & Close" at bounding box center [569, 305] width 71 height 22
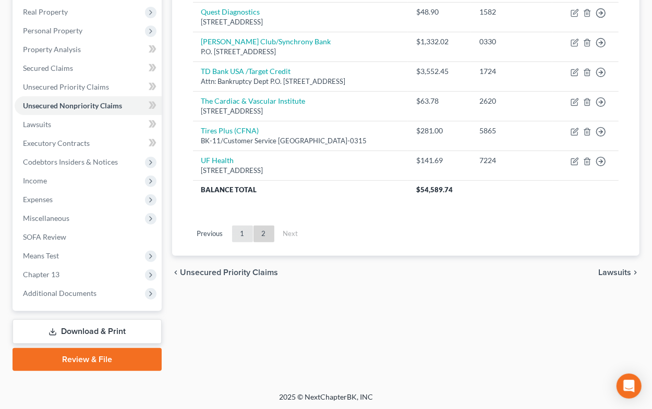
click at [239, 231] on link "1" at bounding box center [242, 234] width 21 height 17
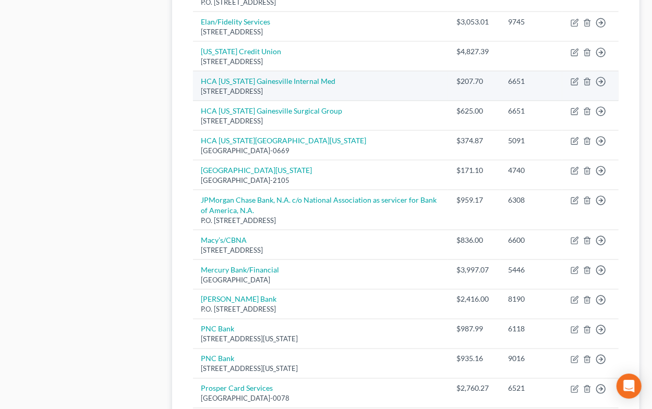
scroll to position [697, 0]
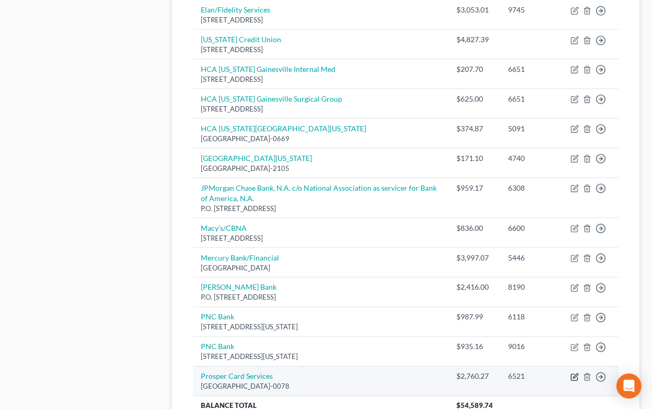
click at [573, 377] on icon "button" at bounding box center [574, 377] width 8 height 8
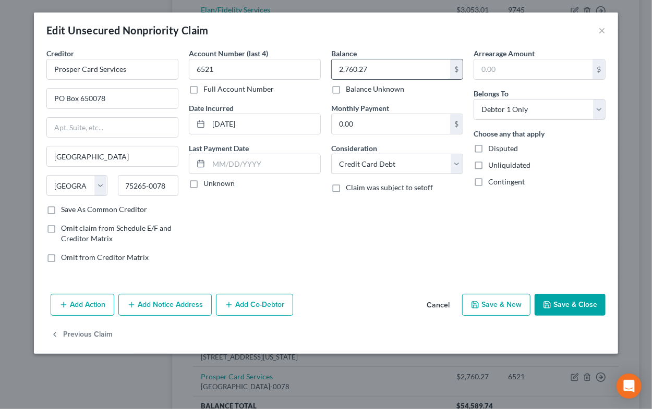
drag, startPoint x: 333, startPoint y: 71, endPoint x: 371, endPoint y: 71, distance: 38.6
click at [371, 71] on input "2,760.27" at bounding box center [391, 69] width 118 height 20
click at [557, 299] on button "Save & Close" at bounding box center [569, 305] width 71 height 22
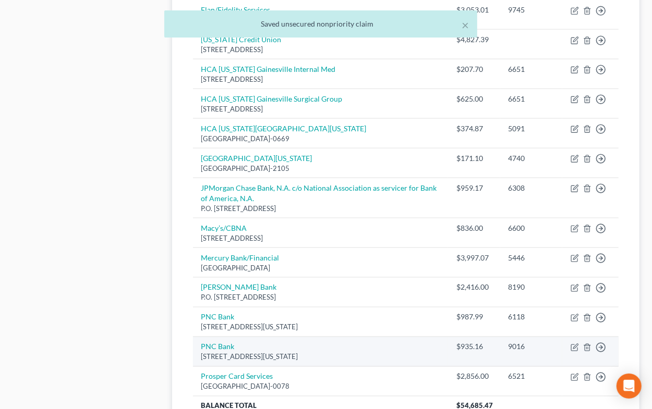
scroll to position [831, 0]
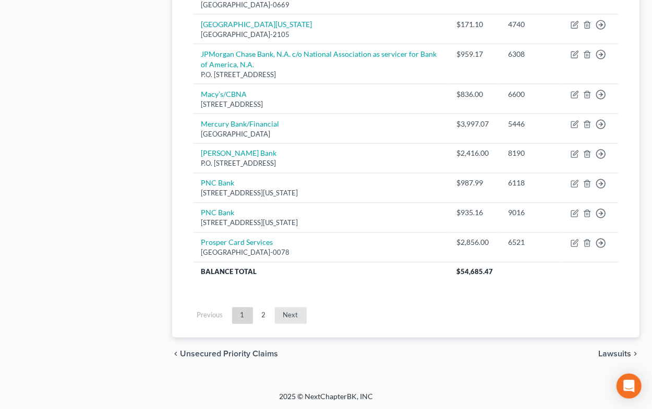
click at [288, 308] on link "Next" at bounding box center [291, 316] width 32 height 17
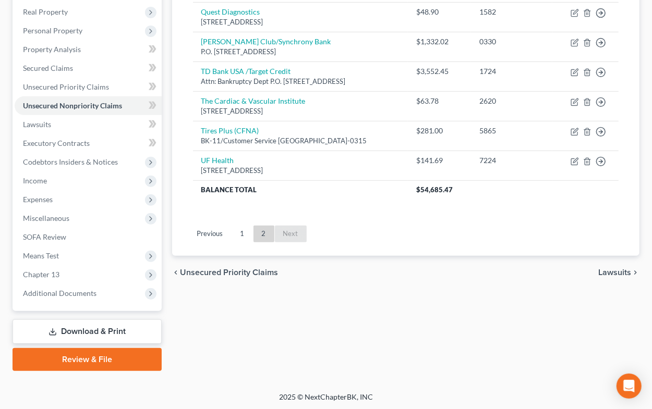
scroll to position [0, 0]
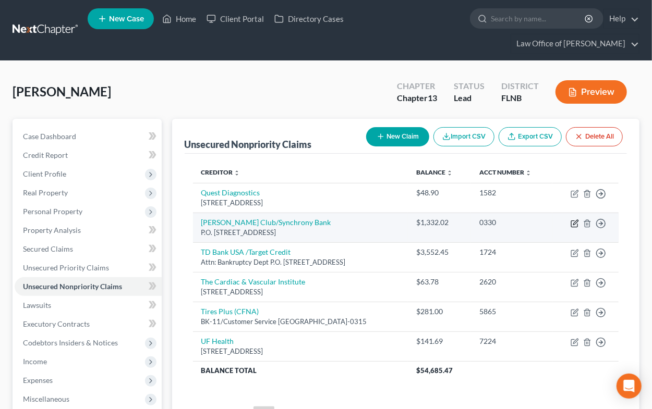
click at [573, 225] on icon "button" at bounding box center [575, 222] width 5 height 5
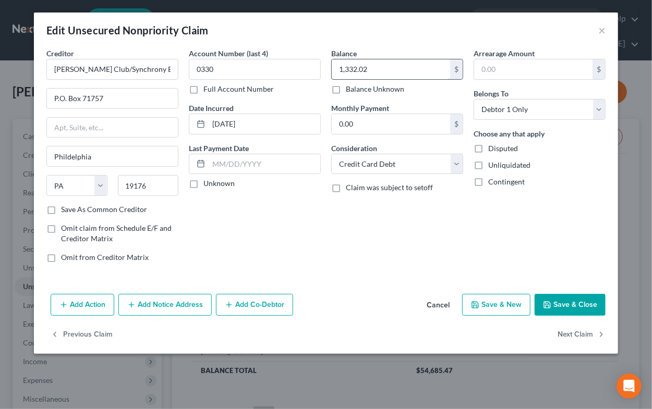
drag, startPoint x: 387, startPoint y: 73, endPoint x: 327, endPoint y: 65, distance: 61.0
click at [332, 65] on input "1,332.02" at bounding box center [391, 69] width 118 height 20
click at [551, 307] on icon "button" at bounding box center [547, 305] width 8 height 8
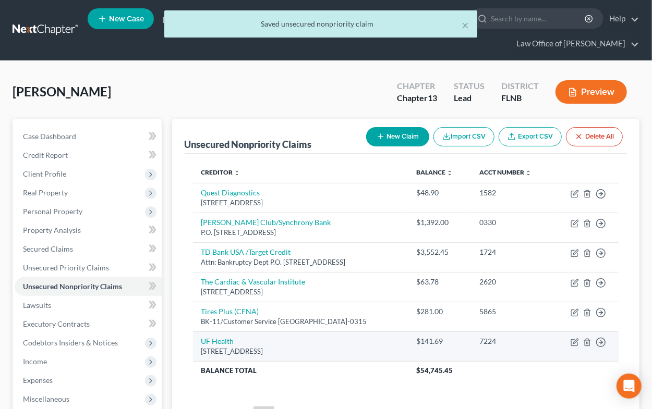
scroll to position [57, 0]
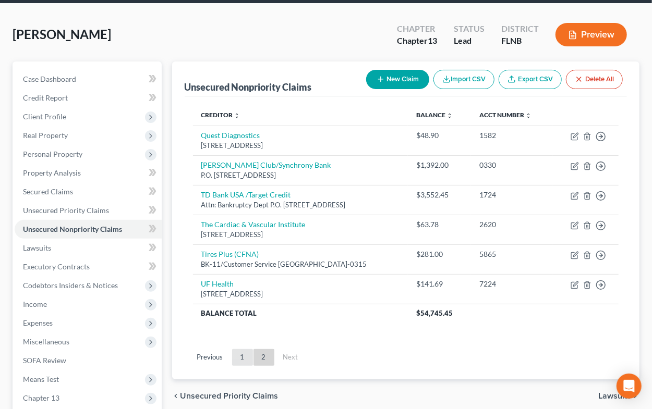
click at [243, 357] on link "1" at bounding box center [242, 357] width 21 height 17
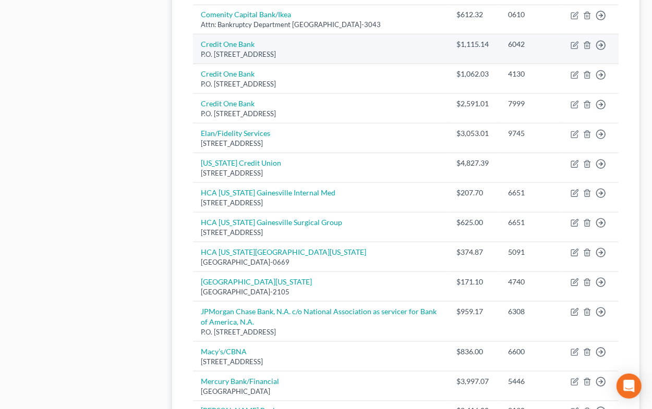
scroll to position [831, 0]
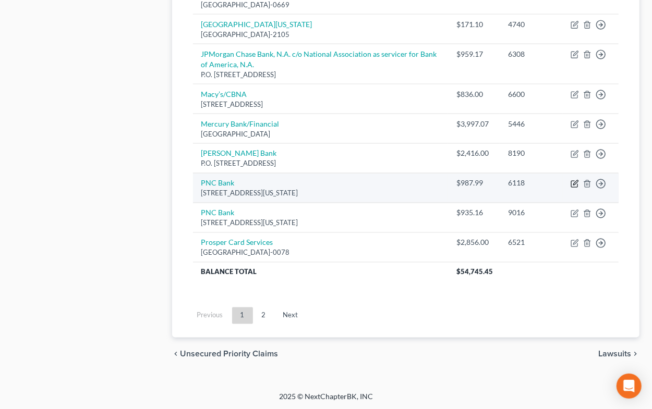
click at [575, 185] on icon "button" at bounding box center [574, 184] width 8 height 8
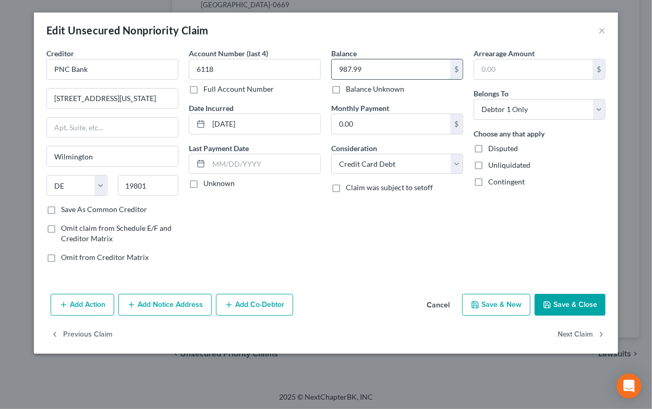
drag, startPoint x: 390, startPoint y: 68, endPoint x: 320, endPoint y: 64, distance: 70.5
click at [332, 64] on input "987.99" at bounding box center [391, 69] width 118 height 20
click at [562, 308] on button "Save & Close" at bounding box center [569, 305] width 71 height 22
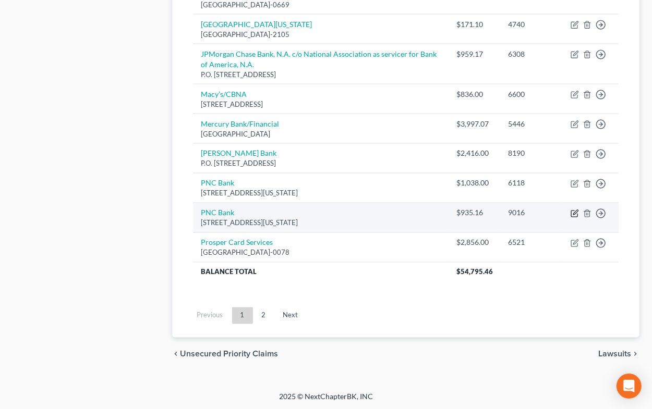
click at [577, 214] on icon "button" at bounding box center [574, 214] width 6 height 6
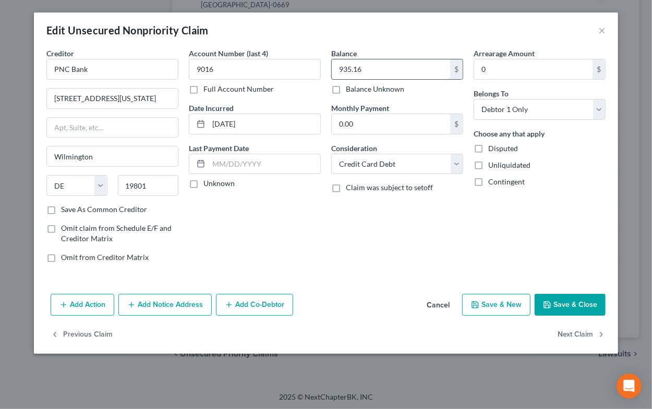
drag, startPoint x: 338, startPoint y: 68, endPoint x: 379, endPoint y: 72, distance: 41.3
click at [379, 72] on input "935.16" at bounding box center [391, 69] width 118 height 20
click at [559, 310] on button "Save & Close" at bounding box center [569, 305] width 71 height 22
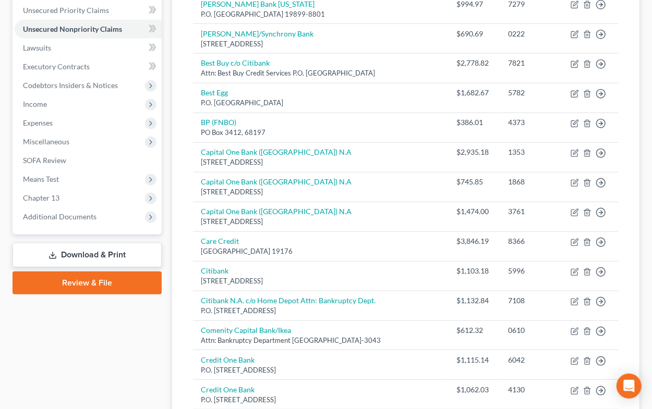
scroll to position [28, 0]
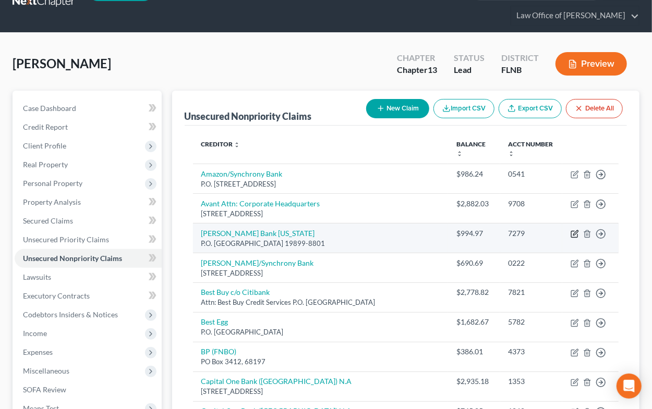
click at [572, 231] on icon "button" at bounding box center [574, 234] width 6 height 6
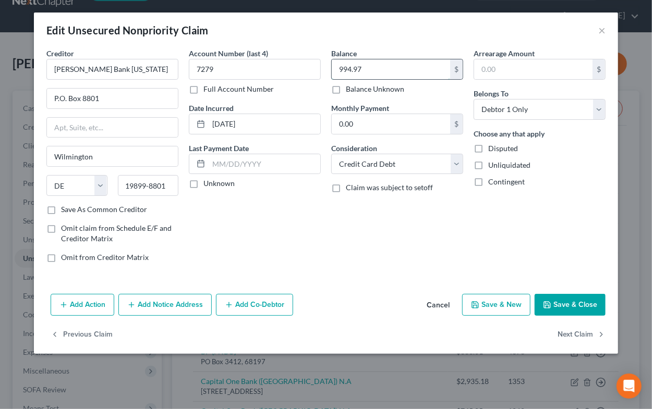
drag, startPoint x: 388, startPoint y: 74, endPoint x: 342, endPoint y: 73, distance: 45.9
click at [342, 73] on input "994.97" at bounding box center [391, 69] width 118 height 20
drag, startPoint x: 338, startPoint y: 71, endPoint x: 378, endPoint y: 71, distance: 40.1
click at [378, 71] on input "994.97" at bounding box center [391, 69] width 118 height 20
drag, startPoint x: 551, startPoint y: 303, endPoint x: 537, endPoint y: 305, distance: 14.2
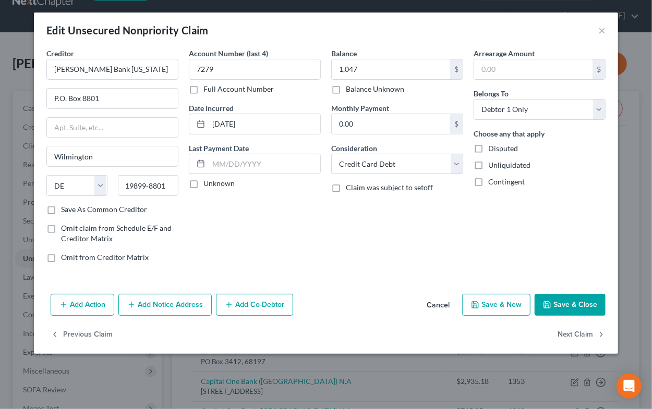
click at [550, 303] on icon "button" at bounding box center [547, 305] width 6 height 6
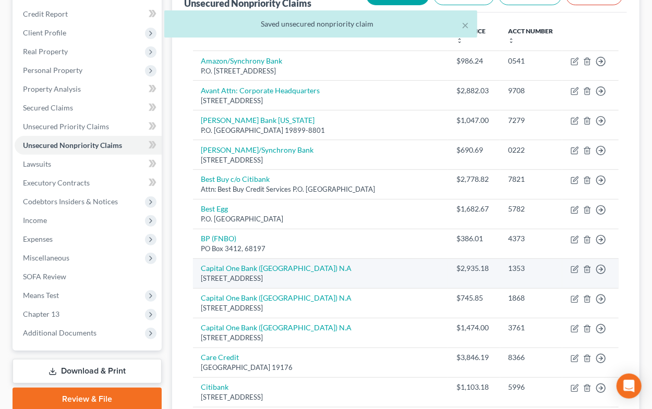
scroll to position [200, 0]
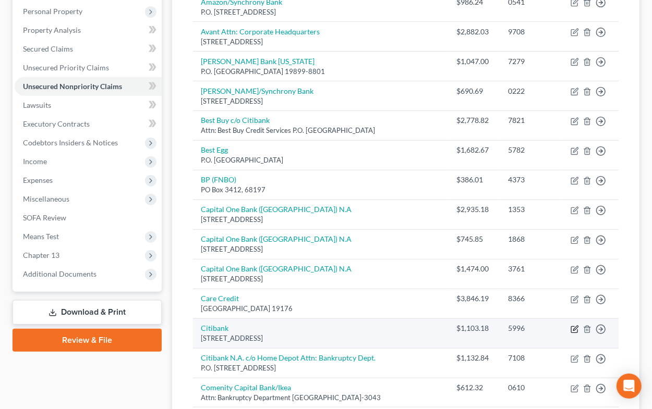
click at [576, 329] on icon "button" at bounding box center [574, 329] width 8 height 8
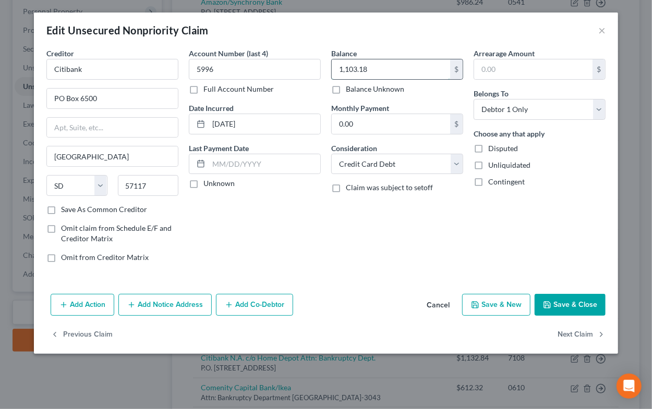
drag, startPoint x: 338, startPoint y: 71, endPoint x: 376, endPoint y: 72, distance: 38.1
click at [376, 72] on input "1,103.18" at bounding box center [391, 69] width 118 height 20
click at [552, 299] on button "Save & Close" at bounding box center [569, 305] width 71 height 22
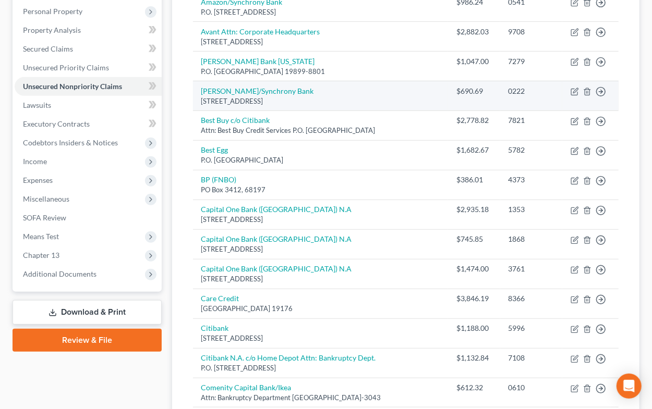
click at [572, 99] on td "Move to D Move to E Move to G Move to Notice Only" at bounding box center [590, 96] width 56 height 30
click at [572, 93] on icon "button" at bounding box center [574, 92] width 8 height 8
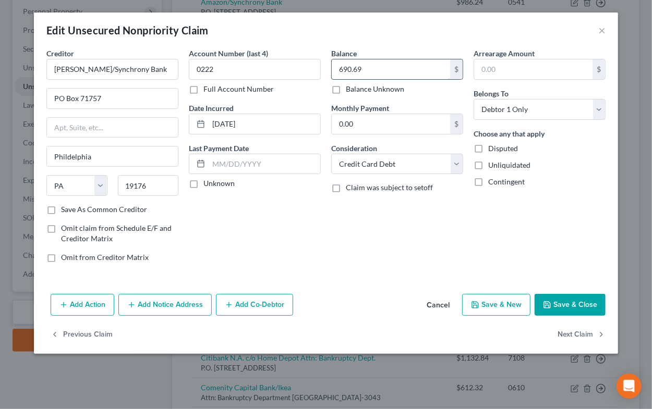
drag, startPoint x: 336, startPoint y: 71, endPoint x: 389, endPoint y: 71, distance: 53.2
click at [389, 71] on input "690.69" at bounding box center [391, 69] width 118 height 20
click at [556, 310] on button "Save & Close" at bounding box center [569, 305] width 71 height 22
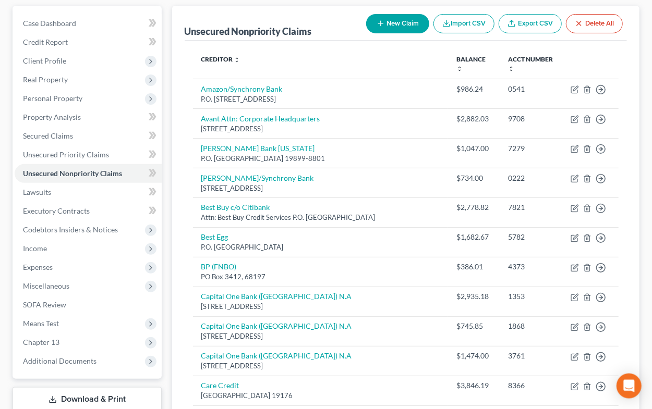
scroll to position [28, 0]
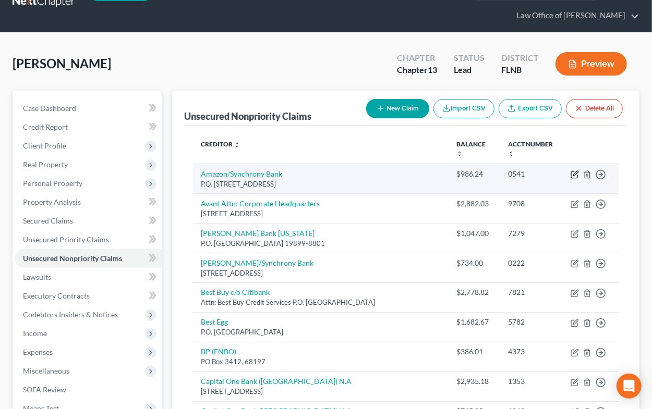
click at [576, 174] on icon "button" at bounding box center [575, 173] width 5 height 5
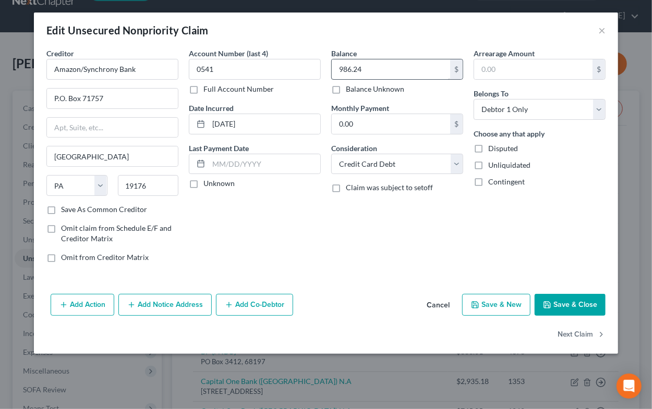
drag, startPoint x: 331, startPoint y: 65, endPoint x: 387, endPoint y: 65, distance: 56.3
click at [387, 65] on div "986.24 $" at bounding box center [397, 69] width 132 height 21
drag, startPoint x: 350, startPoint y: 69, endPoint x: 388, endPoint y: 70, distance: 38.1
click at [388, 70] on input "986.24" at bounding box center [391, 69] width 118 height 20
click at [559, 302] on button "Save & Close" at bounding box center [569, 305] width 71 height 22
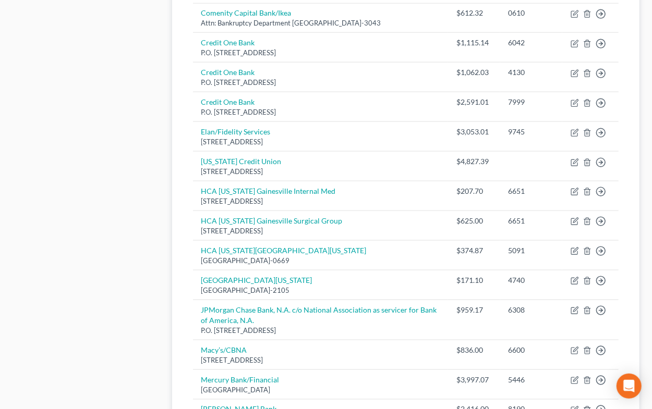
scroll to position [602, 0]
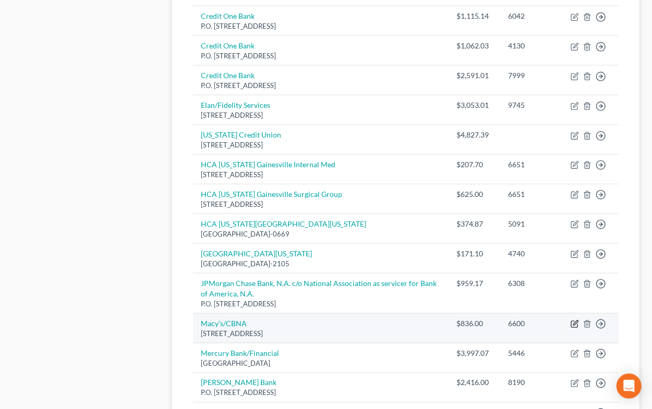
click at [578, 326] on icon "button" at bounding box center [574, 324] width 8 height 8
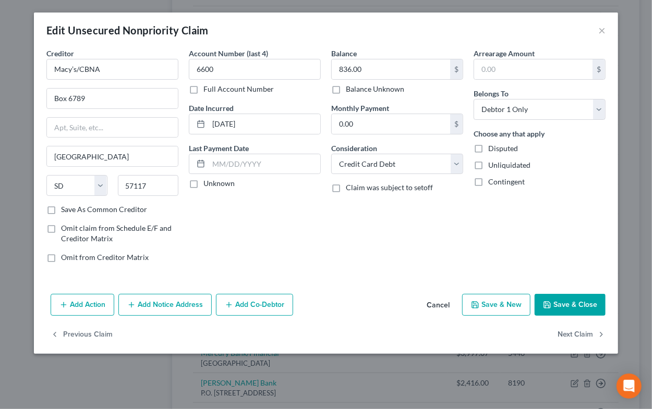
click at [329, 64] on div "Balance 836.00 $ Balance Unknown Balance Undetermined 836.00 $ Balance Unknown …" at bounding box center [397, 159] width 142 height 223
drag, startPoint x: 335, startPoint y: 69, endPoint x: 393, endPoint y: 77, distance: 58.9
click at [393, 77] on input "836.00" at bounding box center [391, 69] width 118 height 20
click at [561, 299] on button "Save & Close" at bounding box center [569, 305] width 71 height 22
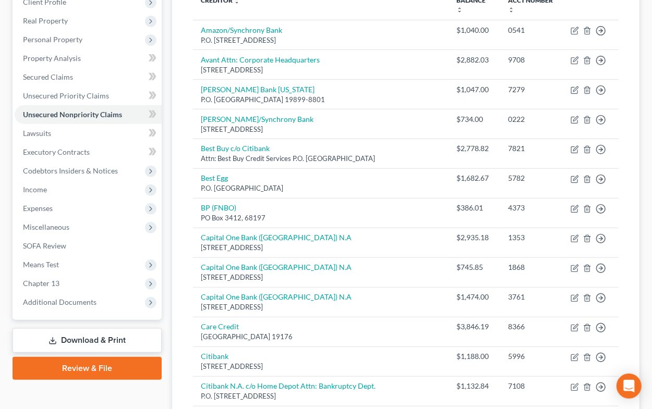
scroll to position [344, 0]
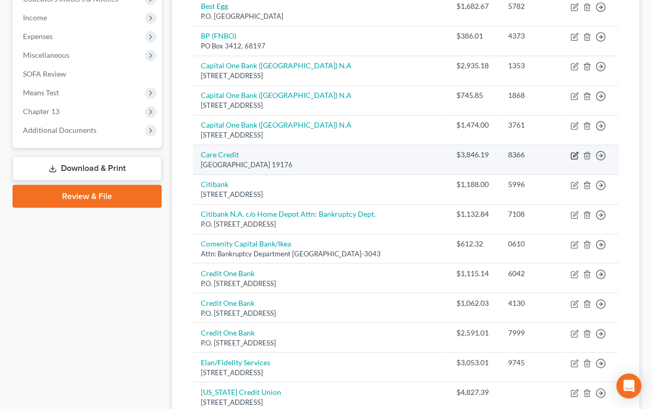
click at [575, 155] on icon "button" at bounding box center [575, 154] width 5 height 5
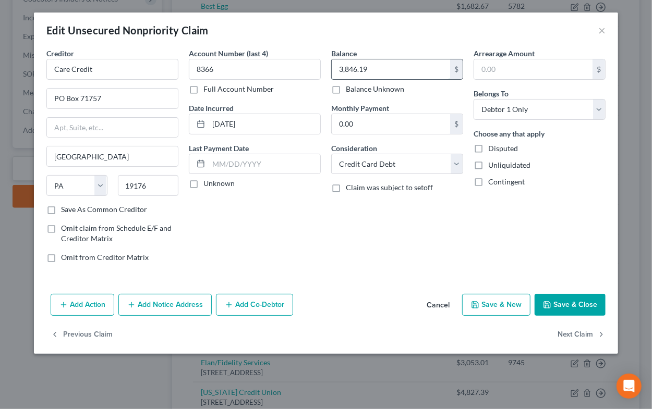
click at [333, 67] on input "3,846.19" at bounding box center [391, 69] width 118 height 20
click at [551, 301] on icon "button" at bounding box center [547, 305] width 8 height 8
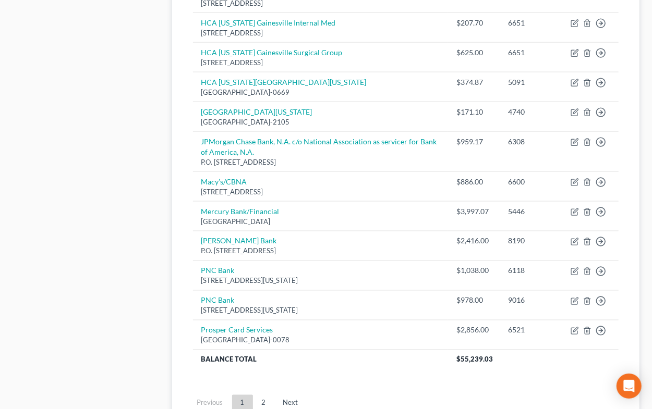
scroll to position [803, 0]
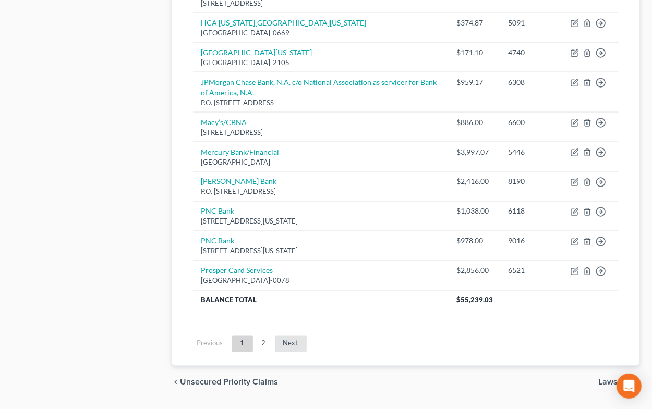
click at [290, 339] on link "Next" at bounding box center [291, 344] width 32 height 17
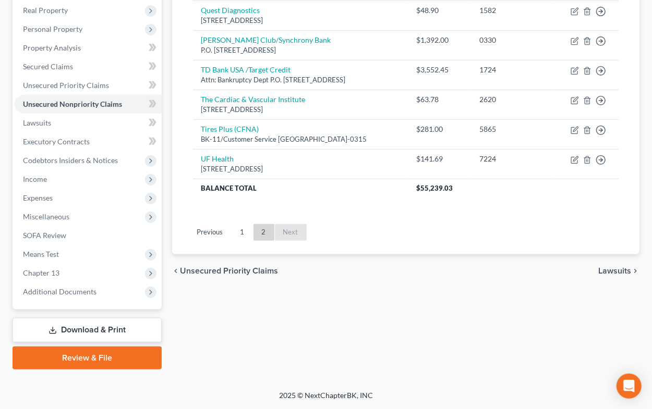
scroll to position [181, 0]
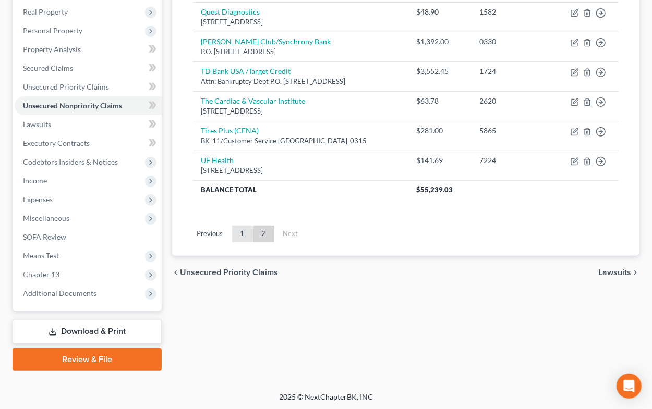
click at [243, 230] on link "1" at bounding box center [242, 234] width 21 height 17
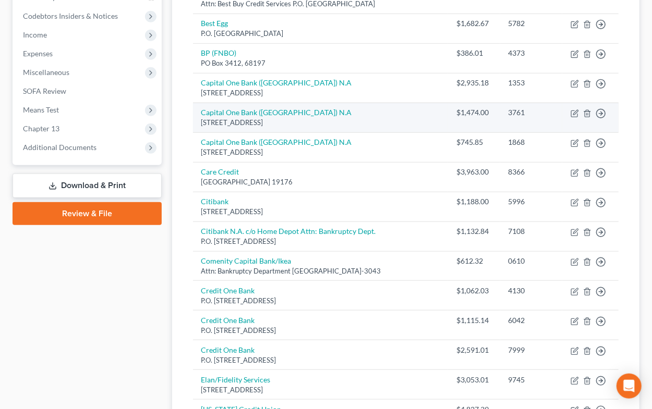
scroll to position [353, 0]
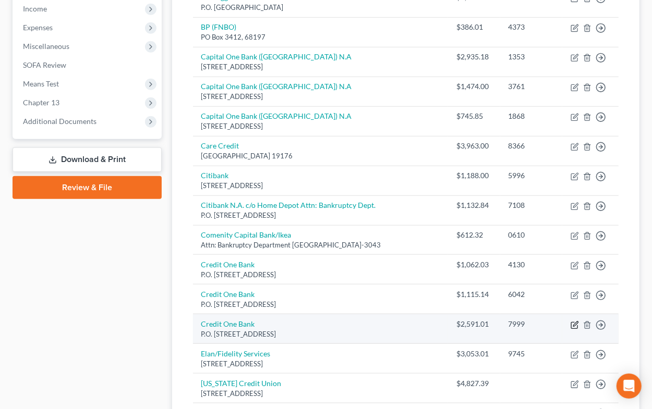
click at [577, 324] on icon "button" at bounding box center [574, 325] width 6 height 6
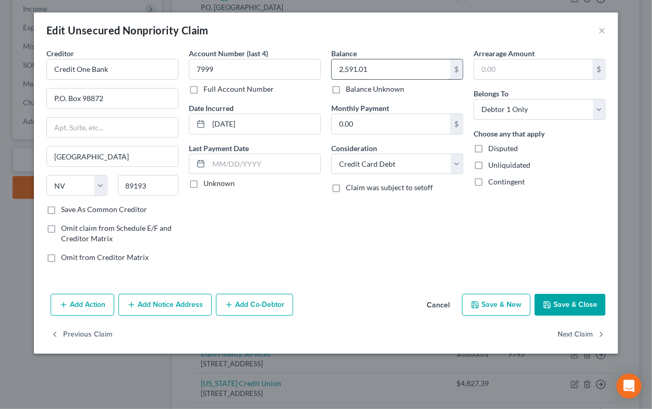
drag, startPoint x: 339, startPoint y: 71, endPoint x: 377, endPoint y: 75, distance: 38.3
click at [377, 75] on input "2,591.01" at bounding box center [391, 69] width 118 height 20
click at [550, 303] on icon "button" at bounding box center [547, 305] width 8 height 8
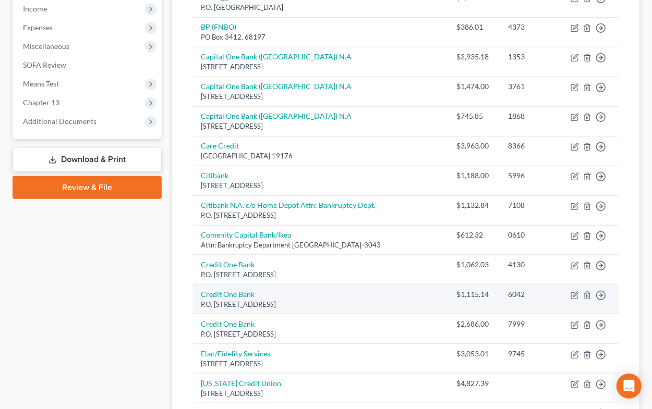
scroll to position [640, 0]
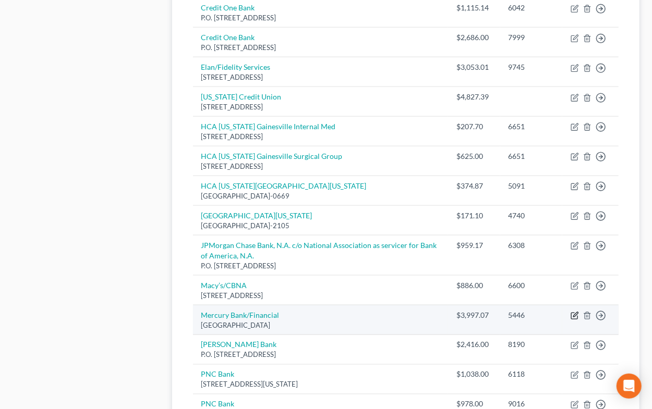
click at [576, 314] on icon "button" at bounding box center [574, 316] width 8 height 8
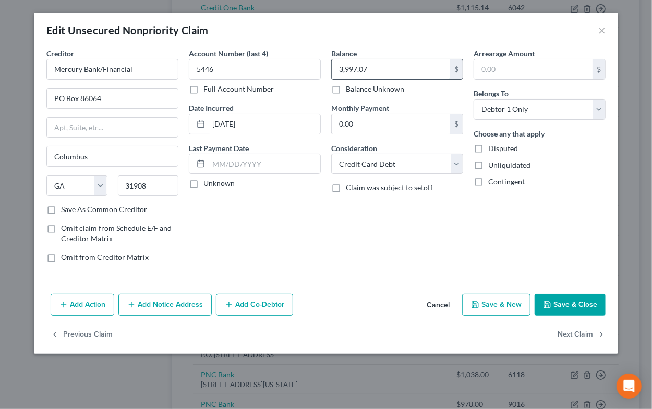
click at [340, 70] on input "3,997.07" at bounding box center [391, 69] width 118 height 20
click at [562, 303] on button "Save & Close" at bounding box center [569, 305] width 71 height 22
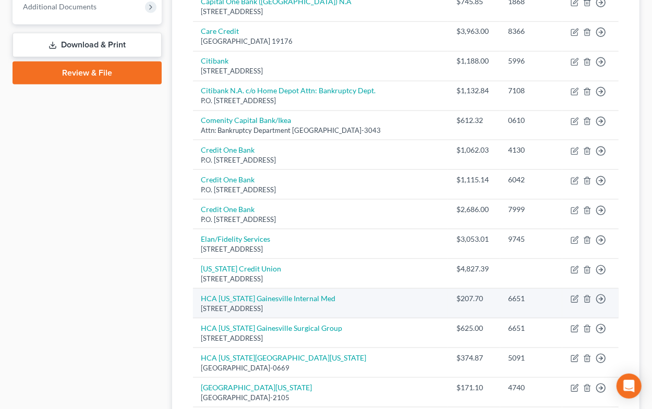
scroll to position [238, 0]
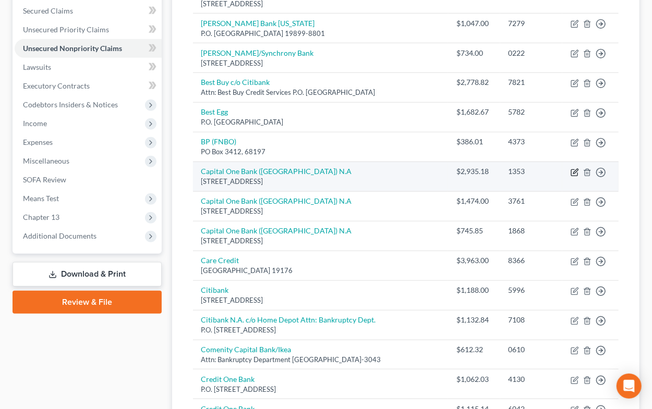
click at [575, 169] on icon "button" at bounding box center [574, 172] width 8 height 8
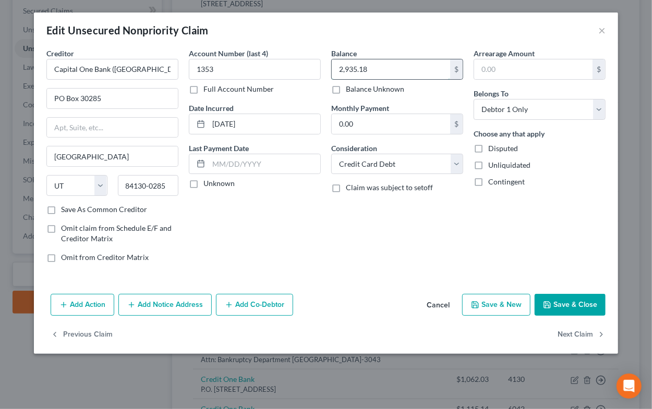
click at [399, 66] on input "2,935.18" at bounding box center [391, 69] width 118 height 20
click at [550, 304] on icon "button" at bounding box center [547, 305] width 6 height 6
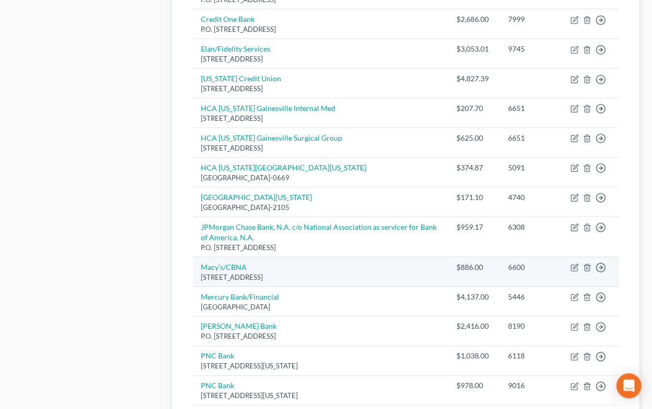
scroll to position [697, 0]
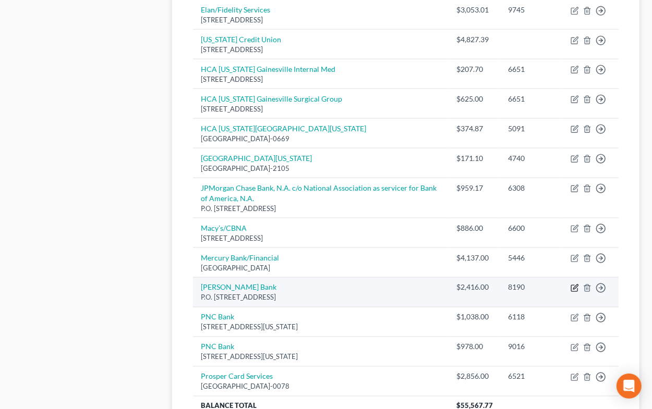
click at [575, 289] on icon "button" at bounding box center [574, 288] width 8 height 8
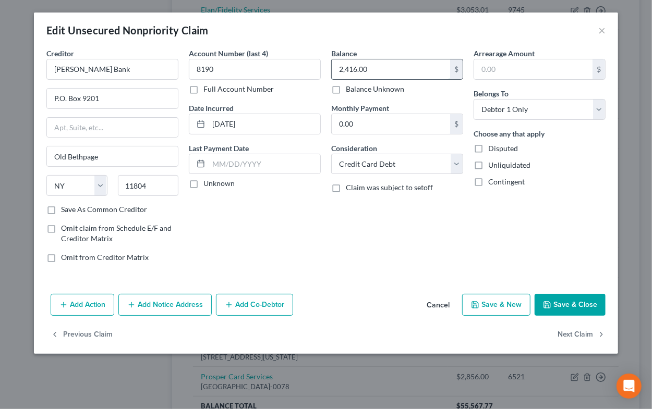
click at [376, 73] on input "2,416.00" at bounding box center [391, 69] width 118 height 20
click at [549, 310] on button "Save & Close" at bounding box center [569, 305] width 71 height 22
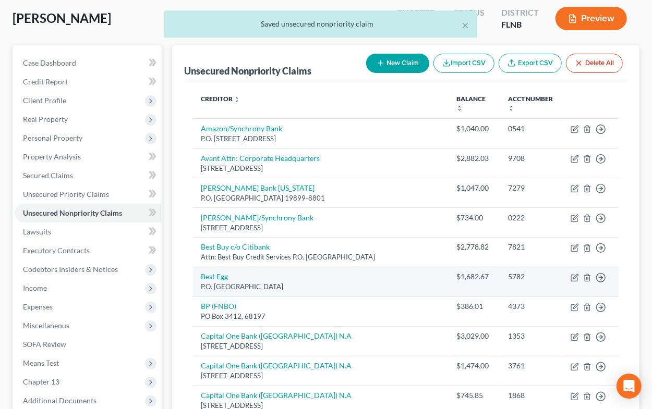
scroll to position [66, 0]
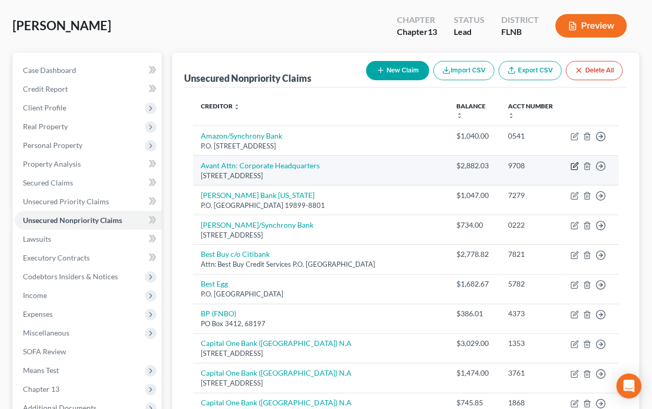
click at [575, 165] on icon "button" at bounding box center [574, 166] width 8 height 8
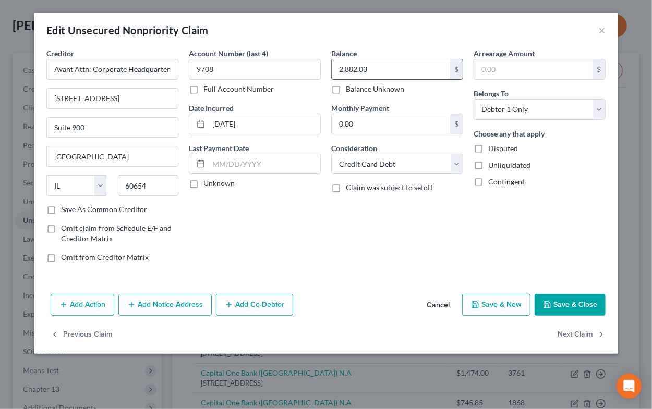
click at [399, 70] on input "2,882.03" at bounding box center [391, 69] width 118 height 20
click at [546, 307] on polyline "button" at bounding box center [547, 306] width 4 height 3
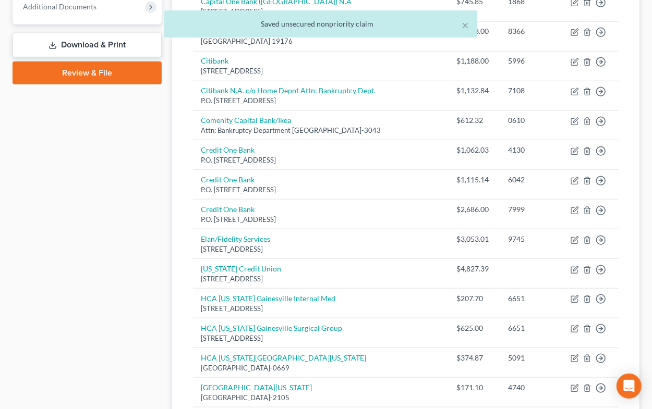
scroll to position [812, 0]
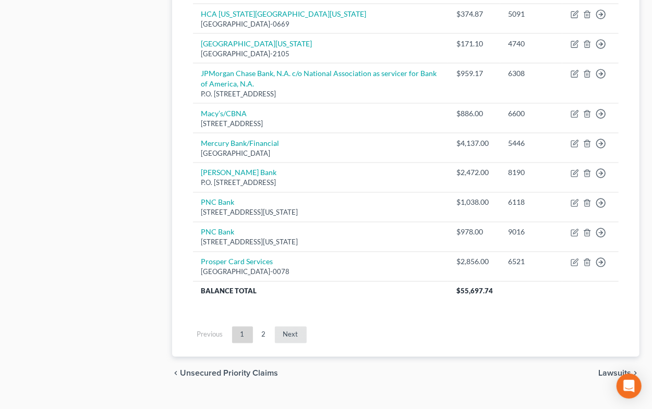
click at [289, 335] on link "Next" at bounding box center [291, 335] width 32 height 17
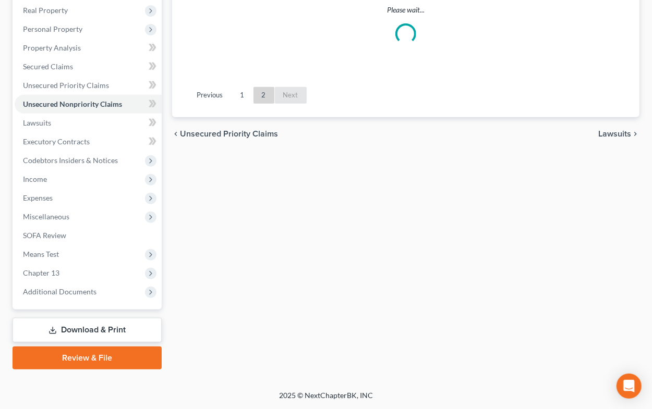
scroll to position [181, 0]
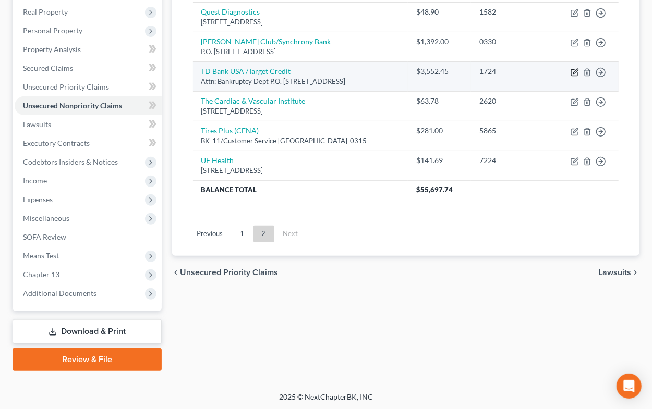
click at [578, 75] on icon "button" at bounding box center [574, 72] width 8 height 8
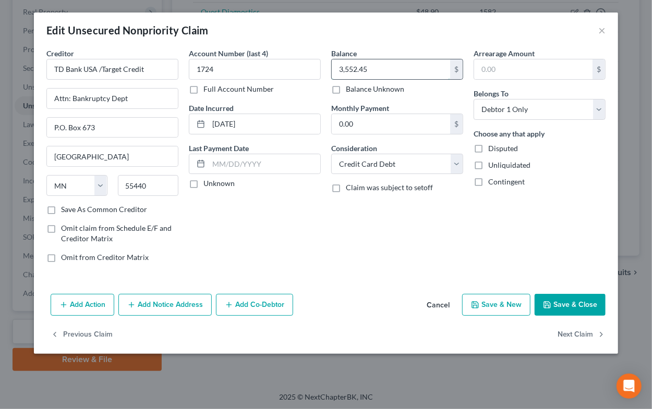
click at [385, 72] on input "3,552.45" at bounding box center [391, 69] width 118 height 20
click at [562, 315] on div "Add Action Add Notice Address Add Co-Debtor Cancel Save & New Save & Close" at bounding box center [326, 307] width 584 height 34
click at [558, 309] on button "Save & Close" at bounding box center [569, 305] width 71 height 22
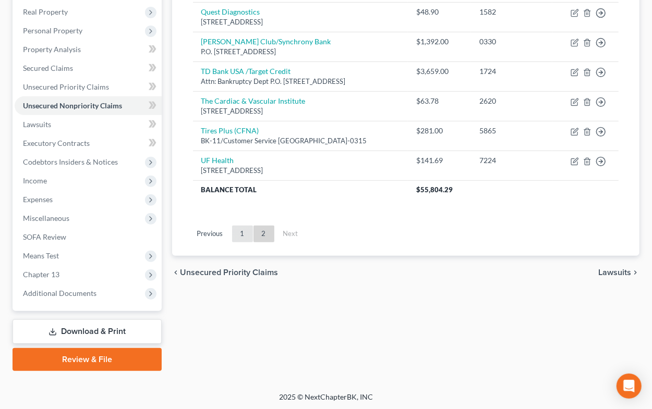
click at [240, 234] on link "1" at bounding box center [242, 234] width 21 height 17
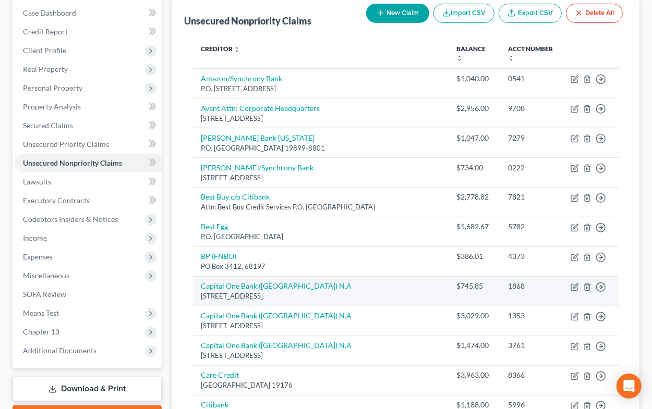
scroll to position [296, 0]
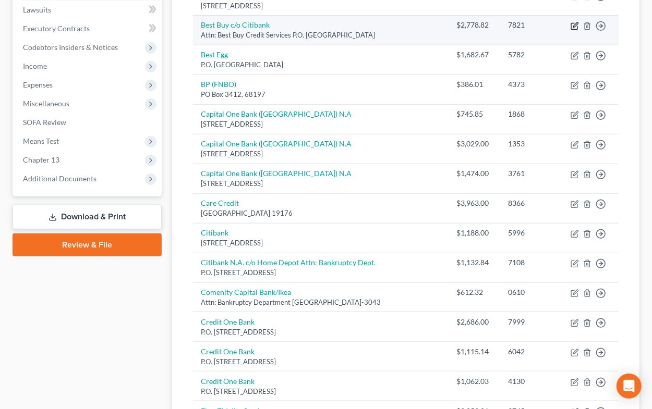
click at [576, 26] on icon "button" at bounding box center [574, 26] width 8 height 8
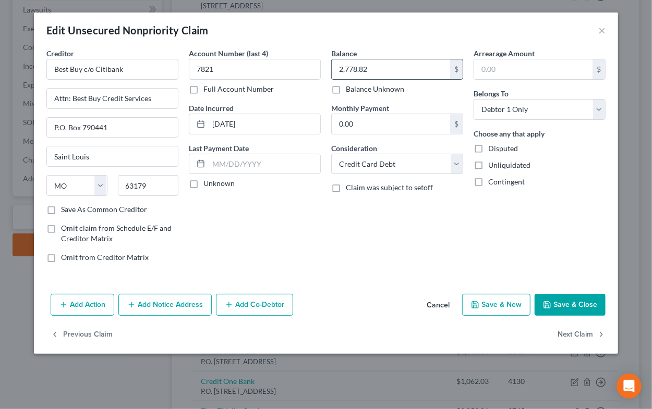
click at [416, 71] on input "2,778.82" at bounding box center [391, 69] width 118 height 20
click at [551, 308] on icon "button" at bounding box center [547, 305] width 8 height 8
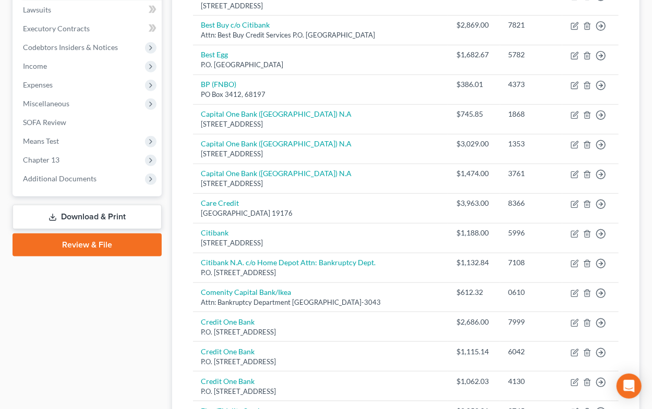
click at [78, 213] on link "Download & Print" at bounding box center [87, 217] width 149 height 24
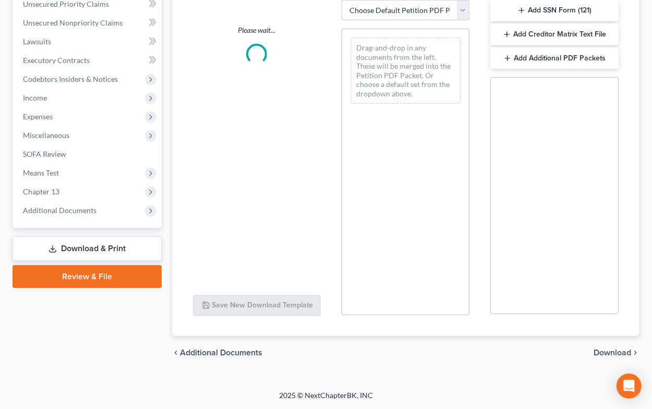
scroll to position [263, 0]
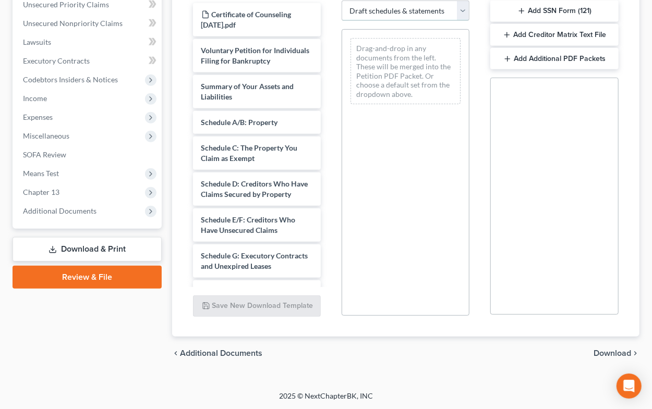
click option "Draft schedules & statements" at bounding box center [0, 0] width 0 height 0
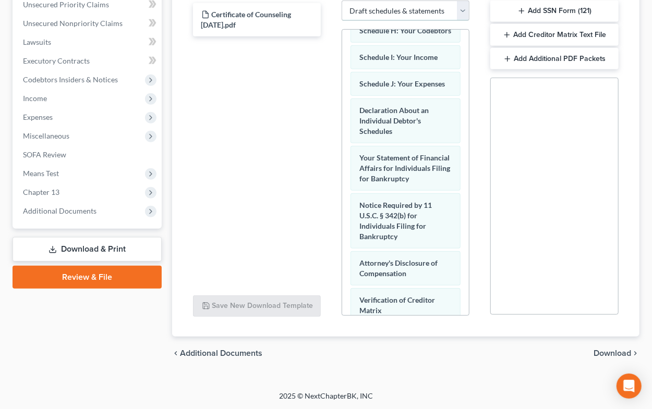
scroll to position [456, 0]
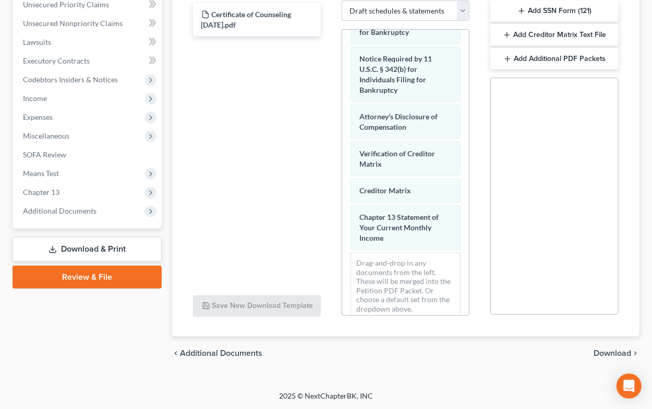
click at [610, 354] on span "Download" at bounding box center [612, 353] width 38 height 8
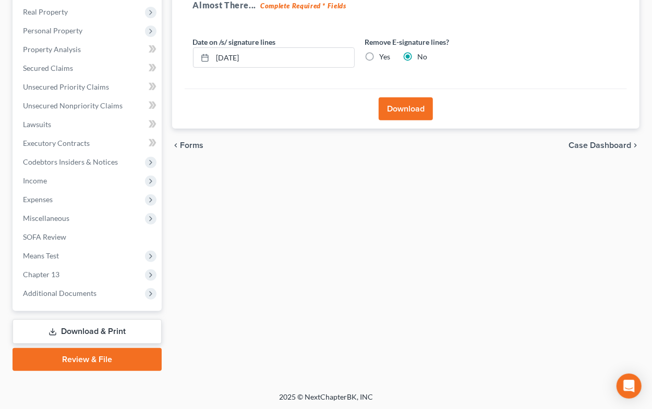
click at [379, 57] on label "Yes" at bounding box center [384, 57] width 11 height 10
click at [384, 57] on input "Yes" at bounding box center [387, 55] width 7 height 7
click at [391, 108] on button "Download" at bounding box center [405, 108] width 54 height 23
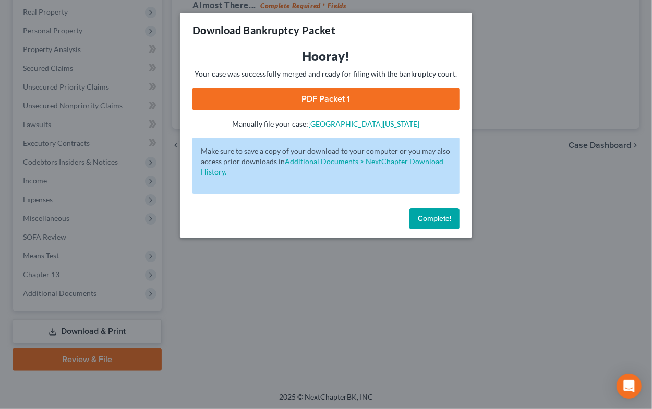
click at [333, 101] on link "PDF Packet 1" at bounding box center [325, 99] width 267 height 23
click at [439, 220] on span "Complete!" at bounding box center [434, 218] width 33 height 9
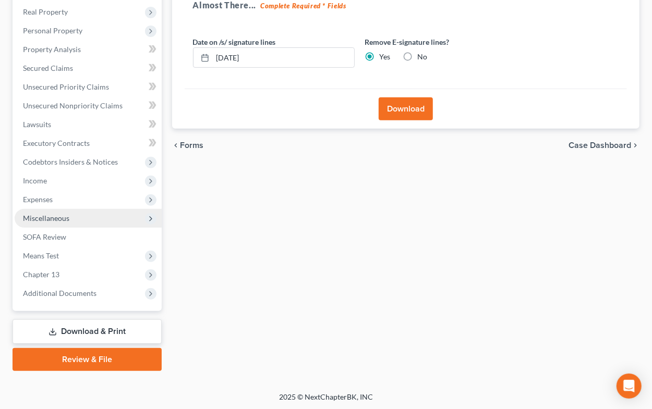
scroll to position [0, 0]
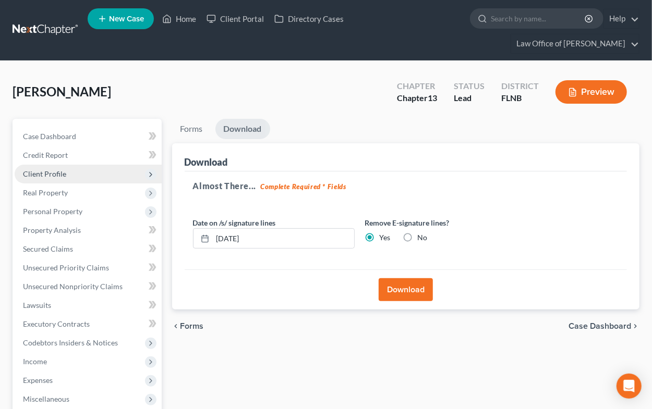
click at [51, 172] on span "Client Profile" at bounding box center [44, 173] width 43 height 9
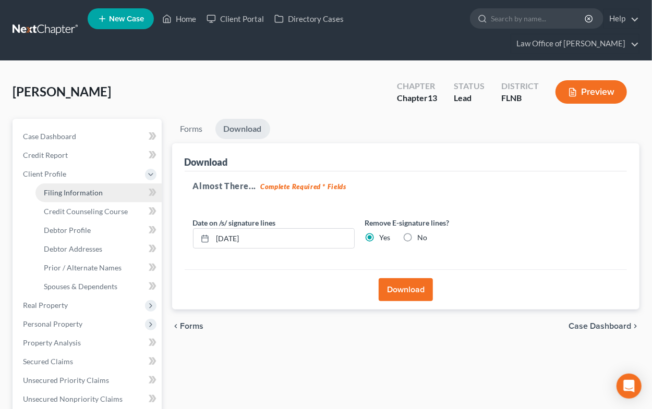
click at [56, 196] on span "Filing Information" at bounding box center [73, 192] width 59 height 9
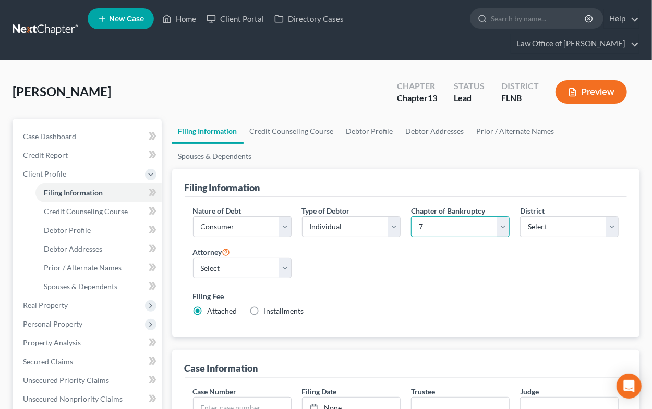
click option "7" at bounding box center [0, 0] width 0 height 0
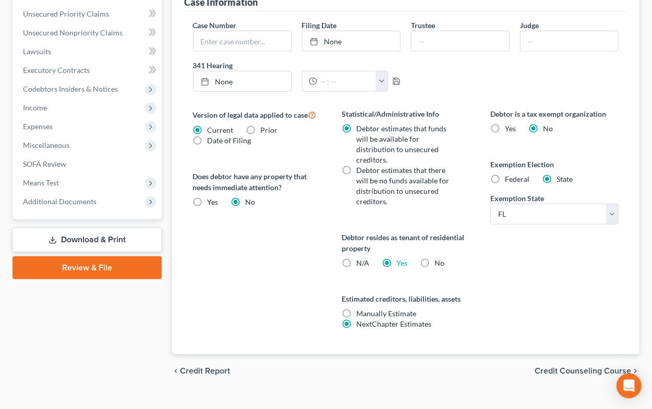
scroll to position [373, 0]
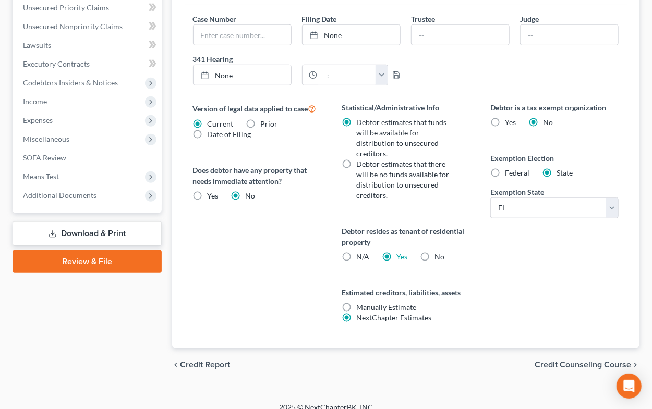
click at [574, 361] on span "Credit Counseling Course" at bounding box center [582, 365] width 96 height 8
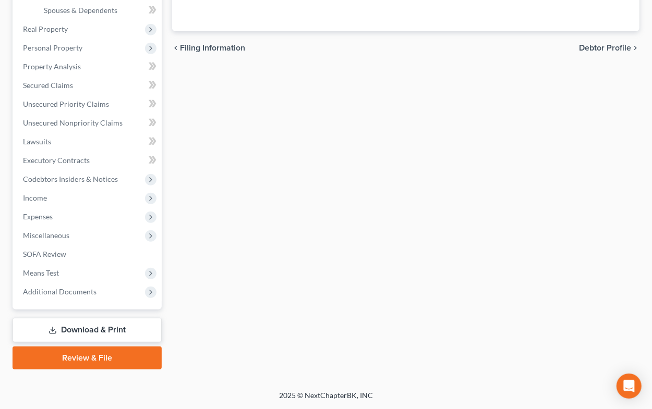
scroll to position [275, 0]
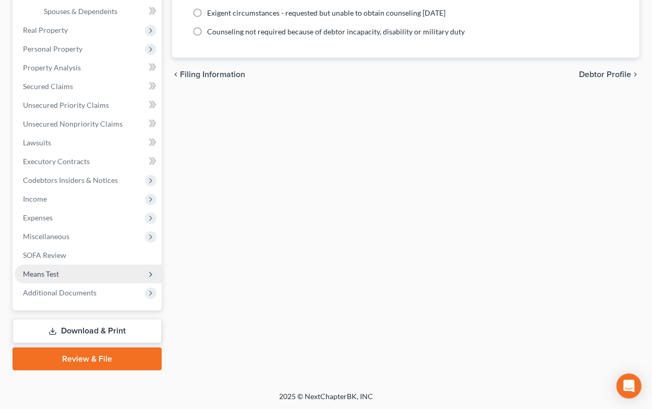
click at [46, 273] on span "Means Test" at bounding box center [41, 273] width 36 height 9
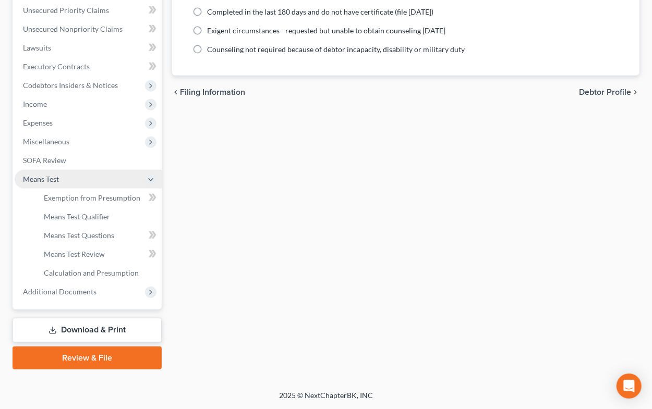
scroll to position [256, 0]
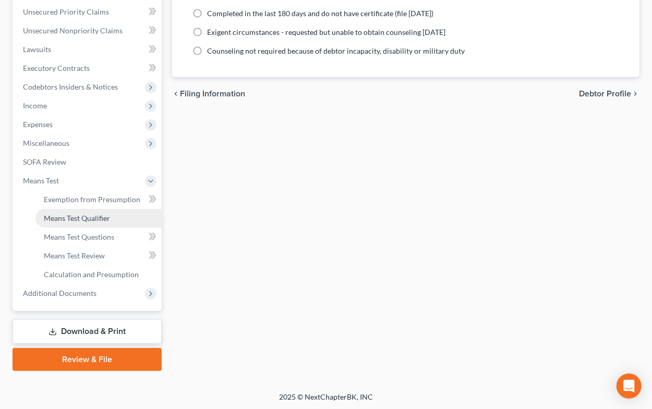
click at [78, 218] on span "Means Test Qualifier" at bounding box center [77, 218] width 66 height 9
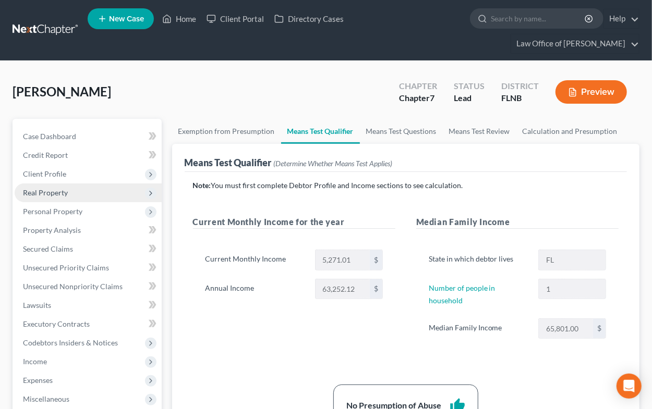
scroll to position [229, 0]
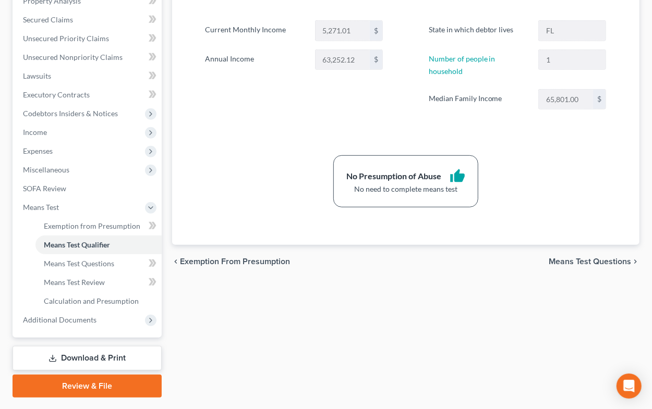
click at [88, 354] on link "Download & Print" at bounding box center [87, 358] width 149 height 24
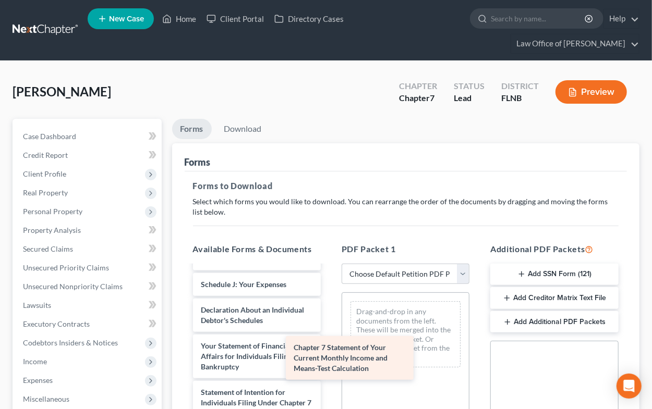
scroll to position [321, 0]
drag, startPoint x: 251, startPoint y: 392, endPoint x: 376, endPoint y: 341, distance: 135.4
click at [329, 341] on div "Chapter 7 Statement of Your Current Monthly Income and Means-Test Calculation C…" at bounding box center [257, 246] width 144 height 603
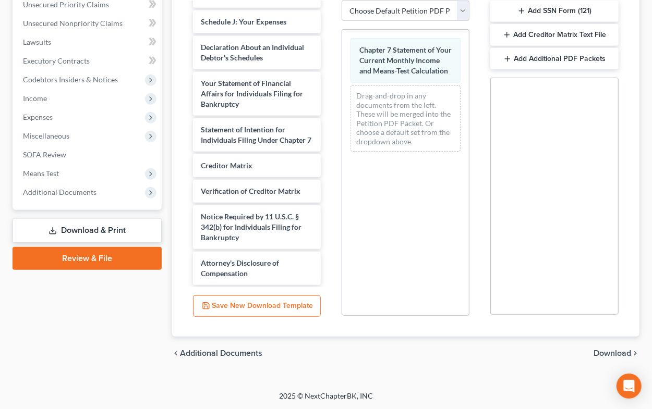
click at [598, 352] on span "Download" at bounding box center [612, 353] width 38 height 8
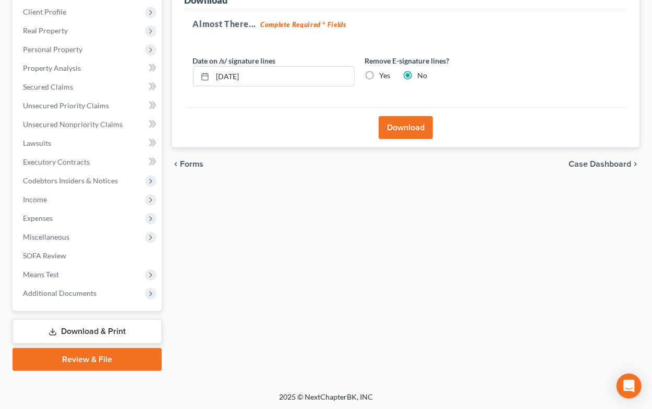
click at [379, 76] on label "Yes" at bounding box center [384, 75] width 11 height 10
click at [384, 76] on input "Yes" at bounding box center [387, 73] width 7 height 7
click at [394, 125] on button "Download" at bounding box center [405, 127] width 54 height 23
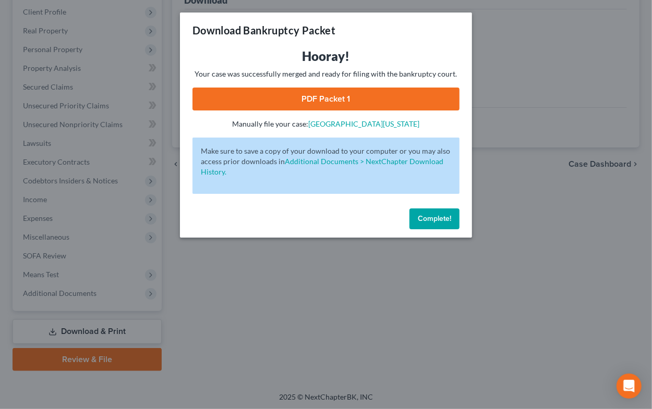
click at [373, 103] on link "PDF Packet 1" at bounding box center [325, 99] width 267 height 23
click at [449, 221] on span "Complete!" at bounding box center [434, 218] width 33 height 9
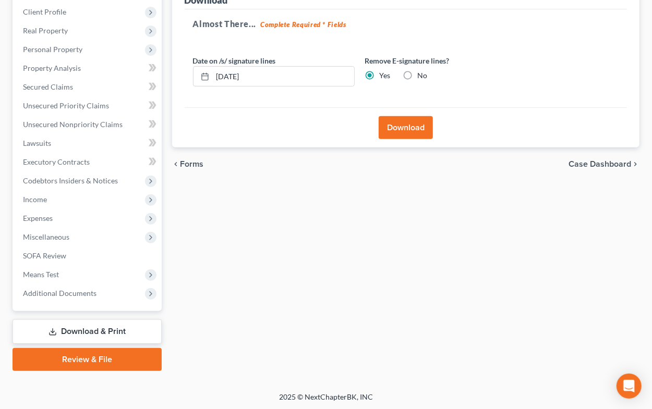
scroll to position [0, 0]
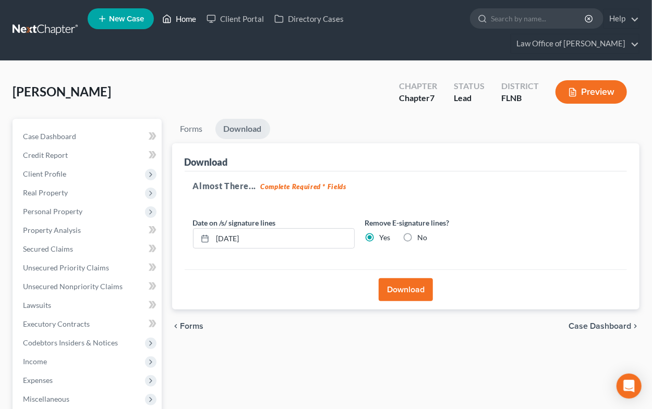
click at [185, 19] on link "Home" at bounding box center [179, 18] width 44 height 19
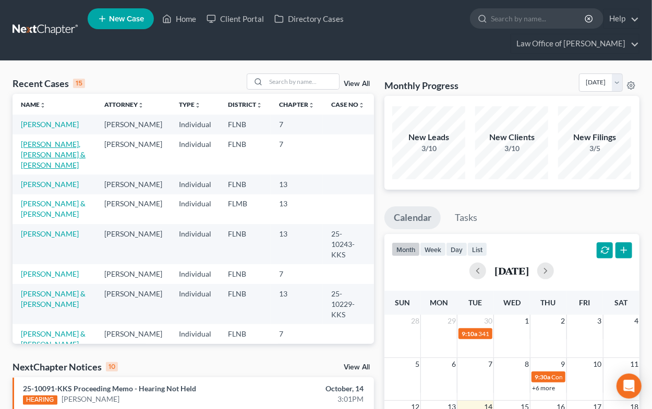
click at [28, 161] on link "[PERSON_NAME], [PERSON_NAME] & [PERSON_NAME]" at bounding box center [53, 155] width 65 height 30
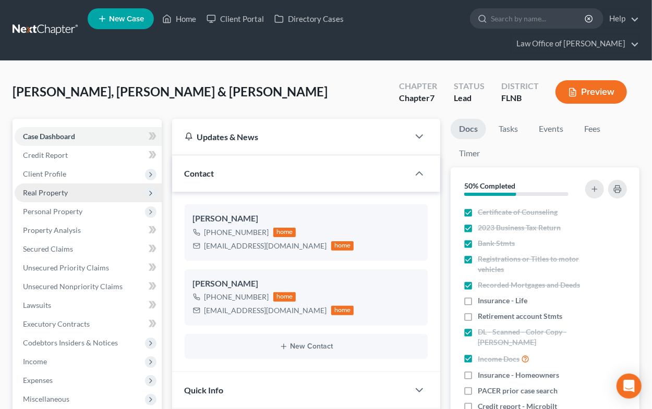
click at [46, 193] on span "Real Property" at bounding box center [45, 192] width 45 height 9
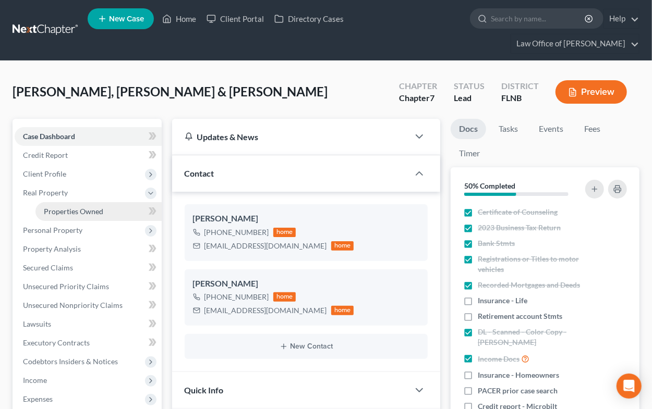
click at [58, 211] on span "Properties Owned" at bounding box center [73, 211] width 59 height 9
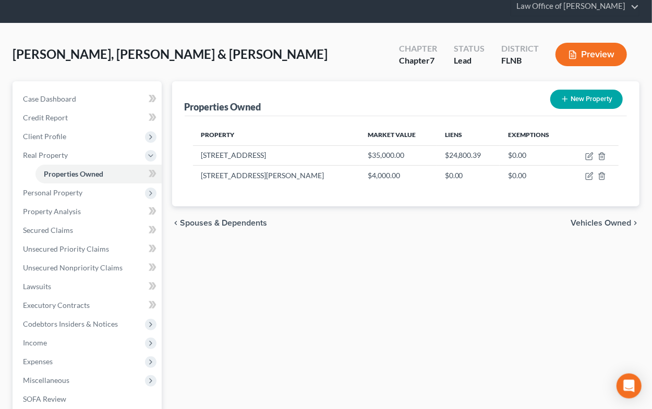
scroll to position [57, 0]
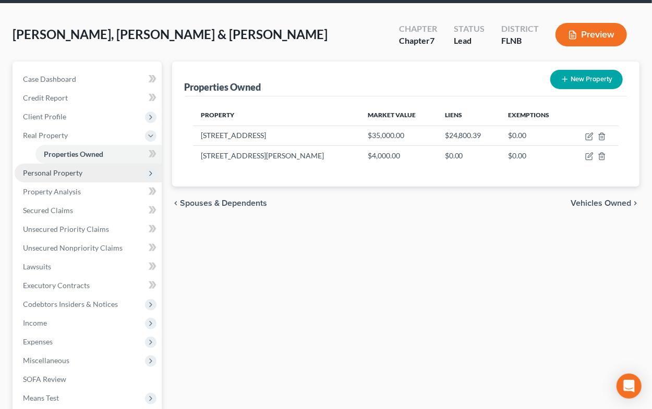
click at [85, 173] on span "Personal Property" at bounding box center [88, 173] width 147 height 19
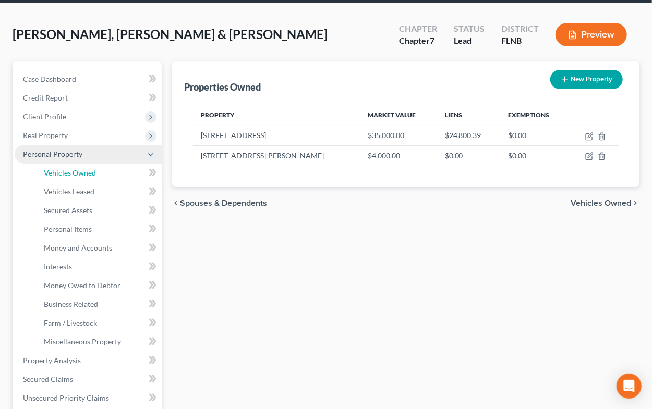
click at [85, 173] on span "Vehicles Owned" at bounding box center [70, 172] width 52 height 9
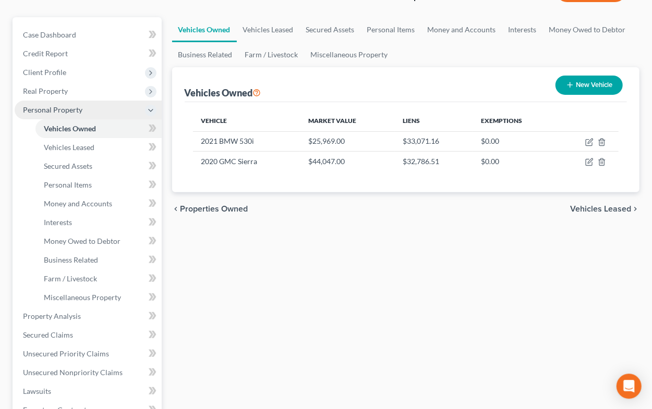
scroll to position [172, 0]
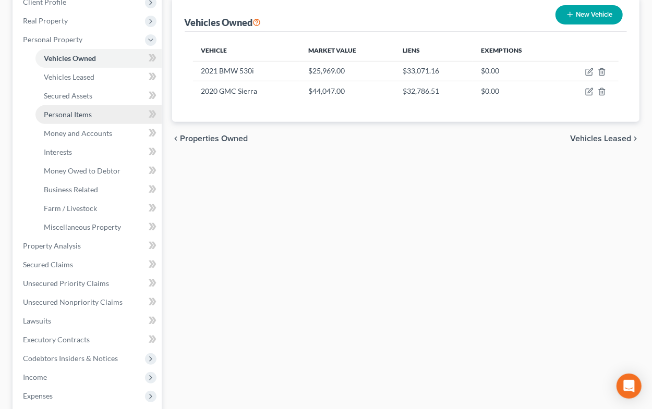
click at [79, 114] on span "Personal Items" at bounding box center [68, 114] width 48 height 9
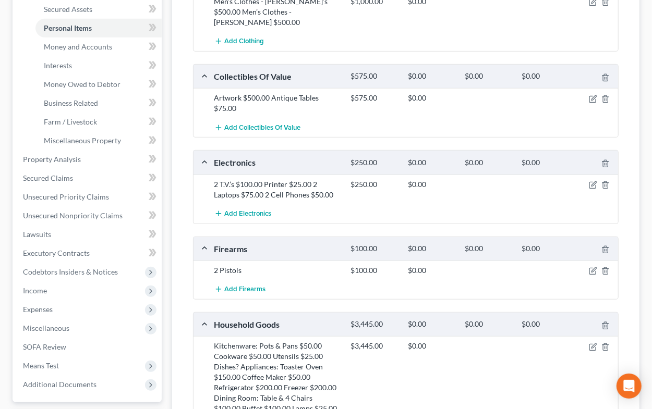
scroll to position [144, 0]
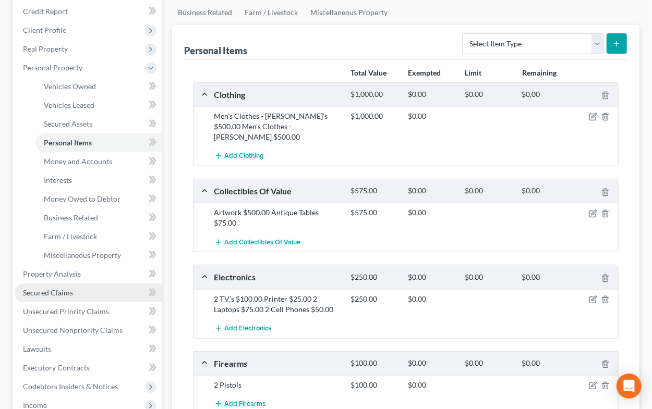
click at [66, 287] on link "Secured Claims" at bounding box center [88, 293] width 147 height 19
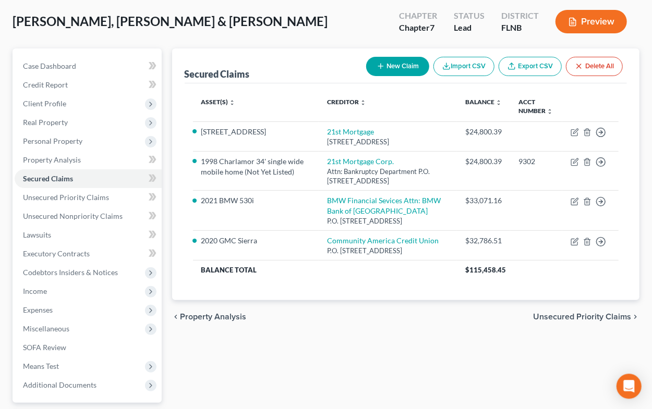
scroll to position [115, 0]
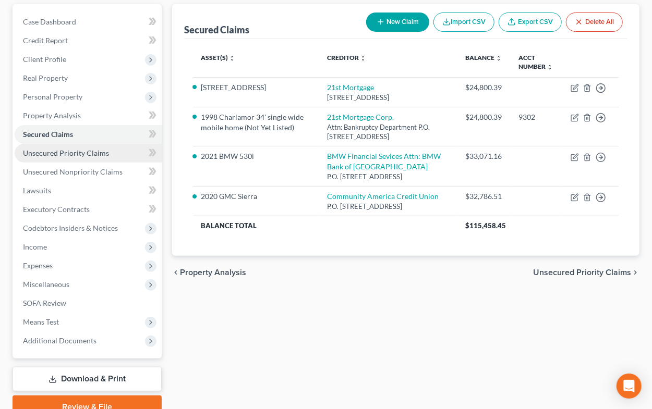
click at [59, 153] on span "Unsecured Priority Claims" at bounding box center [66, 153] width 86 height 9
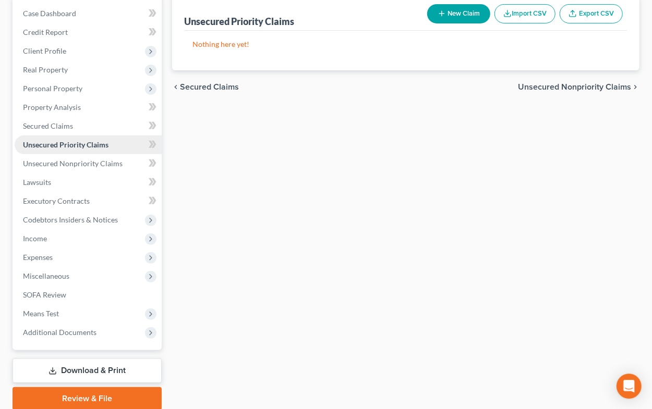
scroll to position [162, 0]
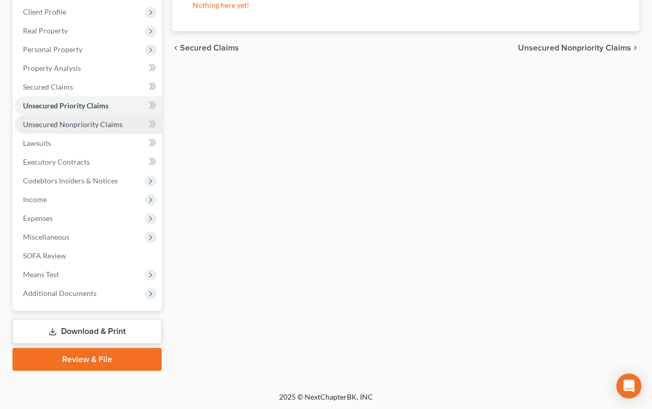
click at [67, 124] on span "Unsecured Nonpriority Claims" at bounding box center [73, 124] width 100 height 9
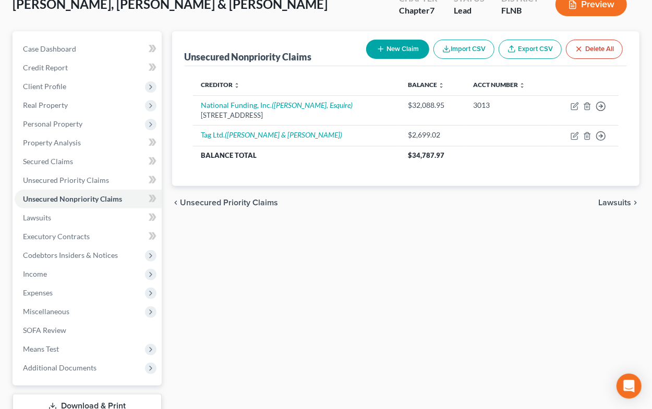
scroll to position [115, 0]
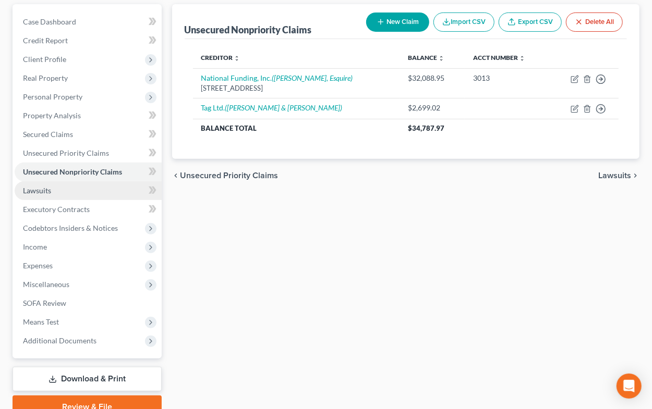
click at [44, 188] on span "Lawsuits" at bounding box center [37, 190] width 28 height 9
